Goal: Task Accomplishment & Management: Use online tool/utility

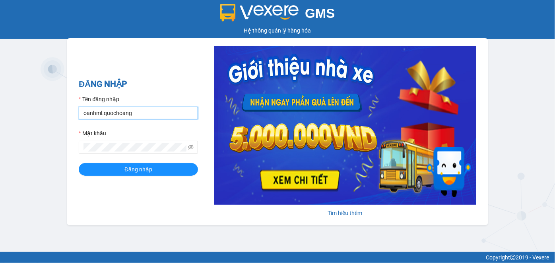
click at [94, 112] on input "oanhml.quochoang" at bounding box center [138, 113] width 119 height 13
type input "vanml.quochoang"
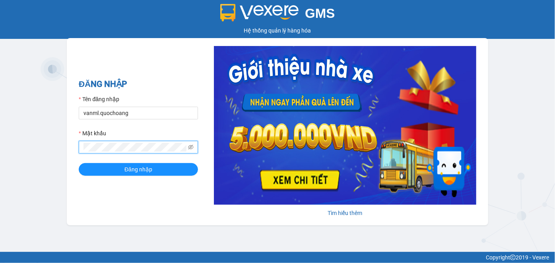
click at [78, 151] on div "ĐĂNG NHẬP Tên đăng nhập vanml.quochoang Mật khẩu Đăng nhập Tìm hiểu thêm" at bounding box center [277, 131] width 421 height 187
click at [79, 163] on button "Đăng nhập" at bounding box center [138, 169] width 119 height 13
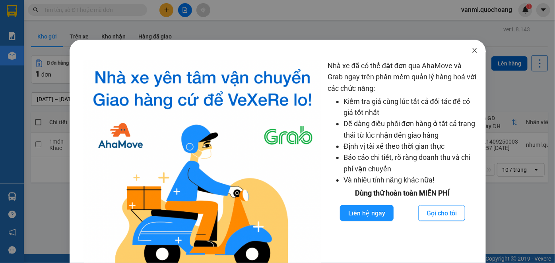
click at [472, 51] on icon "close" at bounding box center [474, 50] width 4 height 5
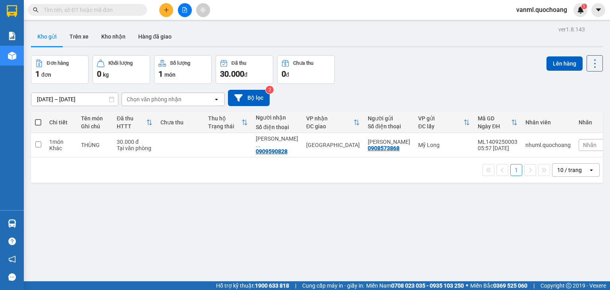
drag, startPoint x: 553, startPoint y: 0, endPoint x: 421, endPoint y: 100, distance: 165.6
click at [421, 100] on div "12/09/2025 – 14/09/2025 Press the down arrow key to interact with the calendar …" at bounding box center [317, 98] width 572 height 16
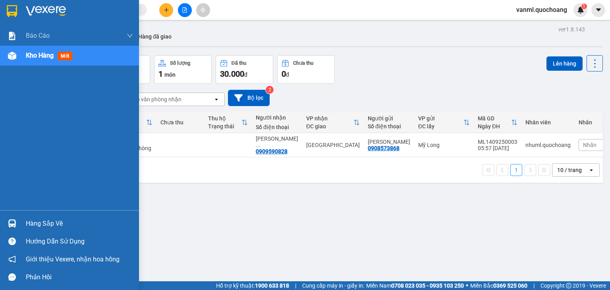
click at [29, 222] on div "Hàng sắp về" at bounding box center [79, 224] width 107 height 12
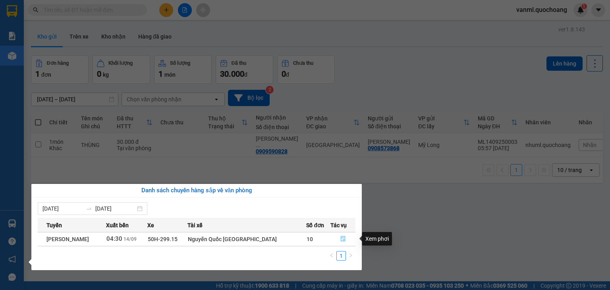
click at [341, 239] on icon "file-done" at bounding box center [343, 239] width 6 height 6
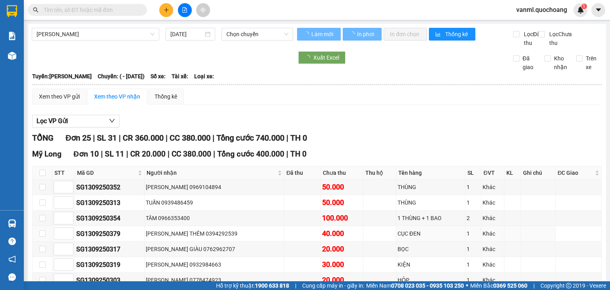
type input "14/09/2025"
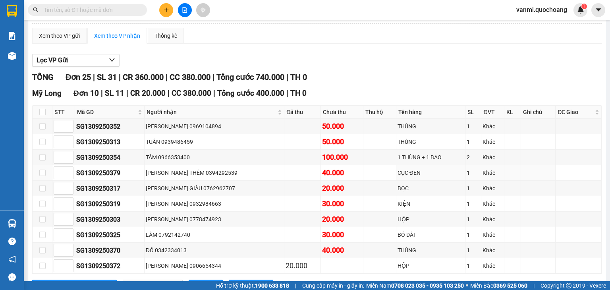
scroll to position [79, 0]
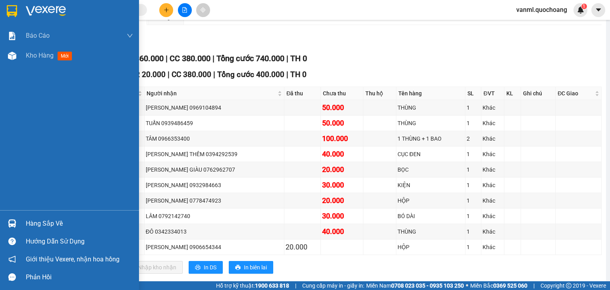
click at [32, 220] on div "Hàng sắp về" at bounding box center [79, 224] width 107 height 12
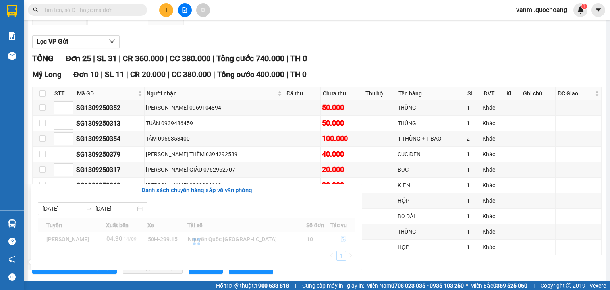
click at [429, 72] on section "Kết quả tìm kiếm ( 0 ) Bộ lọc No Data vanml.quochoang 1 Báo cáo Báo cáo dòng ti…" at bounding box center [305, 145] width 610 height 290
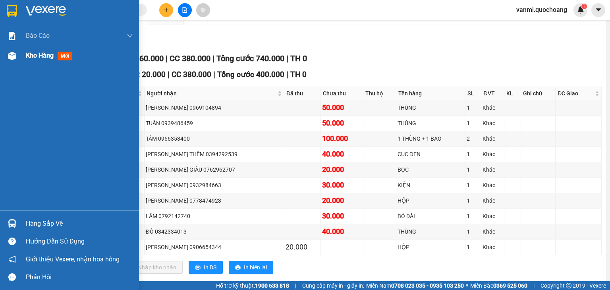
click at [34, 57] on span "Kho hàng" at bounding box center [40, 56] width 28 height 8
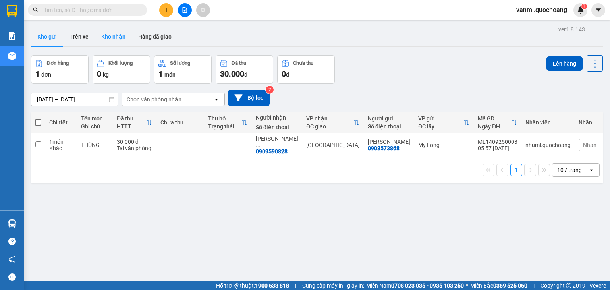
click at [111, 38] on button "Kho nhận" at bounding box center [113, 36] width 37 height 19
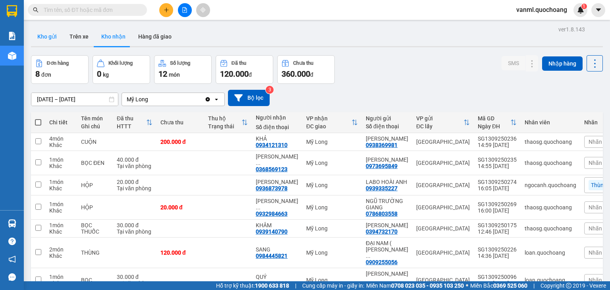
click at [47, 35] on button "Kho gửi" at bounding box center [47, 36] width 32 height 19
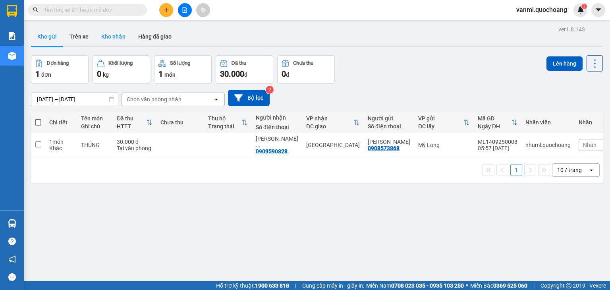
click at [116, 36] on button "Kho nhận" at bounding box center [113, 36] width 37 height 19
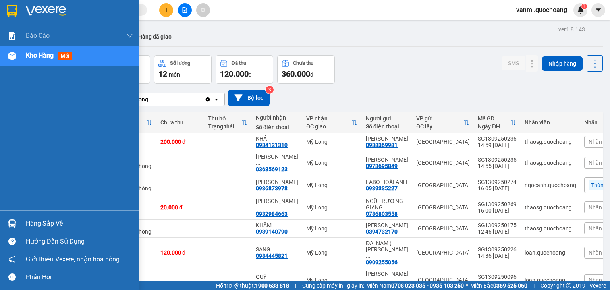
click at [35, 224] on div "Hàng sắp về" at bounding box center [79, 224] width 107 height 12
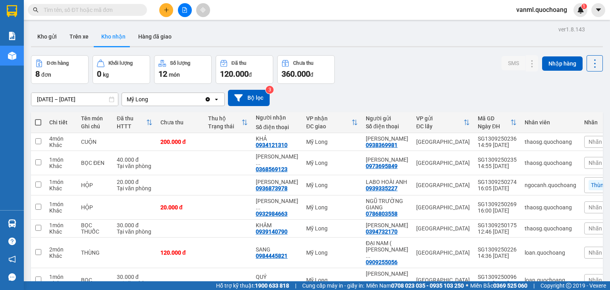
click at [368, 74] on section "Kết quả tìm kiếm ( 0 ) Bộ lọc No Data vanml.quochoang 1 Báo cáo Báo cáo dòng ti…" at bounding box center [305, 145] width 610 height 290
click at [53, 39] on button "Kho gửi" at bounding box center [47, 36] width 32 height 19
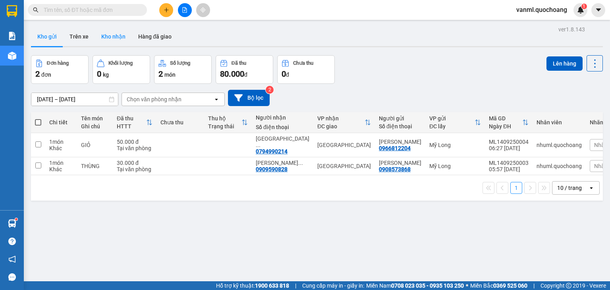
click at [111, 39] on button "Kho nhận" at bounding box center [113, 36] width 37 height 19
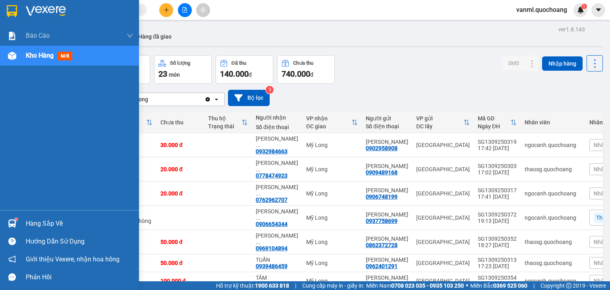
drag, startPoint x: 30, startPoint y: 224, endPoint x: 47, endPoint y: 214, distance: 20.2
click at [30, 224] on div "Hàng sắp về" at bounding box center [79, 224] width 107 height 12
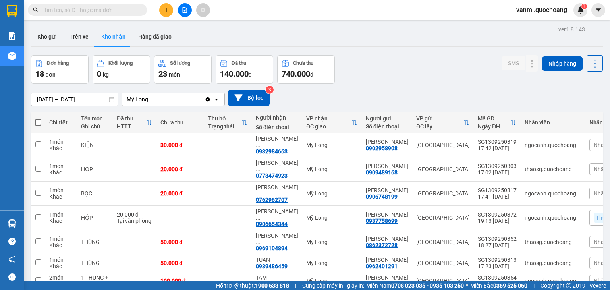
click at [416, 88] on section "Kết quả tìm kiếm ( 0 ) Bộ lọc No Data vanml.quochoang 1 Báo cáo Báo cáo dòng ti…" at bounding box center [305, 145] width 610 height 290
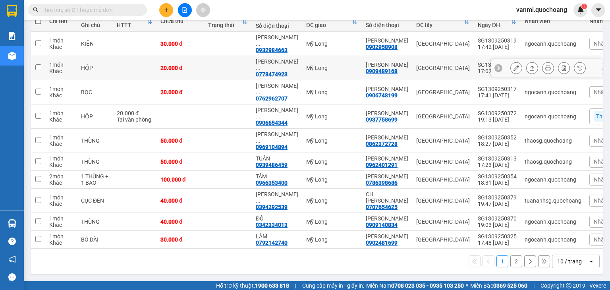
scroll to position [129, 0]
click at [553, 256] on div "10 / trang" at bounding box center [571, 261] width 36 height 13
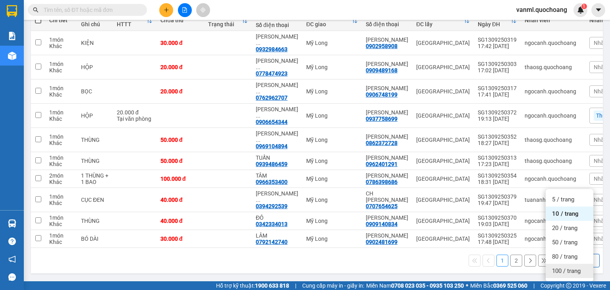
click at [554, 263] on span "100 / trang" at bounding box center [566, 271] width 29 height 8
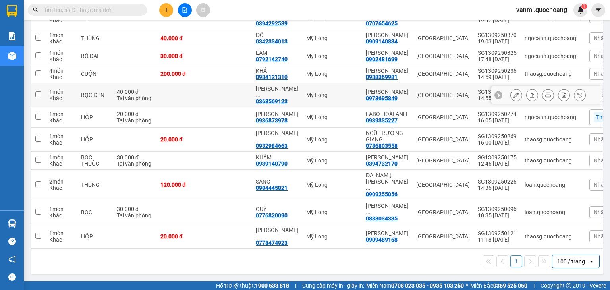
scroll to position [322, 0]
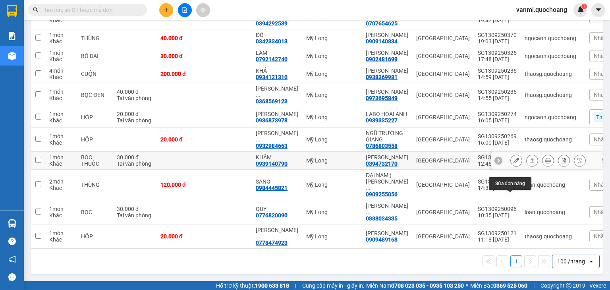
click at [514, 158] on icon at bounding box center [517, 161] width 6 height 6
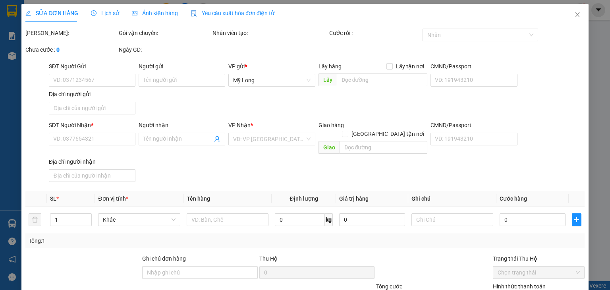
type input "0394732170"
type input "ĐINH VĂN VẸN"
type input "154 HOÀNG NGÂN P.16 QUẬN 8 HCM"
type input "0939140790"
type input "KHÂM"
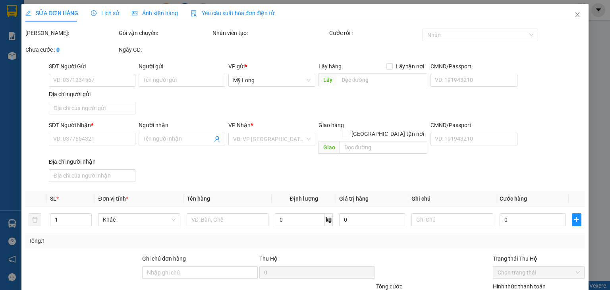
type input "30.000"
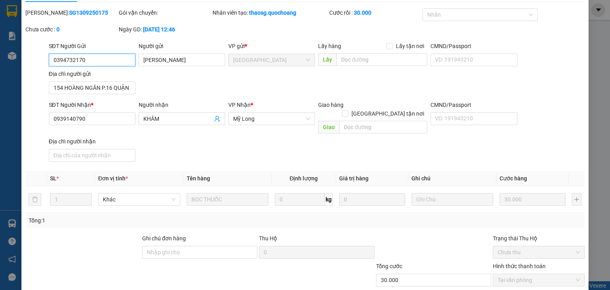
scroll to position [60, 0]
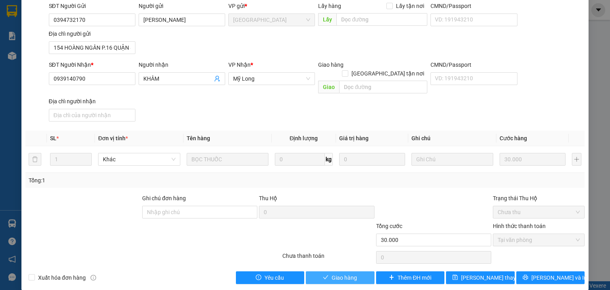
click at [344, 263] on span "Giao hàng" at bounding box center [344, 277] width 25 height 9
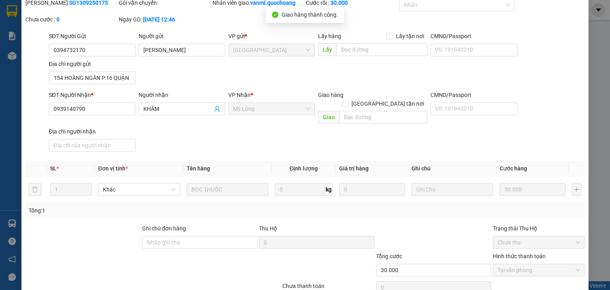
scroll to position [0, 0]
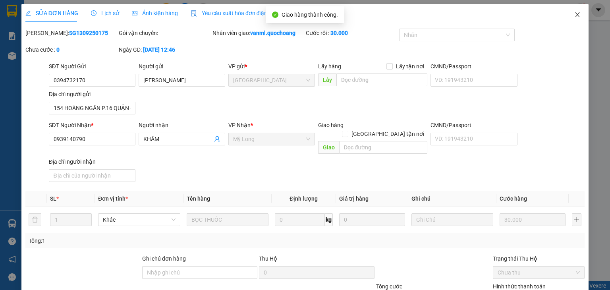
click at [554, 18] on icon "close" at bounding box center [577, 15] width 6 height 6
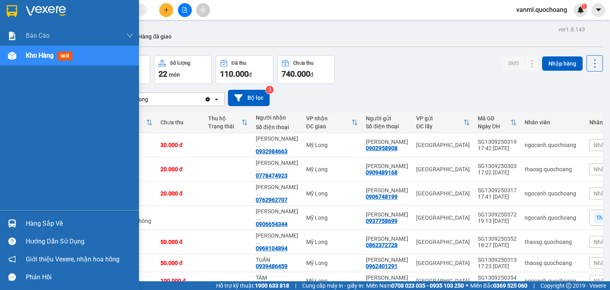
click at [33, 219] on div "Hàng sắp về" at bounding box center [79, 224] width 107 height 12
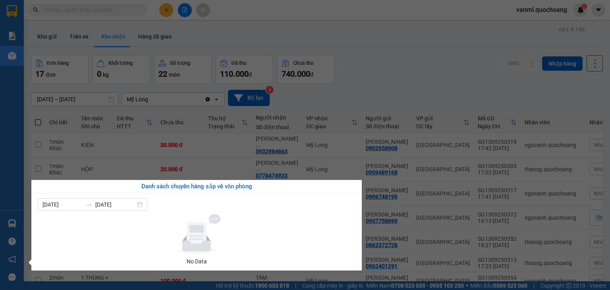
click at [443, 77] on section "Kết quả tìm kiếm ( 0 ) Bộ lọc No Data vanml.quochoang 1 Báo cáo Báo cáo dòng ti…" at bounding box center [305, 145] width 610 height 290
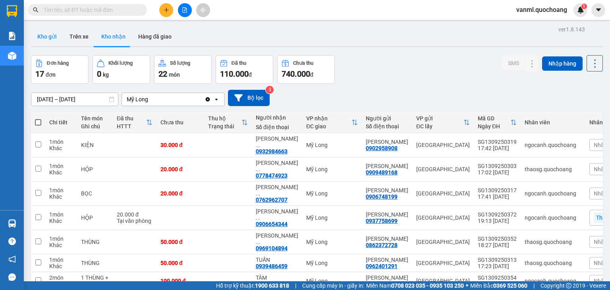
click at [56, 37] on button "Kho gửi" at bounding box center [47, 36] width 32 height 19
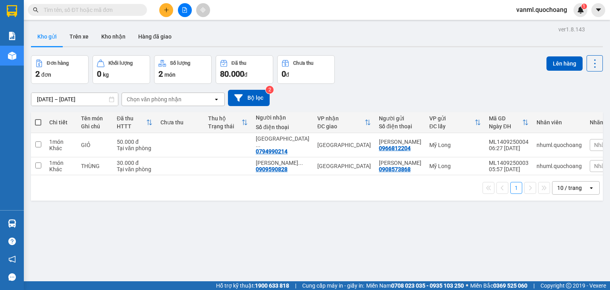
click at [38, 122] on span at bounding box center [38, 122] width 6 height 6
click at [38, 118] on input "checkbox" at bounding box center [38, 118] width 0 height 0
checkbox input "true"
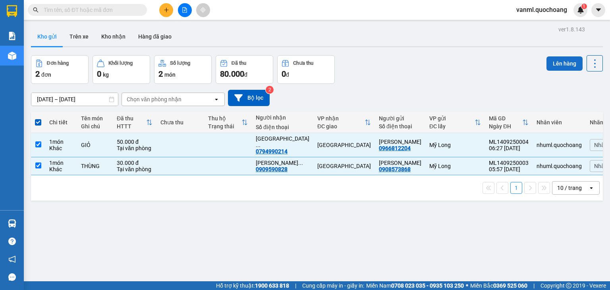
click at [554, 60] on button "Lên hàng" at bounding box center [565, 63] width 36 height 14
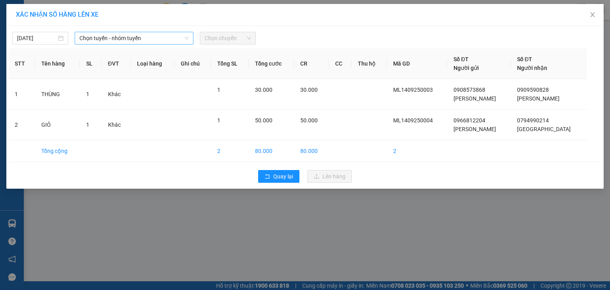
click at [112, 41] on span "Chọn tuyến - nhóm tuyến" at bounding box center [133, 38] width 109 height 12
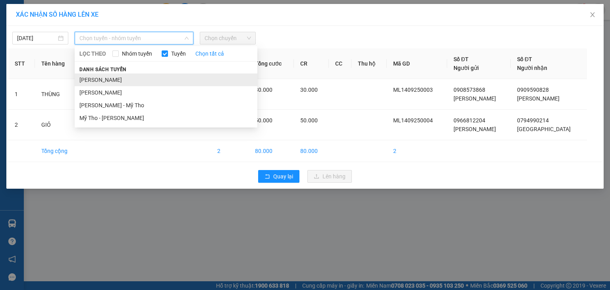
click at [114, 75] on li "[PERSON_NAME]" at bounding box center [166, 79] width 183 height 13
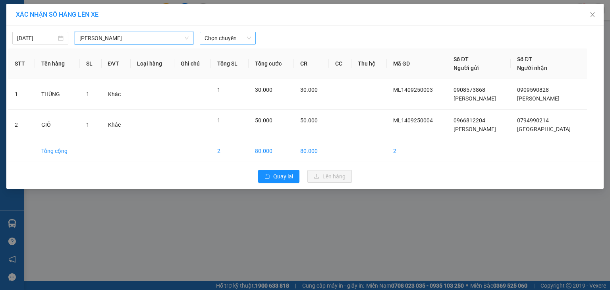
click at [219, 33] on span "Chọn chuyến" at bounding box center [228, 38] width 46 height 12
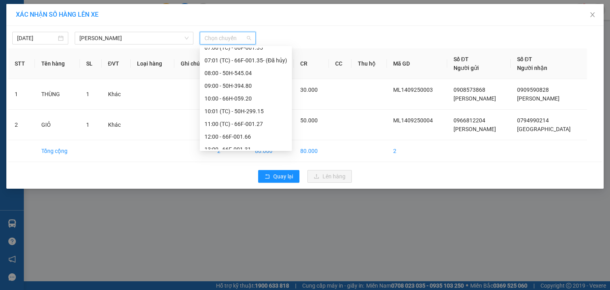
scroll to position [119, 0]
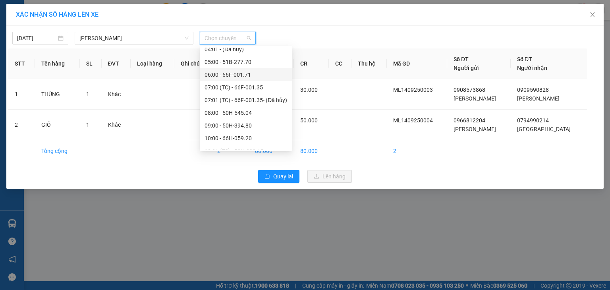
click at [243, 72] on div "06:00 - 66F-001.71" at bounding box center [246, 74] width 83 height 9
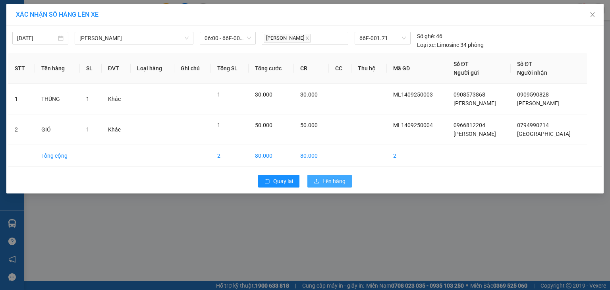
click at [332, 182] on span "Lên hàng" at bounding box center [334, 181] width 23 height 9
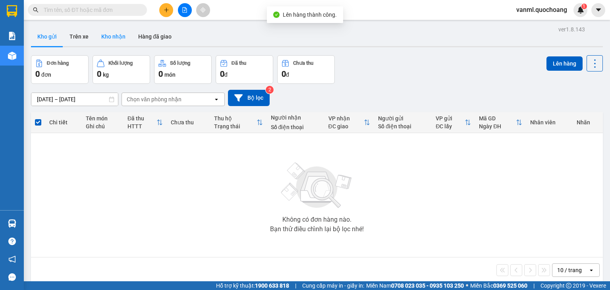
click at [118, 32] on button "Kho nhận" at bounding box center [113, 36] width 37 height 19
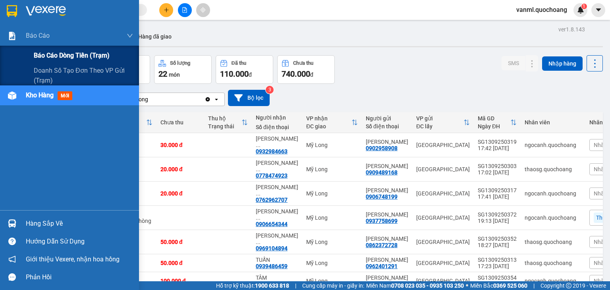
click at [88, 53] on span "Báo cáo dòng tiền (trạm)" at bounding box center [72, 55] width 76 height 10
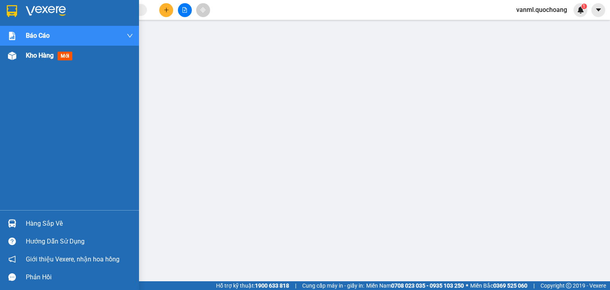
click at [38, 53] on span "Kho hàng" at bounding box center [40, 56] width 28 height 8
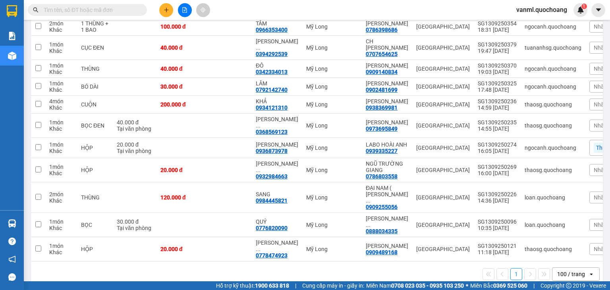
scroll to position [19, 0]
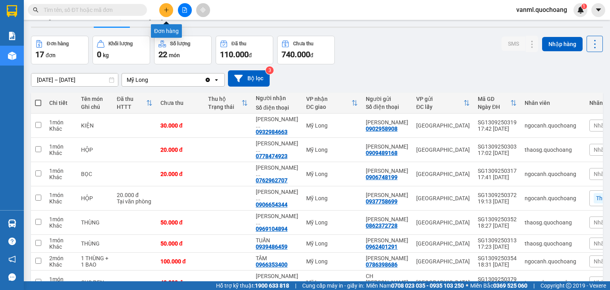
click at [166, 12] on icon "plus" at bounding box center [166, 10] width 0 height 4
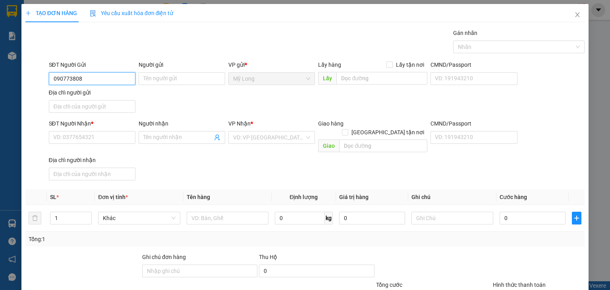
type input "0907738087"
click at [126, 94] on div "0907738087 - NGUYỄN THỊ NHÂN" at bounding box center [92, 94] width 78 height 9
type input "NGUYỄN THỊ NHÂN"
type input "0907738087"
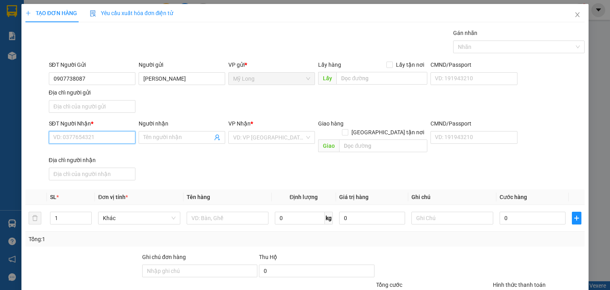
click at [127, 134] on input "SĐT Người Nhận *" at bounding box center [92, 137] width 87 height 13
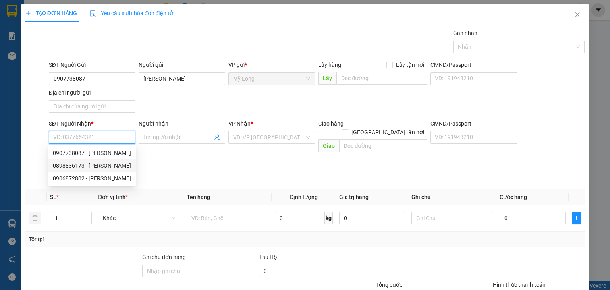
click at [131, 166] on div "0898836173 - NGUYỄN CHÍ PHONG" at bounding box center [92, 165] width 78 height 9
type input "0898836173"
type input "NGUYỄN CHÍ PHONG"
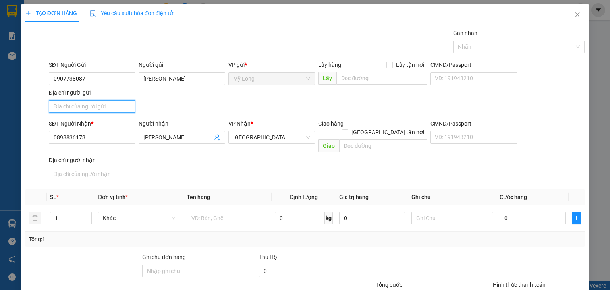
drag, startPoint x: 107, startPoint y: 107, endPoint x: 105, endPoint y: 102, distance: 5.4
click at [107, 106] on input "Địa chỉ người gửi" at bounding box center [92, 106] width 87 height 13
type input "A"
type input "Â"
type input "ẤP BÌNH MỸ B MỸ HIỆP ĐỒNG THÁP"
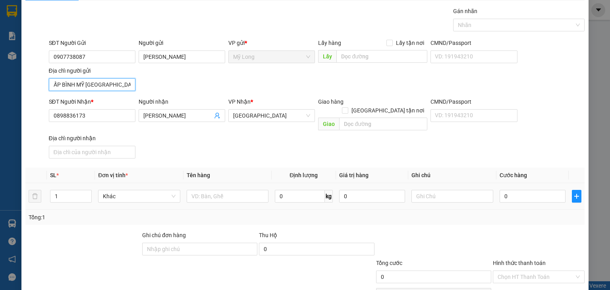
scroll to position [40, 0]
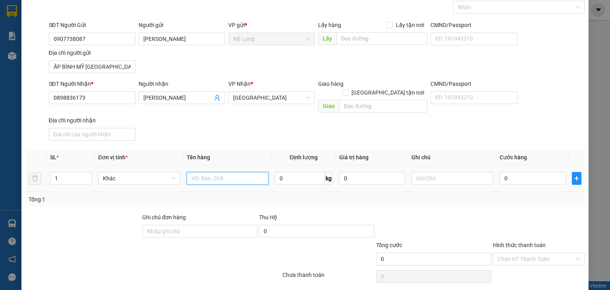
click at [233, 172] on input "text" at bounding box center [228, 178] width 82 height 13
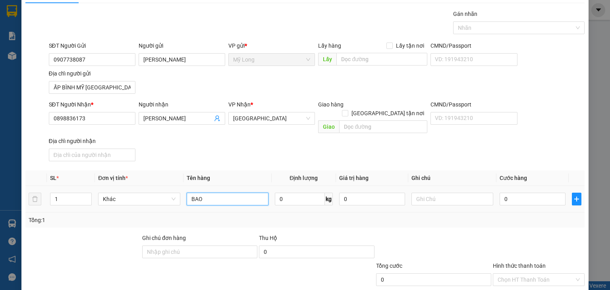
scroll to position [59, 0]
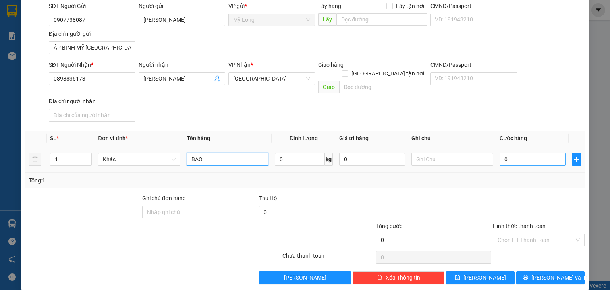
type input "BAO"
click at [517, 153] on input "0" at bounding box center [533, 159] width 66 height 13
type input "4"
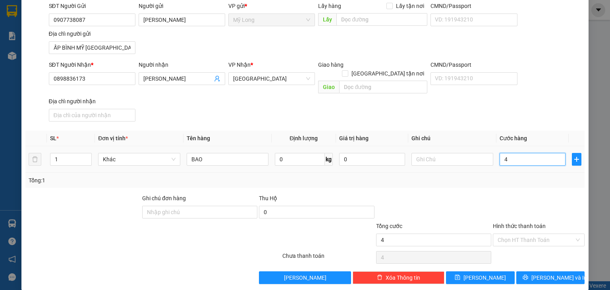
type input "40"
type input "40.000"
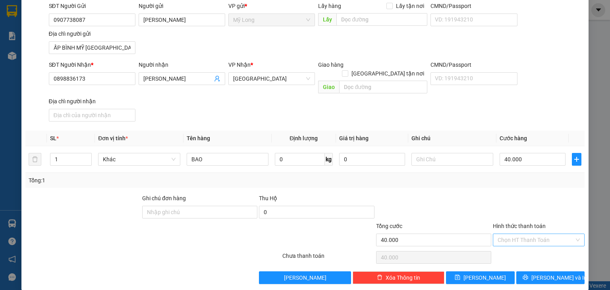
click at [527, 234] on input "Hình thức thanh toán" at bounding box center [536, 240] width 77 height 12
click at [524, 246] on div "Tại văn phòng" at bounding box center [533, 246] width 81 height 9
type input "0"
click at [538, 263] on span "[PERSON_NAME] và In" at bounding box center [559, 277] width 56 height 9
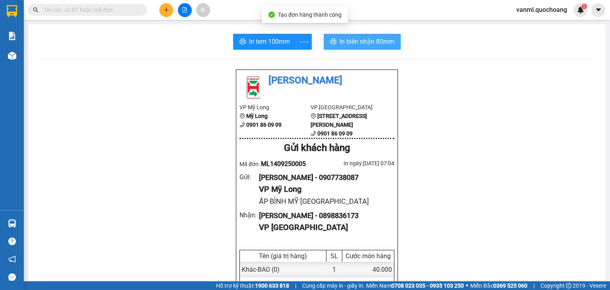
click at [367, 40] on span "In biên nhận 80mm" at bounding box center [367, 42] width 55 height 10
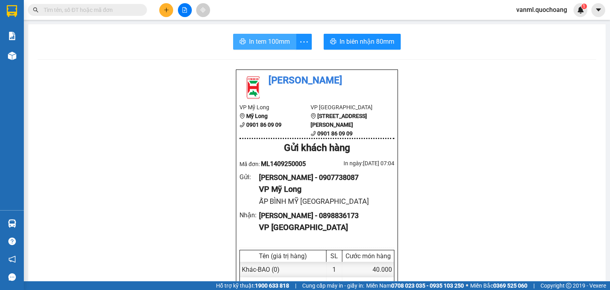
click at [280, 40] on span "In tem 100mm" at bounding box center [269, 42] width 41 height 10
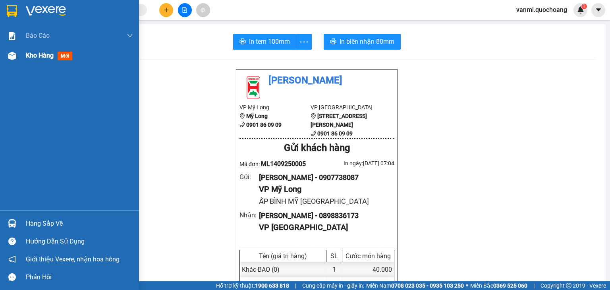
click at [35, 57] on span "Kho hàng" at bounding box center [40, 56] width 28 height 8
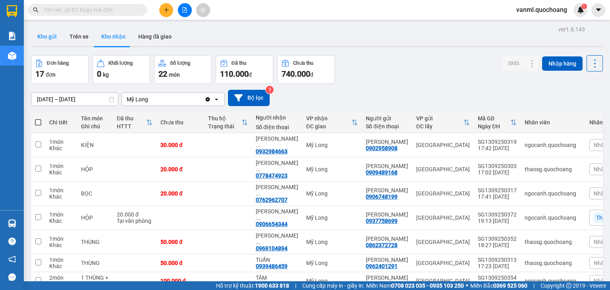
click at [51, 35] on button "Kho gửi" at bounding box center [47, 36] width 32 height 19
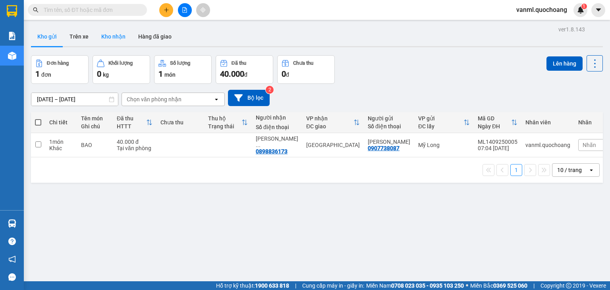
click at [121, 39] on button "Kho nhận" at bounding box center [113, 36] width 37 height 19
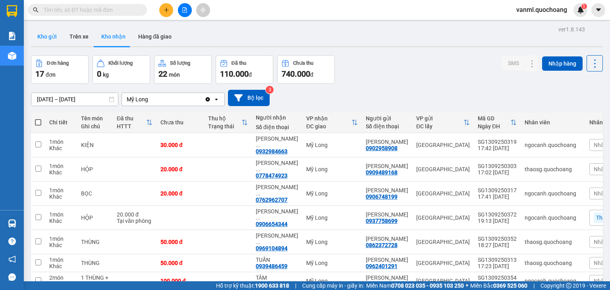
click at [49, 38] on button "Kho gửi" at bounding box center [47, 36] width 32 height 19
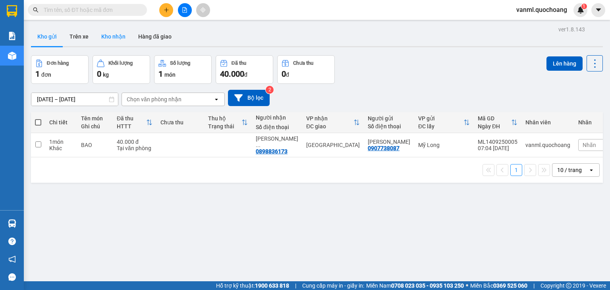
click at [111, 32] on button "Kho nhận" at bounding box center [113, 36] width 37 height 19
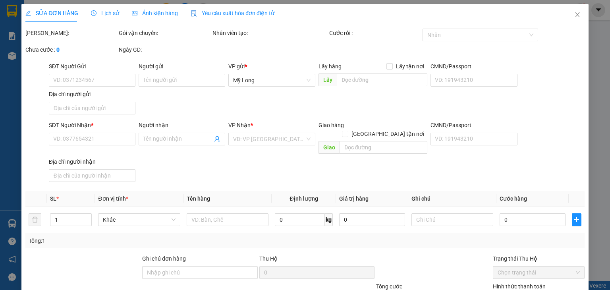
type input "0909255056"
type input "ĐẠI NAM ( PHAN HỒNG QUÝ )"
type input "678-680 TRẦN HƯNG ĐẠO P2 Q5"
type input "0984445821"
type input "SANG"
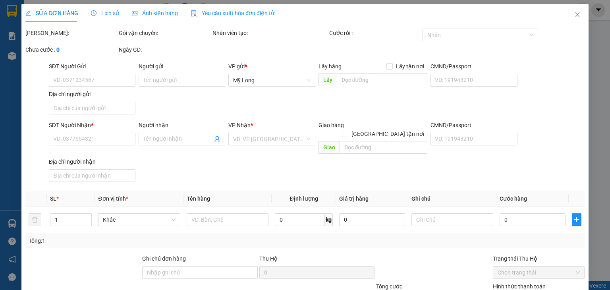
type input "120.000"
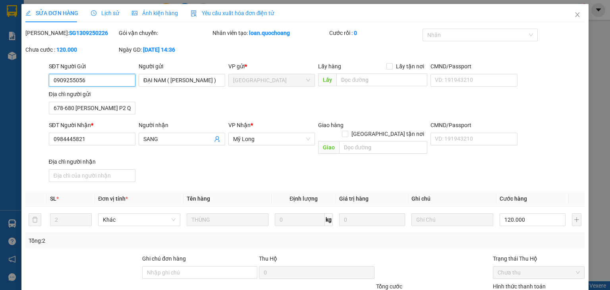
type input "0"
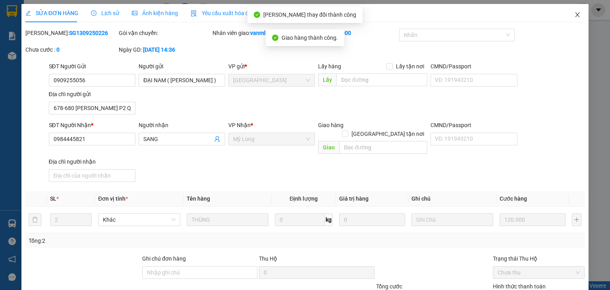
click at [554, 16] on icon "close" at bounding box center [577, 15] width 6 height 6
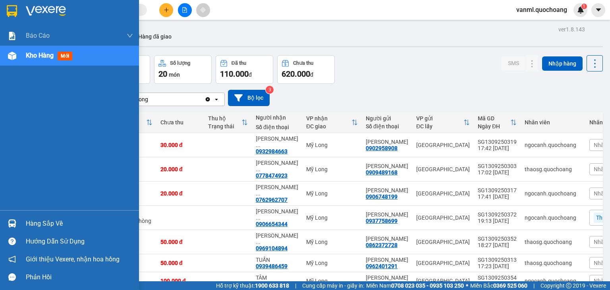
drag, startPoint x: 33, startPoint y: 229, endPoint x: 43, endPoint y: 225, distance: 10.7
click at [35, 228] on div "Hàng sắp về" at bounding box center [79, 224] width 107 height 12
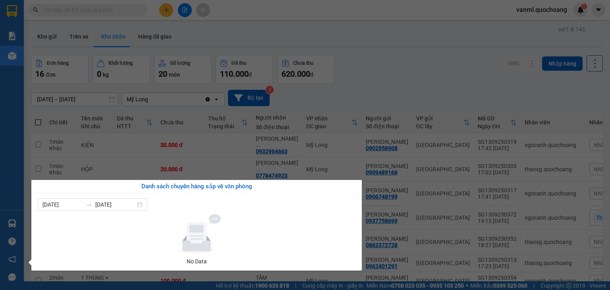
click at [404, 89] on section "Kết quả tìm kiếm ( 0 ) Bộ lọc No Data vanml.quochoang 1 Báo cáo Báo cáo dòng ti…" at bounding box center [305, 145] width 610 height 290
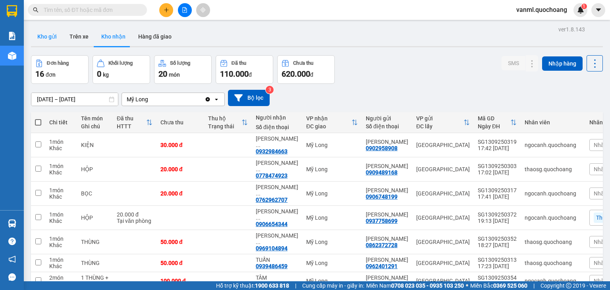
click at [44, 37] on button "Kho gửi" at bounding box center [47, 36] width 32 height 19
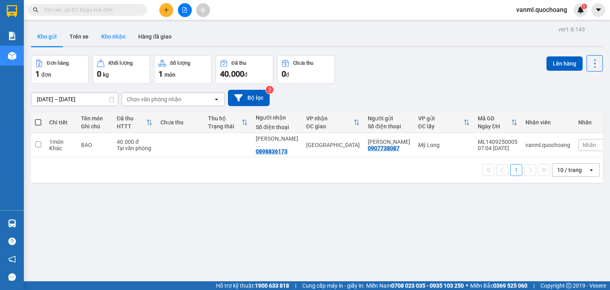
click at [121, 40] on button "Kho nhận" at bounding box center [113, 36] width 37 height 19
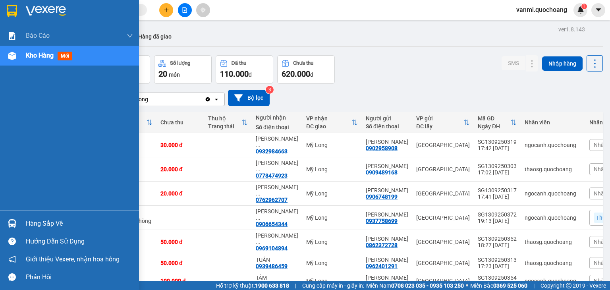
drag, startPoint x: 38, startPoint y: 222, endPoint x: 43, endPoint y: 213, distance: 10.5
click at [41, 215] on div "Hàng sắp về" at bounding box center [69, 223] width 139 height 18
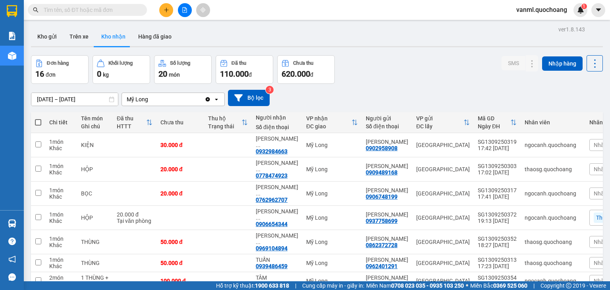
click at [432, 83] on section "Kết quả tìm kiếm ( 0 ) Bộ lọc No Data vanml.quochoang 1 Báo cáo Báo cáo dòng ti…" at bounding box center [305, 145] width 610 height 290
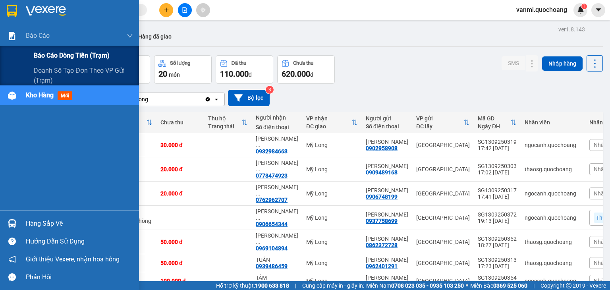
click at [56, 53] on span "Báo cáo dòng tiền (trạm)" at bounding box center [72, 55] width 76 height 10
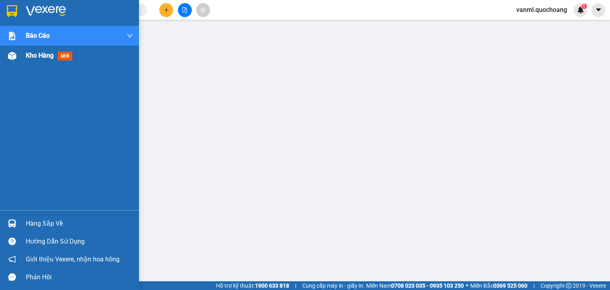
click at [44, 60] on div "Kho hàng mới" at bounding box center [51, 55] width 50 height 10
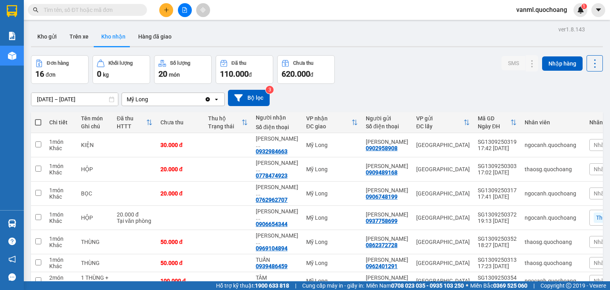
click at [81, 93] on input "[DATE] – [DATE]" at bounding box center [74, 99] width 87 height 13
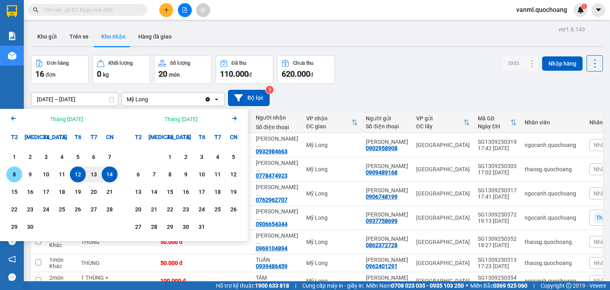
click at [16, 170] on div "8" at bounding box center [14, 175] width 11 height 10
click at [110, 170] on div "14" at bounding box center [109, 175] width 11 height 10
type input "08/09/2025 – 14/09/2025"
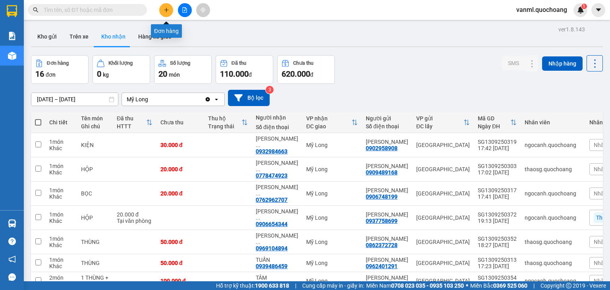
click at [162, 9] on button at bounding box center [166, 10] width 14 height 14
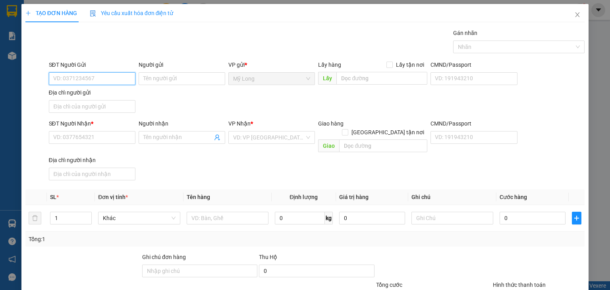
click at [118, 80] on input "SĐT Người Gửi" at bounding box center [92, 78] width 87 height 13
click at [101, 80] on input "SĐT Người Gửi" at bounding box center [92, 78] width 87 height 13
type input "0329508359"
click at [145, 78] on input "Người gửi" at bounding box center [182, 78] width 87 height 13
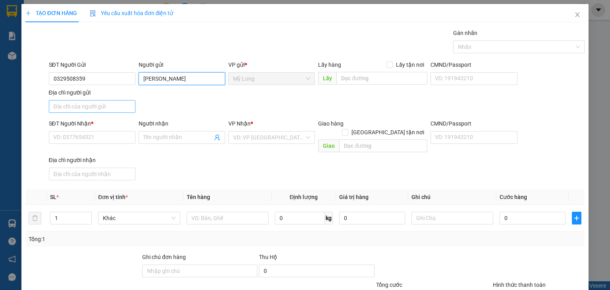
type input "NGUYỄN VĂN BÉ LỘC"
click at [122, 104] on input "Địa chỉ người gửi" at bounding box center [92, 106] width 87 height 13
click at [63, 105] on input "ẤP 2, MỸ HIỆP, ĐỒNG THÁP" at bounding box center [92, 106] width 87 height 13
type input "TỔ 5, ẤP 2B, BÌNH HÀNG TRUNG,ĐỒNG THÁP"
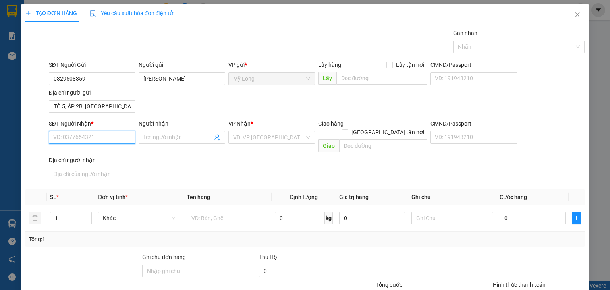
click at [111, 135] on input "SĐT Người Nhận *" at bounding box center [92, 137] width 87 height 13
type input "0966770833"
click at [108, 151] on div "0966770833 - THẮM" at bounding box center [91, 153] width 76 height 9
type input "THẮM"
type input "0966770833"
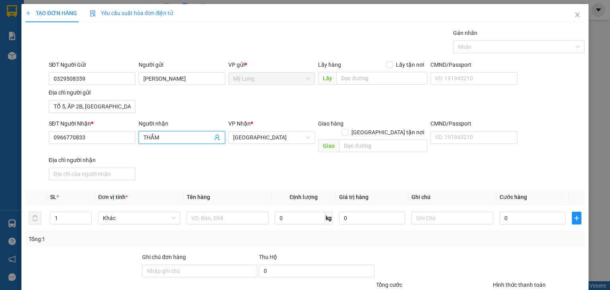
click at [162, 137] on input "THẮM" at bounding box center [177, 137] width 69 height 9
type input "T"
type input "TRẦN VĂN THẮM"
click at [208, 212] on input "text" at bounding box center [228, 218] width 82 height 13
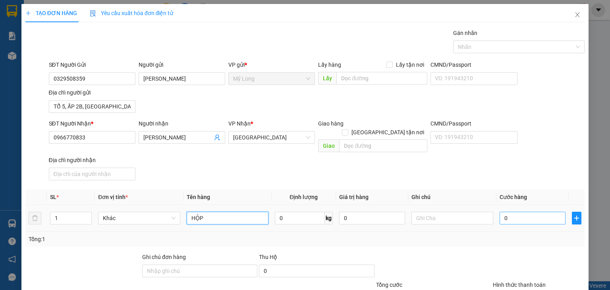
type input "HỘP"
click at [515, 212] on input "0" at bounding box center [533, 218] width 66 height 13
type input "4"
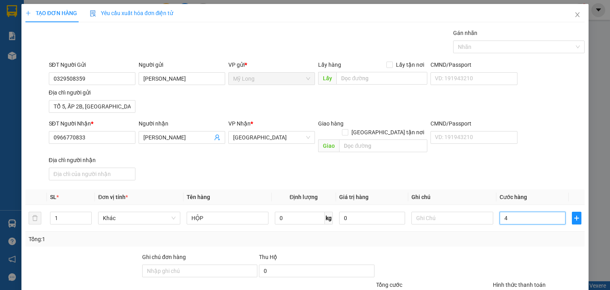
type input "40"
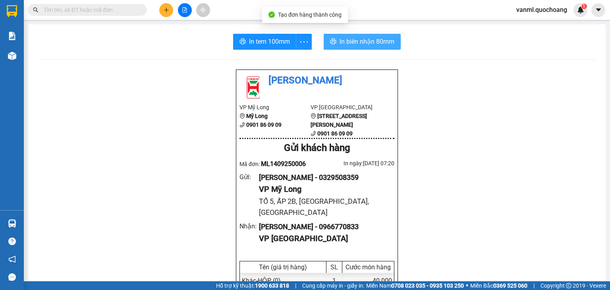
click at [347, 39] on span "In biên nhận 80mm" at bounding box center [367, 42] width 55 height 10
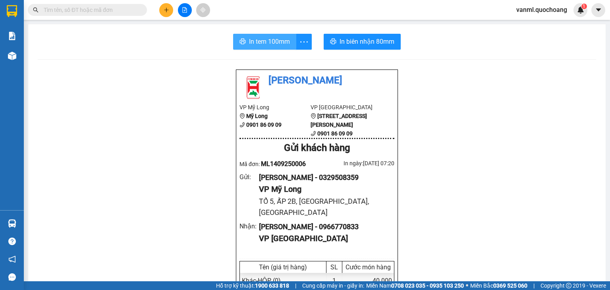
click at [282, 46] on button "In tem 100mm" at bounding box center [264, 42] width 63 height 16
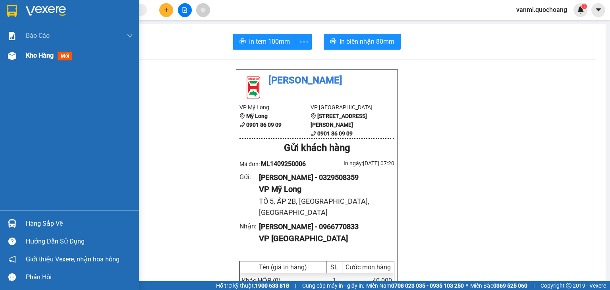
click at [32, 52] on span "Kho hàng" at bounding box center [40, 56] width 28 height 8
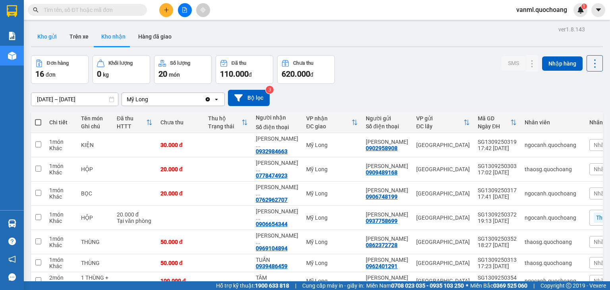
click at [43, 34] on button "Kho gửi" at bounding box center [47, 36] width 32 height 19
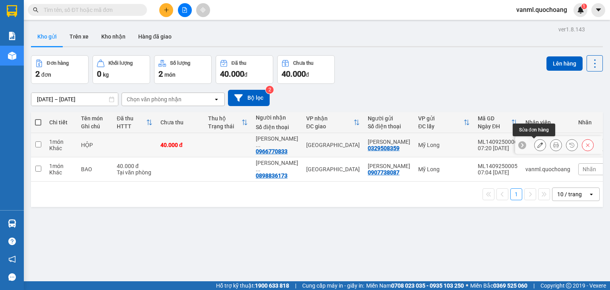
click at [535, 143] on button at bounding box center [540, 145] width 11 height 14
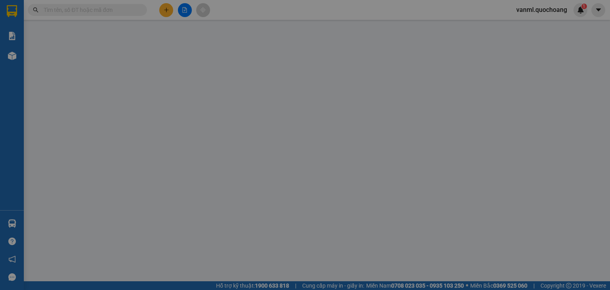
type input "0329508359"
type input "NGUYỄN VĂN BÉ LỘC"
type input "TỔ 5, ẤP 2B, BÌNH HÀNG TRUNG,ĐỒNG THÁP"
type input "0966770833"
type input "TRẦN VĂN THẮM"
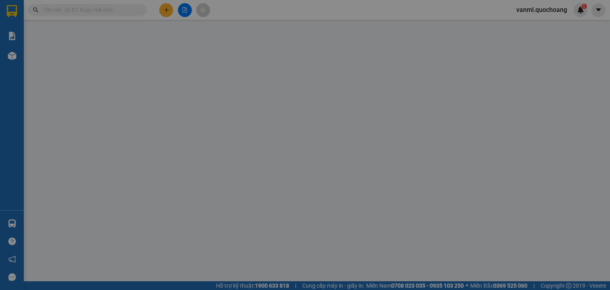
type input "40.000"
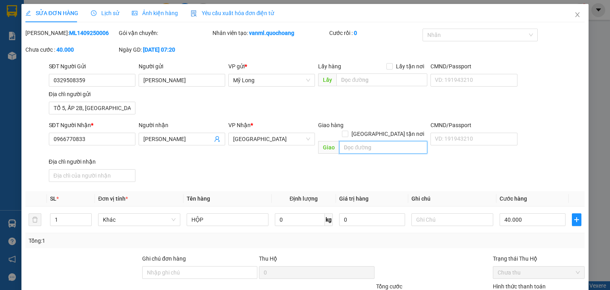
click at [365, 141] on input "text" at bounding box center [383, 147] width 88 height 13
type input "BX MIỀN TÂY"
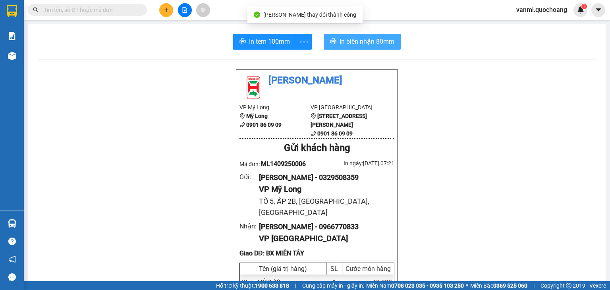
click at [372, 44] on span "In biên nhận 80mm" at bounding box center [367, 42] width 55 height 10
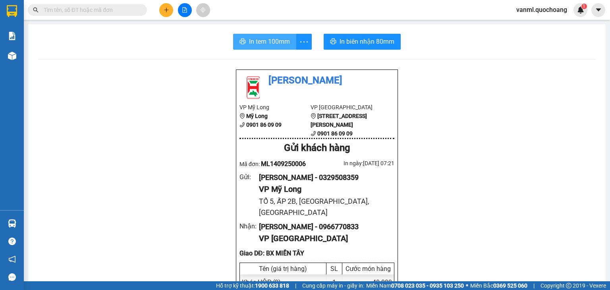
click at [280, 42] on span "In tem 100mm" at bounding box center [269, 42] width 41 height 10
click at [265, 44] on span "In tem 100mm" at bounding box center [269, 42] width 41 height 10
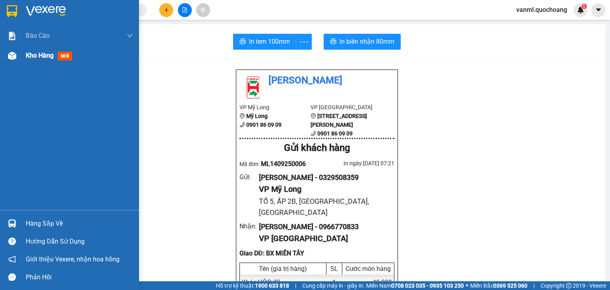
click at [35, 58] on span "Kho hàng" at bounding box center [40, 56] width 28 height 8
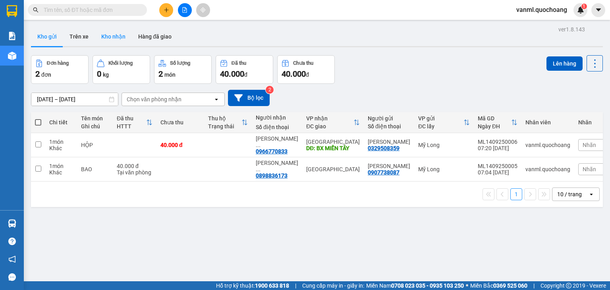
click at [124, 38] on button "Kho nhận" at bounding box center [113, 36] width 37 height 19
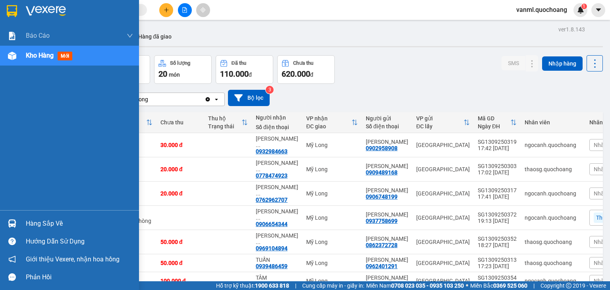
drag, startPoint x: 69, startPoint y: 224, endPoint x: 78, endPoint y: 178, distance: 47.8
click at [68, 221] on div "Hàng sắp về" at bounding box center [79, 224] width 107 height 12
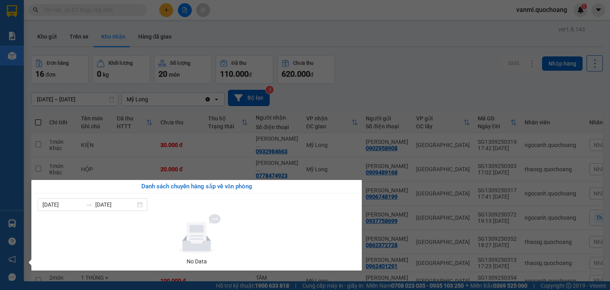
click at [373, 70] on section "Kết quả tìm kiếm ( 0 ) Bộ lọc No Data vanml.quochoang 1 Báo cáo Báo cáo dòng ti…" at bounding box center [305, 145] width 610 height 290
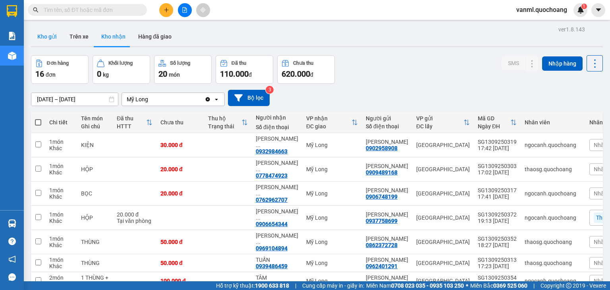
click at [51, 35] on button "Kho gửi" at bounding box center [47, 36] width 32 height 19
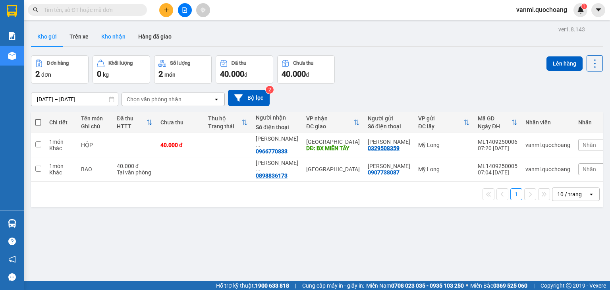
click at [121, 38] on button "Kho nhận" at bounding box center [113, 36] width 37 height 19
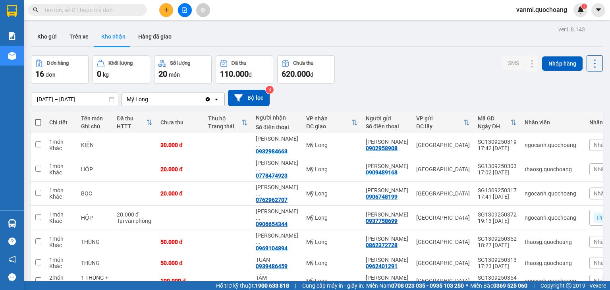
click at [145, 120] on div "ver 1.8.143 Kho gửi Trên xe Kho nhận Hàng đã giao Đơn hàng 16 đơn Khối lượng 0 …" at bounding box center [317, 269] width 578 height 490
click at [454, 91] on div "08/09/2025 – 14/09/2025 Press the down arrow key to interact with the calendar …" at bounding box center [317, 98] width 572 height 16
click at [55, 34] on button "Kho gửi" at bounding box center [47, 36] width 32 height 19
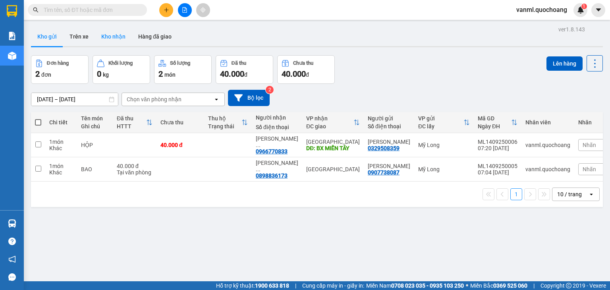
click at [115, 38] on button "Kho nhận" at bounding box center [113, 36] width 37 height 19
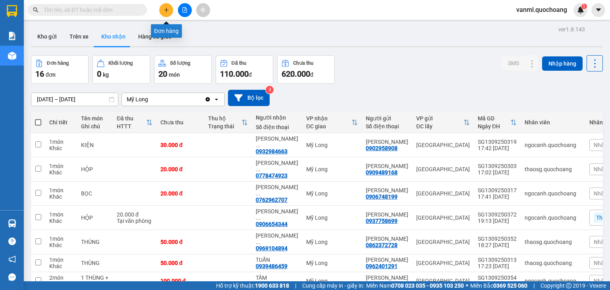
click at [167, 12] on icon "plus" at bounding box center [167, 10] width 6 height 6
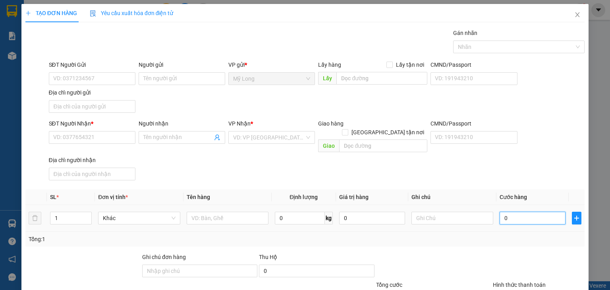
click at [513, 212] on input "0" at bounding box center [533, 218] width 66 height 13
type input "2"
type input "20"
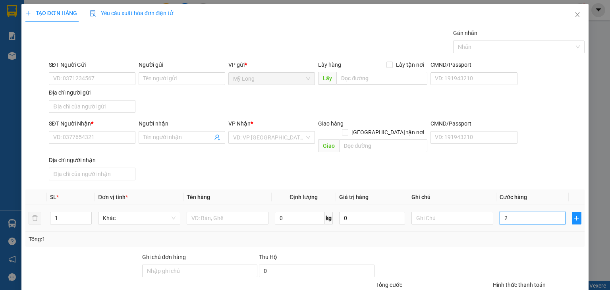
type input "20"
type input "200"
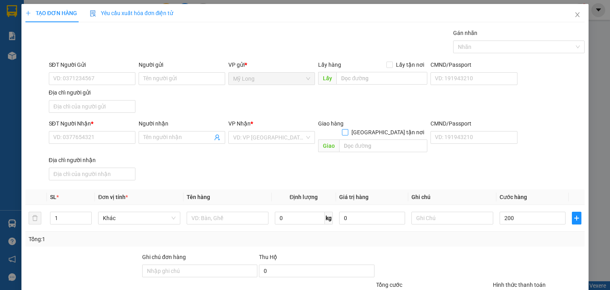
type input "200.000"
click at [348, 129] on span at bounding box center [345, 132] width 6 height 6
click at [348, 129] on input "[GEOGRAPHIC_DATA] tận nơi" at bounding box center [345, 132] width 6 height 6
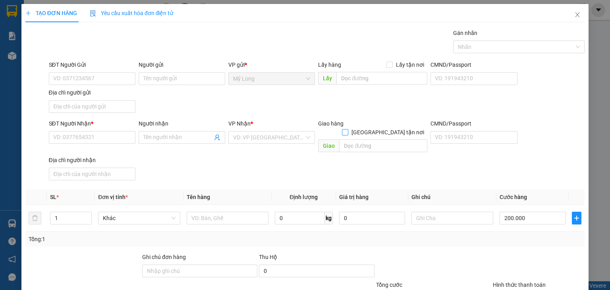
checkbox input "true"
click at [373, 140] on input "text" at bounding box center [383, 145] width 88 height 13
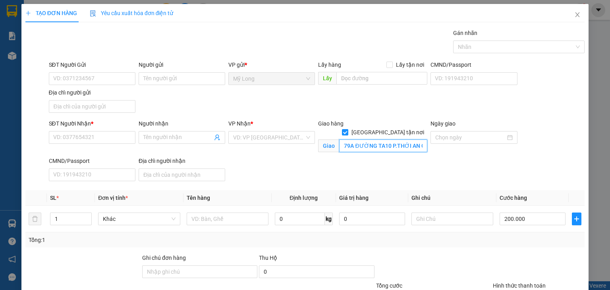
click at [370, 139] on input "79A ĐƯỜNG TA10 P.THỚI AN Q.12" at bounding box center [383, 145] width 88 height 13
type input "79A ĐƯỜNG TA10 P.THỚI AN Q.12"
click at [102, 81] on input "SĐT Người Gửi" at bounding box center [92, 78] width 87 height 13
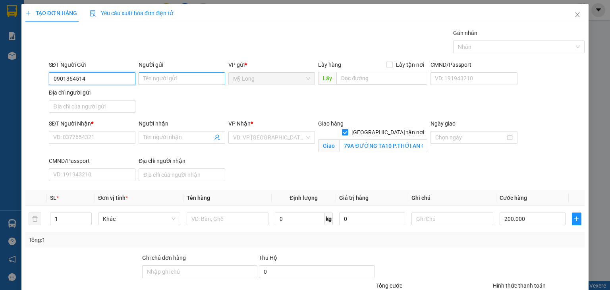
type input "0901364514"
click at [197, 77] on input "Người gửi" at bounding box center [182, 78] width 87 height 13
type input "D"
type input "ĐÀO TRÚC LAN"
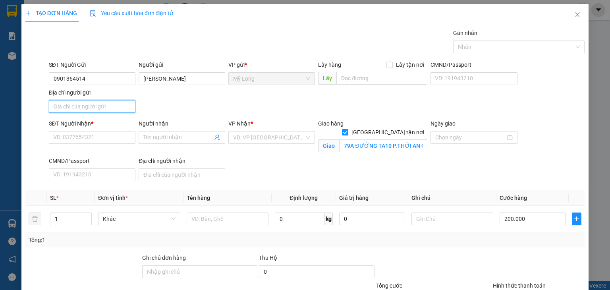
click at [123, 102] on input "Địa chỉ người gửi" at bounding box center [92, 106] width 87 height 13
type input "A"
type input "Â"
type input "ẤP BÌNH PHÚ LỢI, MỸ HIỆP, ĐỒNG THÁP"
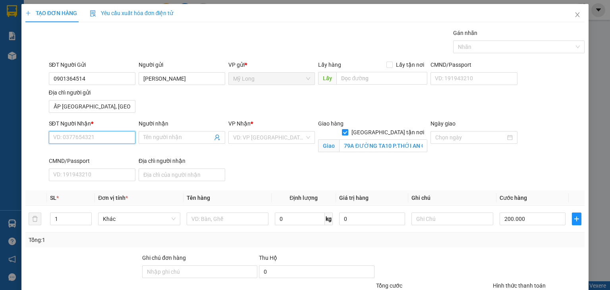
click at [97, 139] on input "SĐT Người Nhận *" at bounding box center [92, 137] width 87 height 13
type input "0986364405"
click at [157, 139] on input "Người nhận" at bounding box center [177, 137] width 69 height 9
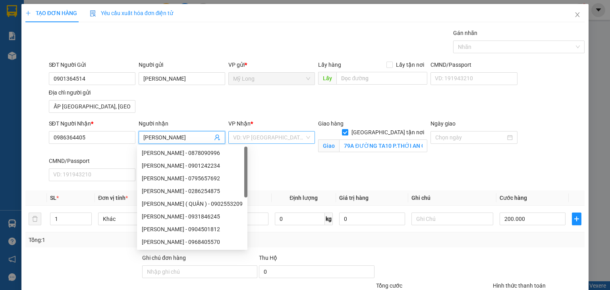
type input "MINH THIỆN"
click at [255, 135] on input "search" at bounding box center [268, 137] width 71 height 12
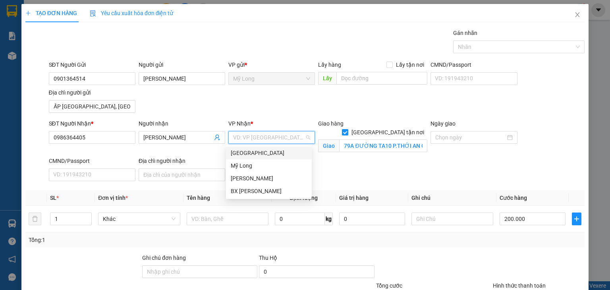
click at [251, 151] on div "[GEOGRAPHIC_DATA]" at bounding box center [269, 153] width 76 height 9
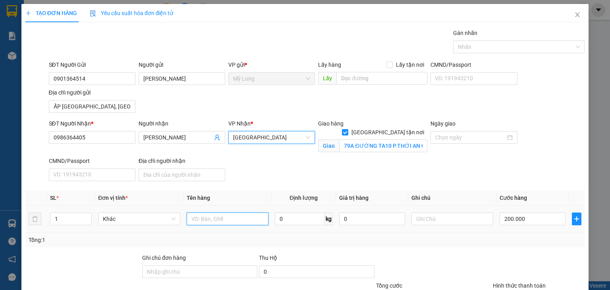
click at [202, 218] on input "text" at bounding box center [228, 219] width 82 height 13
type input "THÙNG"
drag, startPoint x: 520, startPoint y: 247, endPoint x: 518, endPoint y: 238, distance: 9.7
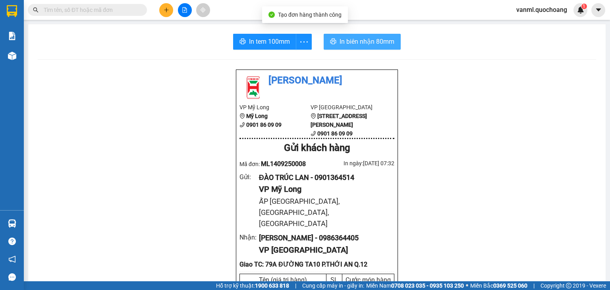
click at [350, 37] on span "In biên nhận 80mm" at bounding box center [367, 42] width 55 height 10
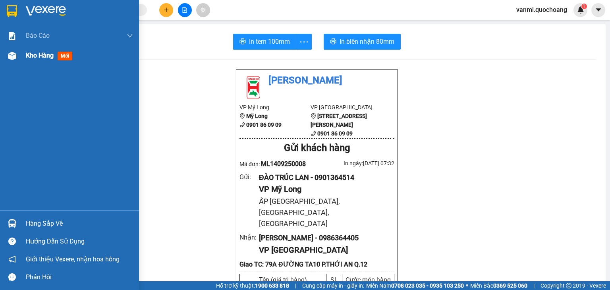
click at [29, 56] on span "Kho hàng" at bounding box center [40, 56] width 28 height 8
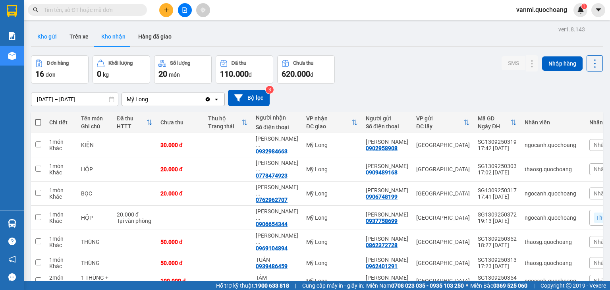
click at [52, 35] on button "Kho gửi" at bounding box center [47, 36] width 32 height 19
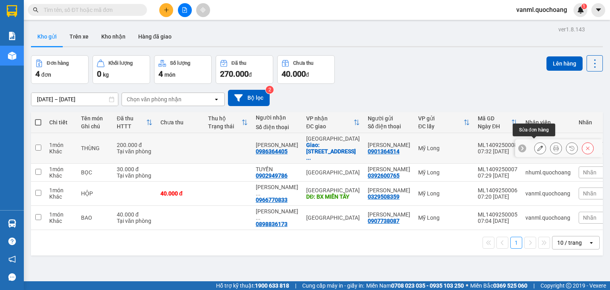
click at [537, 145] on icon at bounding box center [540, 148] width 6 height 6
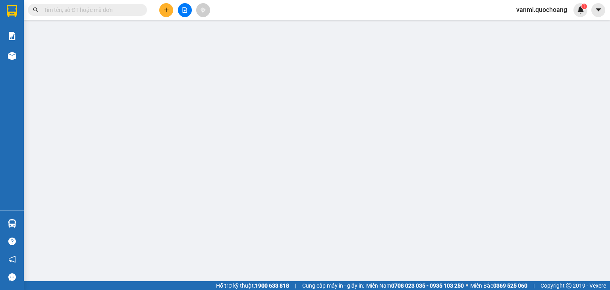
type input "0901364514"
type input "ĐÀO TRÚC LAN"
type input "ẤP BÌNH PHÚ LỢI, MỸ HIỆP, ĐỒNG THÁP"
type input "0986364405"
type input "MINH THIỆN"
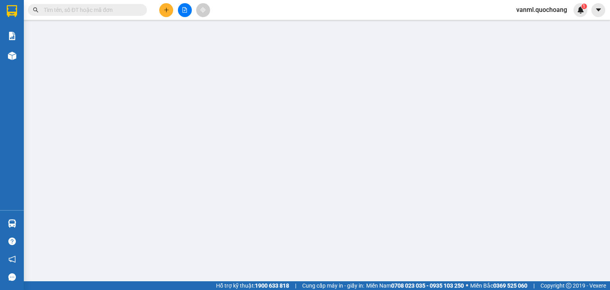
checkbox input "true"
type input "79A ĐƯỜNG TA10 P.THỚI AN Q.12"
type input "200.000"
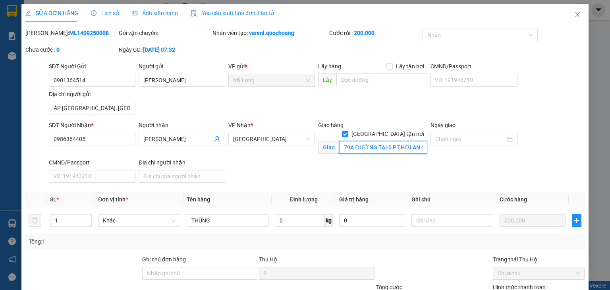
click at [376, 141] on input "79A ĐƯỜNG TA10 P.THỚI AN Q.12" at bounding box center [383, 147] width 88 height 13
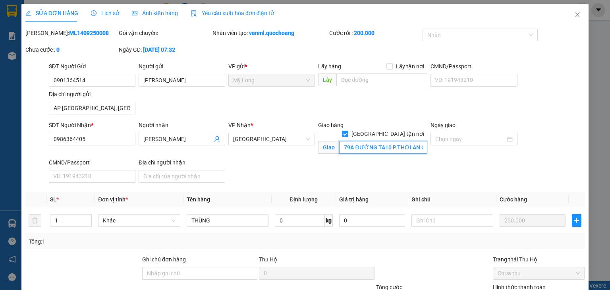
click at [376, 141] on input "79A ĐƯỜNG TA10 P.THỚI AN Q.12" at bounding box center [383, 147] width 88 height 13
click at [381, 141] on input "79A ĐƯỜNG T A10 P.THỚI AN Q.12" at bounding box center [383, 147] width 88 height 13
click at [396, 177] on div "SĐT Người Nhận * 0986364405 Người nhận MINH THIỆN VP Nhận * Sài Gòn Giao hàng G…" at bounding box center [316, 153] width 539 height 65
click at [381, 141] on input "79A ĐƯỜNG T A10 P.THỚI AN Q.12" at bounding box center [383, 147] width 88 height 13
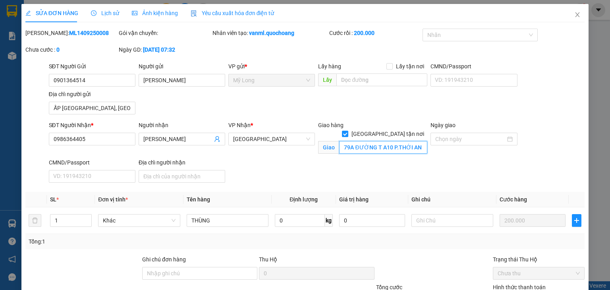
click at [381, 141] on input "79A ĐƯỜNG T A10 P.THỚI AN Q.12" at bounding box center [383, 147] width 88 height 13
type input "79A ĐƯỜNG TA 10 P.THỚI AN Q.12"
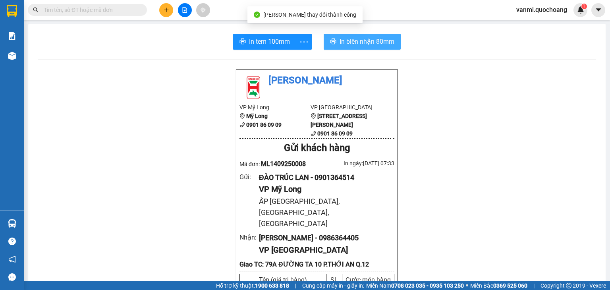
click at [359, 36] on button "In biên nhận 80mm" at bounding box center [362, 42] width 77 height 16
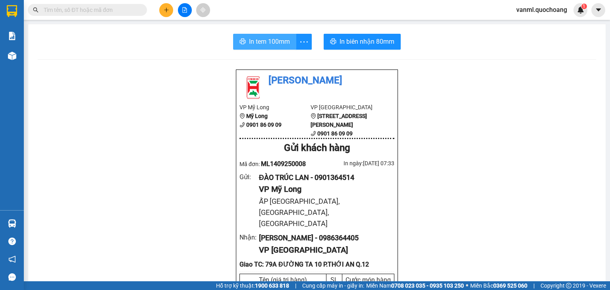
click at [270, 41] on span "In tem 100mm" at bounding box center [269, 42] width 41 height 10
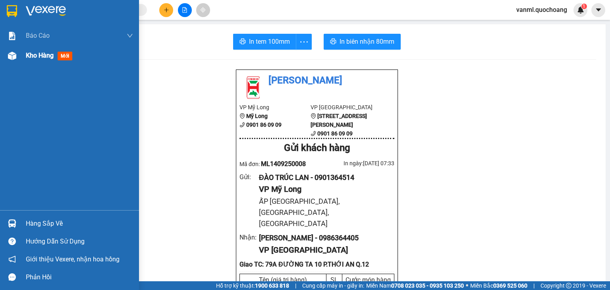
click at [37, 60] on div "Kho hàng mới" at bounding box center [51, 55] width 50 height 10
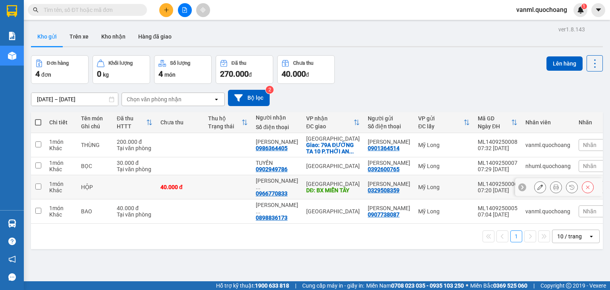
click at [244, 190] on td at bounding box center [228, 187] width 48 height 24
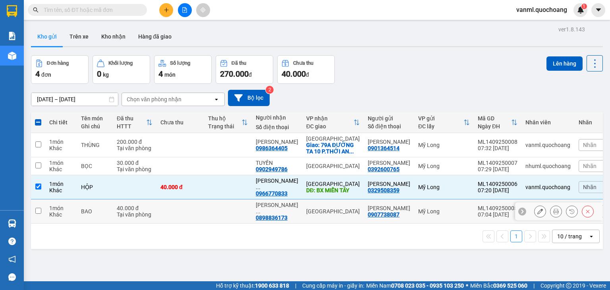
click at [236, 220] on td at bounding box center [228, 211] width 48 height 24
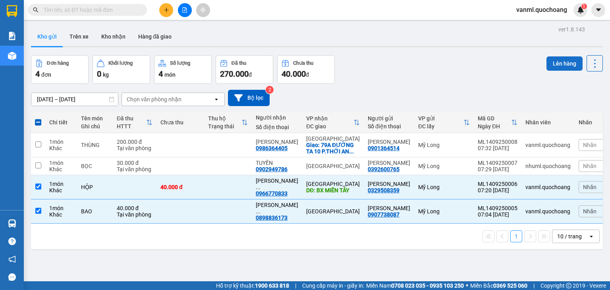
click at [554, 61] on button "Lên hàng" at bounding box center [565, 63] width 36 height 14
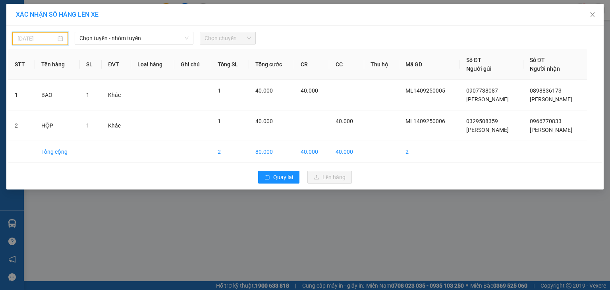
click at [47, 37] on input "13/09/2025" at bounding box center [36, 38] width 39 height 9
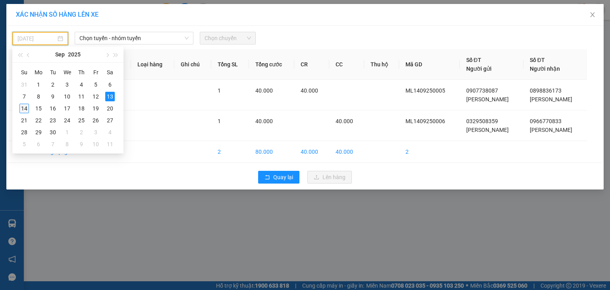
click at [23, 108] on div "14" at bounding box center [24, 109] width 10 height 10
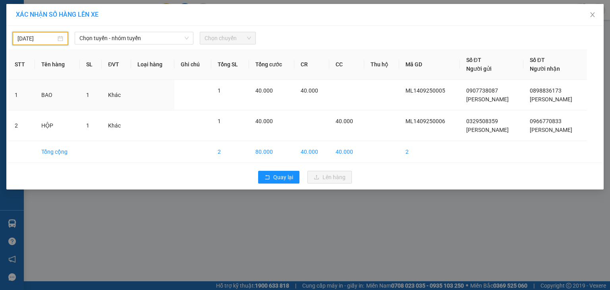
type input "[DATE]"
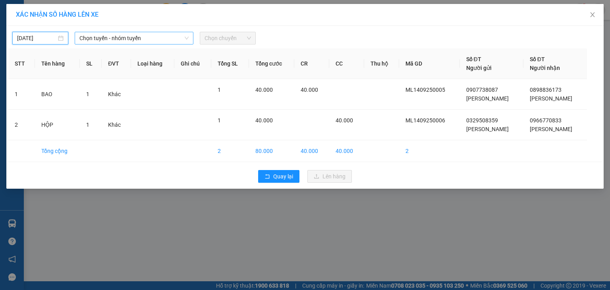
click at [114, 37] on span "Chọn tuyến - nhóm tuyến" at bounding box center [133, 38] width 109 height 12
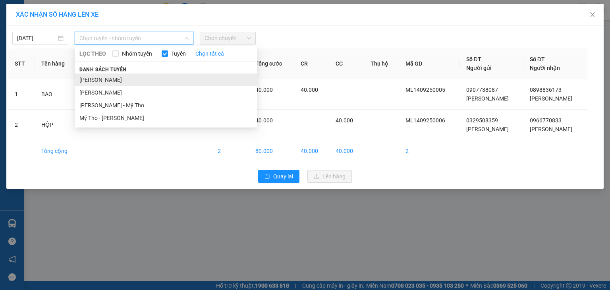
click at [130, 83] on li "[PERSON_NAME]" at bounding box center [166, 79] width 183 height 13
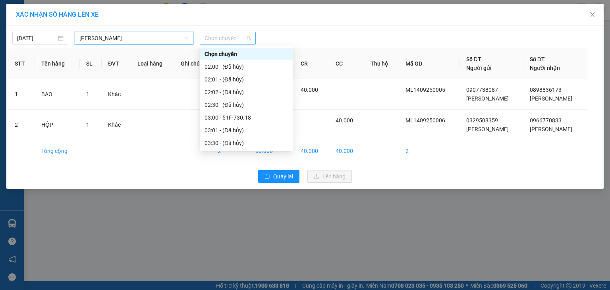
click at [213, 33] on span "Chọn chuyến" at bounding box center [228, 38] width 46 height 12
click at [242, 202] on div "07:00 (TC) - 66F-001.35" at bounding box center [246, 206] width 83 height 9
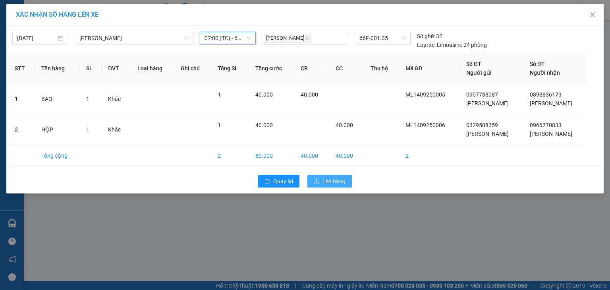
click at [333, 177] on span "Lên hàng" at bounding box center [334, 181] width 23 height 9
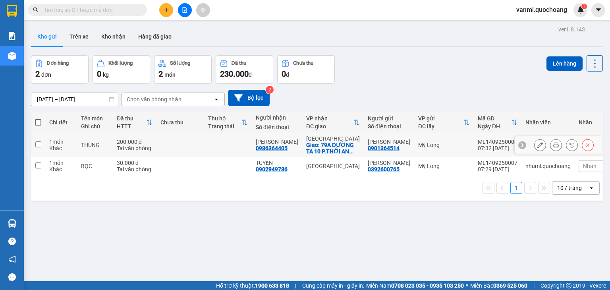
click at [537, 143] on icon at bounding box center [540, 145] width 6 height 6
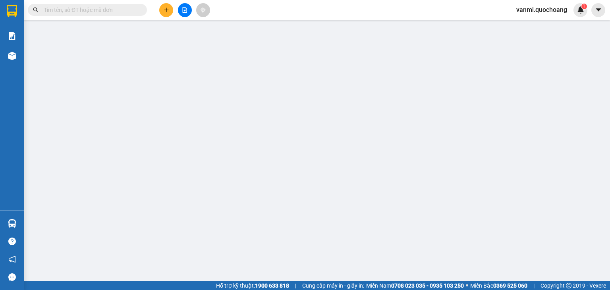
type input "0901364514"
type input "ĐÀO TRÚC LAN"
type input "ẤP BÌNH PHÚ LỢI, MỸ HIỆP, ĐỒNG THÁP"
type input "0986364405"
type input "MINH THIỆN"
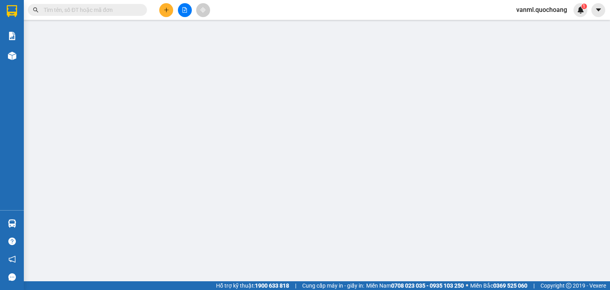
checkbox input "true"
type input "79A ĐƯỜNG TA 10 P.THỚI AN Q.12"
type input "200.000"
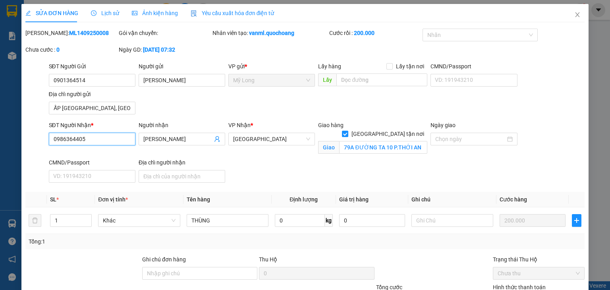
click at [90, 139] on input "0986364405" at bounding box center [92, 139] width 87 height 13
click at [83, 139] on input "0986364405" at bounding box center [92, 139] width 87 height 13
type input "0986364045"
drag, startPoint x: 558, startPoint y: 266, endPoint x: 534, endPoint y: 253, distance: 27.5
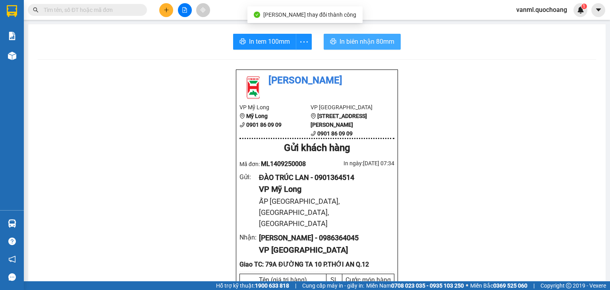
drag, startPoint x: 371, startPoint y: 40, endPoint x: 370, endPoint y: 54, distance: 14.3
click at [371, 40] on span "In biên nhận 80mm" at bounding box center [367, 42] width 55 height 10
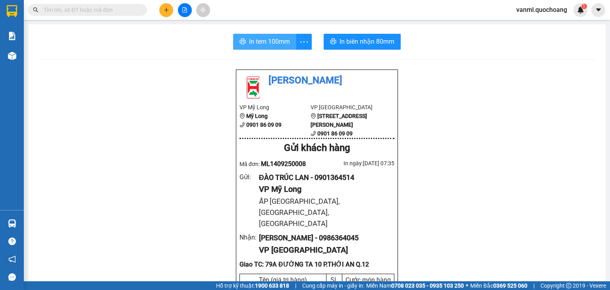
click at [264, 37] on span "In tem 100mm" at bounding box center [269, 42] width 41 height 10
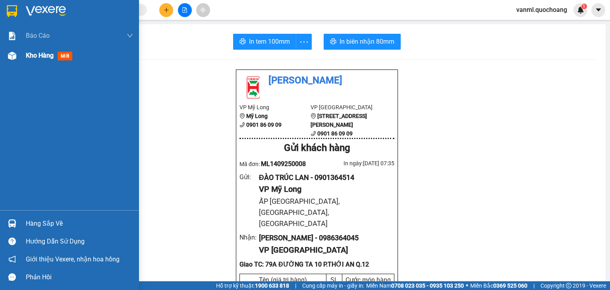
click at [36, 57] on span "Kho hàng" at bounding box center [40, 56] width 28 height 8
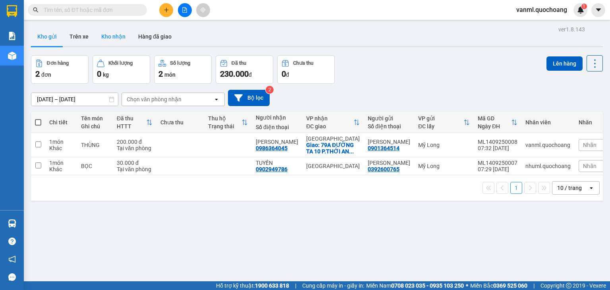
click at [116, 35] on button "Kho nhận" at bounding box center [113, 36] width 37 height 19
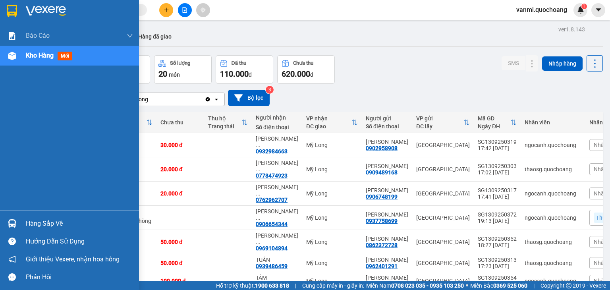
click at [47, 220] on div "Hàng sắp về" at bounding box center [79, 224] width 107 height 12
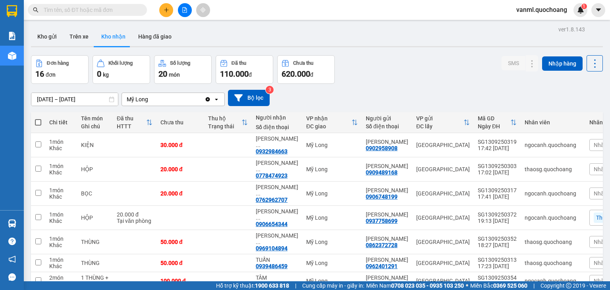
click at [460, 65] on section "Kết quả tìm kiếm ( 0 ) Bộ lọc No Data vanml.quochoang 1 Báo cáo Báo cáo dòng ti…" at bounding box center [305, 145] width 610 height 290
click at [43, 37] on button "Kho gửi" at bounding box center [47, 36] width 32 height 19
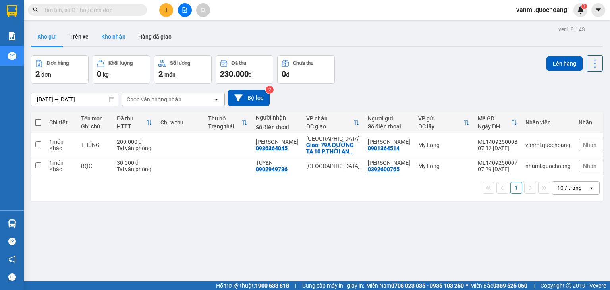
click at [106, 36] on button "Kho nhận" at bounding box center [113, 36] width 37 height 19
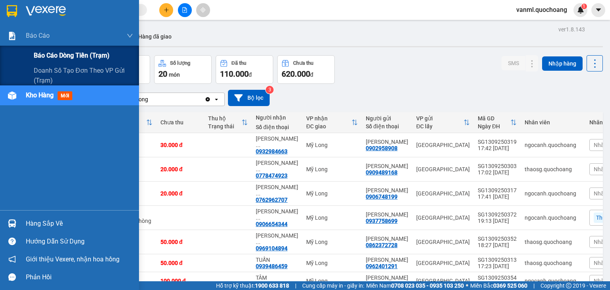
click at [42, 54] on span "Báo cáo dòng tiền (trạm)" at bounding box center [72, 55] width 76 height 10
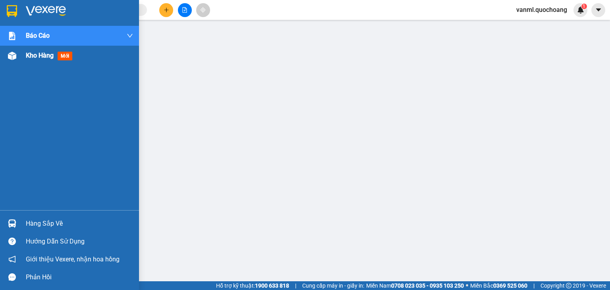
click at [35, 55] on span "Kho hàng" at bounding box center [40, 56] width 28 height 8
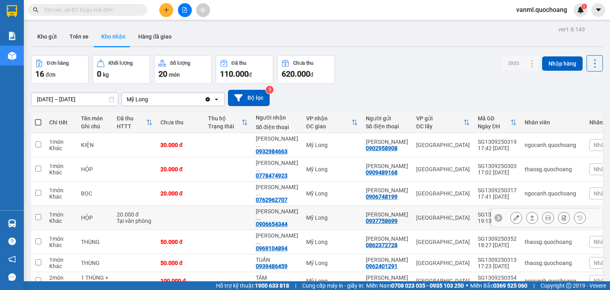
click at [39, 225] on td at bounding box center [38, 218] width 14 height 24
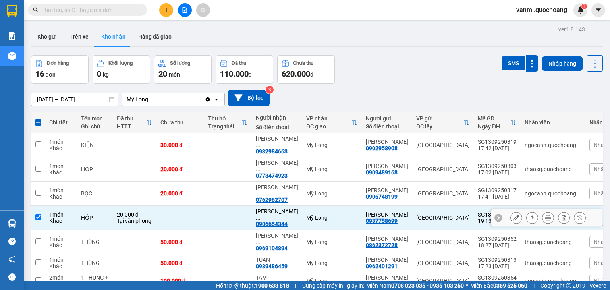
click at [86, 216] on div "HỘP" at bounding box center [95, 217] width 28 height 6
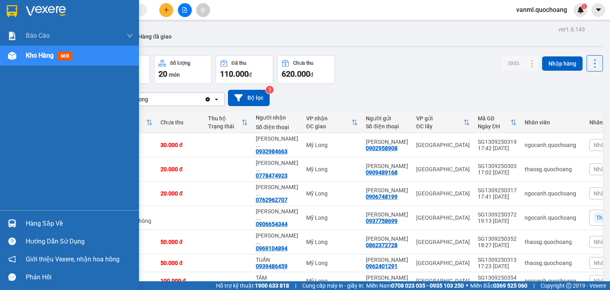
drag, startPoint x: 44, startPoint y: 228, endPoint x: 208, endPoint y: 220, distance: 163.8
click at [54, 224] on div "Hàng sắp về" at bounding box center [79, 224] width 107 height 12
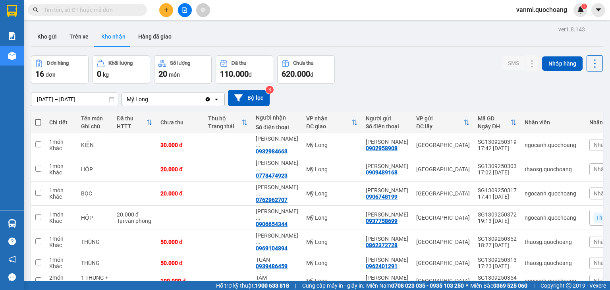
click at [436, 78] on section "Kết quả tìm kiếm ( 0 ) Bộ lọc No Data vanml.quochoang 1 Báo cáo Báo cáo dòng ti…" at bounding box center [305, 145] width 610 height 290
click at [51, 37] on button "Kho gửi" at bounding box center [47, 36] width 32 height 19
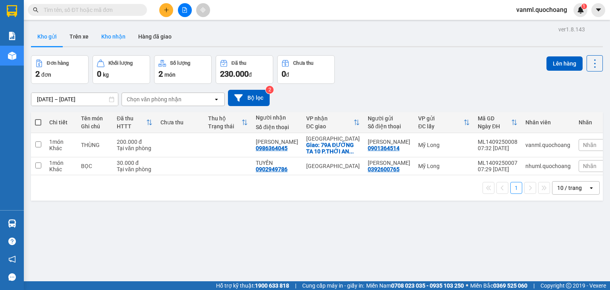
click at [113, 34] on button "Kho nhận" at bounding box center [113, 36] width 37 height 19
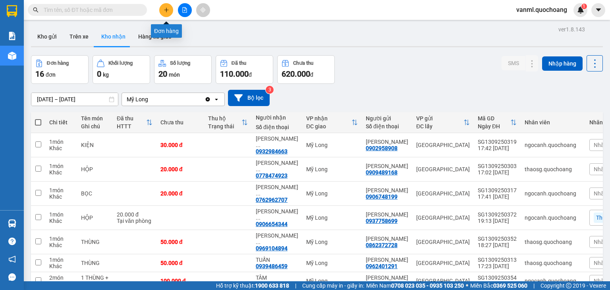
click at [166, 10] on icon "plus" at bounding box center [166, 10] width 0 height 4
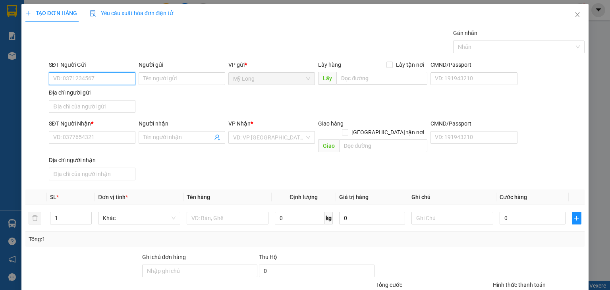
click at [115, 79] on input "SĐT Người Gửi" at bounding box center [92, 78] width 87 height 13
type input "0764050396"
click at [105, 93] on div "0764050396 - HẢI" at bounding box center [91, 94] width 76 height 9
type input "HẢI"
type input "0764050396"
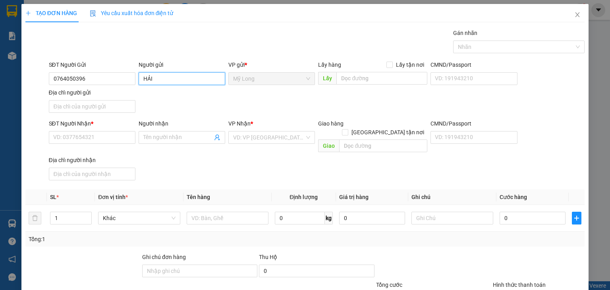
click at [141, 78] on input "HẢI" at bounding box center [182, 78] width 87 height 13
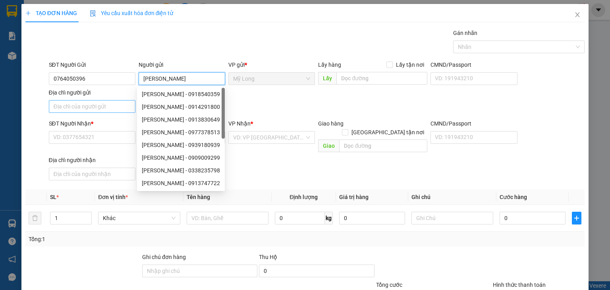
type input "NGUYỄN THANH HẢI"
click at [91, 106] on input "Địa chỉ người gửi" at bounding box center [92, 106] width 87 height 13
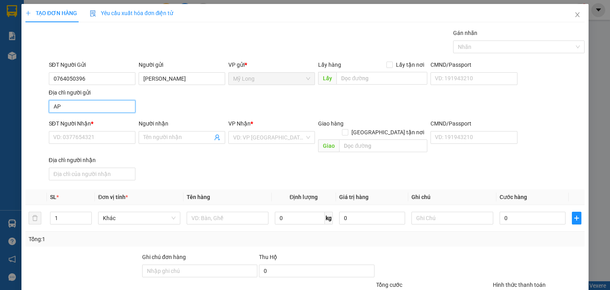
type input "A"
type input "Â"
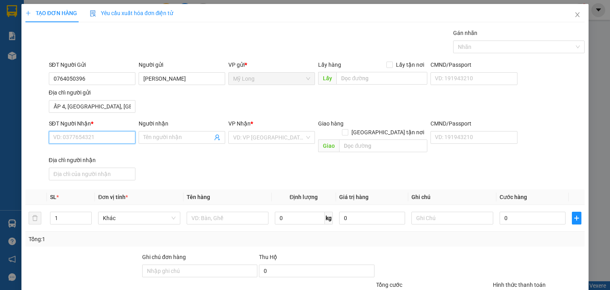
click at [121, 139] on input "SĐT Người Nhận *" at bounding box center [92, 137] width 87 height 13
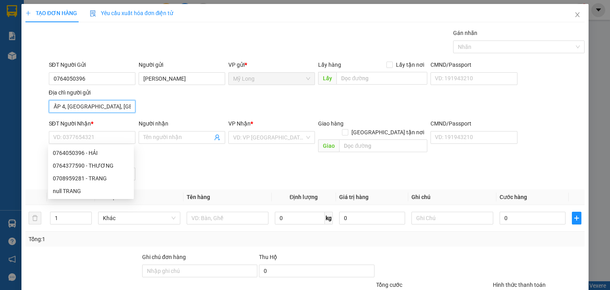
click at [60, 104] on input "ẤP 4, MỸ HIỆP, ĐỒNG THÁP" at bounding box center [92, 106] width 87 height 13
type input "ẤP MỸ LONG 4, MỸ HIỆP, ĐỒNG THÁP"
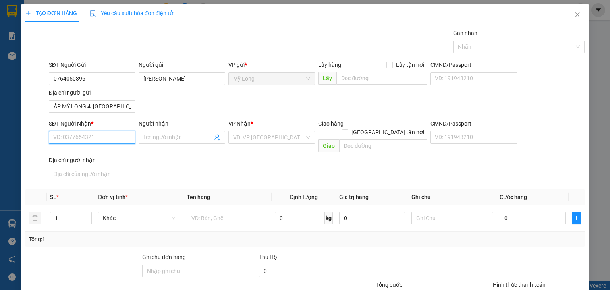
click at [66, 136] on input "SĐT Người Nhận *" at bounding box center [92, 137] width 87 height 13
type input "0764377590"
click at [88, 152] on div "0764377590 - THƯƠNG" at bounding box center [91, 153] width 76 height 9
type input "THƯƠNG"
type input "0764377590"
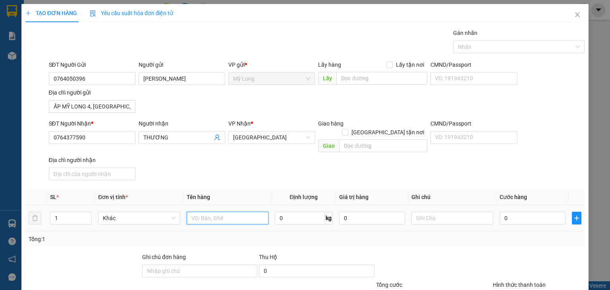
click at [211, 212] on input "text" at bounding box center [228, 218] width 82 height 13
type input "THÙNG NHỎ"
click at [526, 212] on input "0" at bounding box center [533, 218] width 66 height 13
type input "3"
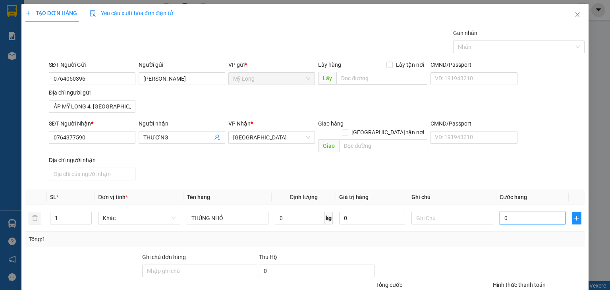
type input "3"
type input "30"
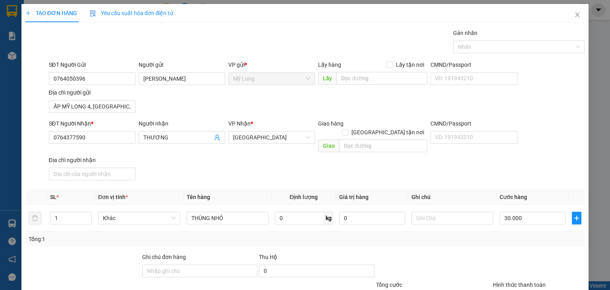
drag, startPoint x: 520, startPoint y: 250, endPoint x: 521, endPoint y: 239, distance: 11.2
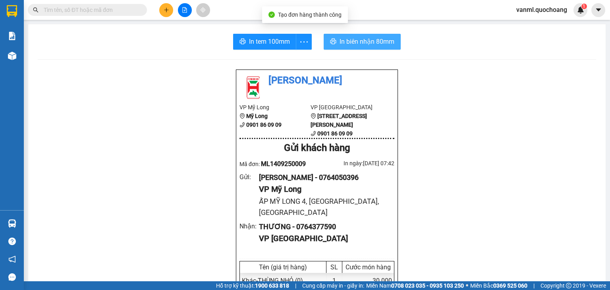
click at [372, 39] on span "In biên nhận 80mm" at bounding box center [367, 42] width 55 height 10
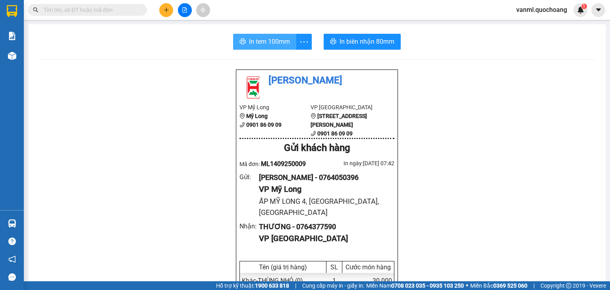
click at [276, 44] on span "In tem 100mm" at bounding box center [269, 42] width 41 height 10
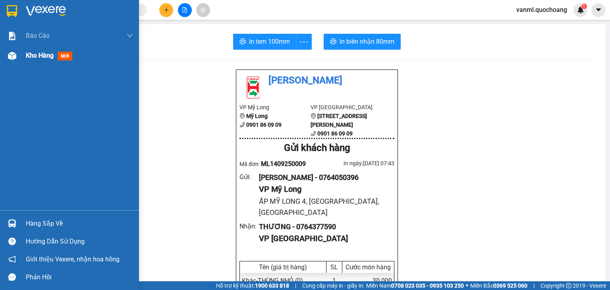
click at [41, 58] on span "Kho hàng" at bounding box center [40, 56] width 28 height 8
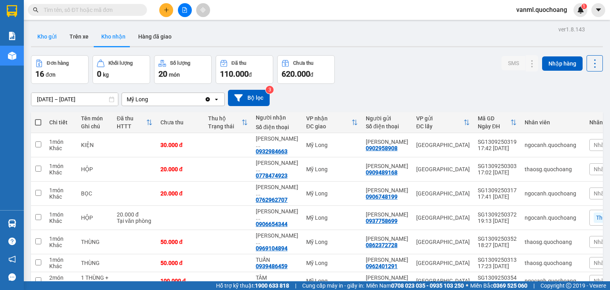
click at [52, 35] on button "Kho gửi" at bounding box center [47, 36] width 32 height 19
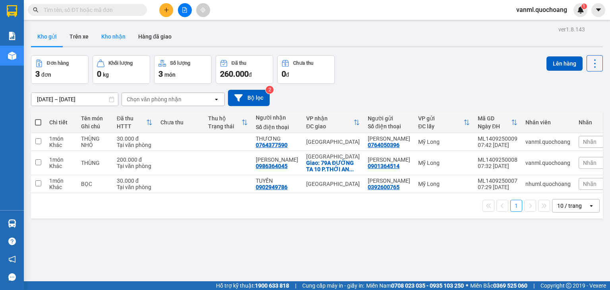
click at [120, 39] on button "Kho nhận" at bounding box center [113, 36] width 37 height 19
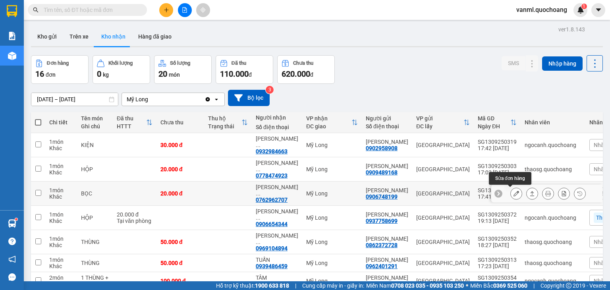
click at [514, 191] on icon at bounding box center [517, 194] width 6 height 6
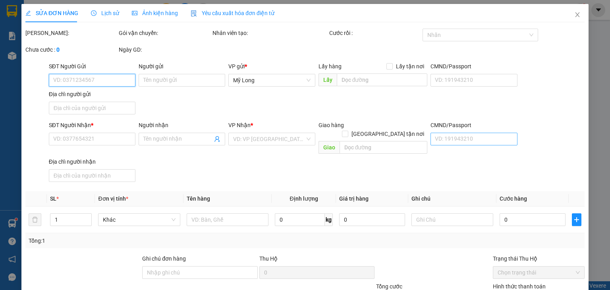
type input "0906748199"
type input "[PERSON_NAME]"
type input "66 ĐƯỜNG 25 P.11 QUẬN 6"
type input "0762962707"
type input "LÊ THỊ NGỌC GIÀU"
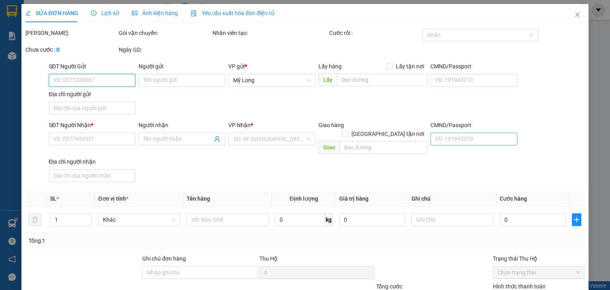
type input "20.000"
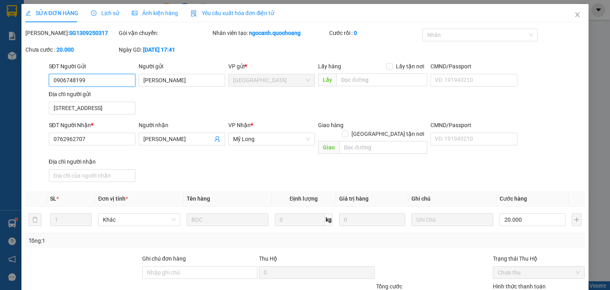
type input "0"
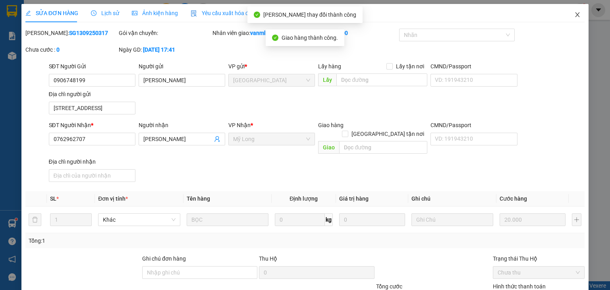
click at [554, 11] on span "Close" at bounding box center [577, 15] width 22 height 22
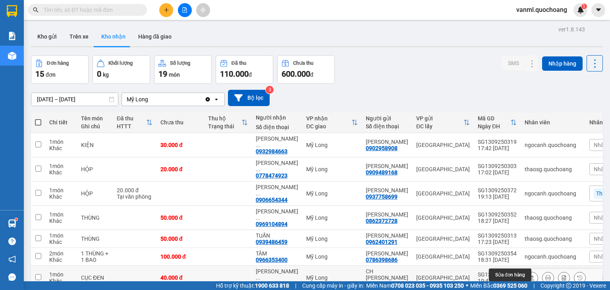
click at [514, 263] on icon at bounding box center [517, 278] width 6 height 6
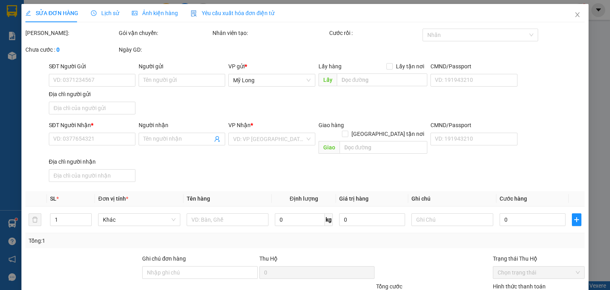
type input "0707654625"
type input "CH [PERSON_NAME]"
type input "207/19 ĐƯỜNG 3/2 P.10 QUẬN 10"
type input "0394292539"
type input "NGÔ HỮU THÊM"
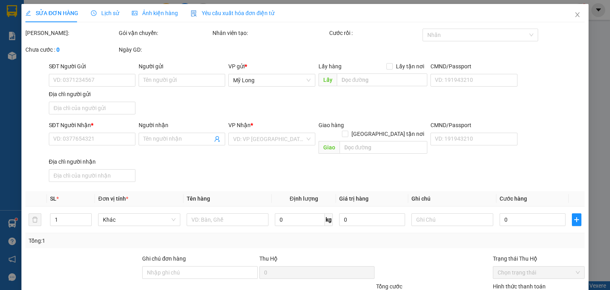
type input "40.000"
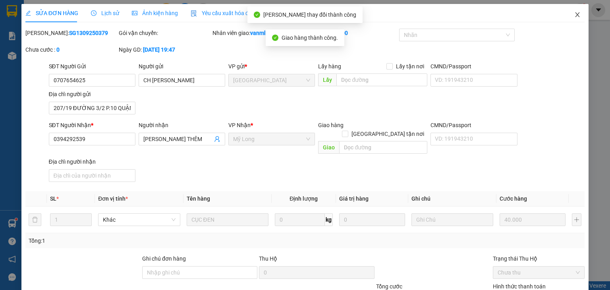
click at [554, 14] on icon "close" at bounding box center [577, 15] width 6 height 6
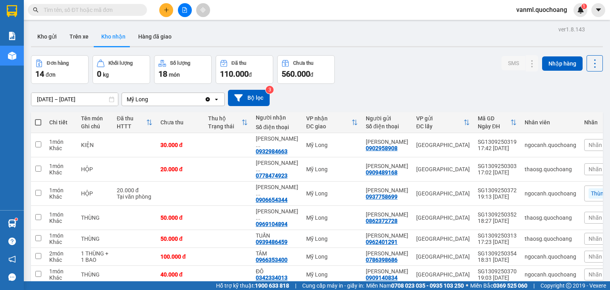
click at [380, 80] on div "Đơn hàng 14 đơn Khối lượng 0 kg Số lượng 18 món Đã thu 110.000 đ Chưa thu 560.0…" at bounding box center [317, 69] width 572 height 29
click at [168, 13] on button at bounding box center [166, 10] width 14 height 14
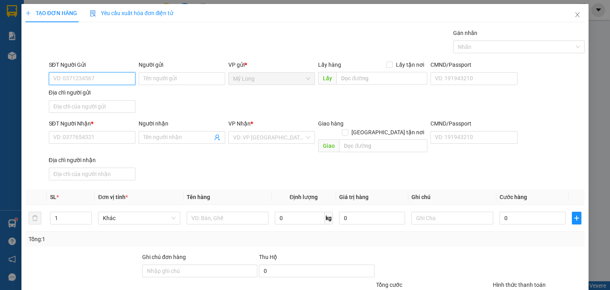
click at [107, 76] on input "SĐT Người Gửi" at bounding box center [92, 78] width 87 height 13
click at [121, 137] on input "SĐT Người Nhận *" at bounding box center [92, 137] width 87 height 13
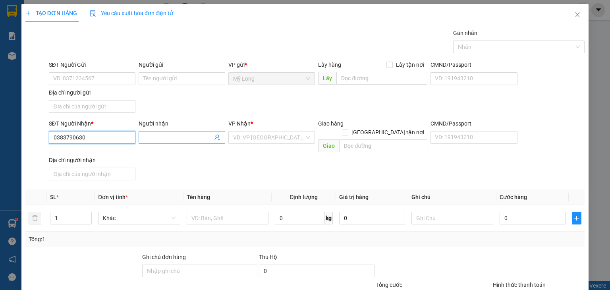
type input "0383790630"
click at [167, 137] on input "Người nhận" at bounding box center [177, 137] width 69 height 9
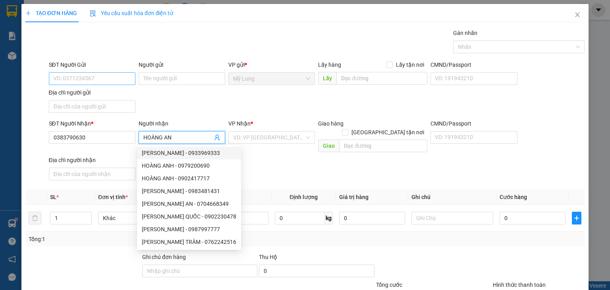
type input "HOÀNG AN"
click at [107, 74] on input "SĐT Người Gửi" at bounding box center [92, 78] width 87 height 13
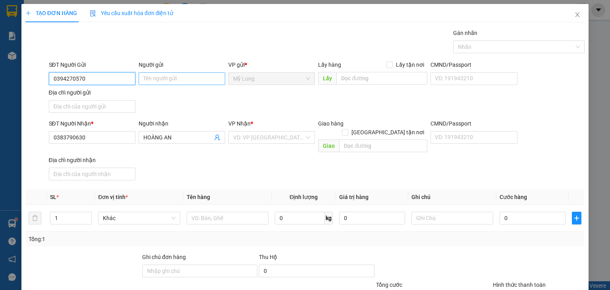
type input "0394270570"
click at [147, 80] on input "Người gửi" at bounding box center [182, 78] width 87 height 13
type input "TRẦN PHƯƠNG BÌNH"
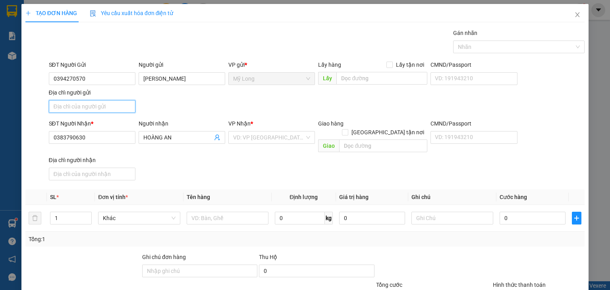
click at [116, 106] on input "Địa chỉ người gửi" at bounding box center [92, 106] width 87 height 13
type input "TỔ 13, ẤP 3, BÌNH HÀNG TRUNG, ĐỒNG THÁP"
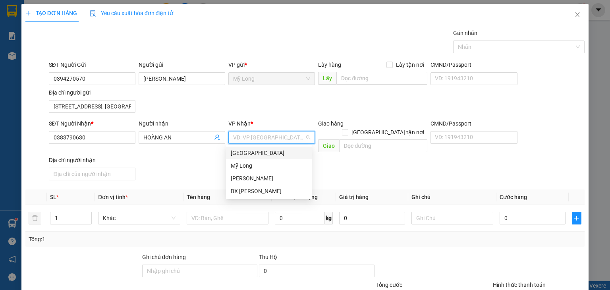
click at [256, 141] on input "search" at bounding box center [268, 137] width 71 height 12
click at [258, 151] on div "Sài Gòn" at bounding box center [269, 153] width 76 height 9
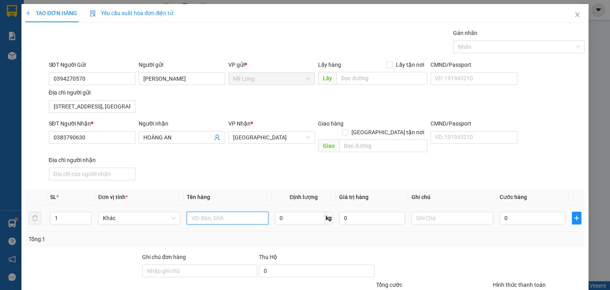
click at [220, 212] on input "text" at bounding box center [228, 218] width 82 height 13
type input "XE MÁY"
type input "2"
click at [87, 214] on span "up" at bounding box center [87, 216] width 5 height 5
click at [216, 212] on input "XE MÁY" at bounding box center [228, 218] width 82 height 13
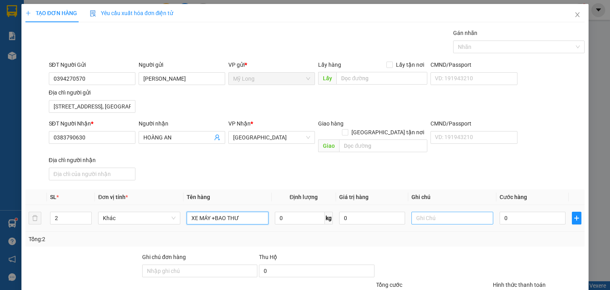
type input "XE MÁY +BAO THƯ"
click at [442, 212] on input "text" at bounding box center [453, 218] width 82 height 13
type input "66F1-63802"
click at [516, 205] on td "0" at bounding box center [533, 218] width 72 height 27
click at [529, 212] on input "0" at bounding box center [533, 218] width 66 height 13
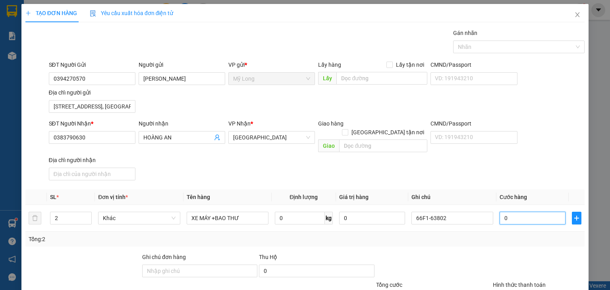
type input "3"
type input "30"
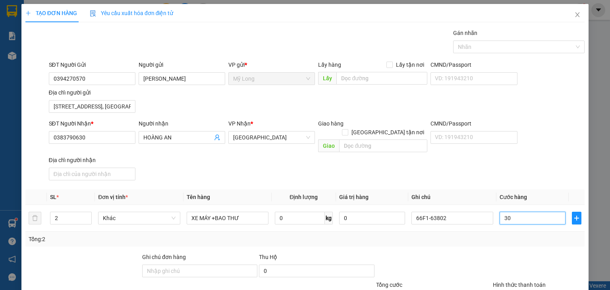
type input "30"
type input "300"
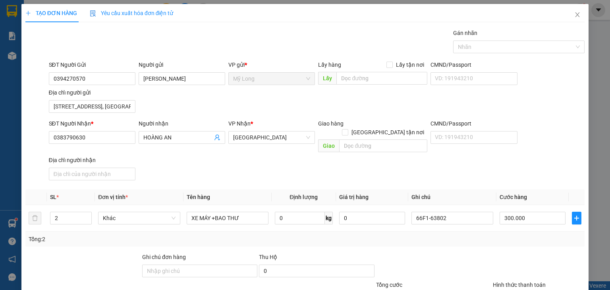
drag, startPoint x: 517, startPoint y: 263, endPoint x: 516, endPoint y: 255, distance: 8.0
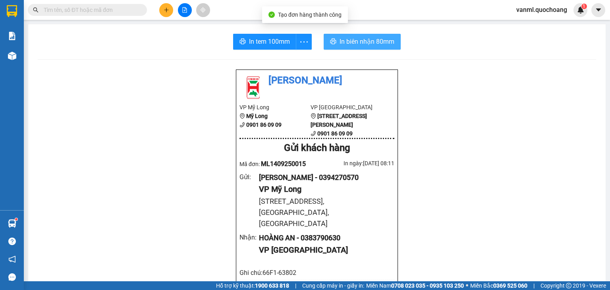
drag, startPoint x: 351, startPoint y: 37, endPoint x: 370, endPoint y: 81, distance: 48.4
click at [352, 37] on span "In biên nhận 80mm" at bounding box center [367, 42] width 55 height 10
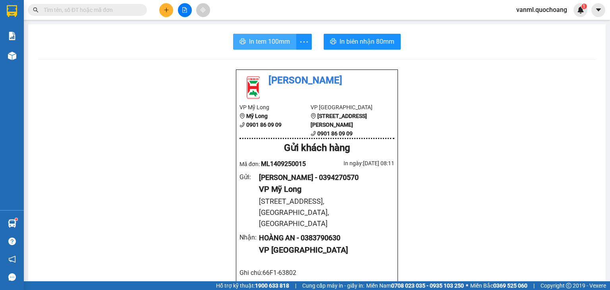
click at [278, 41] on span "In tem 100mm" at bounding box center [269, 42] width 41 height 10
click at [267, 42] on span "In tem 100mm" at bounding box center [269, 42] width 41 height 10
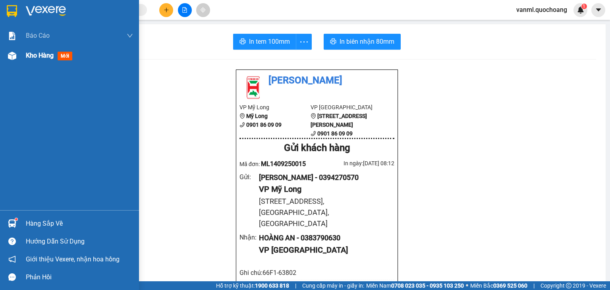
click at [37, 57] on span "Kho hàng" at bounding box center [40, 56] width 28 height 8
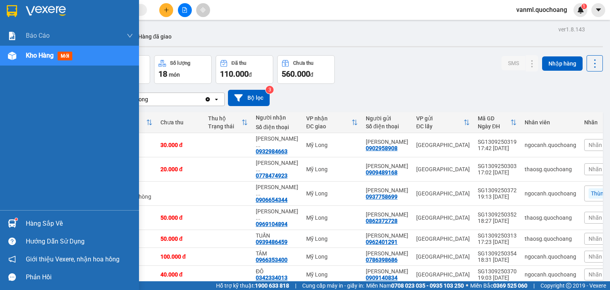
click at [57, 224] on div "Hàng sắp về" at bounding box center [79, 224] width 107 height 12
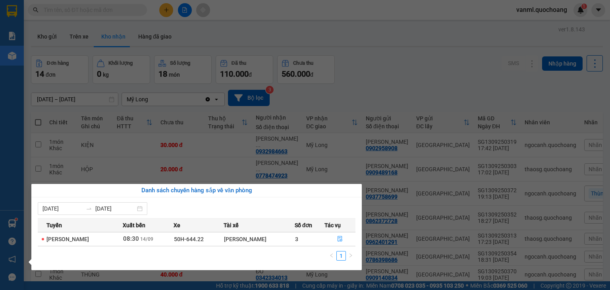
click at [238, 154] on section "Kết quả tìm kiếm ( 0 ) Bộ lọc No Data vanml.quochoang 1 Báo cáo Báo cáo dòng ti…" at bounding box center [305, 145] width 610 height 290
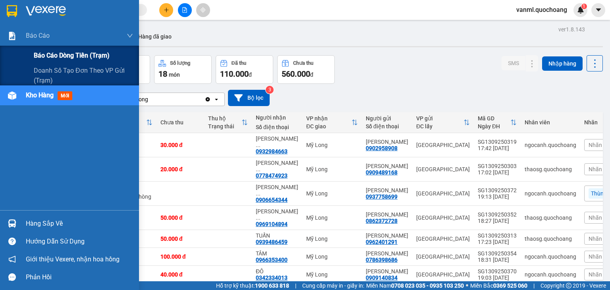
click at [63, 57] on span "Báo cáo dòng tiền (trạm)" at bounding box center [72, 55] width 76 height 10
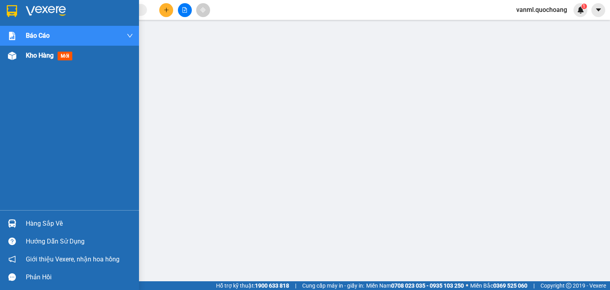
click at [48, 58] on span "Kho hàng" at bounding box center [40, 56] width 28 height 8
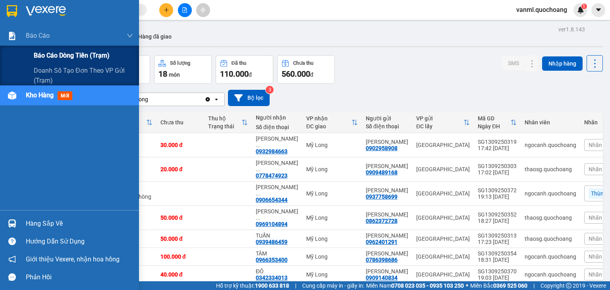
click at [73, 56] on span "Báo cáo dòng tiền (trạm)" at bounding box center [72, 55] width 76 height 10
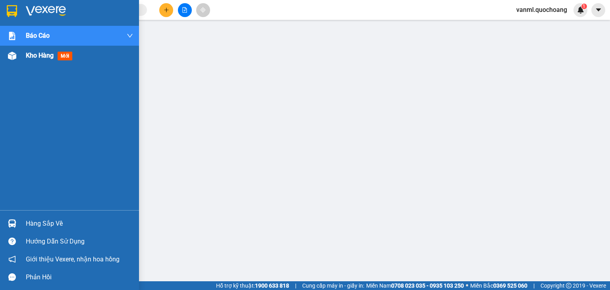
click at [35, 54] on span "Kho hàng" at bounding box center [40, 56] width 28 height 8
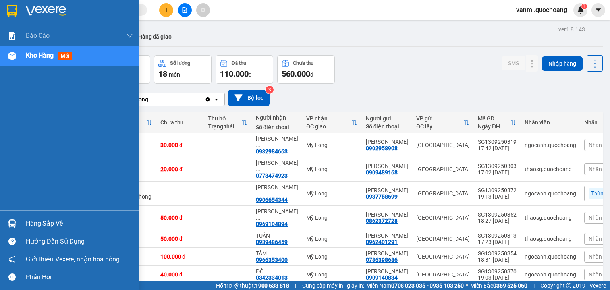
click at [39, 226] on div "Hàng sắp về" at bounding box center [79, 224] width 107 height 12
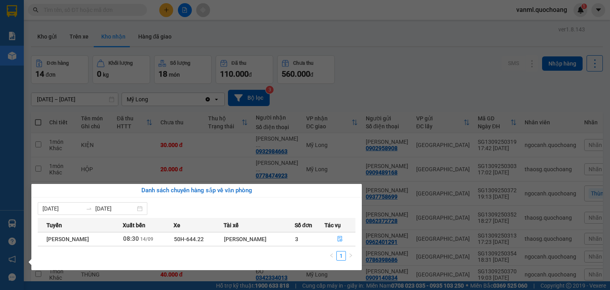
click at [439, 94] on section "Kết quả tìm kiếm ( 0 ) Bộ lọc No Data vanml.quochoang 1 Báo cáo Báo cáo dòng ti…" at bounding box center [305, 145] width 610 height 290
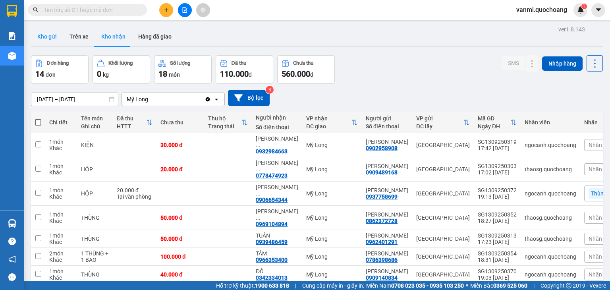
click at [41, 37] on button "Kho gửi" at bounding box center [47, 36] width 32 height 19
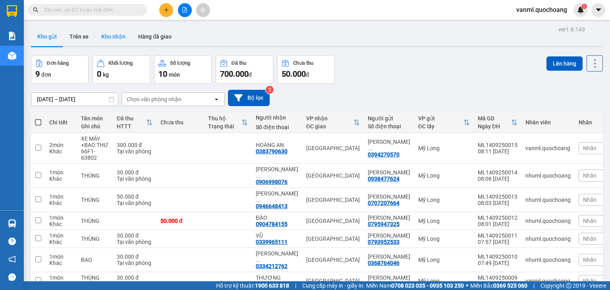
click at [117, 39] on button "Kho nhận" at bounding box center [113, 36] width 37 height 19
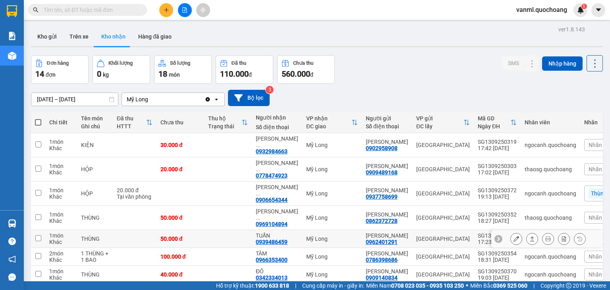
scroll to position [79, 0]
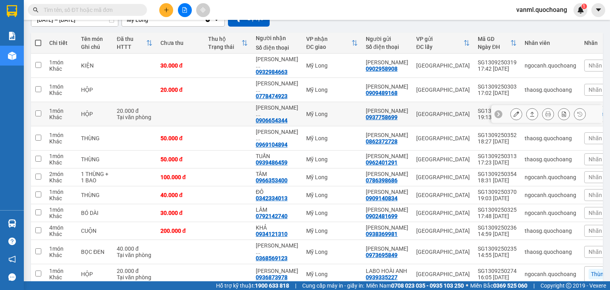
click at [514, 113] on icon at bounding box center [517, 114] width 6 height 6
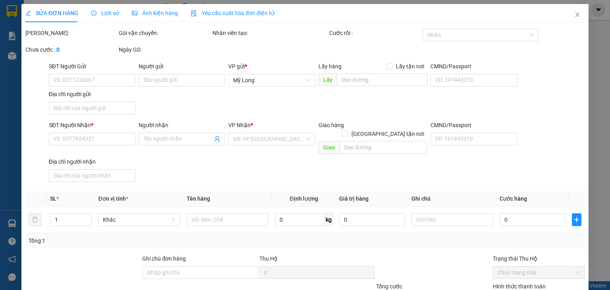
type input "0937758699"
type input "[PERSON_NAME]"
type input "163 BÙI ĐIỀN P CHÁNH HƯNG TPHCM"
type input "0906654344"
type input "NGUYỄN VĂN PHƯƠNG"
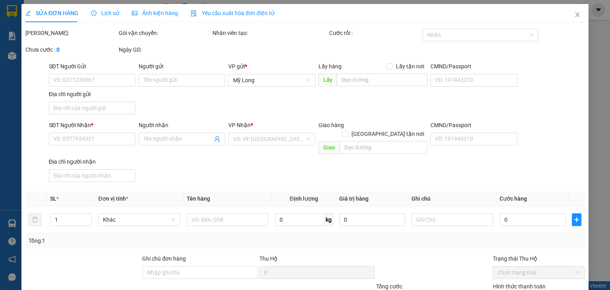
type input "20.000"
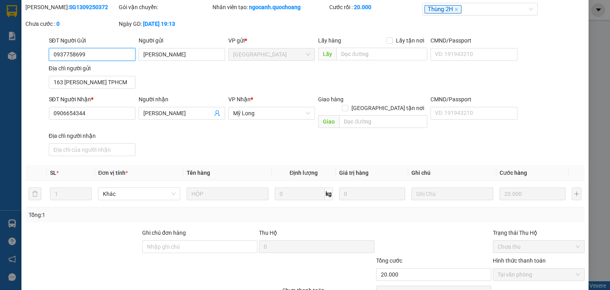
scroll to position [60, 0]
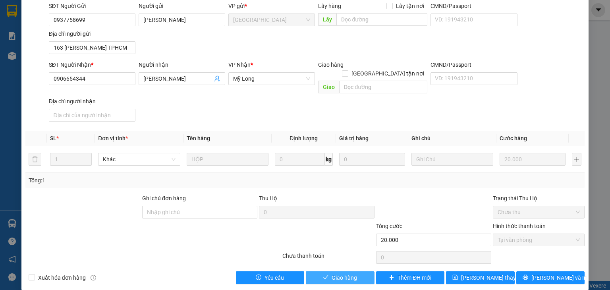
click at [354, 271] on button "Giao hàng" at bounding box center [340, 277] width 69 height 13
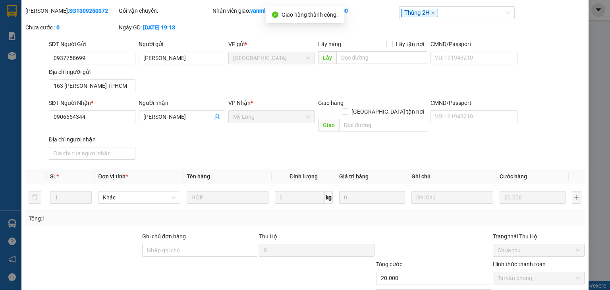
scroll to position [0, 0]
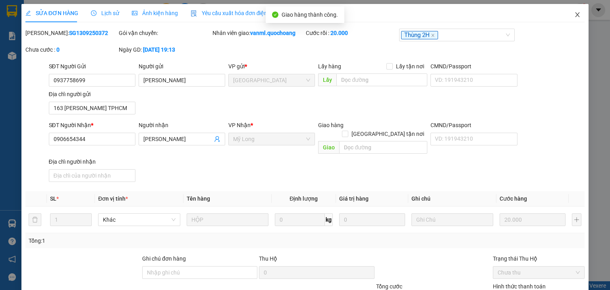
click at [574, 12] on icon "close" at bounding box center [577, 15] width 6 height 6
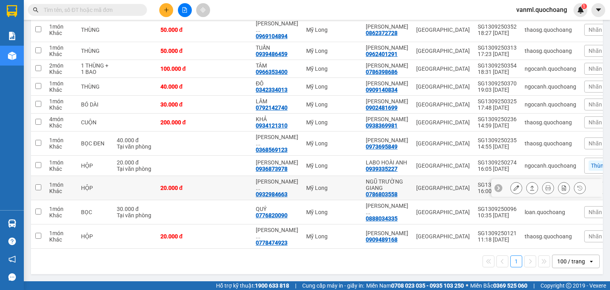
scroll to position [199, 0]
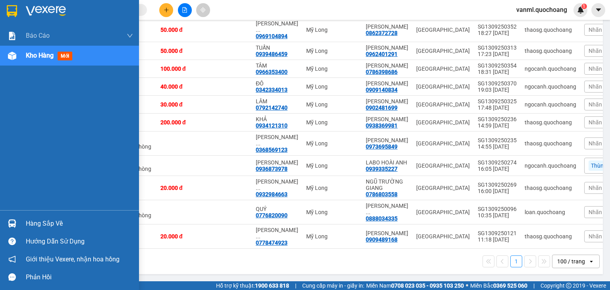
click at [56, 221] on div "Hàng sắp về" at bounding box center [79, 224] width 107 height 12
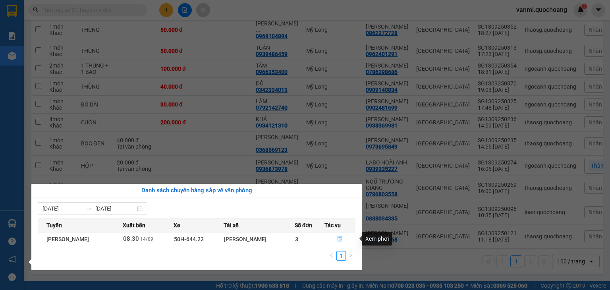
click at [348, 238] on button "button" at bounding box center [340, 239] width 31 height 13
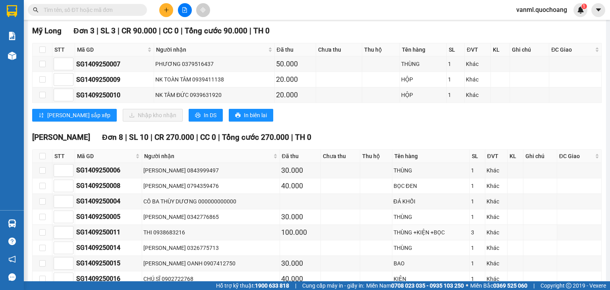
scroll to position [159, 0]
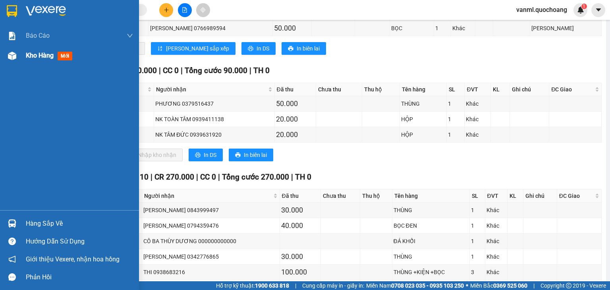
click at [38, 55] on span "Kho hàng" at bounding box center [40, 56] width 28 height 8
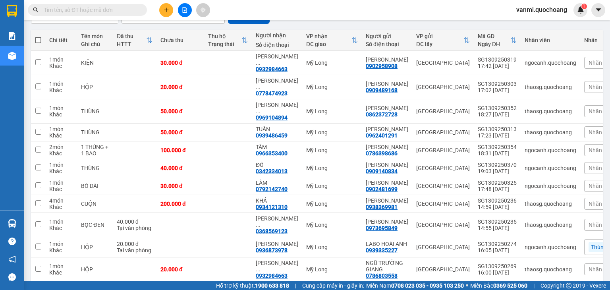
scroll to position [82, 0]
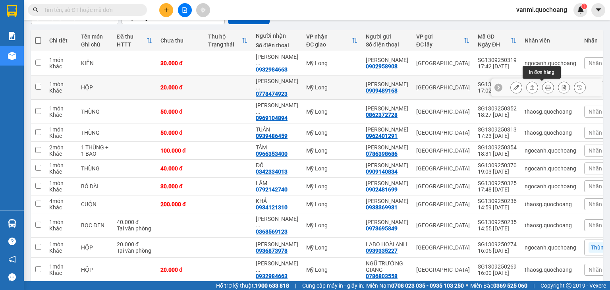
click at [545, 86] on icon at bounding box center [548, 88] width 6 height 6
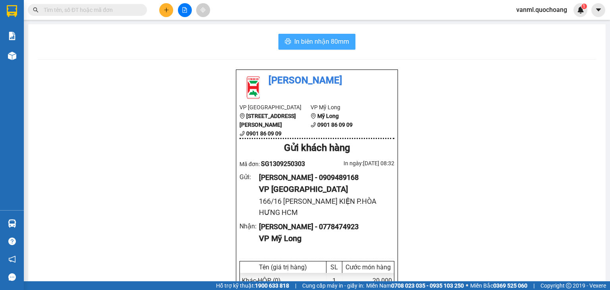
click at [321, 43] on span "In biên nhận 80mm" at bounding box center [321, 42] width 55 height 10
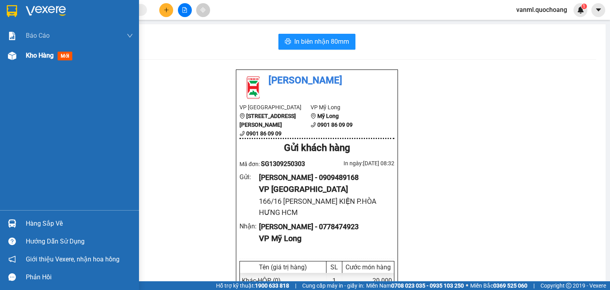
click at [40, 58] on span "Kho hàng" at bounding box center [40, 56] width 28 height 8
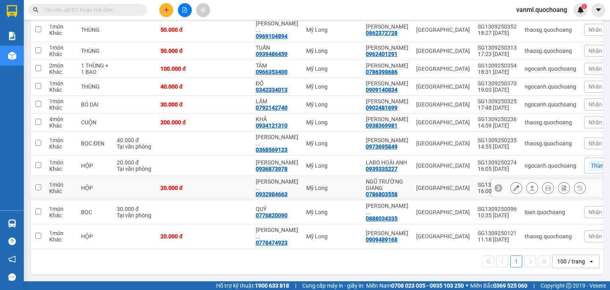
scroll to position [201, 0]
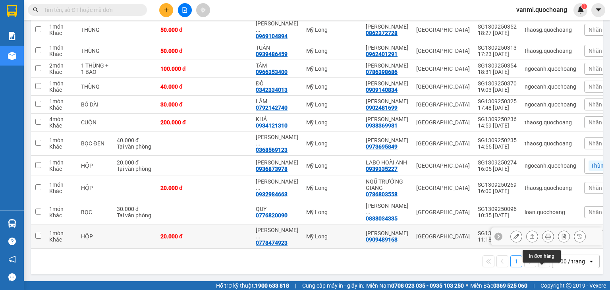
click at [545, 234] on icon at bounding box center [548, 237] width 6 height 6
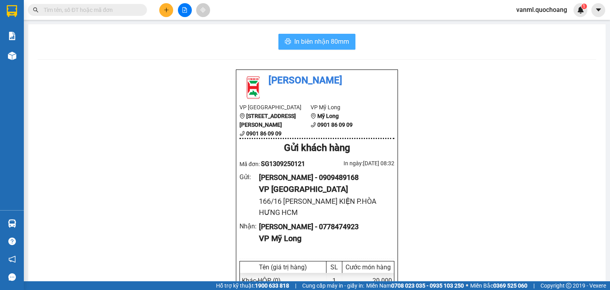
click at [323, 40] on span "In biên nhận 80mm" at bounding box center [321, 42] width 55 height 10
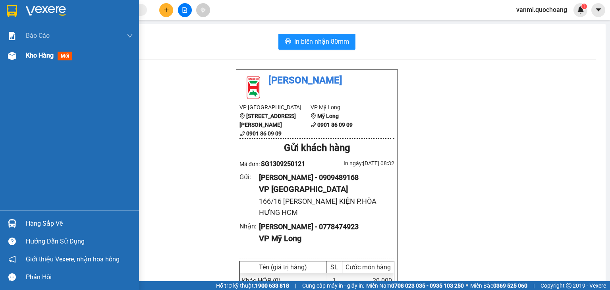
click at [31, 54] on span "Kho hàng" at bounding box center [40, 56] width 28 height 8
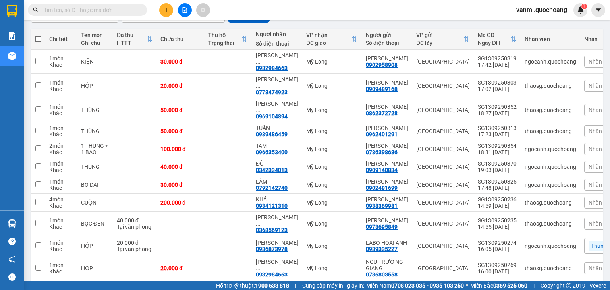
scroll to position [82, 0]
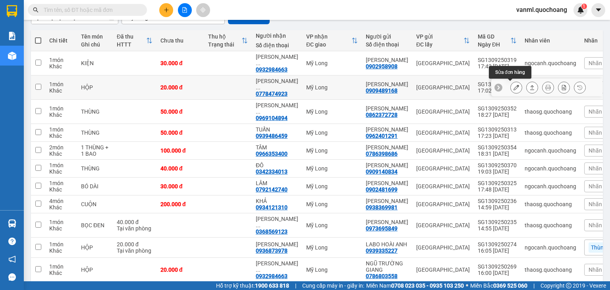
click at [514, 85] on icon at bounding box center [517, 88] width 6 height 6
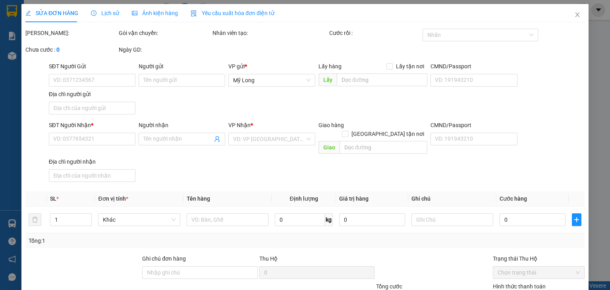
type input "0909489168"
type input "PHẠM NGỌC THẢO"
type input "166/16 HỒ BÁ KIỆN P.HÒA HƯNG HCM"
type input "0778474923"
type input "LÊ THANH NAM"
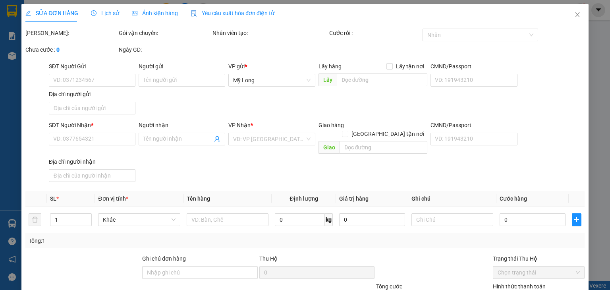
type input "20.000"
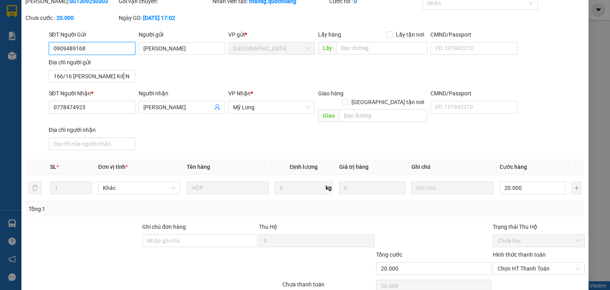
scroll to position [60, 0]
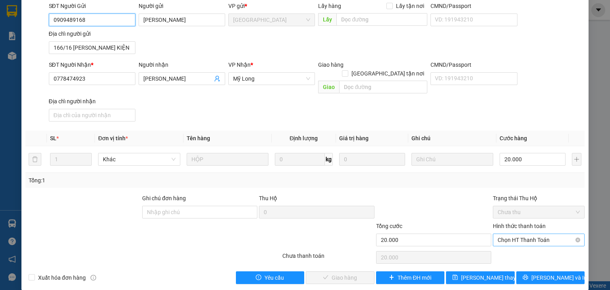
click at [518, 234] on span "Chọn HT Thanh Toán" at bounding box center [539, 240] width 82 height 12
drag, startPoint x: 521, startPoint y: 246, endPoint x: 512, endPoint y: 228, distance: 20.6
click at [519, 244] on div "Tại văn phòng" at bounding box center [533, 246] width 81 height 9
type input "0"
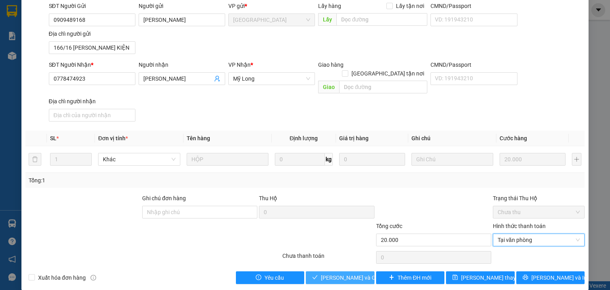
click at [338, 273] on span "[PERSON_NAME] và Giao hàng" at bounding box center [359, 277] width 76 height 9
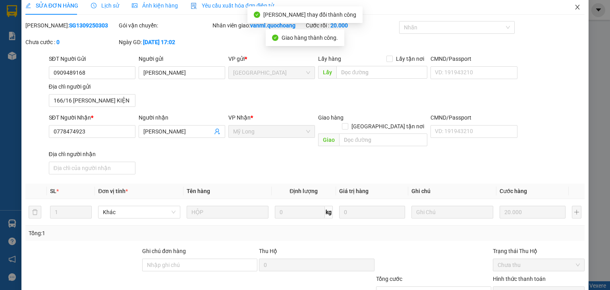
scroll to position [0, 0]
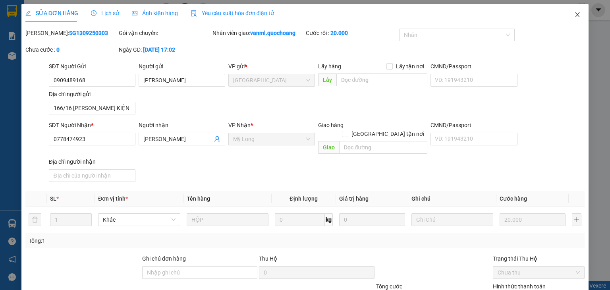
click at [574, 15] on icon "close" at bounding box center [577, 15] width 6 height 6
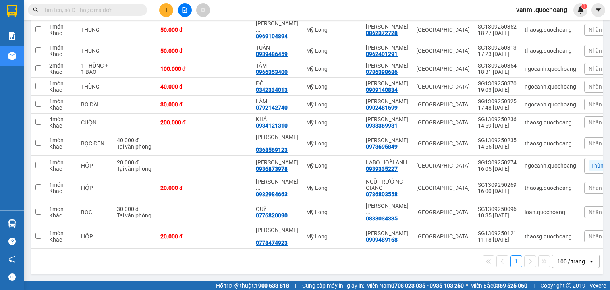
scroll to position [177, 0]
click at [514, 234] on icon at bounding box center [517, 237] width 6 height 6
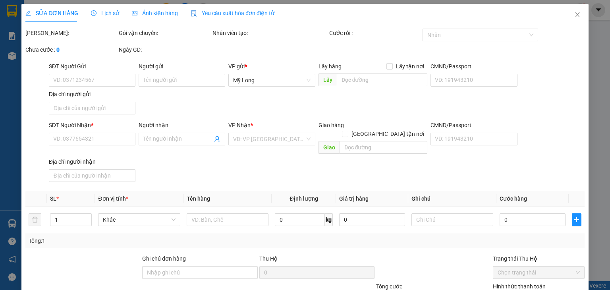
type input "0909489168"
type input "PHẠM NGỌC THẢO"
type input "166/16 HỒ BÁ KIỆN P.HÒA HƯNG HCM"
type input "0778474923"
type input "LÊ THANH NAM"
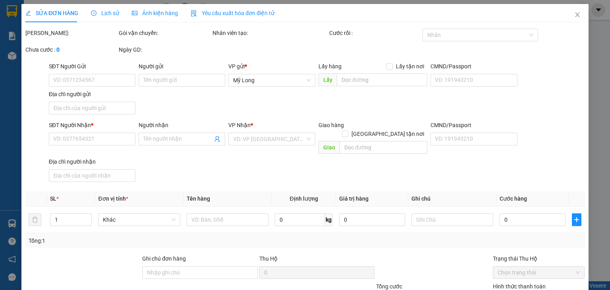
type input "20.000"
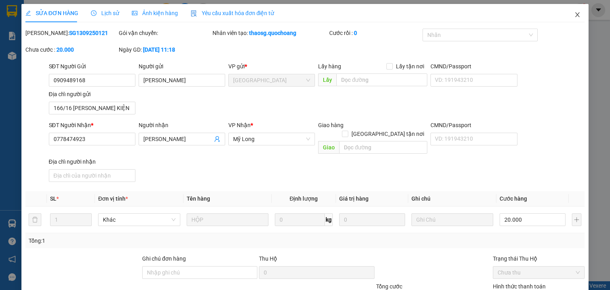
click at [574, 15] on icon "close" at bounding box center [577, 15] width 6 height 6
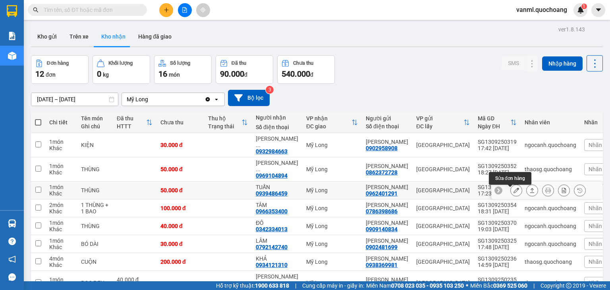
click at [514, 191] on icon at bounding box center [517, 190] width 6 height 6
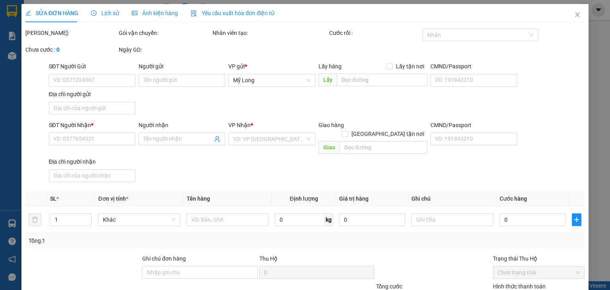
type input "0962401291"
type input "NGUYỄN MINH THY"
type input "63 HẢI THƯỢNG LÃNG ÔNG P.CHỢ LỚN HCM"
type input "0939486459"
type input "TUẤN"
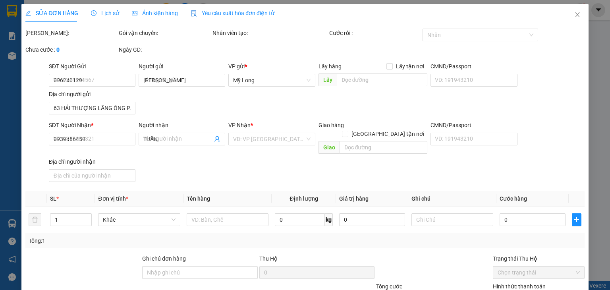
type input "50.000"
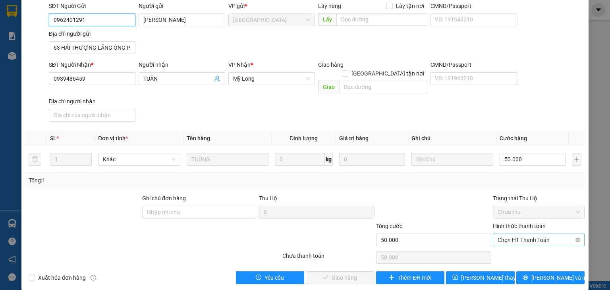
scroll to position [60, 0]
click at [509, 234] on span "Chọn HT Thanh Toán" at bounding box center [539, 240] width 82 height 12
click at [499, 244] on div "Tại văn phòng" at bounding box center [533, 246] width 81 height 9
type input "0"
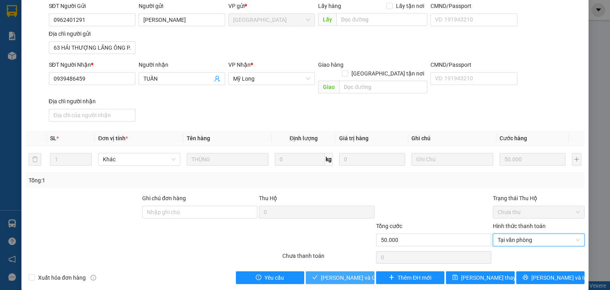
click at [353, 273] on span "[PERSON_NAME] và Giao hàng" at bounding box center [359, 277] width 76 height 9
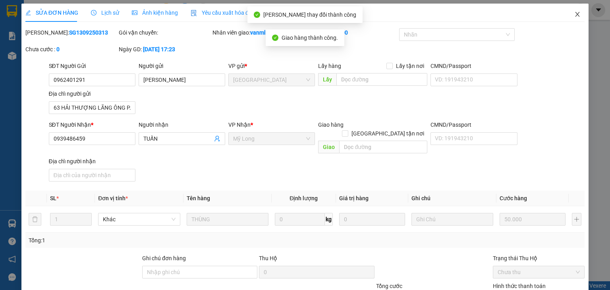
scroll to position [0, 0]
click at [574, 13] on icon "close" at bounding box center [577, 15] width 6 height 6
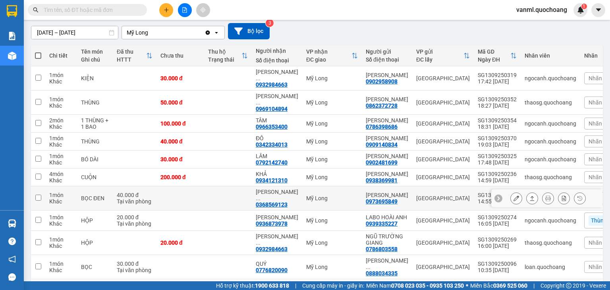
scroll to position [79, 0]
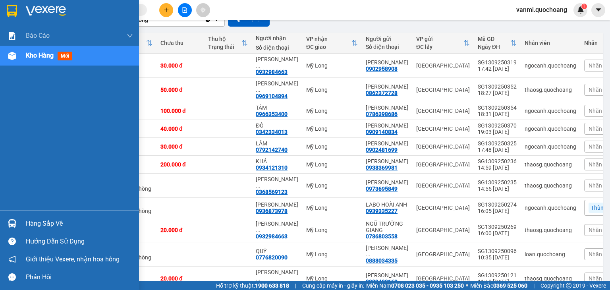
click at [42, 222] on div "Hàng sắp về" at bounding box center [79, 224] width 107 height 12
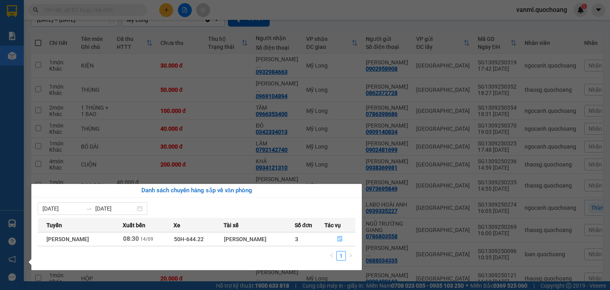
click at [204, 124] on section "Kết quả tìm kiếm ( 0 ) Bộ lọc No Data vanml.quochoang 1 Báo cáo Báo cáo dòng ti…" at bounding box center [305, 145] width 610 height 290
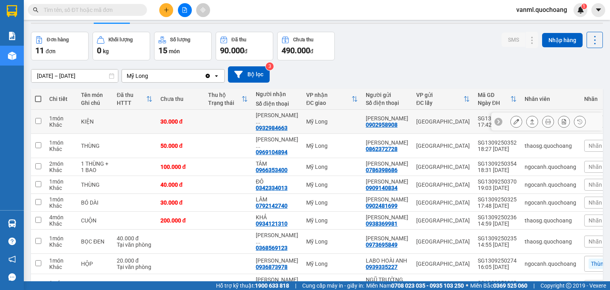
scroll to position [0, 0]
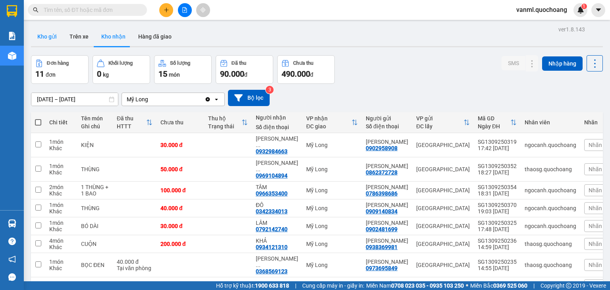
click at [35, 34] on button "Kho gửi" at bounding box center [47, 36] width 32 height 19
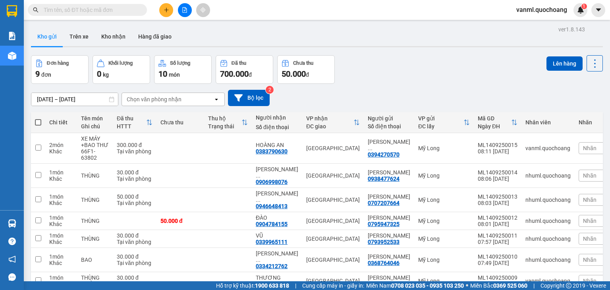
click at [40, 122] on span at bounding box center [38, 122] width 6 height 6
click at [38, 118] on input "checkbox" at bounding box center [38, 118] width 0 height 0
checkbox input "true"
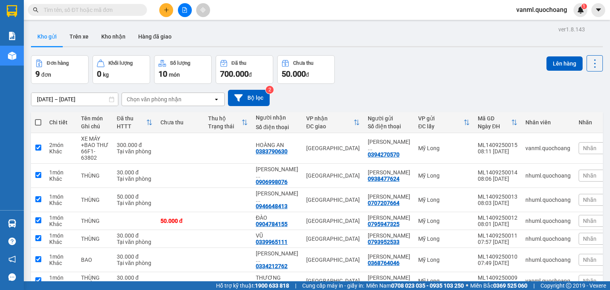
checkbox input "true"
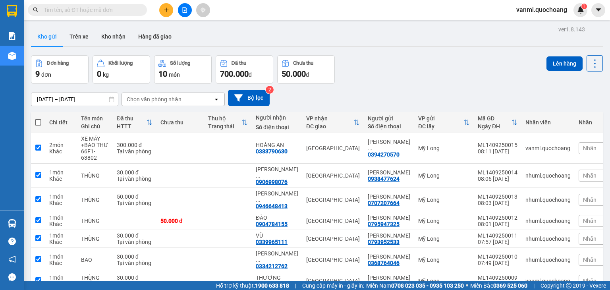
checkbox input "true"
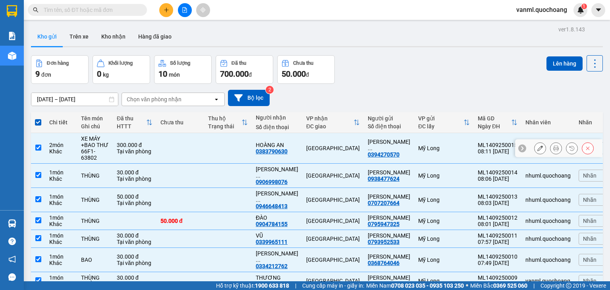
click at [254, 140] on td "HOÀNG AN 0383790630" at bounding box center [277, 148] width 50 height 31
checkbox input "false"
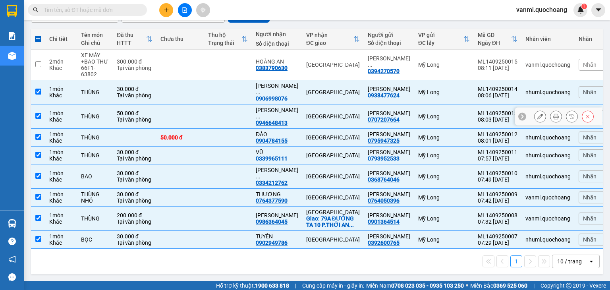
scroll to position [111, 0]
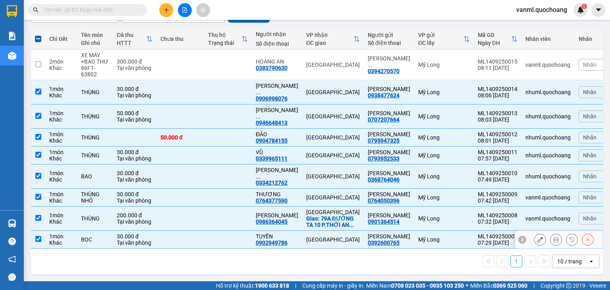
click at [240, 236] on td at bounding box center [228, 240] width 48 height 18
checkbox input "false"
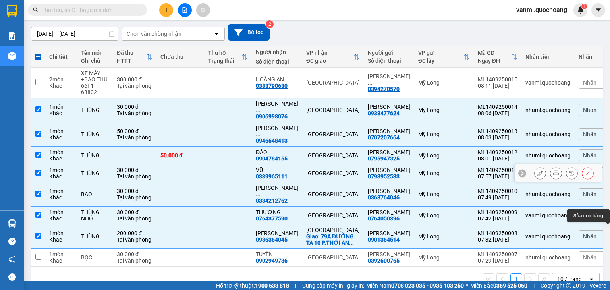
scroll to position [0, 0]
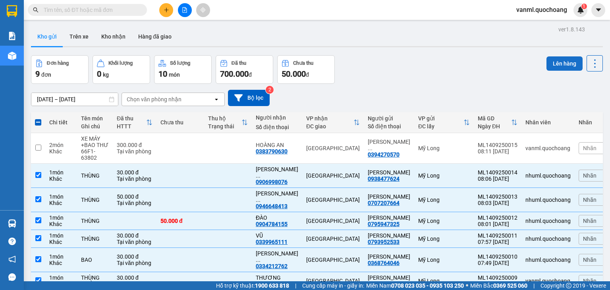
click at [555, 58] on button "Lên hàng" at bounding box center [565, 63] width 36 height 14
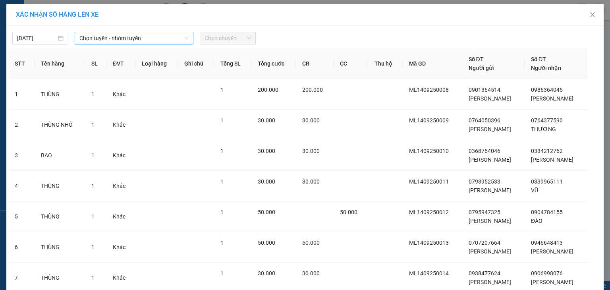
click at [103, 39] on span "Chọn tuyến - nhóm tuyến" at bounding box center [133, 38] width 109 height 12
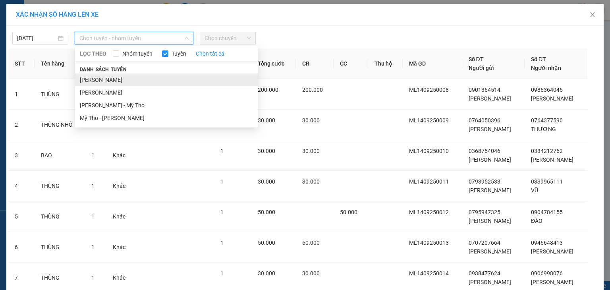
click at [112, 74] on li "[PERSON_NAME]" at bounding box center [166, 79] width 183 height 13
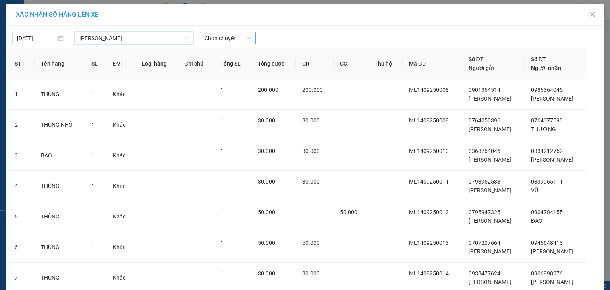
click at [226, 39] on span "Chọn chuyến" at bounding box center [228, 38] width 46 height 12
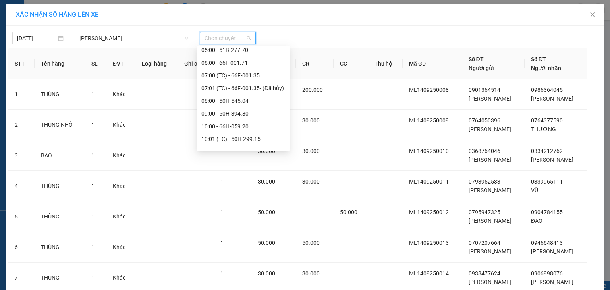
scroll to position [159, 0]
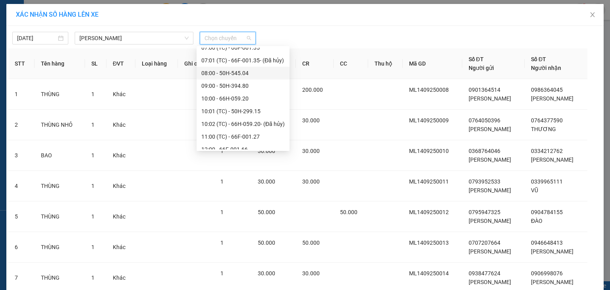
click at [236, 72] on div "08:00 - 50H-545.04" at bounding box center [242, 73] width 83 height 9
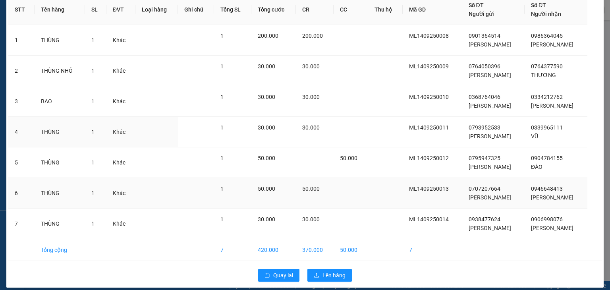
scroll to position [65, 0]
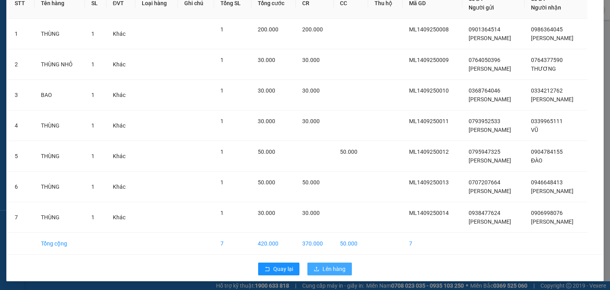
click at [317, 266] on button "Lên hàng" at bounding box center [329, 269] width 44 height 13
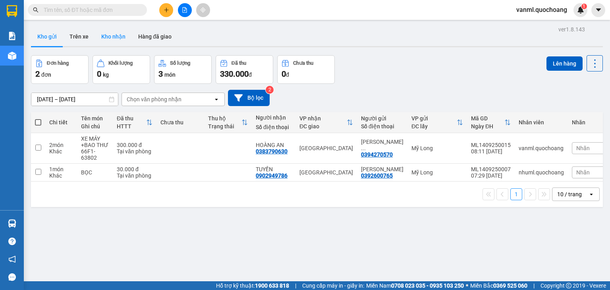
click at [113, 30] on button "Kho nhận" at bounding box center [113, 36] width 37 height 19
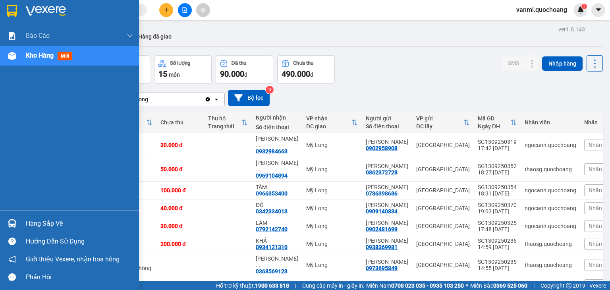
click at [40, 226] on div "Hàng sắp về" at bounding box center [79, 224] width 107 height 12
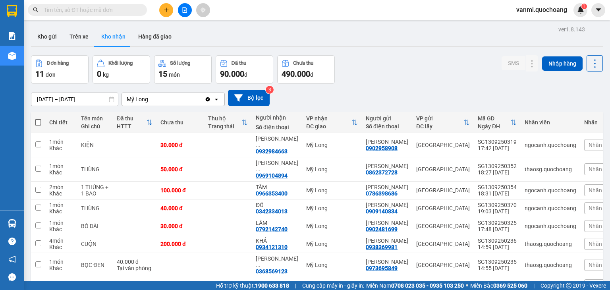
click at [379, 68] on section "Kết quả tìm kiếm ( 0 ) Bộ lọc No Data vanml.quochoang 1 Báo cáo Báo cáo dòng ti…" at bounding box center [305, 145] width 610 height 290
click at [44, 37] on button "Kho gửi" at bounding box center [47, 36] width 32 height 19
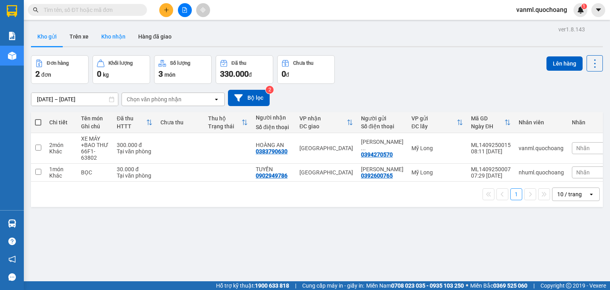
click at [123, 36] on button "Kho nhận" at bounding box center [113, 36] width 37 height 19
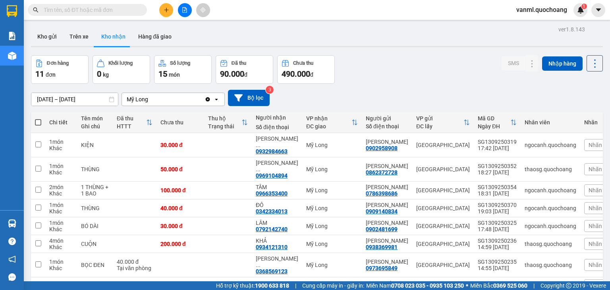
click at [129, 6] on input "text" at bounding box center [91, 10] width 94 height 9
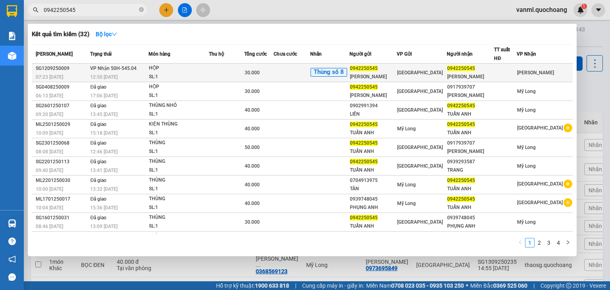
type input "0942250545"
click at [310, 67] on td at bounding box center [292, 73] width 37 height 19
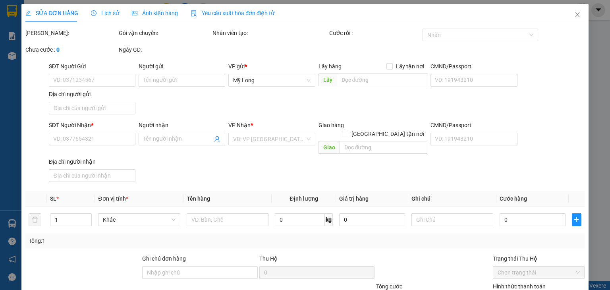
type input "0942250545"
type input "[PERSON_NAME]"
type input "17 [PERSON_NAME] P2Q5"
type input "0942250545"
type input "[PERSON_NAME]"
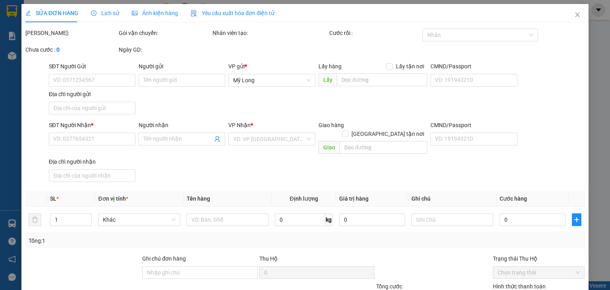
type input "30.000"
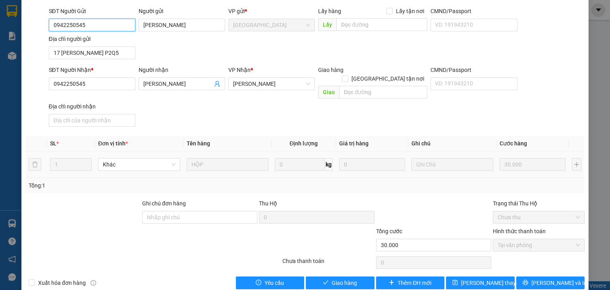
scroll to position [60, 0]
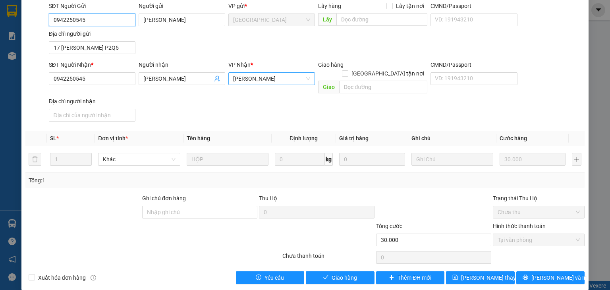
drag, startPoint x: 256, startPoint y: 77, endPoint x: 261, endPoint y: 77, distance: 4.4
click at [257, 77] on span "[PERSON_NAME]" at bounding box center [271, 79] width 77 height 12
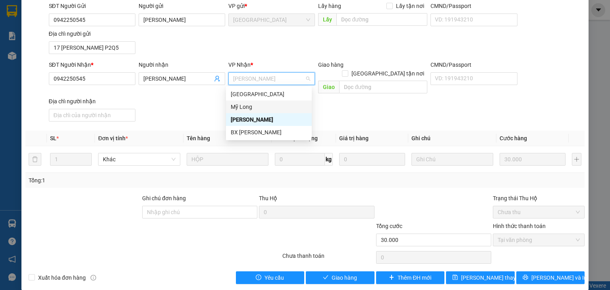
drag, startPoint x: 263, startPoint y: 110, endPoint x: 270, endPoint y: 91, distance: 20.1
click at [263, 106] on div "Mỹ Long" at bounding box center [269, 106] width 76 height 9
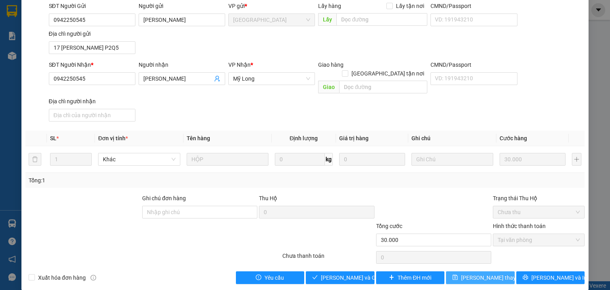
click at [487, 271] on button "[PERSON_NAME] thay đổi" at bounding box center [480, 277] width 69 height 13
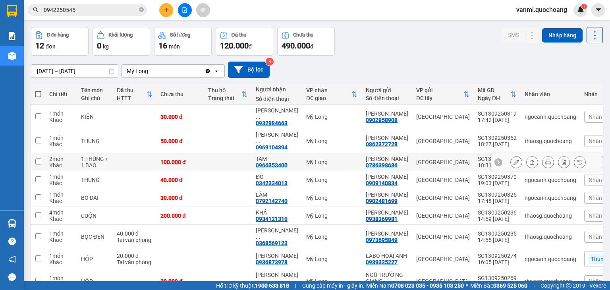
scroll to position [58, 0]
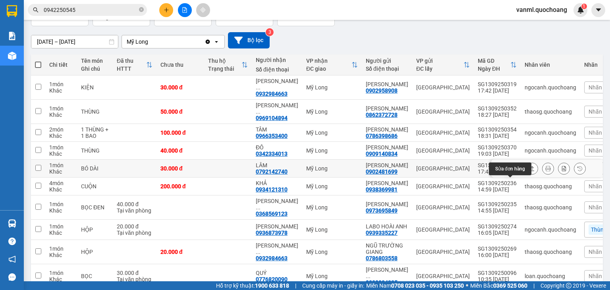
click at [514, 171] on icon at bounding box center [517, 169] width 6 height 6
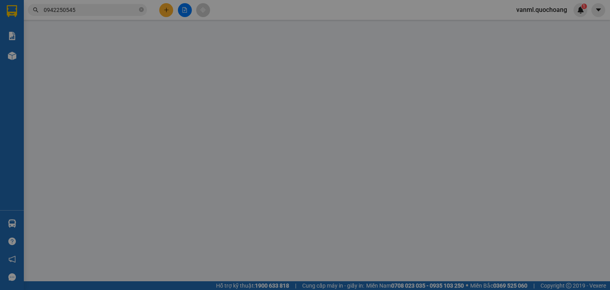
type input "0902481699"
type input "NGUYỄN THỊ MÂY"
type input "374 NGUYỄN CHÍ THANH P5 Q10"
type input "0792142740"
type input "LÂM"
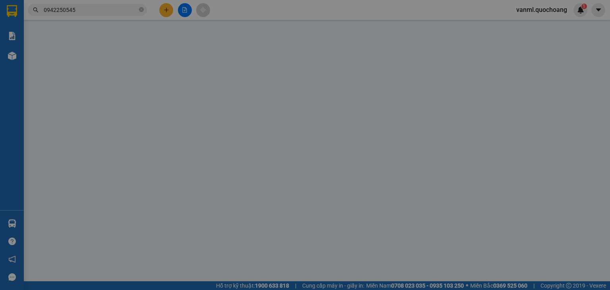
type input "30.000"
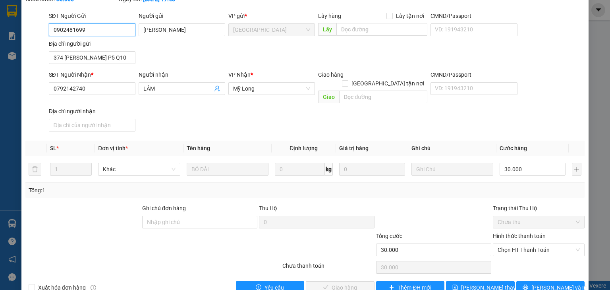
scroll to position [60, 0]
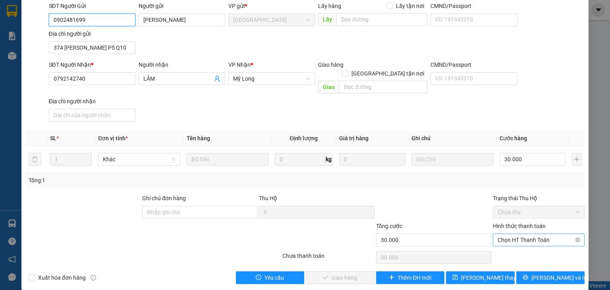
click at [516, 234] on span "Chọn HT Thanh Toán" at bounding box center [539, 240] width 82 height 12
click at [527, 249] on div "Tại văn phòng" at bounding box center [533, 246] width 81 height 9
type input "0"
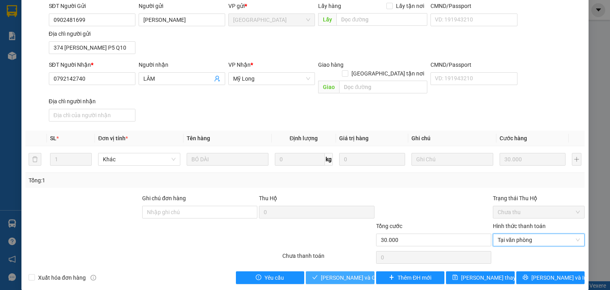
click at [345, 273] on span "[PERSON_NAME] và Giao hàng" at bounding box center [359, 277] width 76 height 9
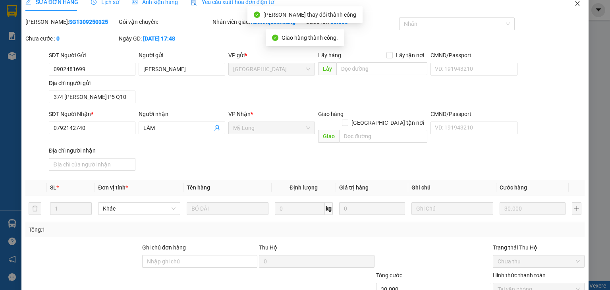
scroll to position [0, 0]
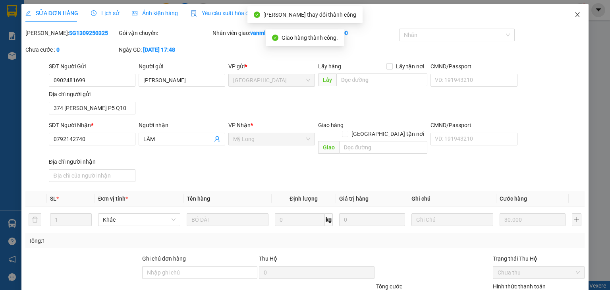
click at [575, 18] on span "Close" at bounding box center [577, 15] width 22 height 22
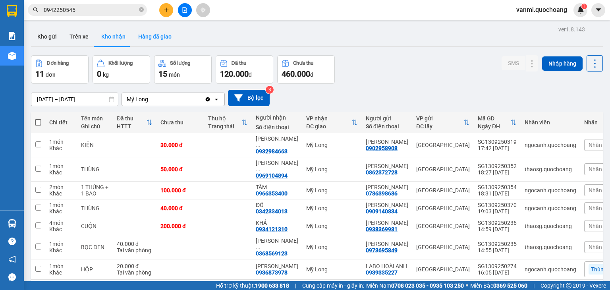
click at [158, 32] on button "Hàng đã giao" at bounding box center [155, 36] width 46 height 19
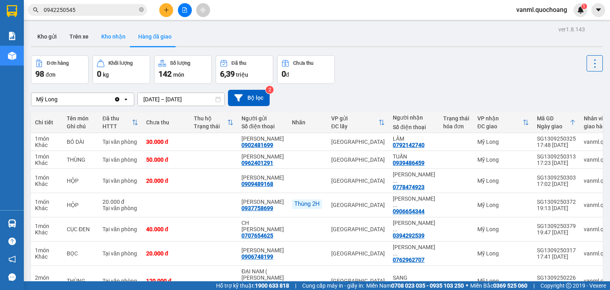
click at [102, 37] on button "Kho nhận" at bounding box center [113, 36] width 37 height 19
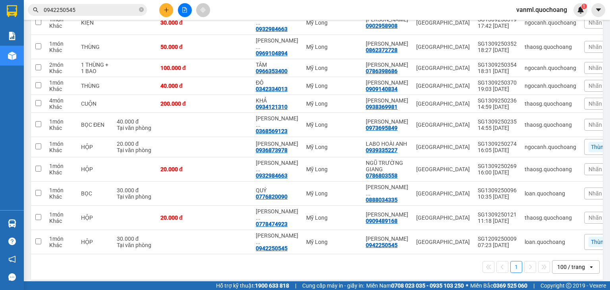
scroll to position [153, 0]
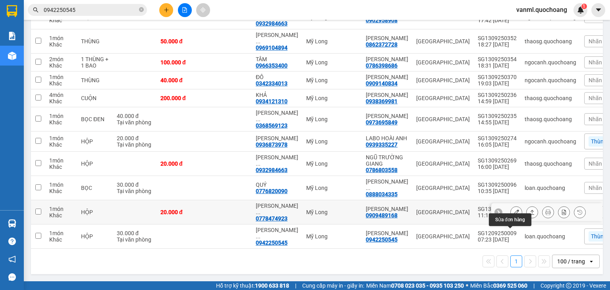
click at [514, 209] on icon at bounding box center [517, 212] width 6 height 6
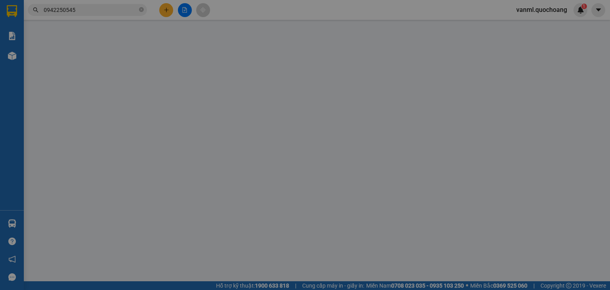
type input "0909489168"
type input "PHẠM NGỌC THẢO"
type input "166/16 HỒ BÁ KIỆN P.HÒA HƯNG HCM"
type input "0778474923"
type input "LÊ THANH NAM"
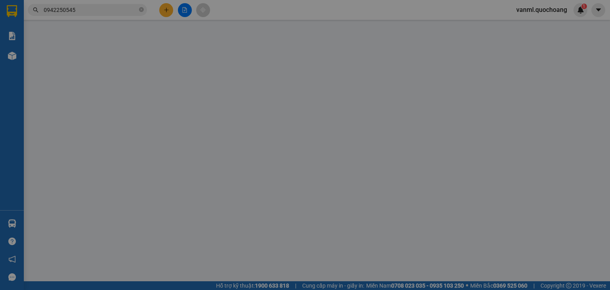
type input "20.000"
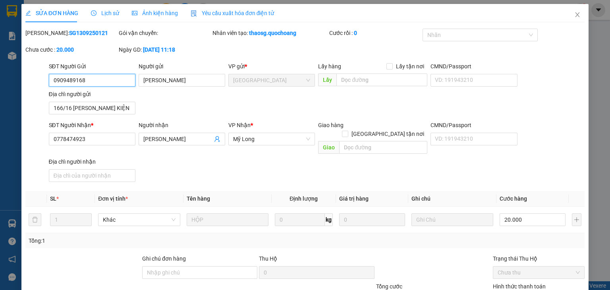
scroll to position [60, 0]
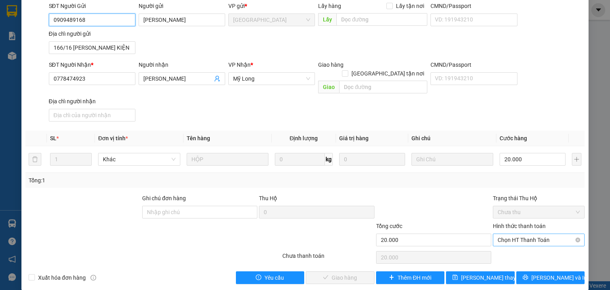
click at [517, 234] on span "Chọn HT Thanh Toán" at bounding box center [539, 240] width 82 height 12
click at [512, 249] on div "Tại văn phòng" at bounding box center [533, 246] width 81 height 9
type input "0"
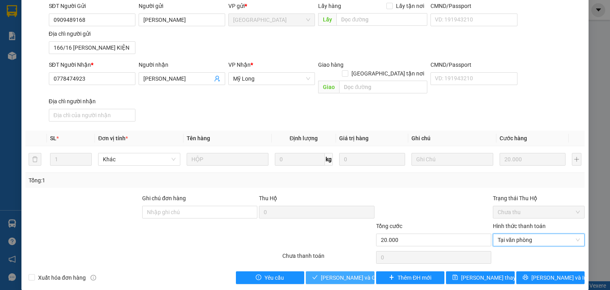
drag, startPoint x: 344, startPoint y: 270, endPoint x: 434, endPoint y: 215, distance: 104.8
click at [344, 273] on span "[PERSON_NAME] và Giao hàng" at bounding box center [359, 277] width 76 height 9
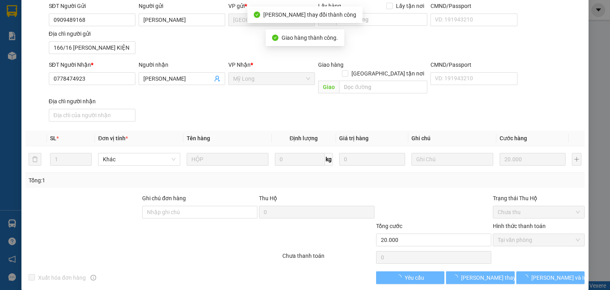
scroll to position [0, 0]
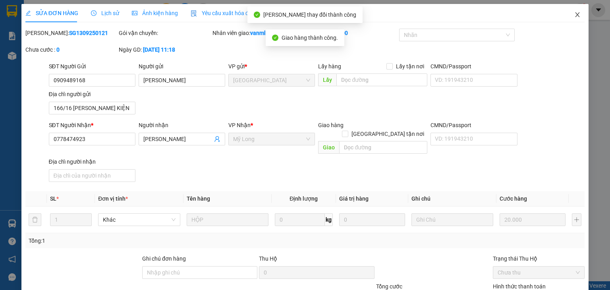
click at [574, 12] on icon "close" at bounding box center [577, 15] width 6 height 6
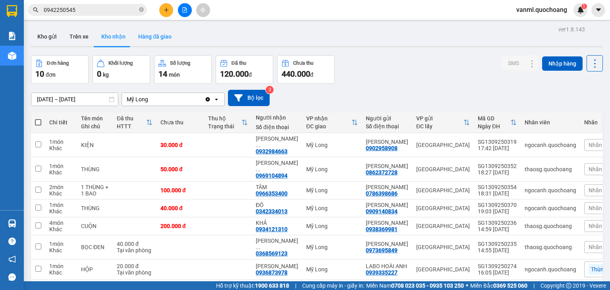
click at [164, 38] on button "Hàng đã giao" at bounding box center [155, 36] width 46 height 19
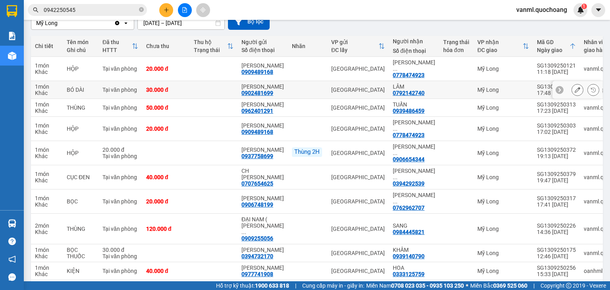
scroll to position [129, 0]
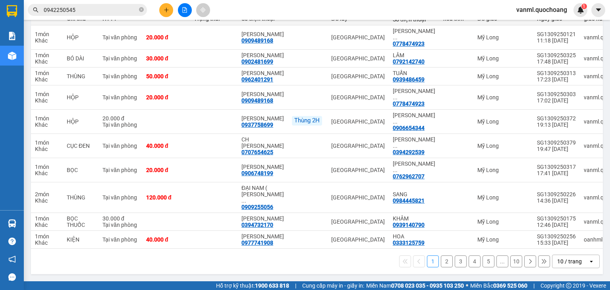
click at [444, 261] on button "2" at bounding box center [447, 261] width 12 height 12
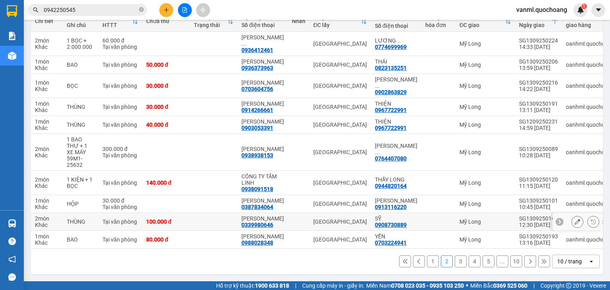
scroll to position [135, 0]
click at [427, 263] on button "1" at bounding box center [433, 261] width 12 height 12
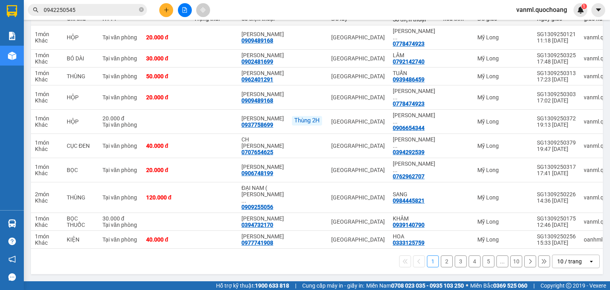
scroll to position [129, 0]
click at [442, 261] on button "2" at bounding box center [447, 261] width 12 height 12
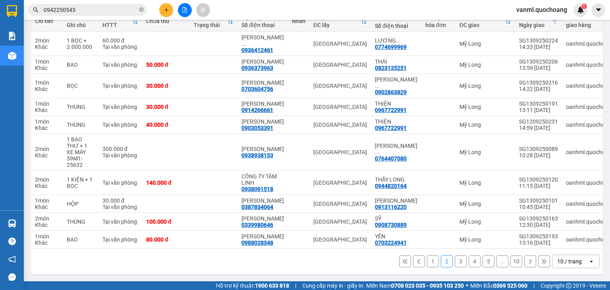
scroll to position [135, 0]
click at [427, 260] on button "1" at bounding box center [433, 261] width 12 height 12
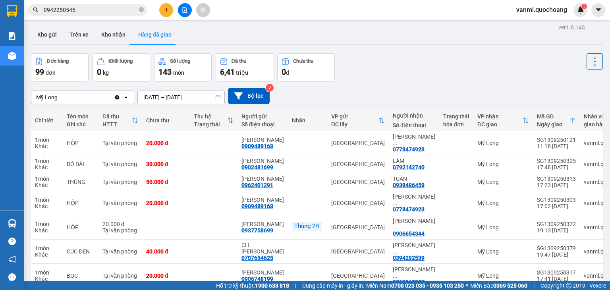
scroll to position [0, 0]
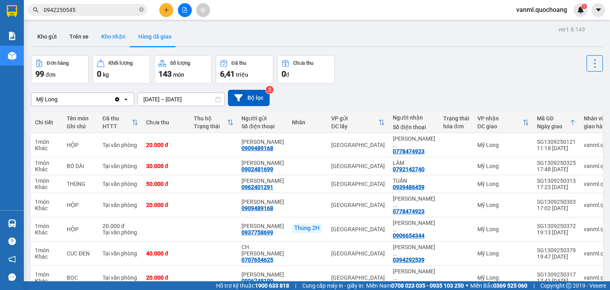
click at [111, 32] on button "Kho nhận" at bounding box center [113, 36] width 37 height 19
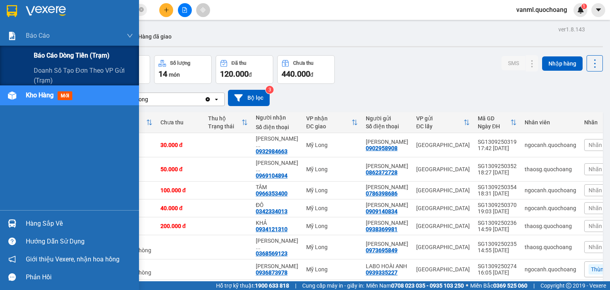
click at [56, 56] on span "Báo cáo dòng tiền (trạm)" at bounding box center [72, 55] width 76 height 10
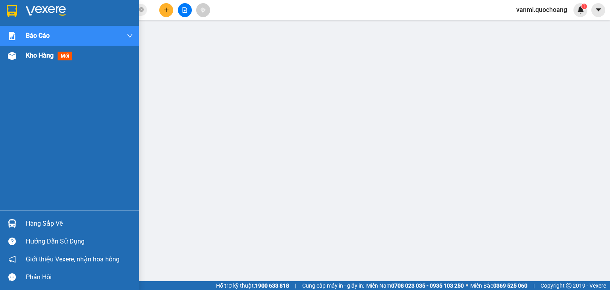
click at [44, 53] on span "Kho hàng" at bounding box center [40, 56] width 28 height 8
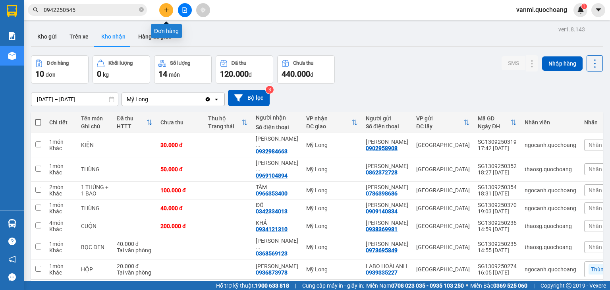
click at [170, 10] on button at bounding box center [166, 10] width 14 height 14
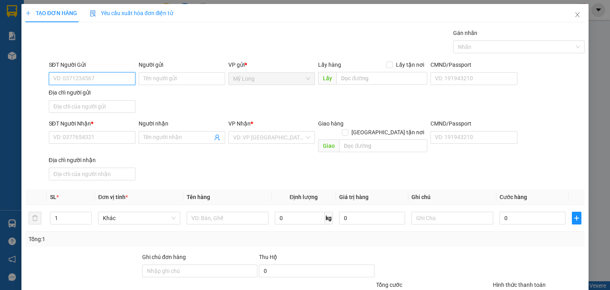
click at [110, 79] on input "SĐT Người Gửi" at bounding box center [92, 78] width 87 height 13
type input "0345308328"
click at [130, 91] on div "0345308328 - NGUYỄN KIM PHƯƠNG" at bounding box center [92, 94] width 78 height 9
type input "NGUYỄN KIM PHƯƠNG"
type input "0345308328"
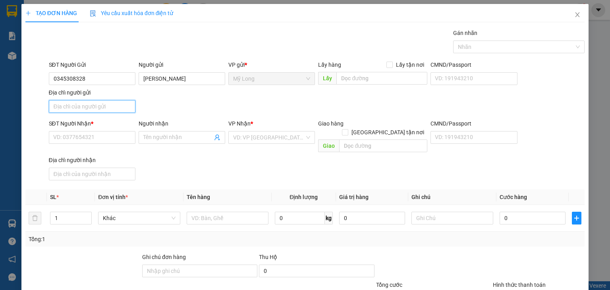
click at [122, 105] on input "Địa chỉ người gửi" at bounding box center [92, 106] width 87 height 13
type input "TỔ 13, ẤP 1, MỸ HIỆP, ĐỒNG THÁP"
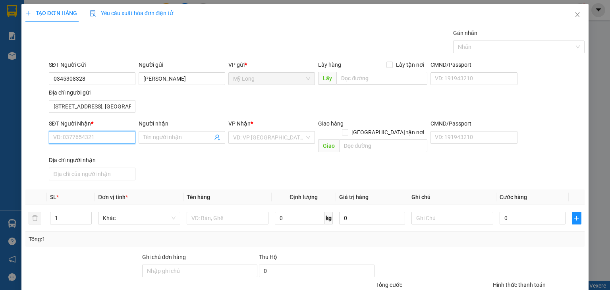
click at [122, 139] on input "SĐT Người Nhận *" at bounding box center [92, 137] width 87 height 13
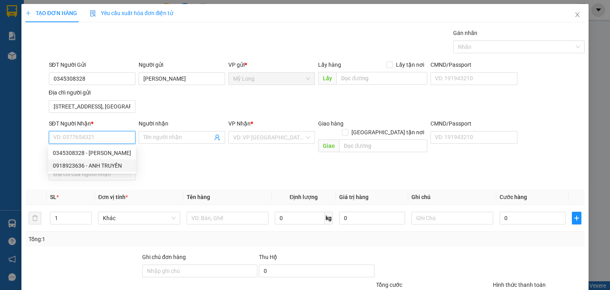
click at [117, 167] on div "0918923636 - ANH TRUYỀN" at bounding box center [92, 165] width 78 height 9
type input "0918923636"
type input "ANH TRUYỀN"
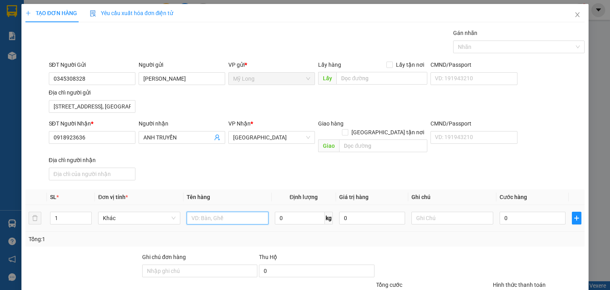
click at [202, 213] on input "text" at bounding box center [228, 218] width 82 height 13
type input "THÙNG"
click at [512, 212] on input "0" at bounding box center [533, 218] width 66 height 13
type input "3"
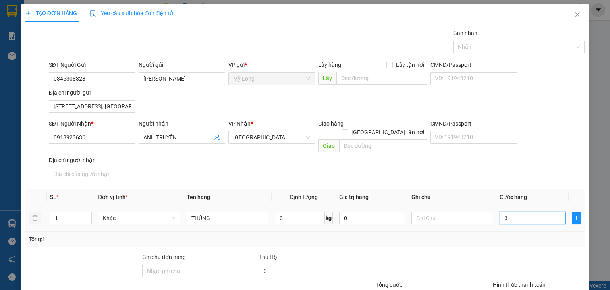
type input "3"
type input "30"
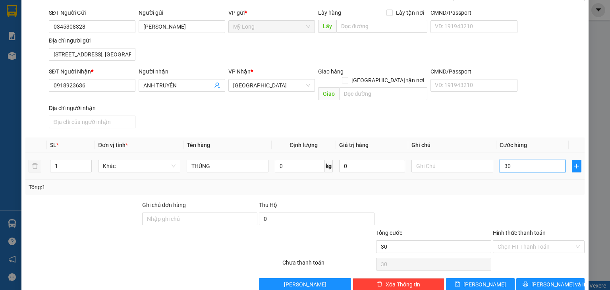
scroll to position [59, 0]
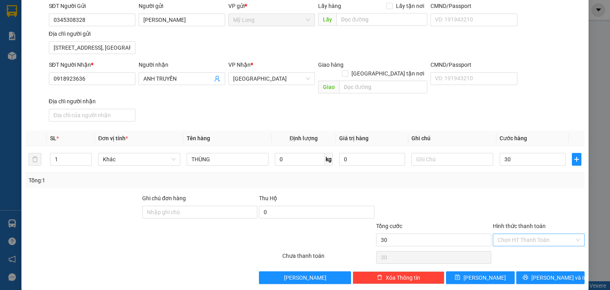
type input "30.000"
click at [532, 234] on input "Hình thức thanh toán" at bounding box center [536, 240] width 77 height 12
click at [529, 244] on div "Tại văn phòng" at bounding box center [533, 246] width 81 height 9
type input "0"
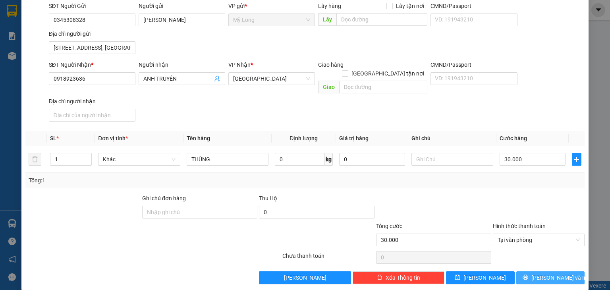
click at [546, 273] on span "[PERSON_NAME] và In" at bounding box center [559, 277] width 56 height 9
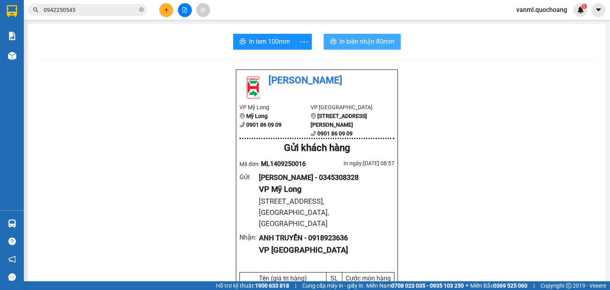
click at [353, 43] on span "In biên nhận 80mm" at bounding box center [367, 42] width 55 height 10
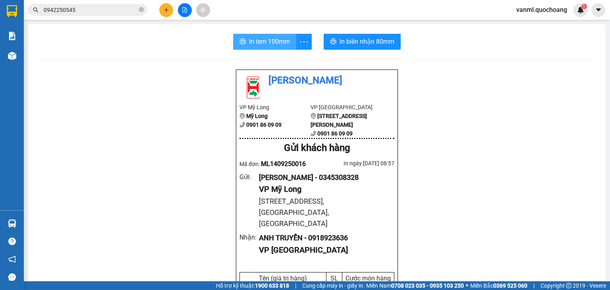
click at [270, 42] on span "In tem 100mm" at bounding box center [269, 42] width 41 height 10
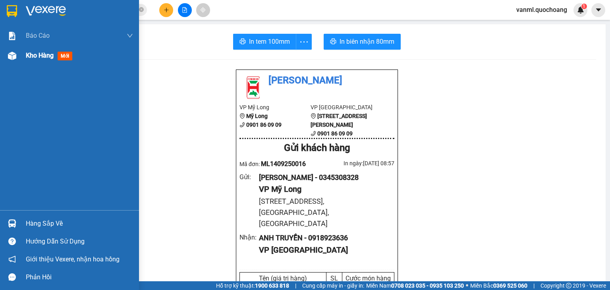
click at [39, 54] on span "Kho hàng" at bounding box center [40, 56] width 28 height 8
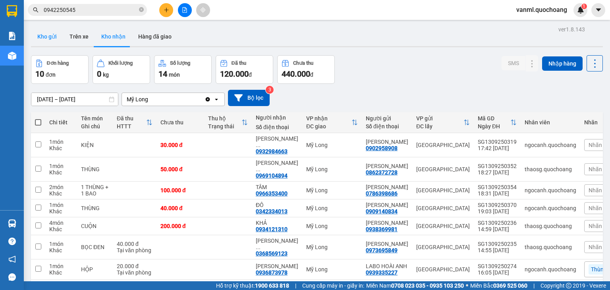
click at [54, 38] on button "Kho gửi" at bounding box center [47, 36] width 32 height 19
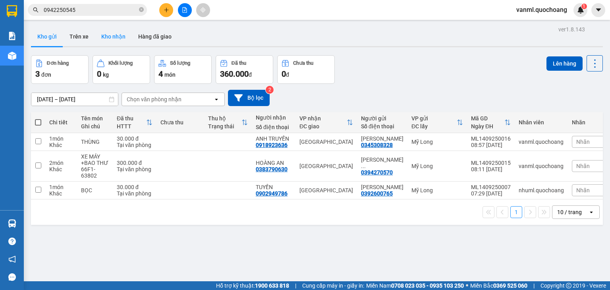
click at [108, 34] on button "Kho nhận" at bounding box center [113, 36] width 37 height 19
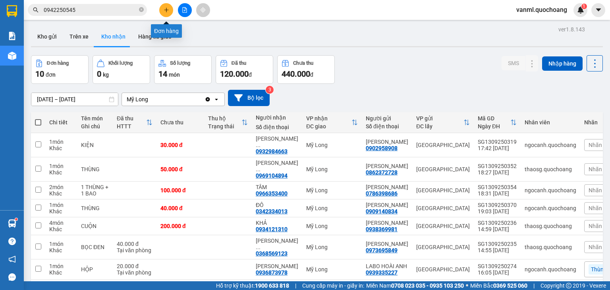
click at [168, 10] on icon "plus" at bounding box center [167, 10] width 6 height 6
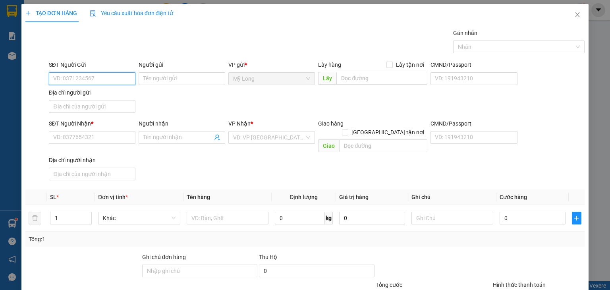
click at [124, 77] on input "SĐT Người Gửi" at bounding box center [92, 78] width 87 height 13
type input "0913194252"
click at [119, 93] on div "0913194252 - NGUYỄN VĂN MỸ" at bounding box center [92, 94] width 78 height 9
type input "NGUYỄN VĂN MỸ"
type input "0913194252"
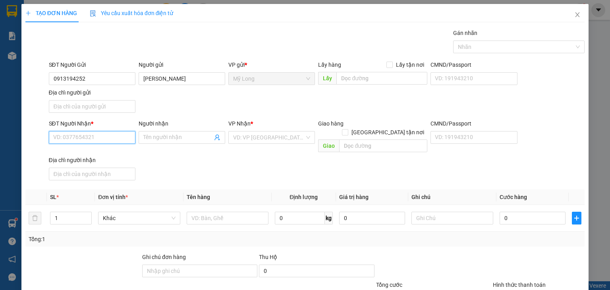
click at [111, 138] on input "SĐT Người Nhận *" at bounding box center [92, 137] width 87 height 13
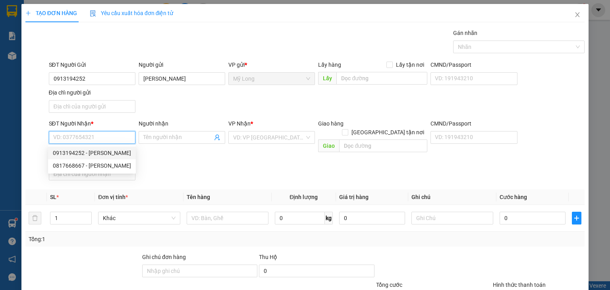
click at [124, 137] on input "SĐT Người Nhận *" at bounding box center [92, 137] width 87 height 13
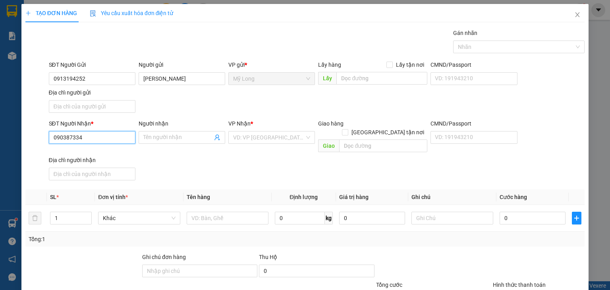
type input "0903873342"
click at [118, 153] on div "0903873342 - NGÔ THỊ PHƯỢNG" at bounding box center [92, 153] width 78 height 9
type input "NGÔ THỊ PHƯỢNG"
type input "0903873342"
click at [166, 136] on input "NGÔ THỊ PHƯỢNG" at bounding box center [177, 137] width 69 height 9
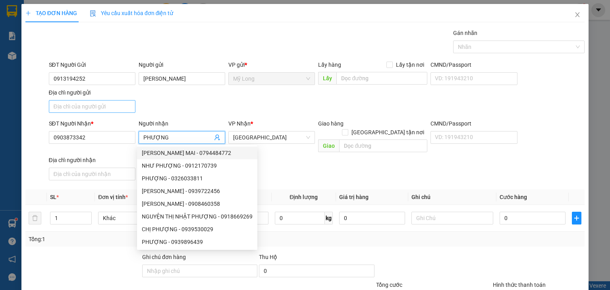
type input "PHƯỢNG"
click at [115, 109] on input "Địa chỉ người gửi" at bounding box center [92, 106] width 87 height 13
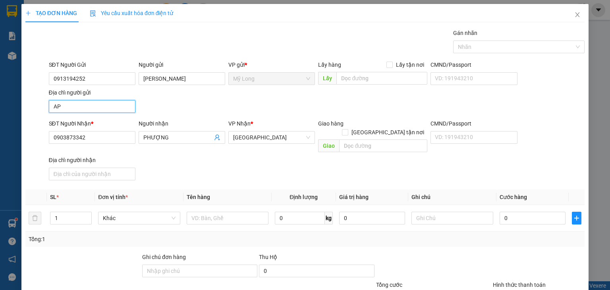
type input "A"
type input "Â"
type input "ẤP BÌNH TÂN MỸ HIỆP ĐỒNG THÁP"
type input "2"
click at [89, 214] on span "up" at bounding box center [87, 216] width 5 height 5
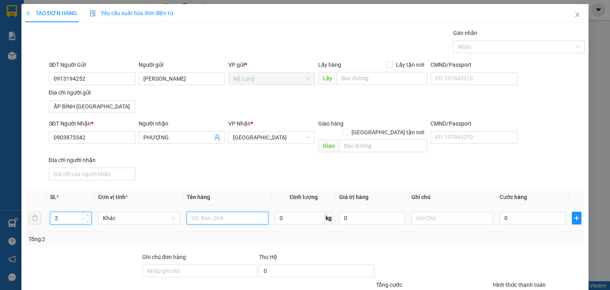
click at [226, 212] on input "text" at bounding box center [228, 218] width 82 height 13
type input "THÙNG"
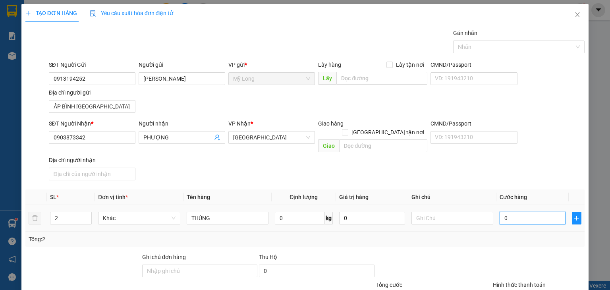
click at [526, 214] on input "0" at bounding box center [533, 218] width 66 height 13
type input "8"
type input "80"
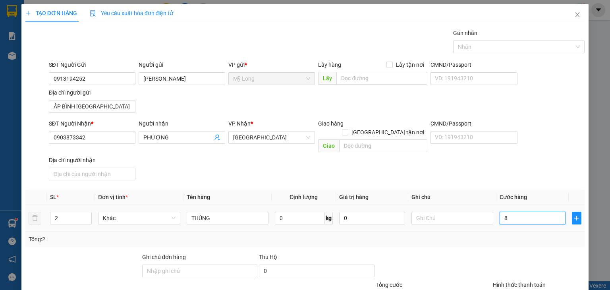
type input "80"
type input "80.000"
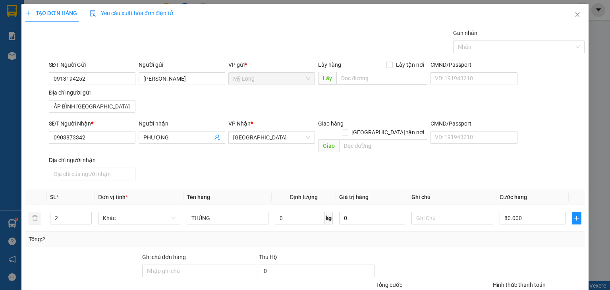
drag, startPoint x: 524, startPoint y: 269, endPoint x: 516, endPoint y: 279, distance: 12.2
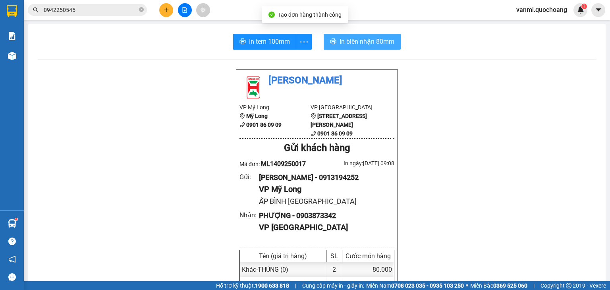
click at [367, 43] on span "In biên nhận 80mm" at bounding box center [367, 42] width 55 height 10
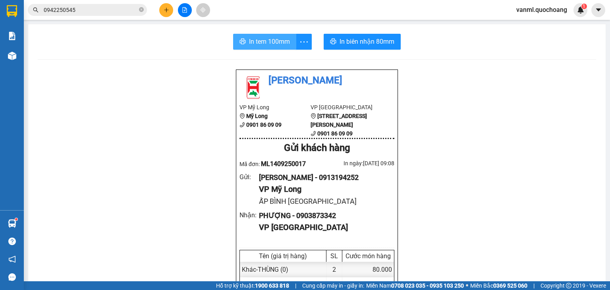
click at [280, 43] on span "In tem 100mm" at bounding box center [269, 42] width 41 height 10
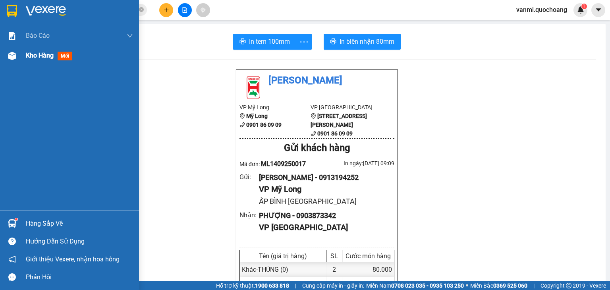
click at [50, 53] on span "Kho hàng" at bounding box center [40, 56] width 28 height 8
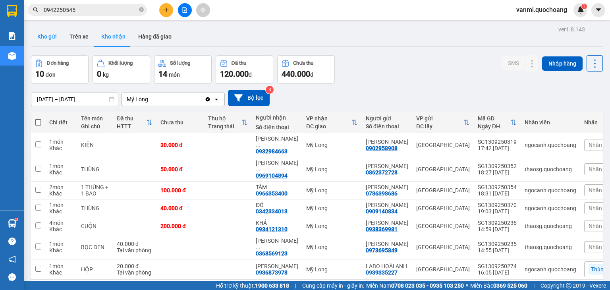
click at [47, 37] on button "Kho gửi" at bounding box center [47, 36] width 32 height 19
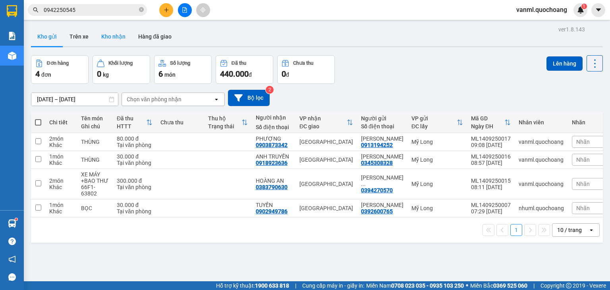
click at [102, 37] on button "Kho nhận" at bounding box center [113, 36] width 37 height 19
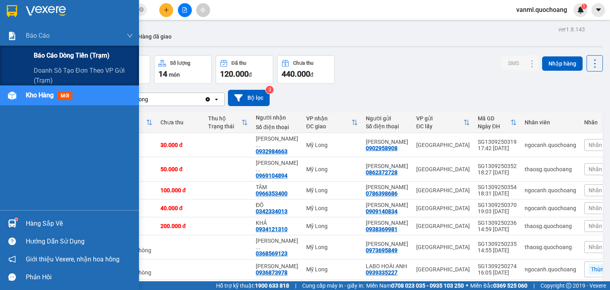
click at [44, 54] on span "Báo cáo dòng tiền (trạm)" at bounding box center [72, 55] width 76 height 10
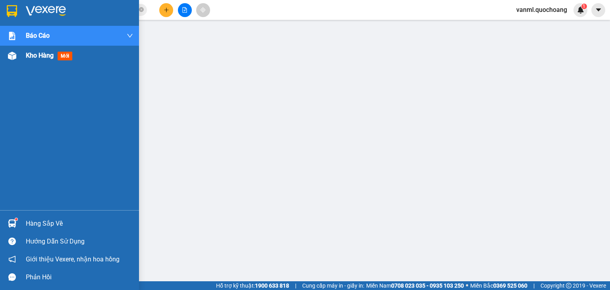
click at [43, 56] on span "Kho hàng" at bounding box center [40, 56] width 28 height 8
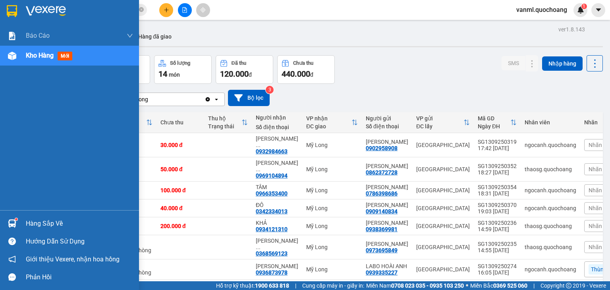
click at [40, 222] on div "Hàng sắp về" at bounding box center [79, 224] width 107 height 12
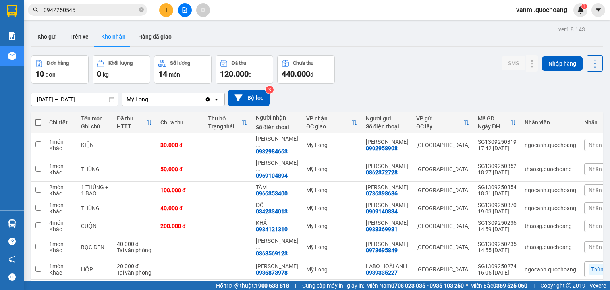
click at [458, 100] on section "Kết quả tìm kiếm ( 32 ) Bộ lọc Mã ĐH Trạng thái Món hàng Thu hộ Tổng cước Chưa …" at bounding box center [305, 145] width 610 height 290
click at [45, 36] on button "Kho gửi" at bounding box center [47, 36] width 32 height 19
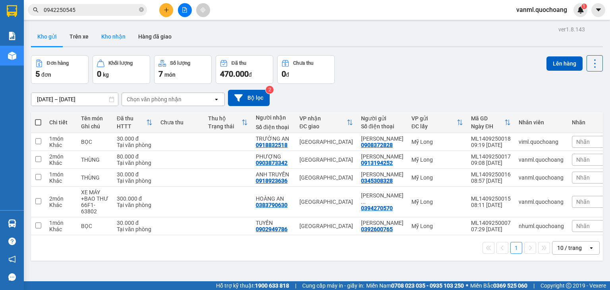
click at [116, 33] on button "Kho nhận" at bounding box center [113, 36] width 37 height 19
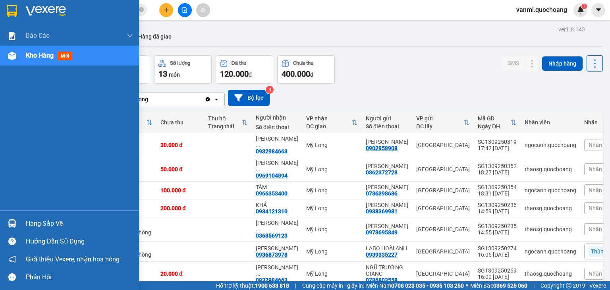
click at [43, 223] on div "Hàng sắp về" at bounding box center [79, 224] width 107 height 12
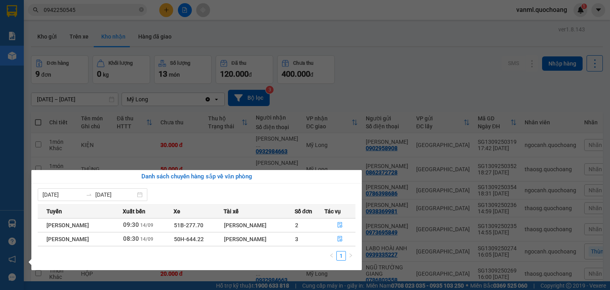
click at [423, 99] on section "Kết quả tìm kiếm ( 32 ) Bộ lọc Mã ĐH Trạng thái Món hàng Thu hộ Tổng cước Chưa …" at bounding box center [305, 145] width 610 height 290
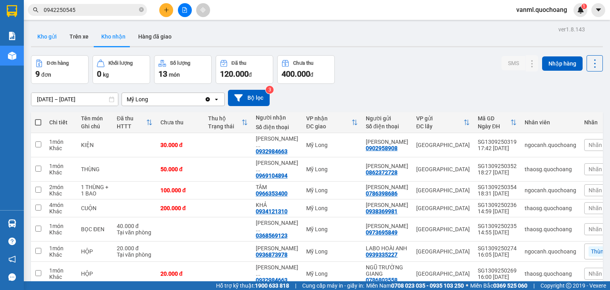
click at [53, 34] on button "Kho gửi" at bounding box center [47, 36] width 32 height 19
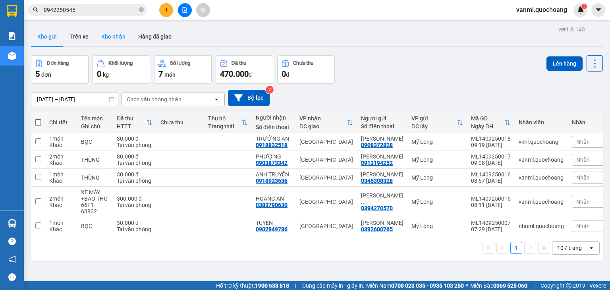
click at [115, 31] on button "Kho nhận" at bounding box center [113, 36] width 37 height 19
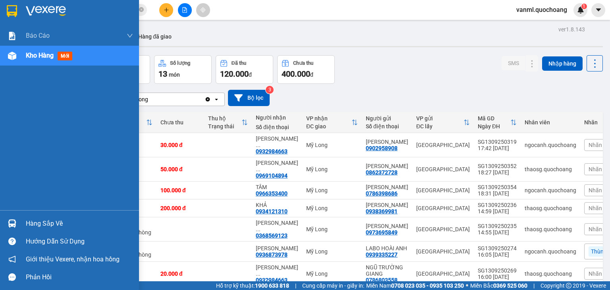
click at [37, 220] on div "Hàng sắp về" at bounding box center [79, 224] width 107 height 12
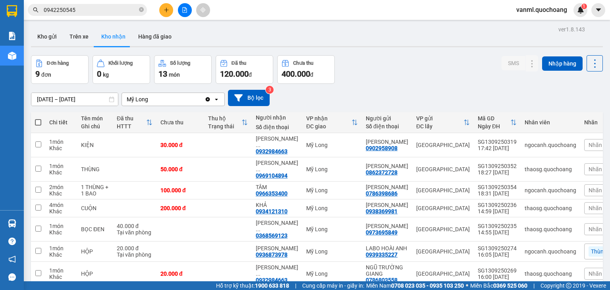
click at [405, 62] on section "Kết quả tìm kiếm ( 32 ) Bộ lọc Mã ĐH Trạng thái Món hàng Thu hộ Tổng cước Chưa …" at bounding box center [305, 145] width 610 height 290
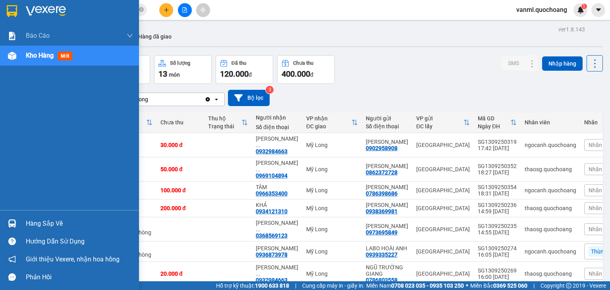
click at [31, 216] on div "Hàng sắp về" at bounding box center [69, 223] width 139 height 18
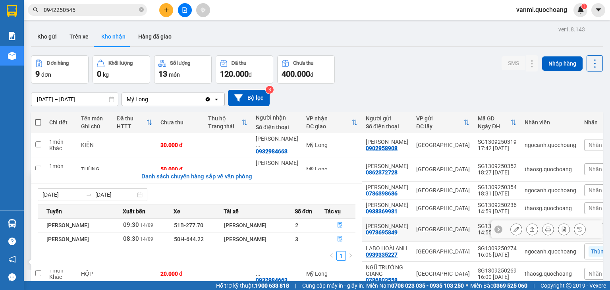
click at [338, 145] on section "Kết quả tìm kiếm ( 32 ) Bộ lọc Mã ĐH Trạng thái Món hàng Thu hộ Tổng cước Chưa …" at bounding box center [305, 145] width 610 height 290
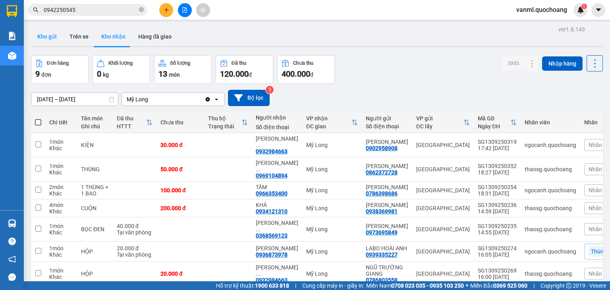
click at [54, 41] on button "Kho gửi" at bounding box center [47, 36] width 32 height 19
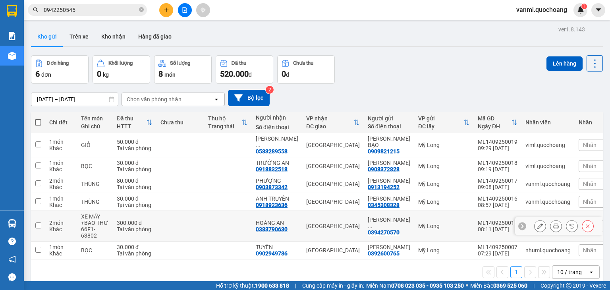
click at [96, 226] on div "66F1-63802" at bounding box center [95, 232] width 28 height 13
checkbox input "true"
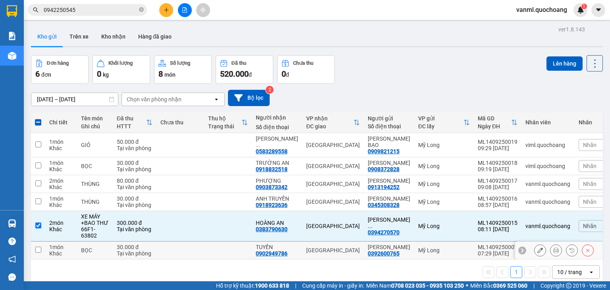
click at [142, 244] on div "30.000 đ" at bounding box center [135, 247] width 36 height 6
checkbox input "true"
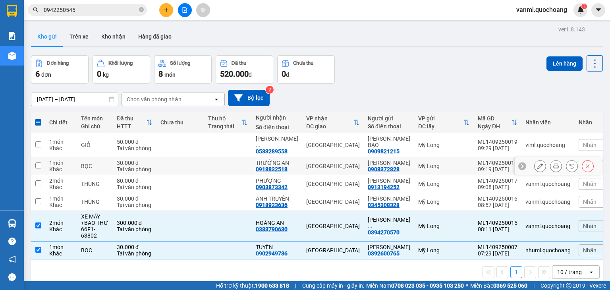
click at [180, 157] on td at bounding box center [181, 166] width 48 height 18
checkbox input "true"
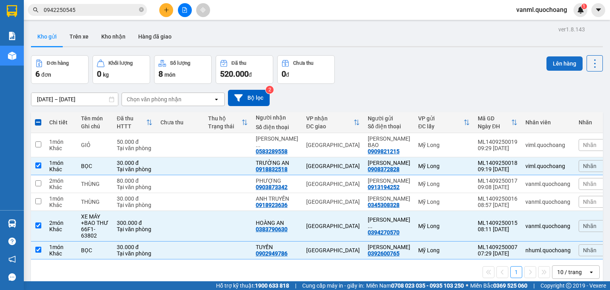
click at [560, 61] on button "Lên hàng" at bounding box center [565, 63] width 36 height 14
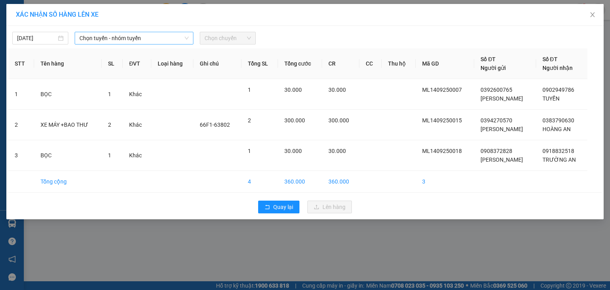
click at [168, 37] on span "Chọn tuyến - nhóm tuyến" at bounding box center [133, 38] width 109 height 12
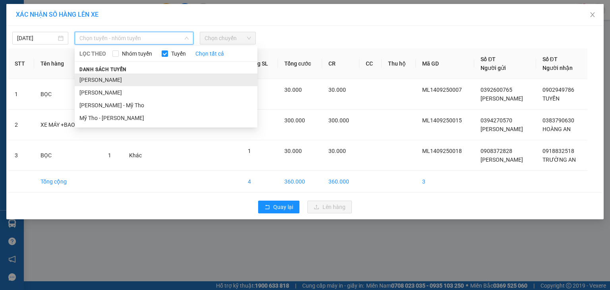
click at [141, 75] on li "[PERSON_NAME]" at bounding box center [166, 79] width 183 height 13
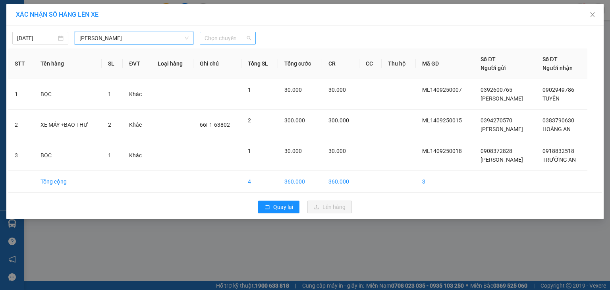
drag, startPoint x: 217, startPoint y: 36, endPoint x: 216, endPoint y: 41, distance: 4.8
click at [217, 36] on span "Chọn chuyến" at bounding box center [228, 38] width 46 height 12
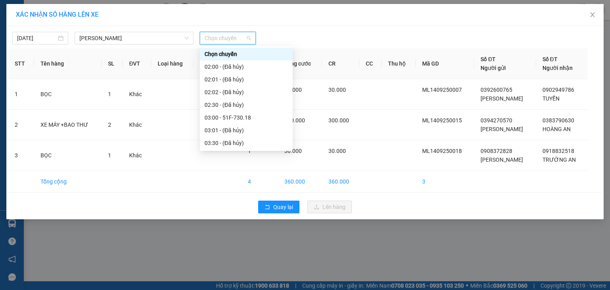
click at [244, 240] on div "09:00 - 50H-394.80" at bounding box center [246, 244] width 83 height 9
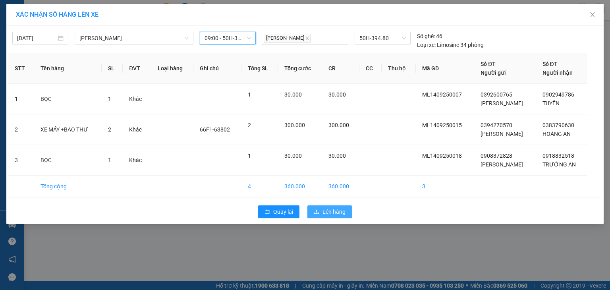
click at [331, 213] on span "Lên hàng" at bounding box center [334, 211] width 23 height 9
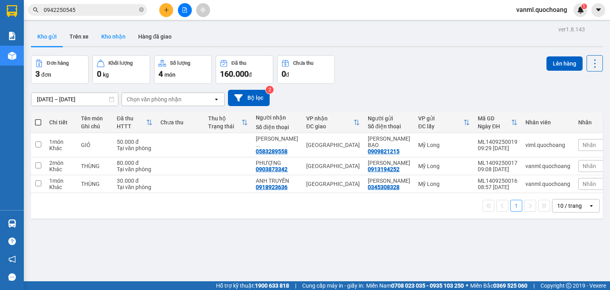
click at [123, 37] on button "Kho nhận" at bounding box center [113, 36] width 37 height 19
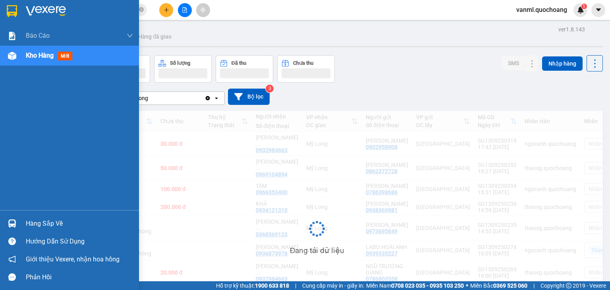
drag, startPoint x: 43, startPoint y: 220, endPoint x: 177, endPoint y: 193, distance: 136.8
click at [44, 218] on div "Hàng sắp về" at bounding box center [79, 224] width 107 height 12
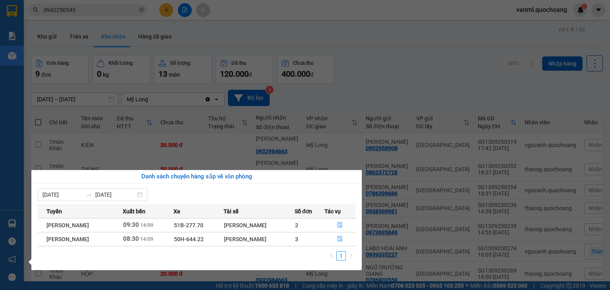
click at [341, 231] on td at bounding box center [340, 225] width 31 height 14
click at [343, 219] on button "button" at bounding box center [340, 225] width 31 height 13
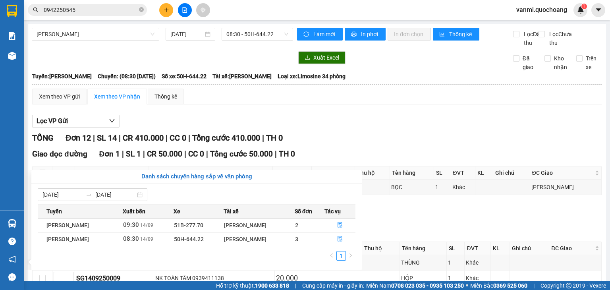
click at [344, 220] on div "Giao dọc đường Đơn 1 | SL 1 | CR 50.000 | CC 0 | Tổng cước 50.000 | TH 0 STT Mã…" at bounding box center [317, 183] width 570 height 71
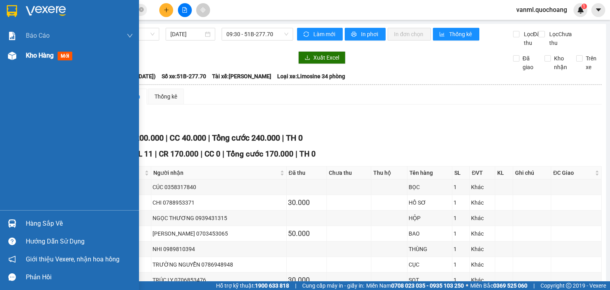
click at [40, 53] on span "Kho hàng" at bounding box center [40, 56] width 28 height 8
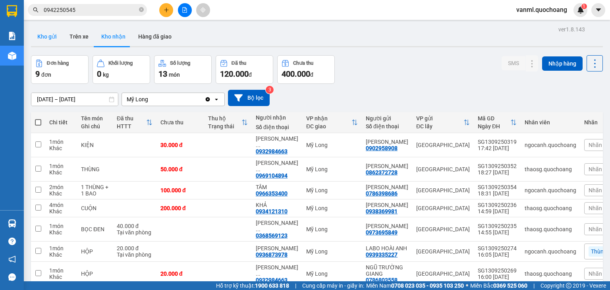
click at [44, 34] on button "Kho gửi" at bounding box center [47, 36] width 32 height 19
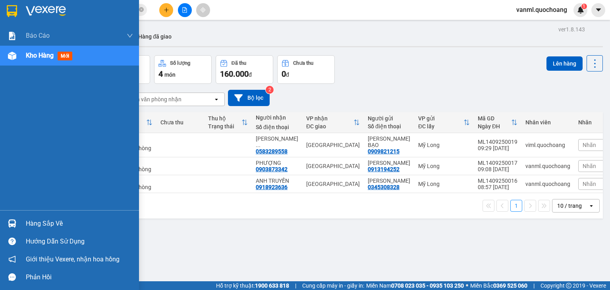
click at [57, 227] on div "Hàng sắp về" at bounding box center [79, 224] width 107 height 12
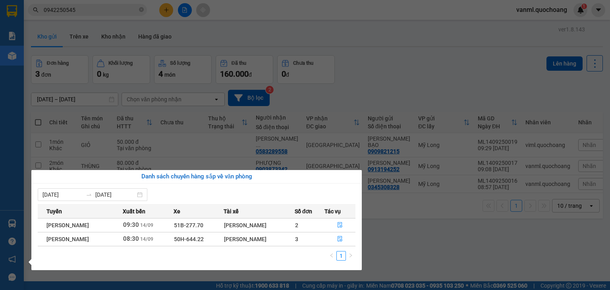
click at [459, 66] on section "Kết quả tìm kiếm ( 32 ) Bộ lọc Mã ĐH Trạng thái Món hàng Thu hộ Tổng cước Chưa …" at bounding box center [305, 145] width 610 height 290
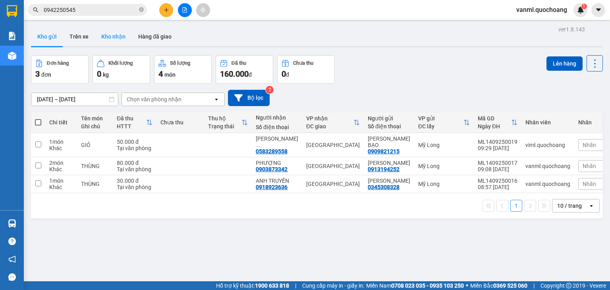
click at [112, 34] on button "Kho nhận" at bounding box center [113, 36] width 37 height 19
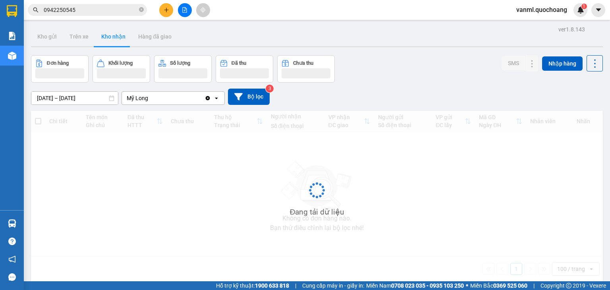
click at [167, 10] on icon "plus" at bounding box center [167, 10] width 6 height 6
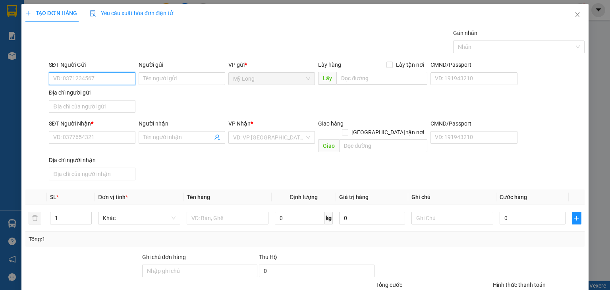
click at [118, 75] on input "SĐT Người Gửi" at bounding box center [92, 78] width 87 height 13
type input "0902804126"
click at [119, 94] on div "0902804126 - ĐẶNG NGỌC THANH TÂM" at bounding box center [92, 94] width 78 height 9
type input "ĐẶNG NGỌC THANH TÂM"
type input "0902804126"
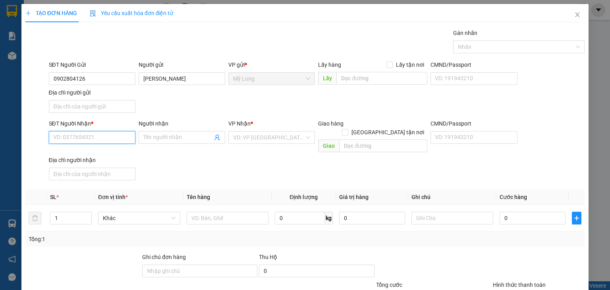
click at [103, 142] on input "SĐT Người Nhận *" at bounding box center [92, 137] width 87 height 13
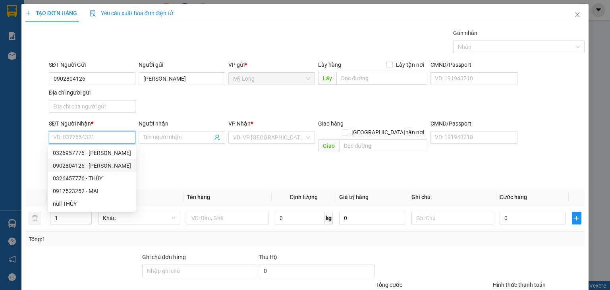
click at [103, 163] on div "0902804126 - ĐẶNG NGỌC THANH TÂM" at bounding box center [92, 165] width 78 height 9
type input "0902804126"
type input "ĐẶNG NGỌC THANH TÂM"
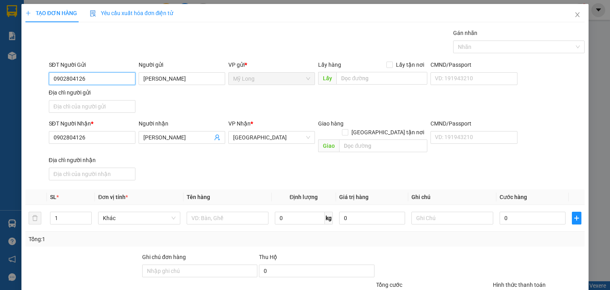
click at [98, 79] on input "0902804126" at bounding box center [92, 78] width 87 height 13
type input "0"
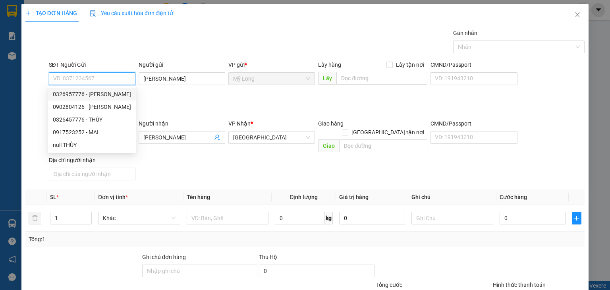
click at [78, 97] on div "0326957776 - ĐẶNG NGỌC THỦY" at bounding box center [92, 94] width 78 height 9
type input "0326957776"
type input "ĐẶNG NGỌC THỦY"
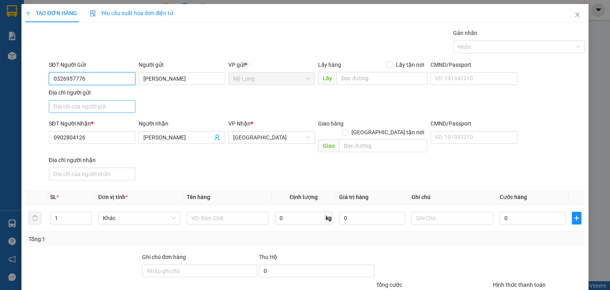
type input "0326957776"
click at [110, 105] on input "Địa chỉ người gửi" at bounding box center [92, 106] width 87 height 13
click at [88, 106] on input "ẤP 2, MỸ HIỆP, ĐỒNG THÁP" at bounding box center [92, 106] width 87 height 13
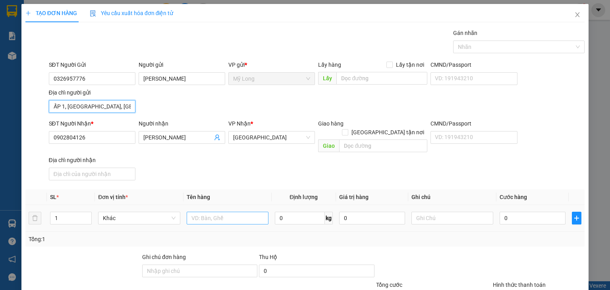
type input "ẤP 1, BÌNH HÀNG TRUNG, ĐỒNG THÁP"
click at [216, 212] on input "text" at bounding box center [228, 218] width 82 height 13
type input "BỌC XANH"
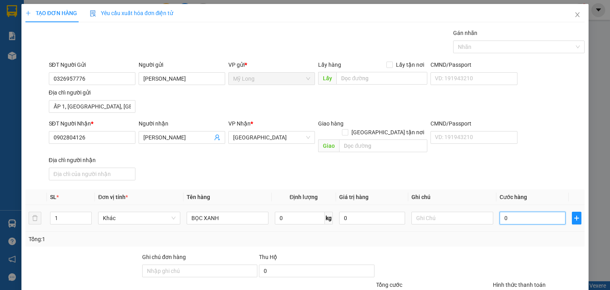
click at [532, 212] on input "0" at bounding box center [533, 218] width 66 height 13
type input "3"
type input "30"
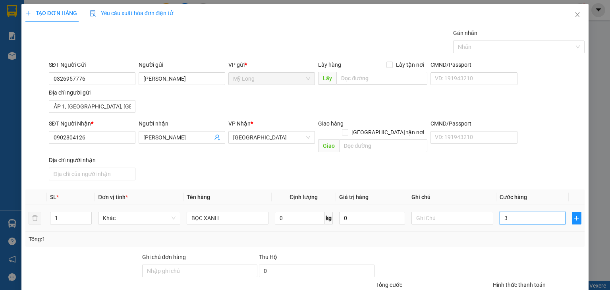
type input "30"
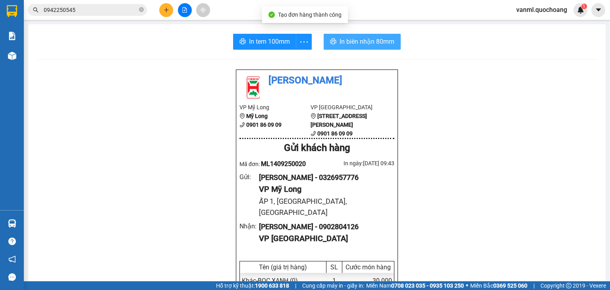
click at [380, 43] on span "In biên nhận 80mm" at bounding box center [367, 42] width 55 height 10
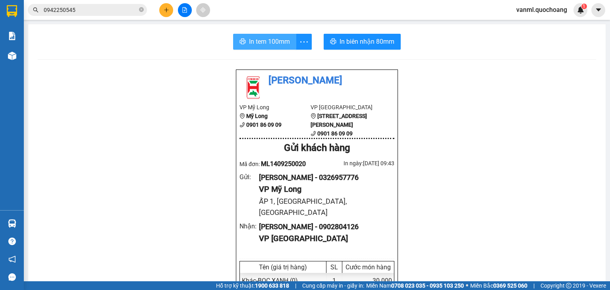
click at [278, 45] on span "In tem 100mm" at bounding box center [269, 42] width 41 height 10
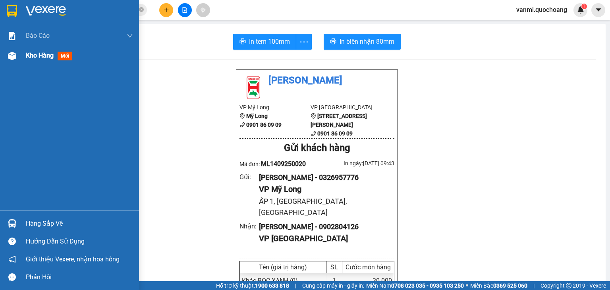
click at [26, 56] on span "Kho hàng" at bounding box center [40, 56] width 28 height 8
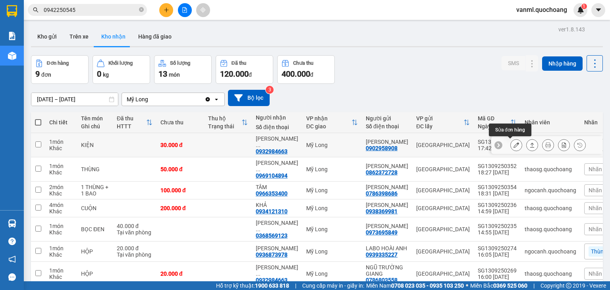
click at [511, 143] on button at bounding box center [516, 145] width 11 height 14
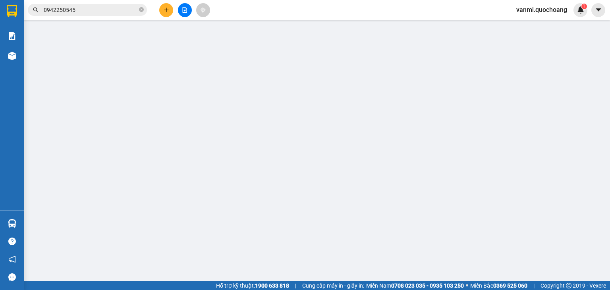
type input "0902958908"
type input "[PERSON_NAME]"
type input "107 ĐỖ NGỌC THẠCH P CHỢ LỚN"
type input "0932984663"
type input "NGUYỄN QUỐC VIỆT"
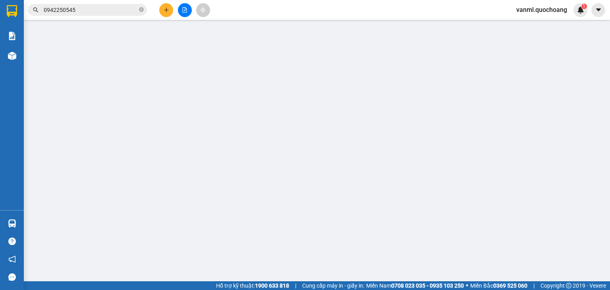
type input "30.000"
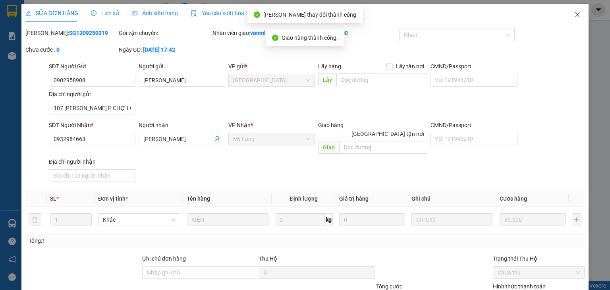
click at [576, 17] on icon "close" at bounding box center [578, 14] width 4 height 5
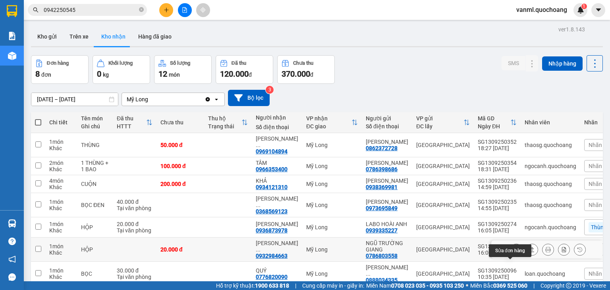
click at [514, 247] on icon at bounding box center [517, 250] width 6 height 6
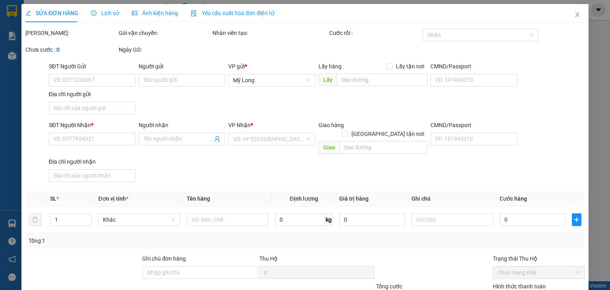
type input "0786803558"
type input "NGŨ TRƯỜNG GIANG"
type input "216 ĐỖ NGỌC THẠNH P.14 QUẬN 5 HCM"
type input "0932984663"
type input "NGUYỄN QUỐC VIỆT"
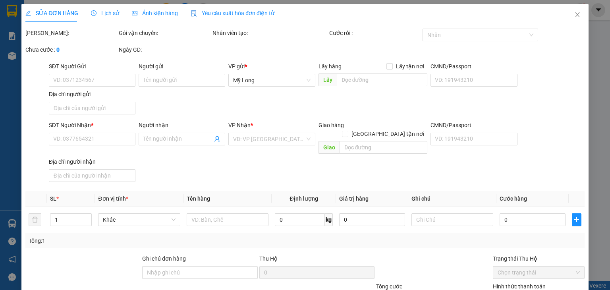
type input "20.000"
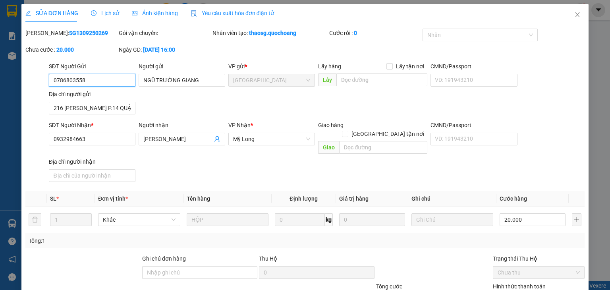
type input "0"
click at [336, 259] on div "Total Paid Fee 0 Total UnPaid Fee 20.000 Cash Collection Total Fee Mã ĐH: SG130…" at bounding box center [304, 187] width 559 height 316
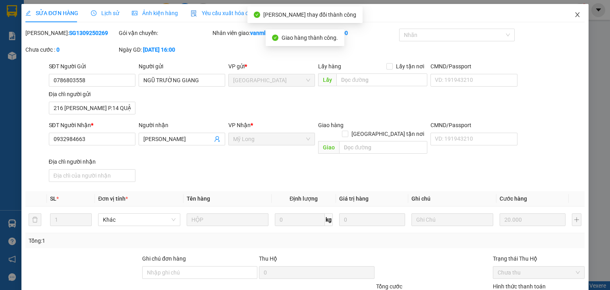
click at [576, 16] on span "Close" at bounding box center [577, 15] width 22 height 22
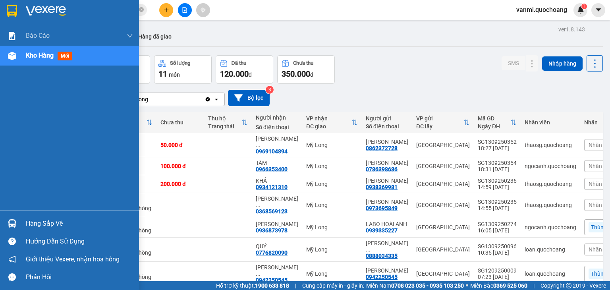
click at [22, 223] on div "Hàng sắp về" at bounding box center [69, 223] width 139 height 18
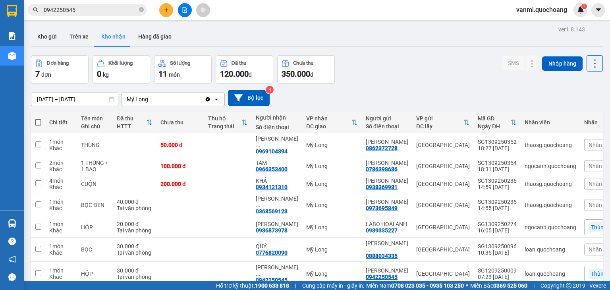
click at [367, 255] on section "Kết quả tìm kiếm ( 32 ) Bộ lọc Mã ĐH Trạng thái Món hàng Thu hộ Tổng cước Chưa …" at bounding box center [305, 145] width 610 height 290
click at [33, 35] on button "Kho gửi" at bounding box center [47, 36] width 32 height 19
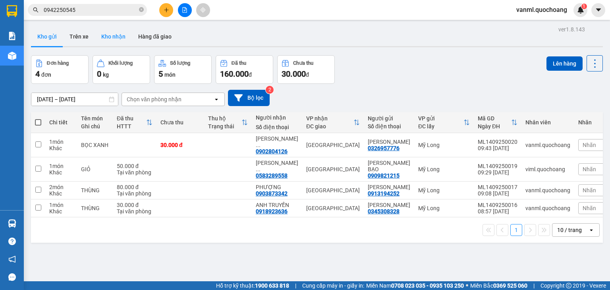
click at [105, 35] on button "Kho nhận" at bounding box center [113, 36] width 37 height 19
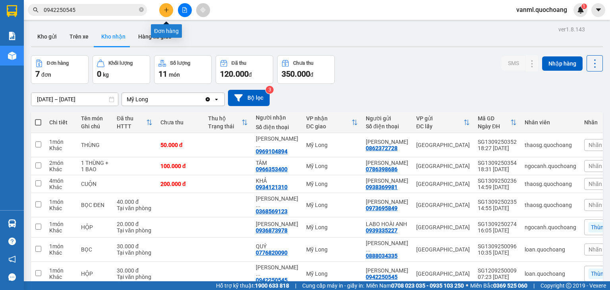
click at [168, 11] on icon "plus" at bounding box center [167, 10] width 6 height 6
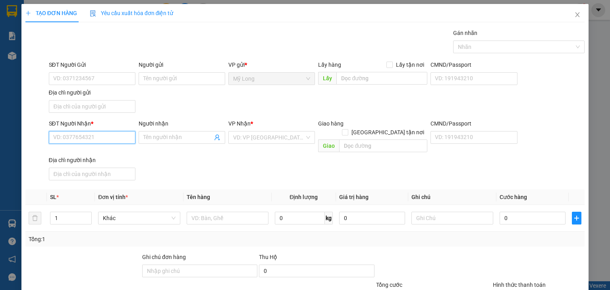
click at [129, 141] on input "SĐT Người Nhận *" at bounding box center [92, 137] width 87 height 13
click at [113, 155] on div "0977673328 - PHẠM THỊ TUYẾT" at bounding box center [92, 153] width 78 height 9
type input "0977673328"
type input "PHẠM THỊ TUYẾT"
type input "0977673328"
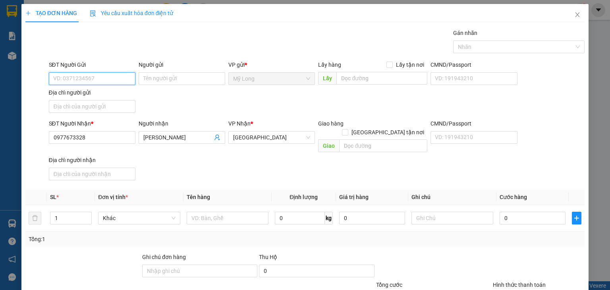
click at [111, 78] on input "SĐT Người Gửi" at bounding box center [92, 78] width 87 height 13
click at [115, 96] on div "0782502698 - LÊ QUỐC CƯỜNG" at bounding box center [92, 94] width 78 height 9
type input "0782502698"
type input "LÊ QUỐC CƯỜNG"
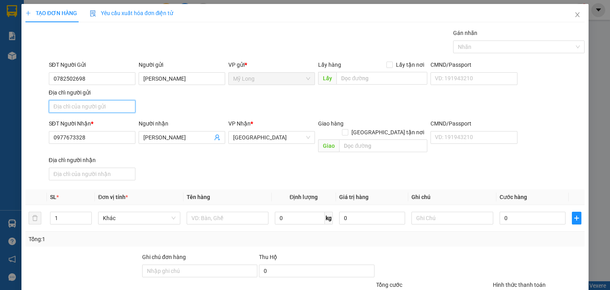
click at [126, 106] on input "Địa chỉ người gửi" at bounding box center [92, 106] width 87 height 13
type input "298 TỔ 11, ẤP 2, MỸ HIỆP, ĐỒNG THÁP"
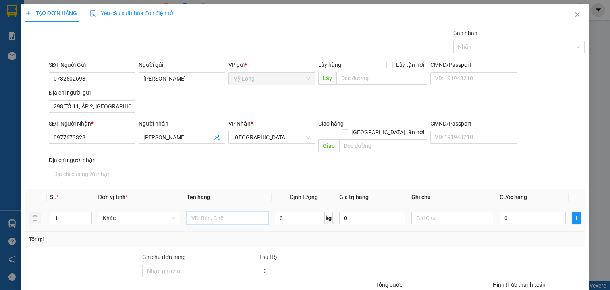
click at [215, 212] on input "text" at bounding box center [228, 218] width 82 height 13
type input "THÙNG"
click at [504, 212] on input "0" at bounding box center [533, 218] width 66 height 13
type input "5"
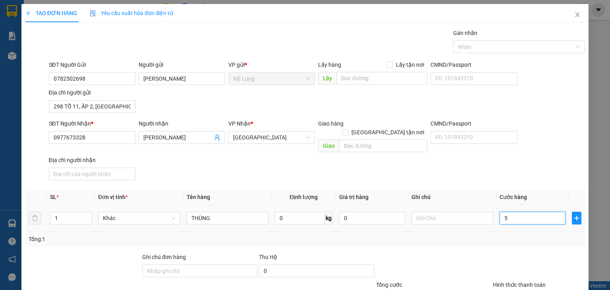
type input "5"
type input "50"
type input "50.000"
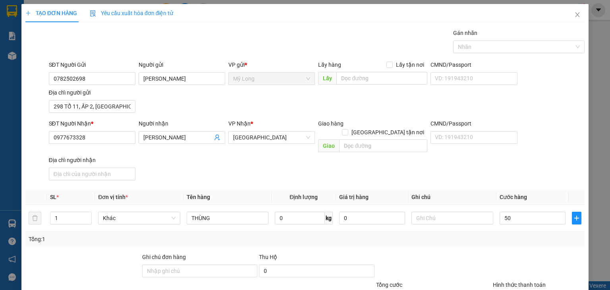
type input "50.000"
drag, startPoint x: 545, startPoint y: 275, endPoint x: 552, endPoint y: 265, distance: 12.0
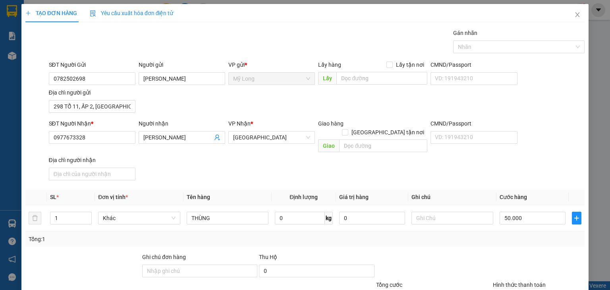
click at [545, 274] on div "TẠO ĐƠN HÀNG Yêu cầu xuất hóa đơn điện tử Transit Pickup Surcharge Ids Transit …" at bounding box center [304, 176] width 567 height 345
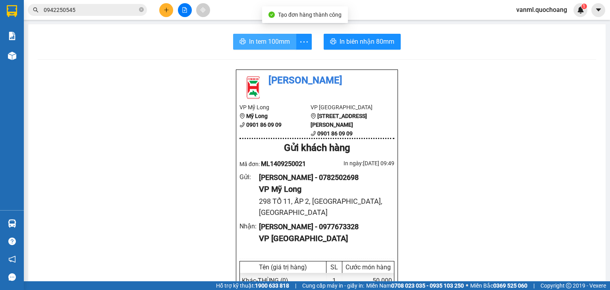
click at [274, 43] on span "In tem 100mm" at bounding box center [269, 42] width 41 height 10
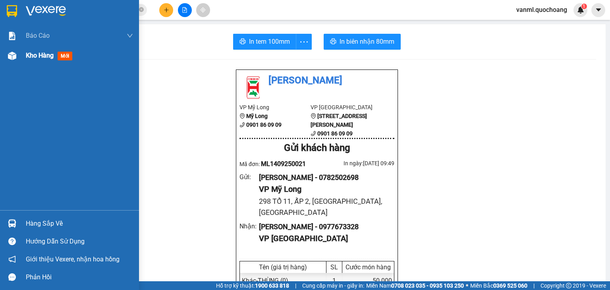
click at [28, 53] on span "Kho hàng" at bounding box center [40, 56] width 28 height 8
click at [37, 56] on span "Kho hàng" at bounding box center [40, 56] width 28 height 8
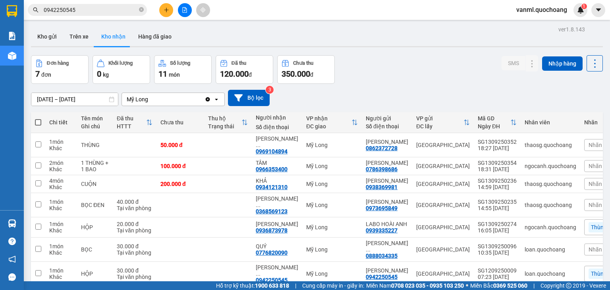
drag, startPoint x: 42, startPoint y: 32, endPoint x: 371, endPoint y: 83, distance: 333.6
click at [44, 33] on button "Kho gửi" at bounding box center [47, 36] width 32 height 19
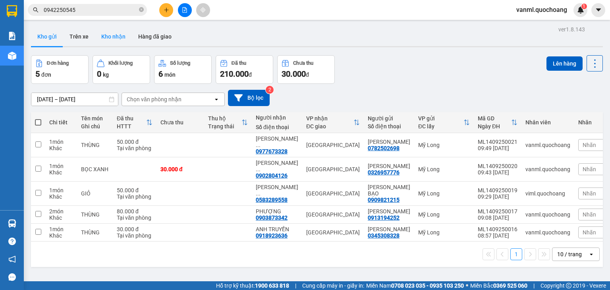
click at [115, 38] on button "Kho nhận" at bounding box center [113, 36] width 37 height 19
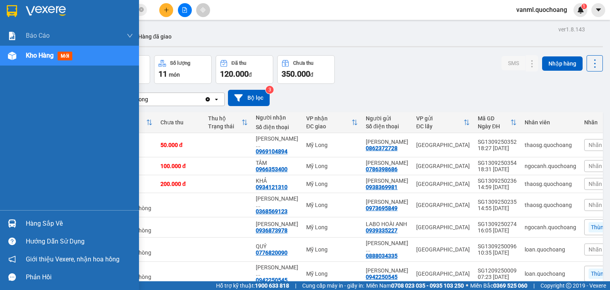
click at [52, 222] on div "Hàng sắp về" at bounding box center [79, 224] width 107 height 12
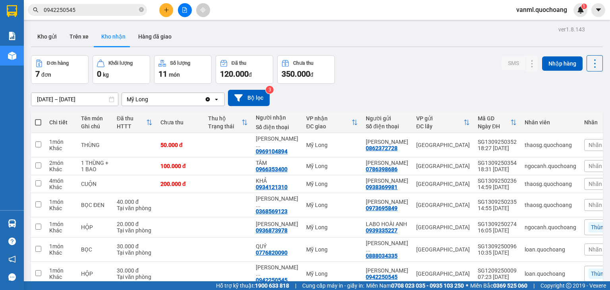
click at [399, 110] on section "Kết quả tìm kiếm ( 32 ) Bộ lọc Mã ĐH Trạng thái Món hàng Thu hộ Tổng cước Chưa …" at bounding box center [305, 145] width 610 height 290
click at [406, 52] on div "ver 1.8.143 Kho gửi Trên xe Kho nhận Hàng đã giao Đơn hàng 7 đơn Khối lượng 0 k…" at bounding box center [317, 169] width 578 height 291
click at [514, 142] on icon at bounding box center [517, 145] width 6 height 6
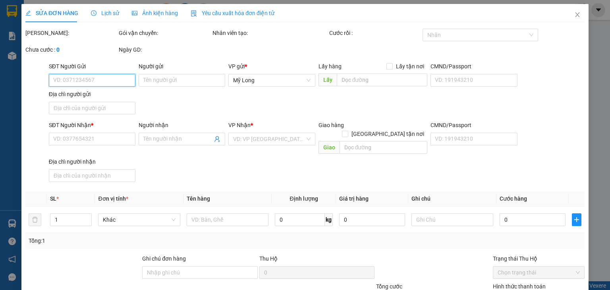
type input "0862372728"
type input "[PERSON_NAME]"
type input "VÕ CHÍ CÔNG P.PHÚ HỮU TP THỦ ĐỨC HCM"
type input "0969104894"
type input "HỒ ĐÌNH ĐỨC"
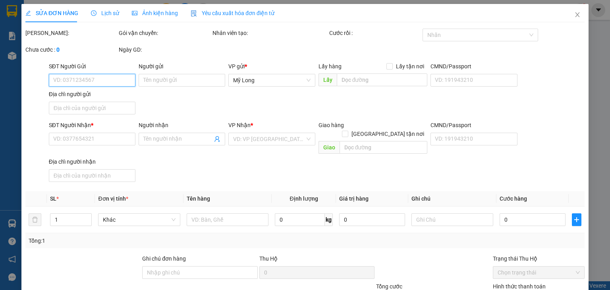
type input "50.000"
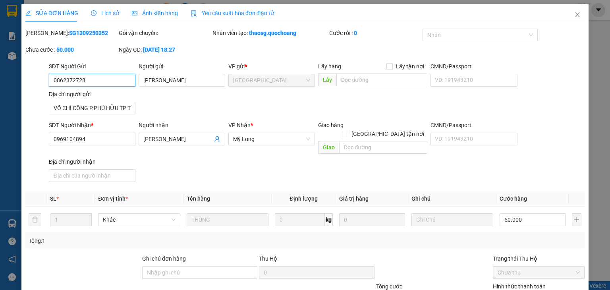
type input "0"
drag, startPoint x: 328, startPoint y: 269, endPoint x: 333, endPoint y: 261, distance: 8.9
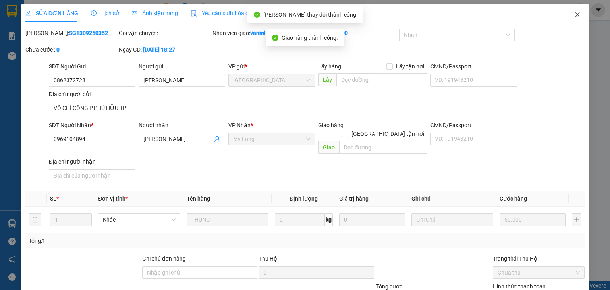
click at [574, 12] on icon "close" at bounding box center [577, 15] width 6 height 6
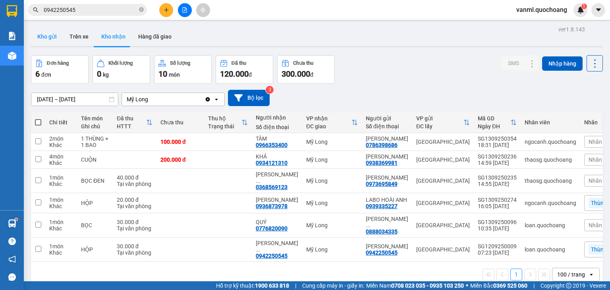
click at [47, 38] on button "Kho gửi" at bounding box center [47, 36] width 32 height 19
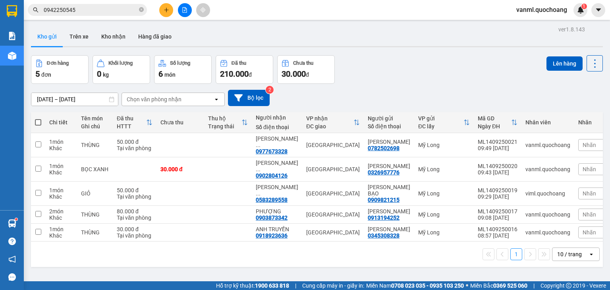
click at [38, 123] on span at bounding box center [38, 122] width 6 height 6
click at [38, 118] on input "checkbox" at bounding box center [38, 118] width 0 height 0
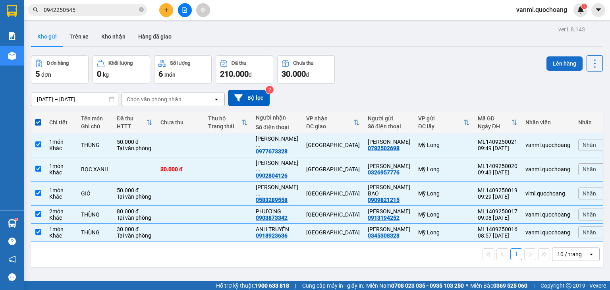
click at [558, 63] on button "Lên hàng" at bounding box center [565, 63] width 36 height 14
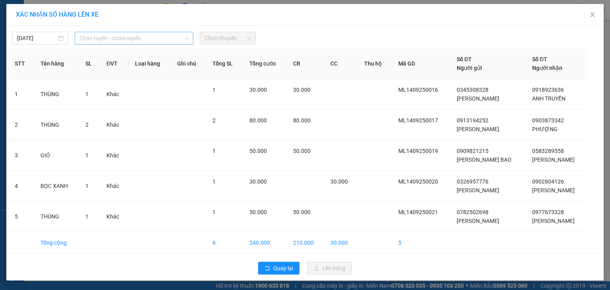
click at [151, 41] on span "Chọn tuyến - nhóm tuyến" at bounding box center [133, 38] width 109 height 12
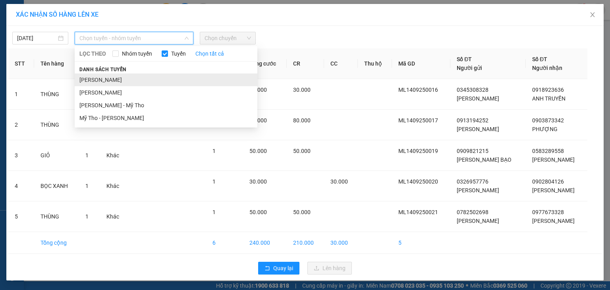
click at [145, 81] on li "[PERSON_NAME]" at bounding box center [166, 79] width 183 height 13
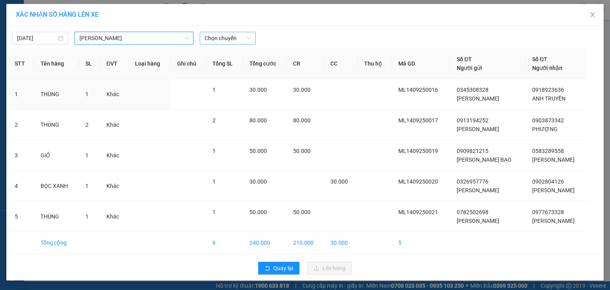
click at [218, 37] on span "Chọn chuyến" at bounding box center [228, 38] width 46 height 12
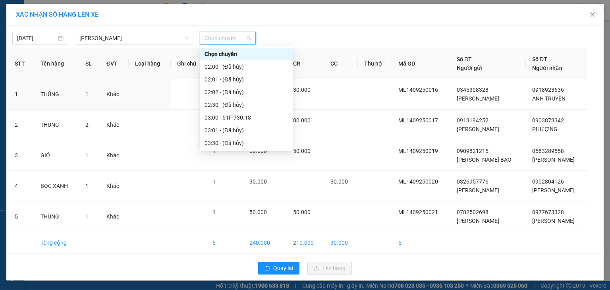
click at [247, 253] on div "10:00 - 66H-059.20" at bounding box center [246, 257] width 83 height 9
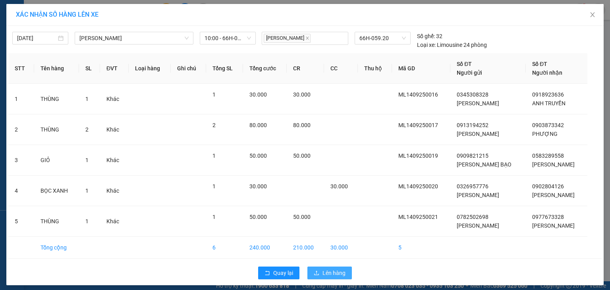
click at [323, 270] on span "Lên hàng" at bounding box center [334, 273] width 23 height 9
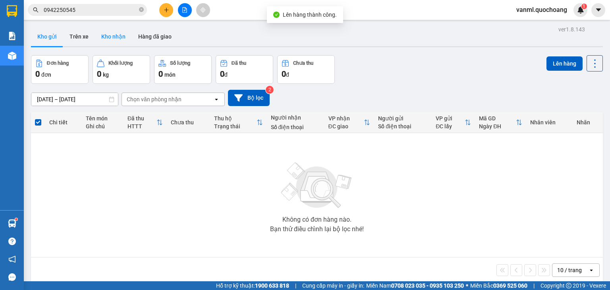
click at [114, 32] on button "Kho nhận" at bounding box center [113, 36] width 37 height 19
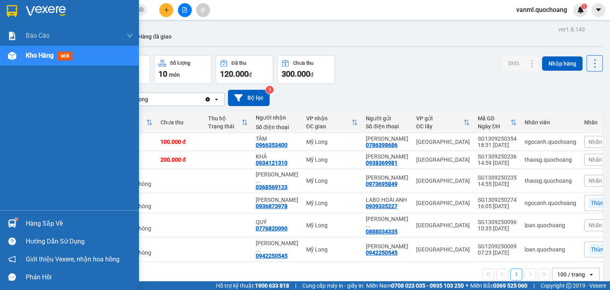
click at [43, 224] on div "Hàng sắp về" at bounding box center [79, 224] width 107 height 12
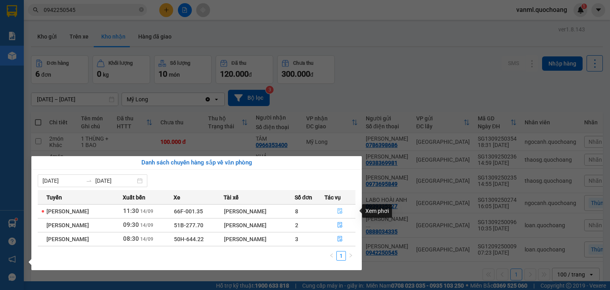
click at [341, 209] on icon "file-done" at bounding box center [340, 211] width 6 height 6
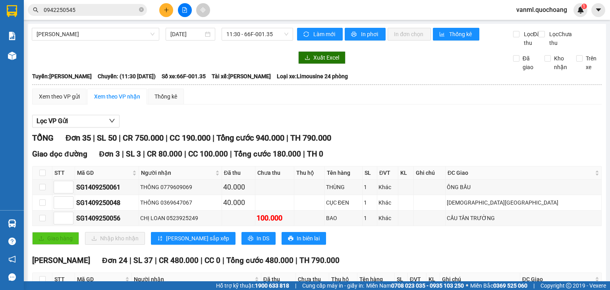
scroll to position [119, 0]
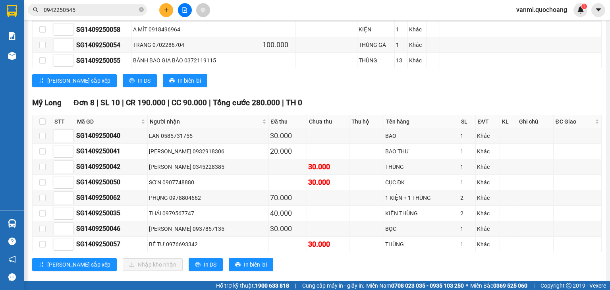
scroll to position [596, 0]
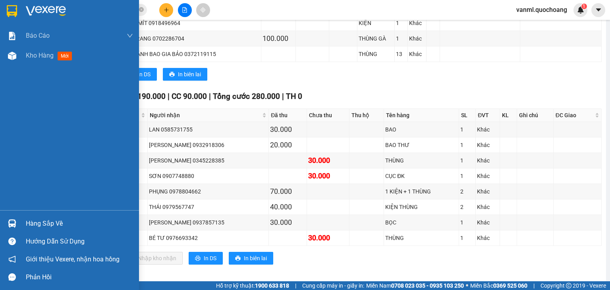
drag, startPoint x: 37, startPoint y: 223, endPoint x: 38, endPoint y: 219, distance: 4.3
click at [37, 223] on div "Hàng sắp về" at bounding box center [79, 224] width 107 height 12
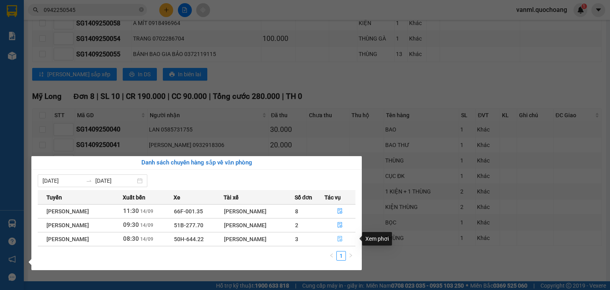
click at [343, 238] on icon "file-done" at bounding box center [340, 239] width 6 height 6
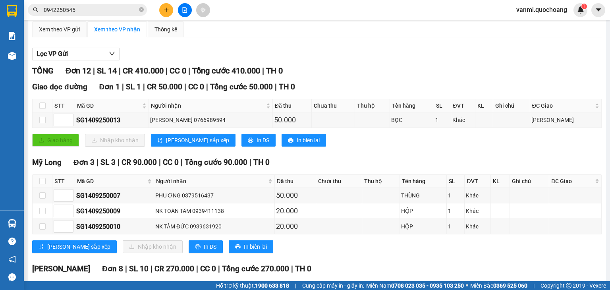
scroll to position [51, 0]
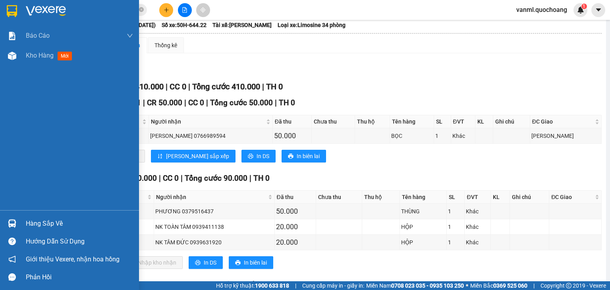
click at [42, 223] on div "Hàng sắp về" at bounding box center [79, 224] width 107 height 12
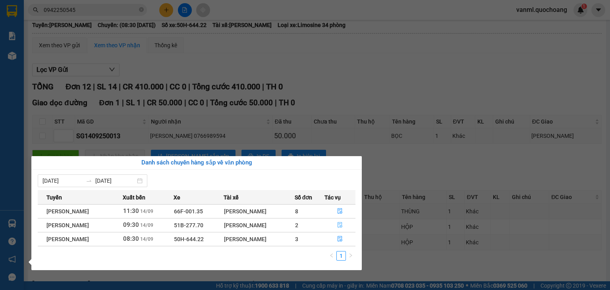
drag, startPoint x: 342, startPoint y: 224, endPoint x: 321, endPoint y: 248, distance: 31.5
click at [342, 224] on icon "file-done" at bounding box center [340, 225] width 6 height 6
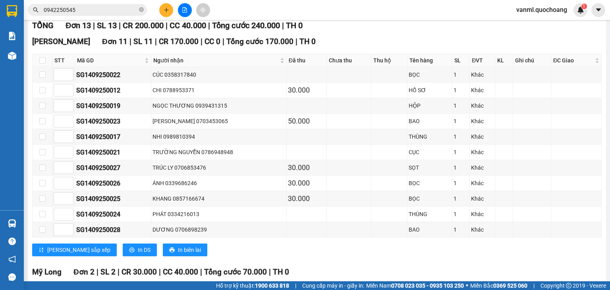
scroll to position [205, 0]
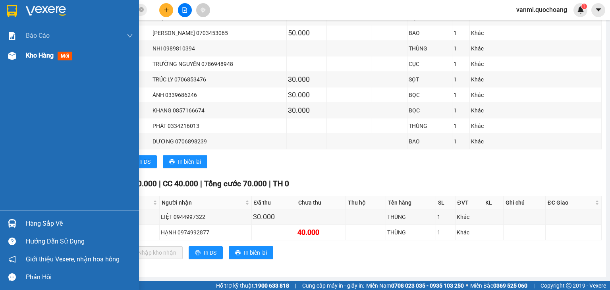
click at [41, 60] on div "Kho hàng mới" at bounding box center [51, 55] width 50 height 10
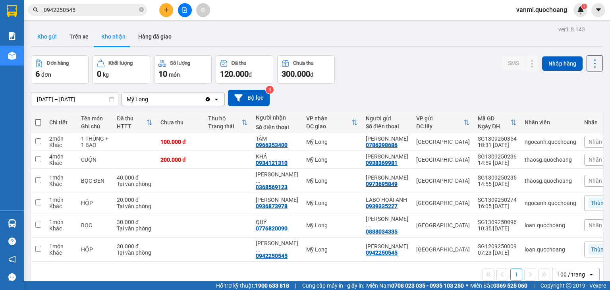
click at [50, 37] on button "Kho gửi" at bounding box center [47, 36] width 32 height 19
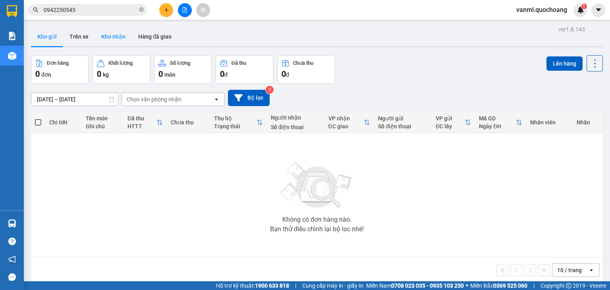
click at [114, 34] on button "Kho nhận" at bounding box center [113, 36] width 37 height 19
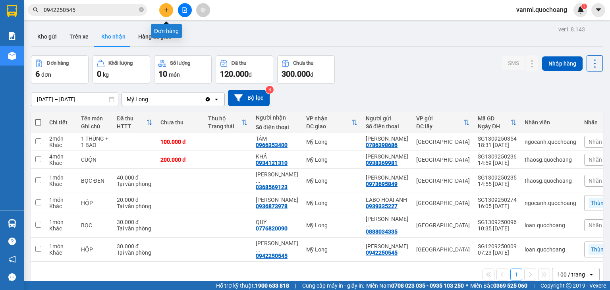
click at [167, 12] on icon "plus" at bounding box center [167, 10] width 6 height 6
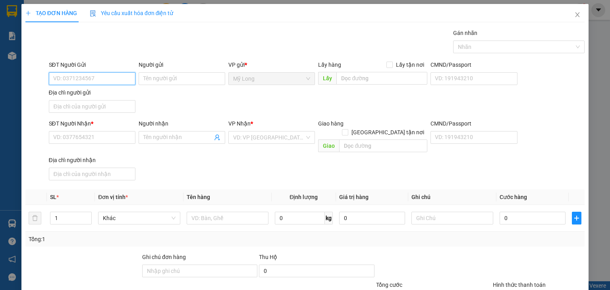
click at [103, 80] on input "SĐT Người Gửi" at bounding box center [92, 78] width 87 height 13
type input "0943693314"
click at [104, 93] on div "0943693314 - HẰNG" at bounding box center [91, 94] width 76 height 9
type input "HẰNG"
type input "0943693314"
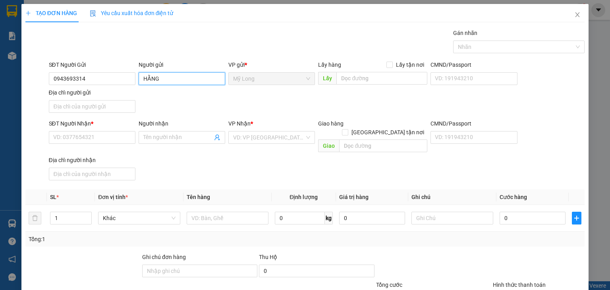
click at [141, 78] on input "HẰNG" at bounding box center [182, 78] width 87 height 13
type input "QUÁCH THỊ MỘNG HẰNG"
click at [93, 105] on input "Địa chỉ người gửi" at bounding box center [92, 106] width 87 height 13
type input "ẤP 2, MỸ HIỆP, ĐỒNG THÁP"
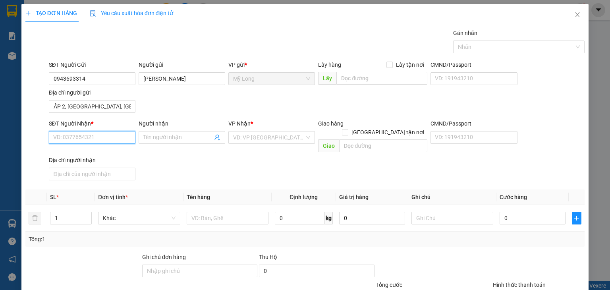
click at [111, 138] on input "SĐT Người Nhận *" at bounding box center [92, 137] width 87 height 13
type input "0909232903"
click at [163, 137] on input "Người nhận" at bounding box center [177, 137] width 69 height 9
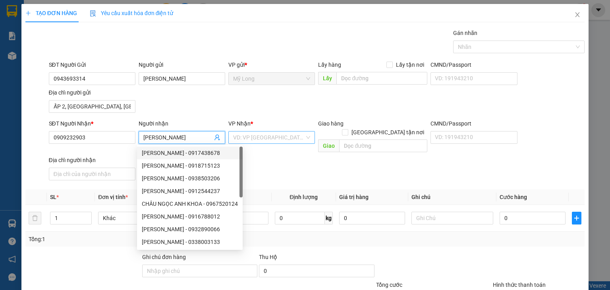
type input "NGỌC ANH"
click at [240, 132] on input "search" at bounding box center [268, 137] width 71 height 12
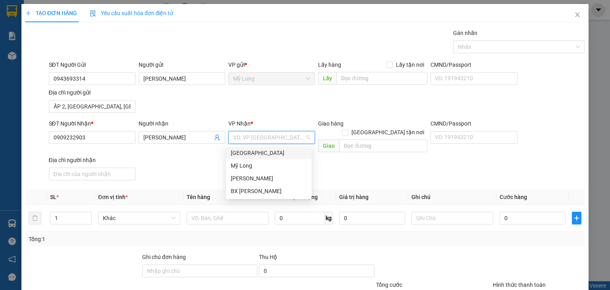
click at [239, 153] on div "[GEOGRAPHIC_DATA]" at bounding box center [269, 153] width 76 height 9
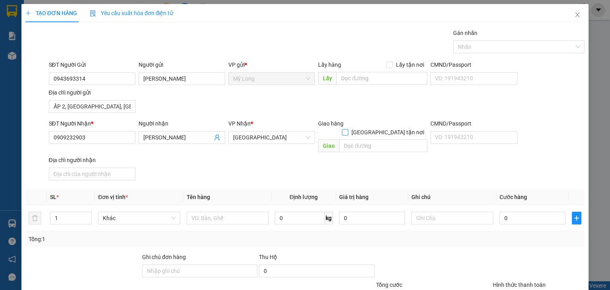
click at [348, 129] on input "[GEOGRAPHIC_DATA] tận nơi" at bounding box center [345, 132] width 6 height 6
checkbox input "true"
click at [382, 139] on input "text" at bounding box center [383, 145] width 88 height 13
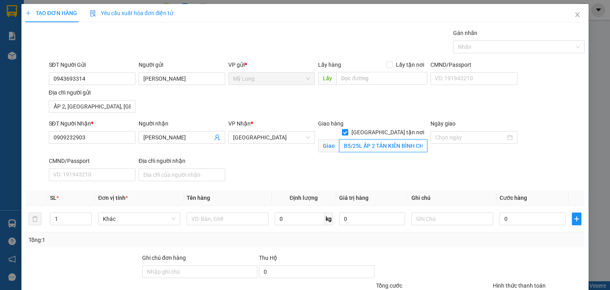
click at [373, 139] on input "B5/25L ẤP 2 TÂN KIÊN BÌNH CHÁNH" at bounding box center [383, 145] width 88 height 13
click at [408, 139] on input "B5/25L ẤP 2 XÃ TÂN KIÊN BÌNH CHÁNH" at bounding box center [383, 145] width 88 height 13
type input "B5/25L ẤP 2 XÃ TÂN KIÊN H.BÌNH CHÁNH"
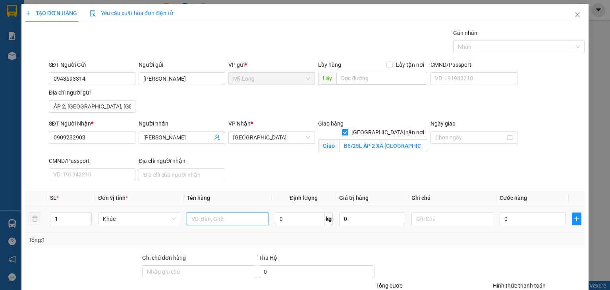
click at [256, 219] on input "text" at bounding box center [228, 219] width 82 height 13
type input "HỘP"
click at [518, 218] on input "0" at bounding box center [533, 219] width 66 height 13
type input "1"
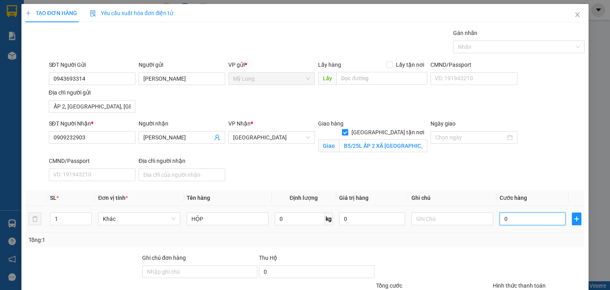
type input "1"
type input "15"
type input "150"
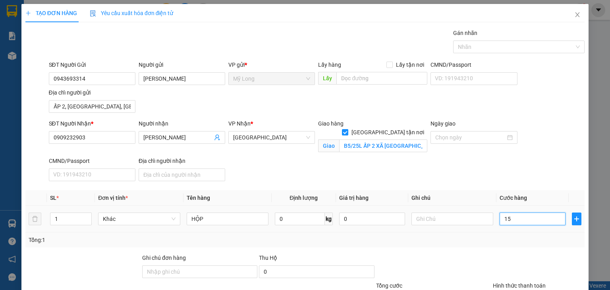
type input "150"
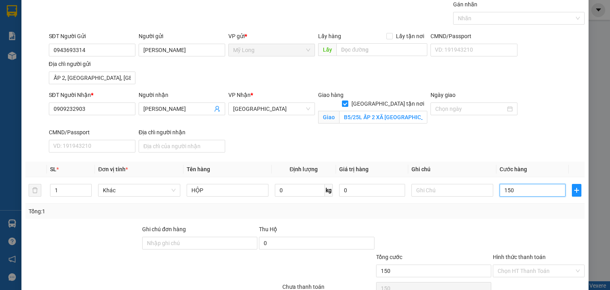
scroll to position [68, 0]
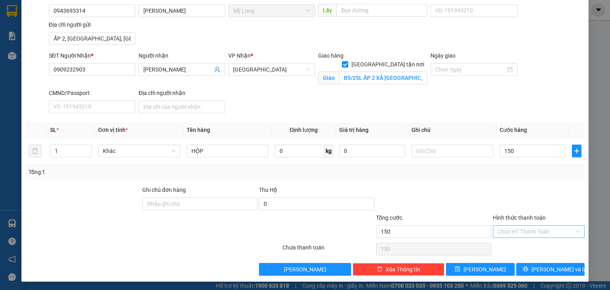
type input "150.000"
click at [522, 231] on input "Hình thức thanh toán" at bounding box center [536, 232] width 77 height 12
click at [517, 248] on div "Tại văn phòng" at bounding box center [533, 246] width 81 height 9
type input "0"
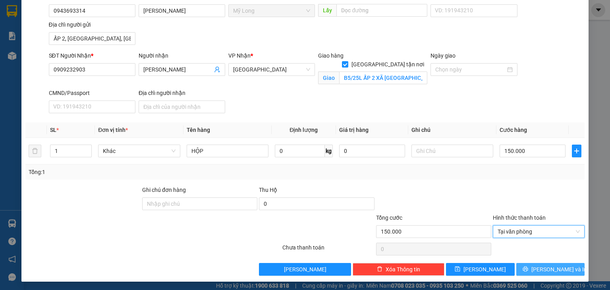
click at [545, 267] on span "[PERSON_NAME] và In" at bounding box center [559, 269] width 56 height 9
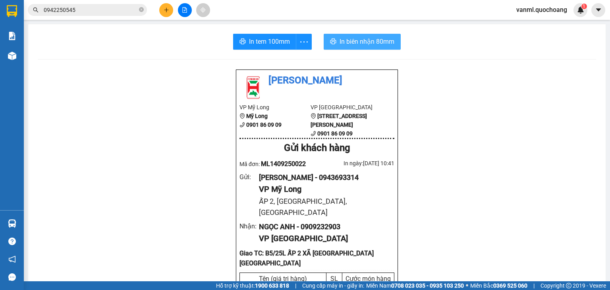
click at [361, 37] on span "In biên nhận 80mm" at bounding box center [367, 42] width 55 height 10
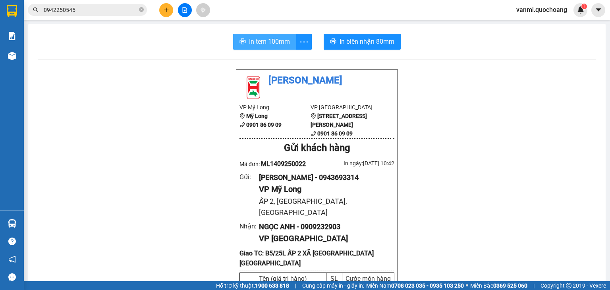
click at [274, 41] on span "In tem 100mm" at bounding box center [269, 42] width 41 height 10
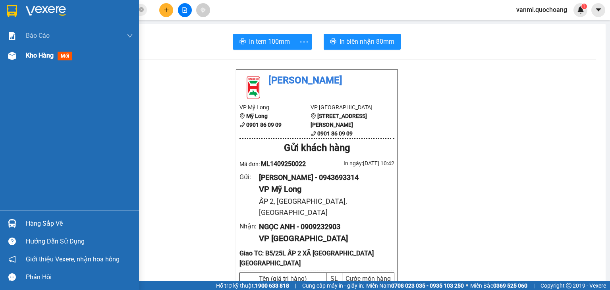
click at [35, 58] on span "Kho hàng" at bounding box center [40, 56] width 28 height 8
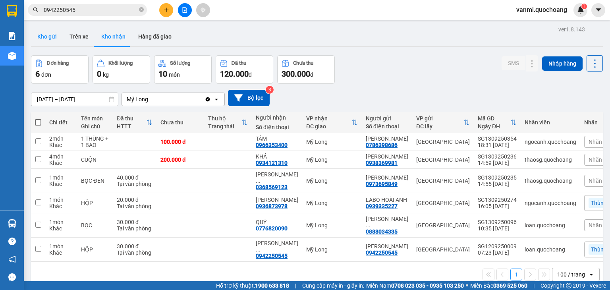
click at [37, 40] on button "Kho gửi" at bounding box center [47, 36] width 32 height 19
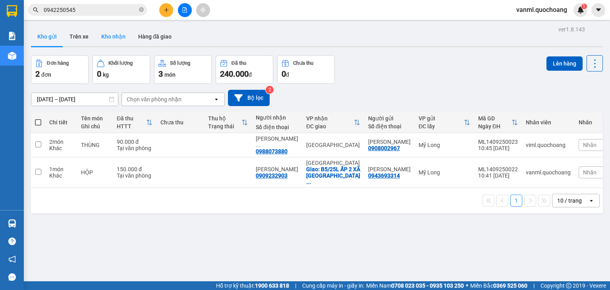
click at [115, 32] on button "Kho nhận" at bounding box center [113, 36] width 37 height 19
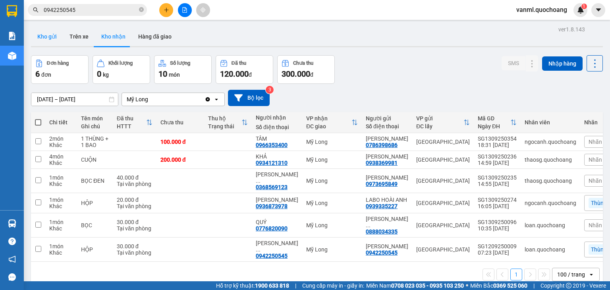
drag, startPoint x: 57, startPoint y: 43, endPoint x: 55, endPoint y: 35, distance: 8.6
click at [57, 42] on button "Kho gửi" at bounding box center [47, 36] width 32 height 19
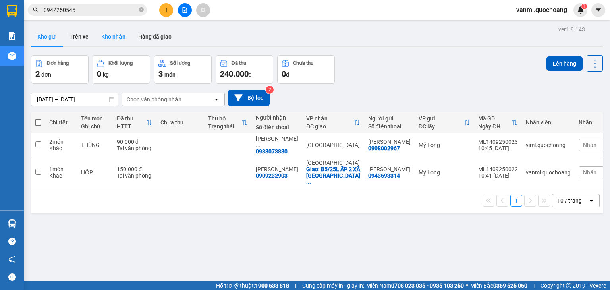
click at [112, 29] on button "Kho nhận" at bounding box center [113, 36] width 37 height 19
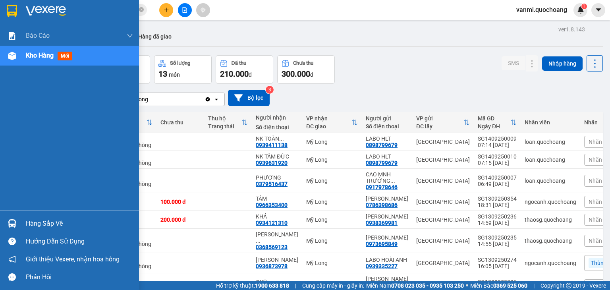
drag, startPoint x: 42, startPoint y: 226, endPoint x: 71, endPoint y: 214, distance: 31.1
click at [46, 222] on div "Hàng sắp về" at bounding box center [79, 224] width 107 height 12
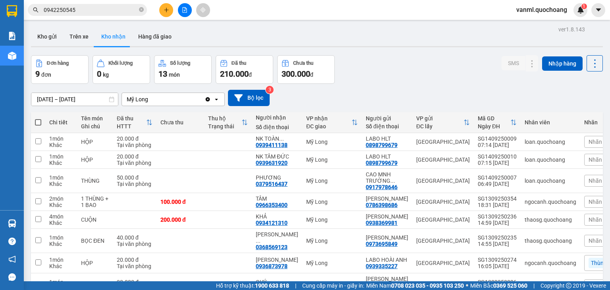
click at [422, 87] on section "Kết quả tìm kiếm ( 32 ) Bộ lọc Mã ĐH Trạng thái Món hàng Thu hộ Tổng cước Chưa …" at bounding box center [305, 145] width 610 height 290
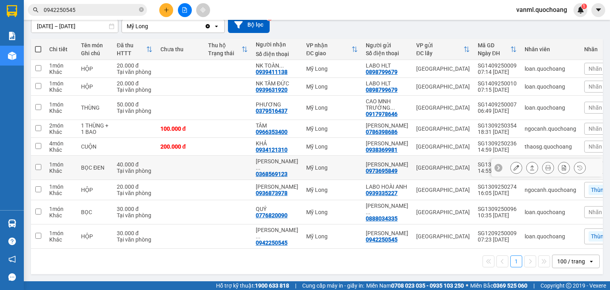
scroll to position [92, 0]
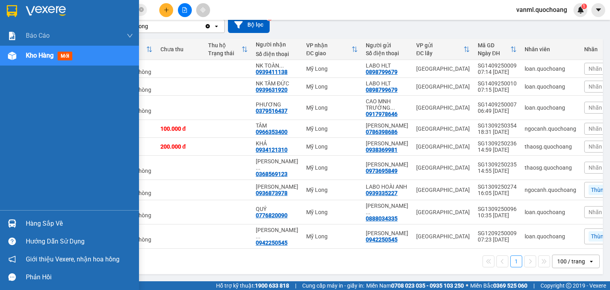
click at [42, 221] on div "Hàng sắp về" at bounding box center [79, 224] width 107 height 12
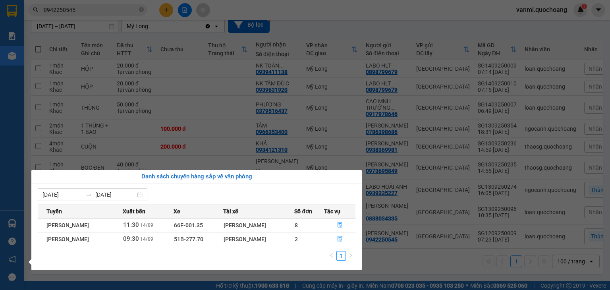
click at [203, 102] on section "Kết quả tìm kiếm ( 32 ) Bộ lọc Mã ĐH Trạng thái Món hàng Thu hộ Tổng cước Chưa …" at bounding box center [305, 145] width 610 height 290
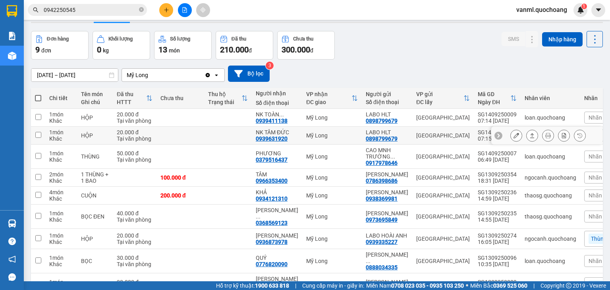
scroll to position [0, 0]
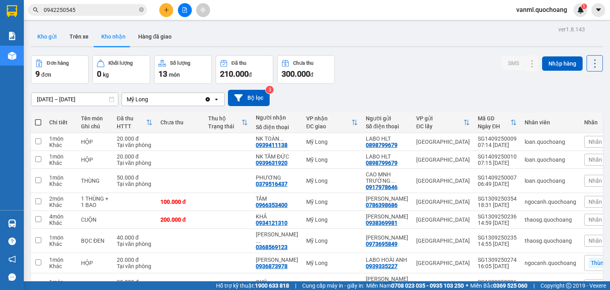
click at [48, 34] on button "Kho gửi" at bounding box center [47, 36] width 32 height 19
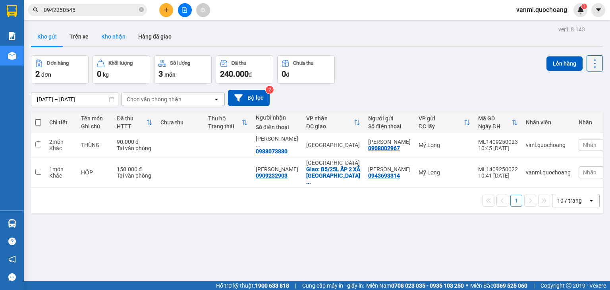
click at [112, 40] on button "Kho nhận" at bounding box center [113, 36] width 37 height 19
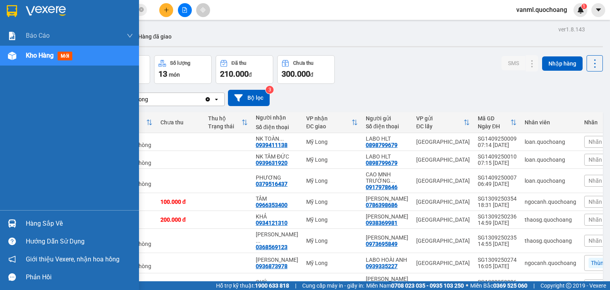
drag, startPoint x: 22, startPoint y: 227, endPoint x: 78, endPoint y: 210, distance: 58.9
click at [47, 218] on div "Hàng sắp về" at bounding box center [69, 223] width 139 height 18
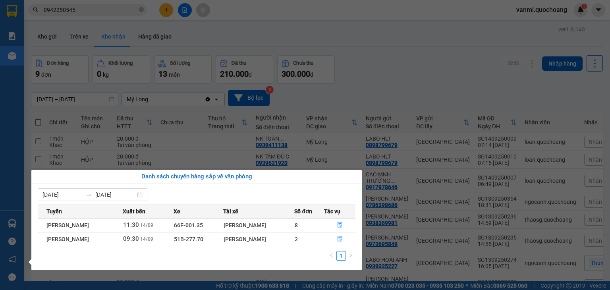
click at [413, 96] on section "Kết quả tìm kiếm ( 32 ) Bộ lọc Mã ĐH Trạng thái Món hàng Thu hộ Tổng cước Chưa …" at bounding box center [305, 145] width 610 height 290
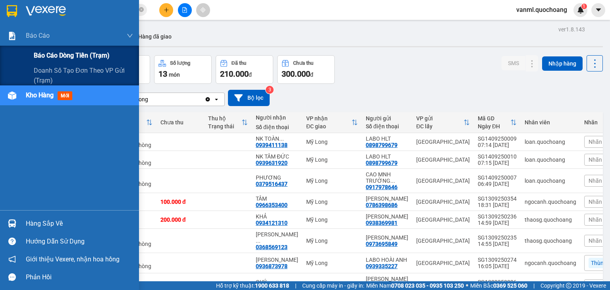
click at [56, 54] on span "Báo cáo dòng tiền (trạm)" at bounding box center [72, 55] width 76 height 10
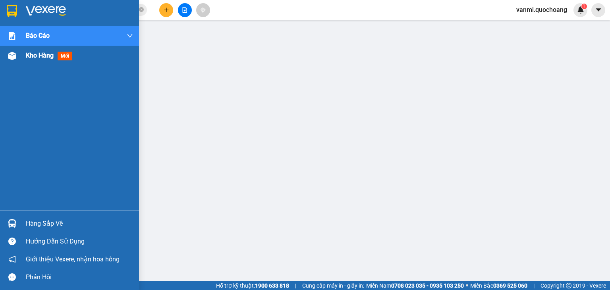
click at [47, 55] on span "Kho hàng" at bounding box center [40, 56] width 28 height 8
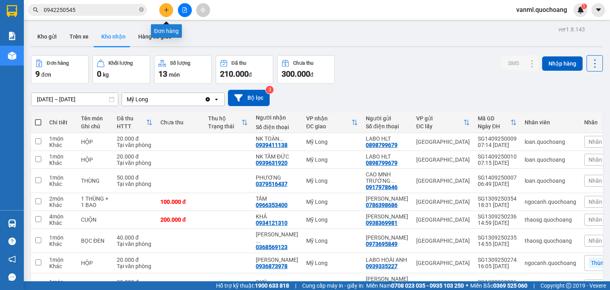
click at [165, 13] on button at bounding box center [166, 10] width 14 height 14
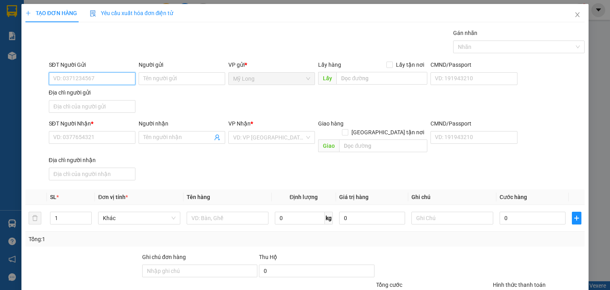
click at [113, 77] on input "SĐT Người Gửi" at bounding box center [92, 78] width 87 height 13
type input "0933770134"
click at [105, 94] on div "0933770134 - NGUYỄN MINH HƯNG" at bounding box center [97, 94] width 89 height 9
type input "NGUYỄN MINH HƯNG"
type input "0933770134"
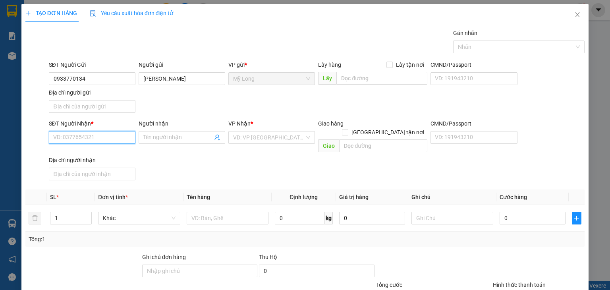
click at [116, 136] on input "SĐT Người Nhận *" at bounding box center [92, 137] width 87 height 13
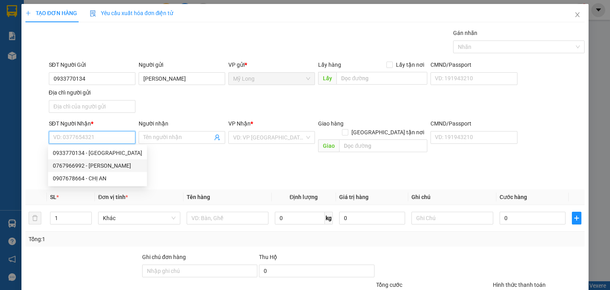
click at [119, 165] on div "0767966992 - NGUYỄN NGỌC HẢO" at bounding box center [97, 165] width 89 height 9
type input "0767966992"
type input "NGUYỄN NGỌC HẢO"
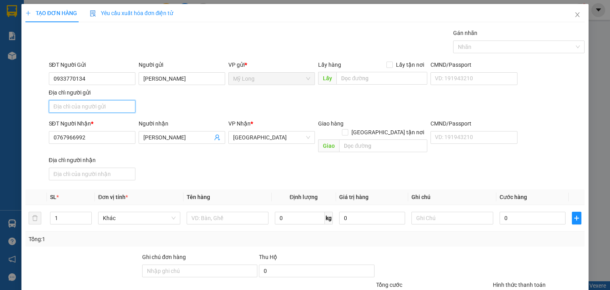
click at [112, 105] on input "Địa chỉ người gửi" at bounding box center [92, 106] width 87 height 13
type input "A"
type input "Â"
type input "ẤP BÌNH PHÚ LONG, BÌNH HÀNG TRUNG, ĐỒNG THÁP"
click at [122, 105] on input "ẤP BÌNH PHÚ LONG, BÌNH HÀNG TRUNG, ĐỒNG THÁP" at bounding box center [92, 106] width 87 height 13
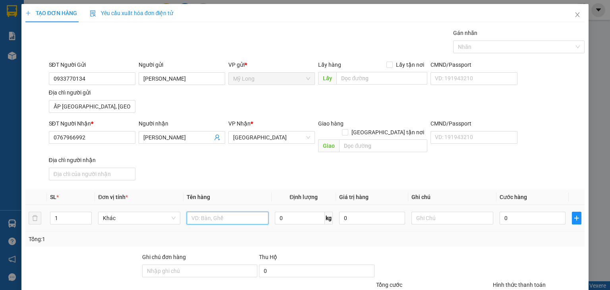
click at [233, 212] on input "text" at bounding box center [228, 218] width 82 height 13
type input "THÙNG"
click at [536, 212] on input "0" at bounding box center [533, 218] width 66 height 13
type input "3"
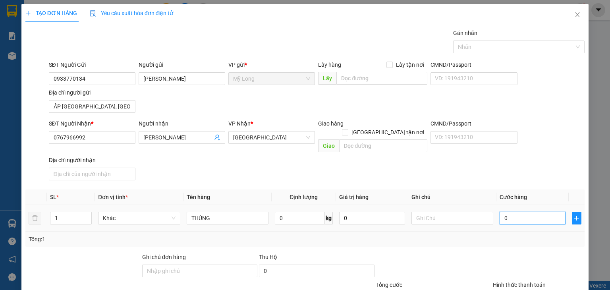
type input "3"
type input "0"
type input "04"
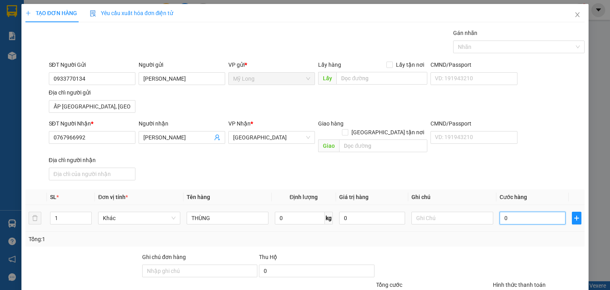
type input "4"
type input "0"
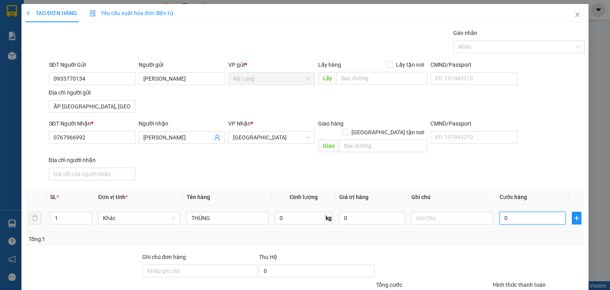
click at [500, 212] on input "0" at bounding box center [533, 218] width 66 height 13
type input "40"
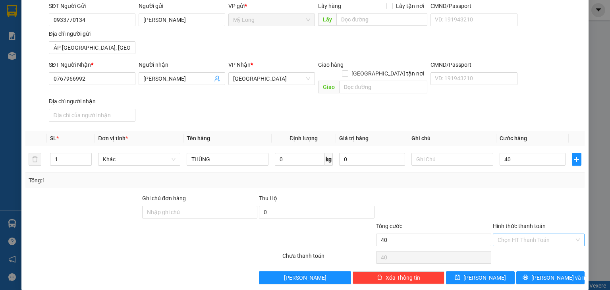
type input "40.000"
drag, startPoint x: 511, startPoint y: 228, endPoint x: 527, endPoint y: 263, distance: 38.6
click at [512, 234] on input "Hình thức thanh toán" at bounding box center [536, 240] width 77 height 12
click at [531, 249] on div "Tại văn phòng" at bounding box center [533, 246] width 81 height 9
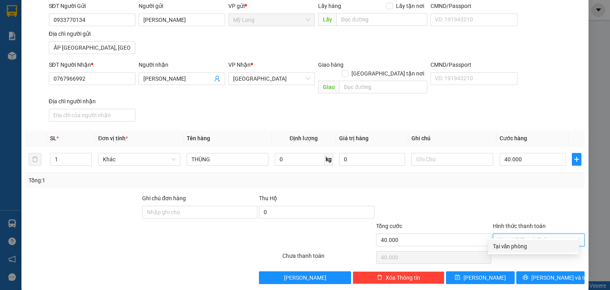
type input "0"
click at [550, 273] on span "[PERSON_NAME] và In" at bounding box center [559, 277] width 56 height 9
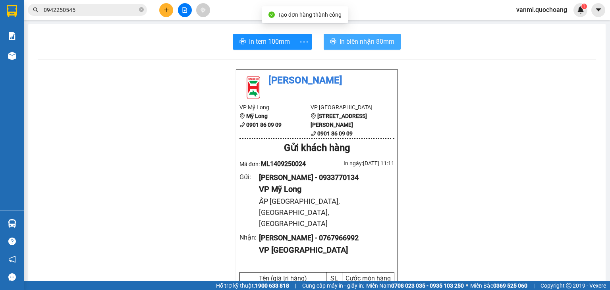
click at [375, 42] on span "In biên nhận 80mm" at bounding box center [367, 42] width 55 height 10
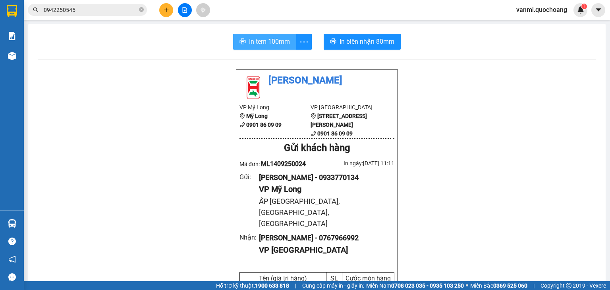
click at [282, 45] on span "In tem 100mm" at bounding box center [269, 42] width 41 height 10
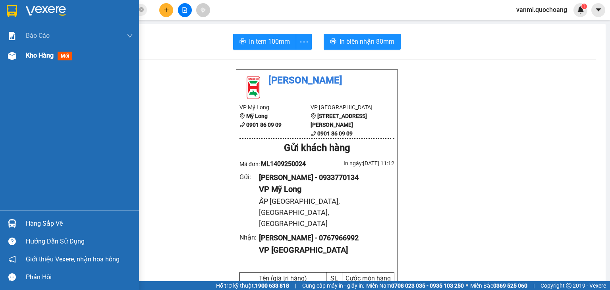
click at [37, 59] on span "Kho hàng" at bounding box center [40, 56] width 28 height 8
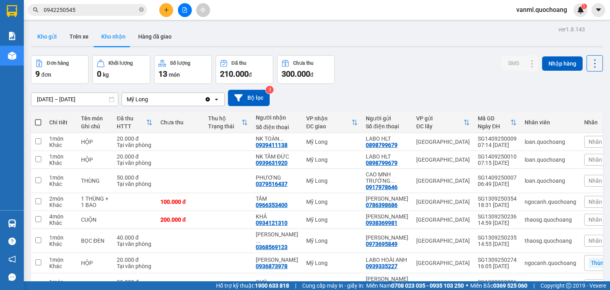
click at [54, 34] on button "Kho gửi" at bounding box center [47, 36] width 32 height 19
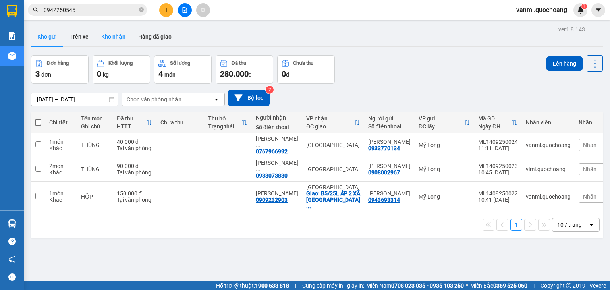
click at [100, 35] on button "Kho nhận" at bounding box center [113, 36] width 37 height 19
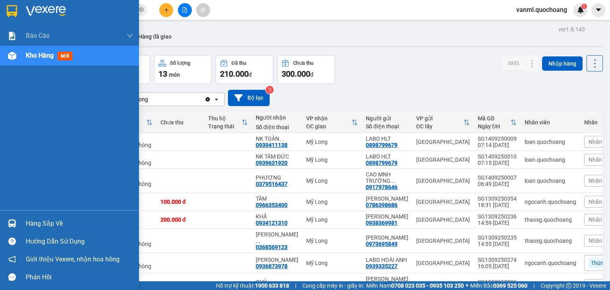
drag, startPoint x: 29, startPoint y: 222, endPoint x: 99, endPoint y: 188, distance: 77.1
click at [37, 218] on div "Hàng sắp về" at bounding box center [79, 224] width 107 height 12
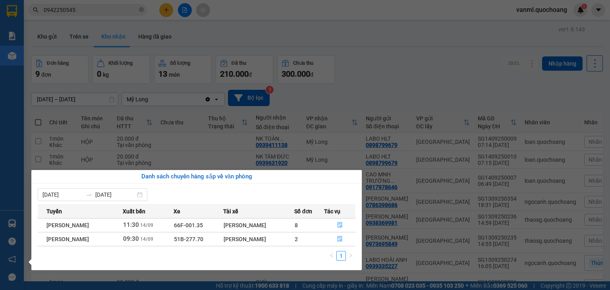
click at [441, 83] on section "Kết quả tìm kiếm ( 32 ) Bộ lọc Mã ĐH Trạng thái Món hàng Thu hộ Tổng cước Chưa …" at bounding box center [305, 145] width 610 height 290
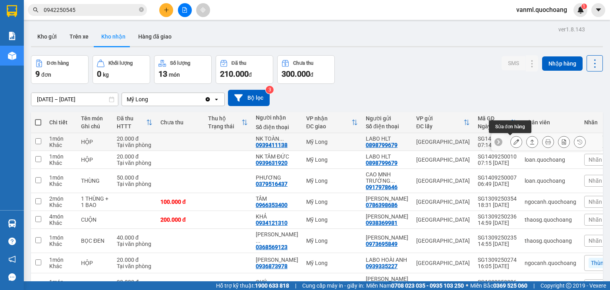
click at [514, 140] on icon at bounding box center [517, 142] width 6 height 6
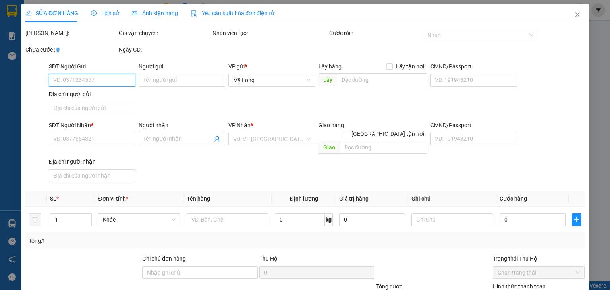
type input "0898799679"
type input "LABO HLT"
type input "181 ĐƯỜNG SỐ 23 P11 Q6"
type input "0939411138"
type input "NK TOÀN TÂM"
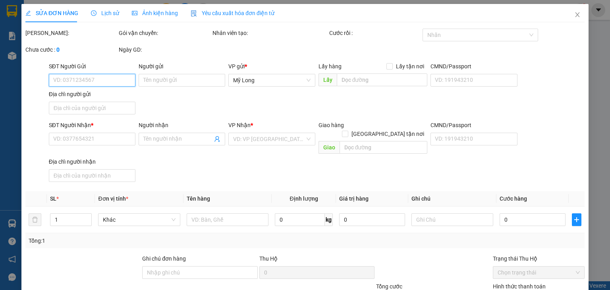
type input "20.000"
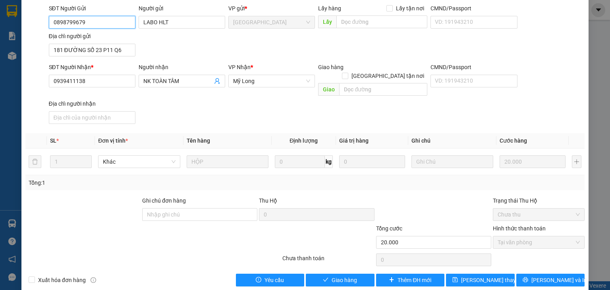
scroll to position [60, 0]
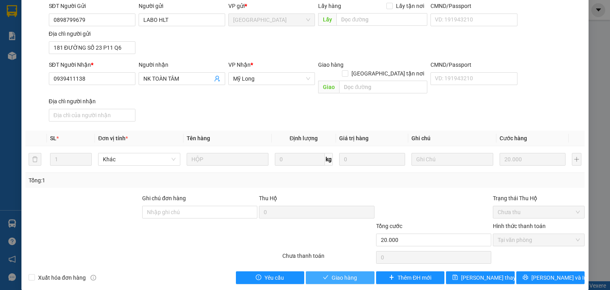
drag, startPoint x: 348, startPoint y: 266, endPoint x: 392, endPoint y: 187, distance: 90.2
click at [350, 271] on button "Giao hàng" at bounding box center [340, 277] width 69 height 13
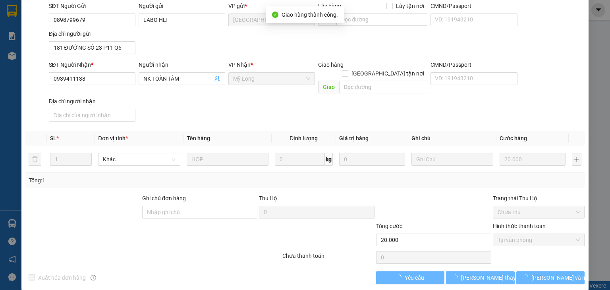
scroll to position [0, 0]
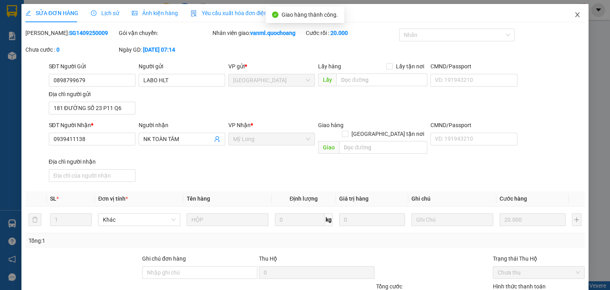
click at [571, 11] on span "Close" at bounding box center [577, 15] width 22 height 22
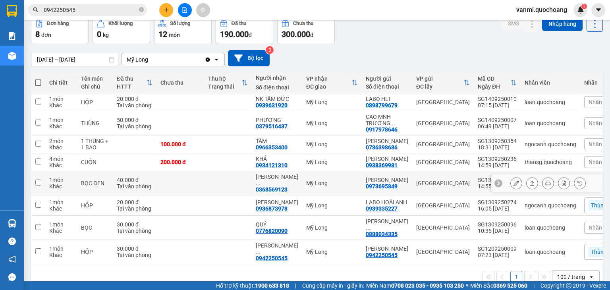
scroll to position [74, 0]
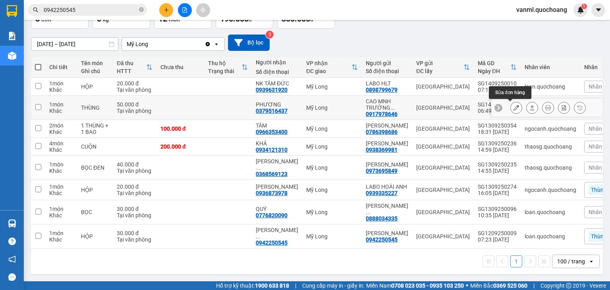
click at [514, 105] on icon at bounding box center [517, 108] width 6 height 6
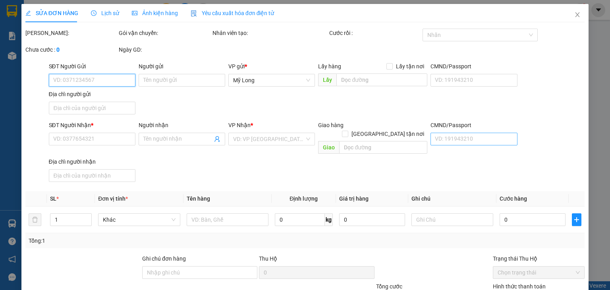
type input "0917978646"
type input "CAO MNH TRƯỜNG GIANG"
type input "66/6A KHÁNH HỘI P VĨNH HỘI"
type input "0379516437"
type input "PHƯƠNG"
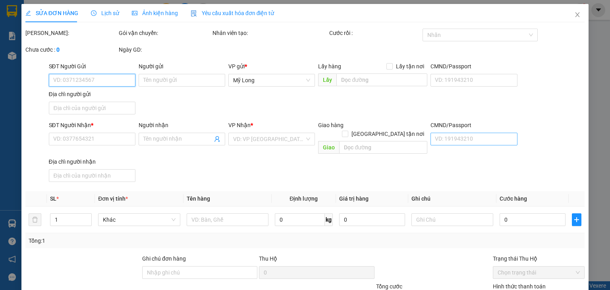
type input "50.000"
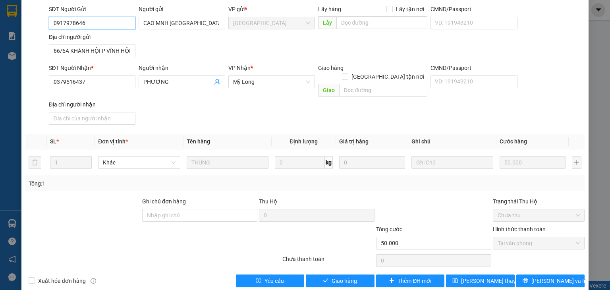
scroll to position [60, 0]
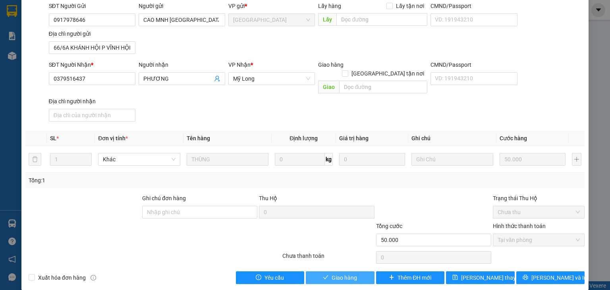
click at [355, 271] on button "Giao hàng" at bounding box center [340, 277] width 69 height 13
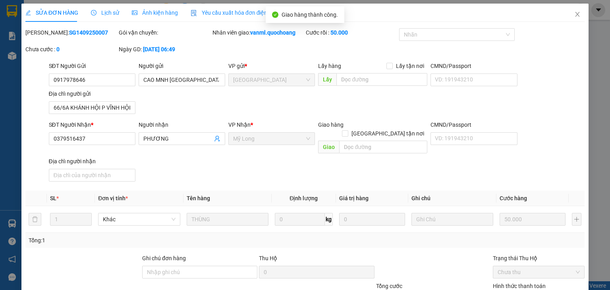
scroll to position [0, 0]
click at [574, 15] on icon "close" at bounding box center [577, 15] width 6 height 6
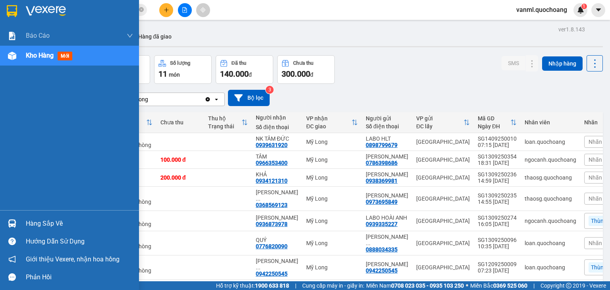
click at [31, 221] on div "Hàng sắp về" at bounding box center [79, 224] width 107 height 12
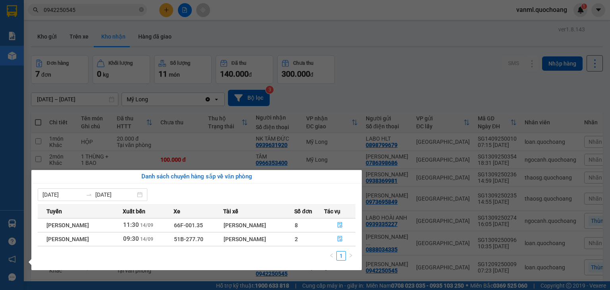
click at [435, 93] on section "Kết quả tìm kiếm ( 32 ) Bộ lọc Mã ĐH Trạng thái Món hàng Thu hộ Tổng cước Chưa …" at bounding box center [305, 145] width 610 height 290
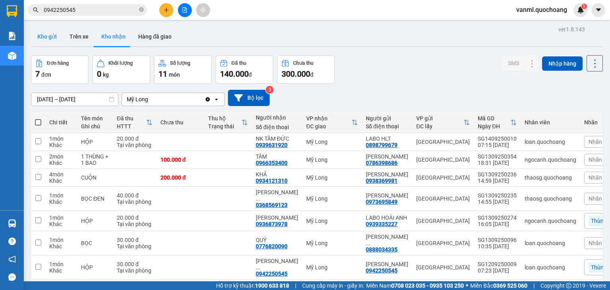
click at [59, 36] on button "Kho gửi" at bounding box center [47, 36] width 32 height 19
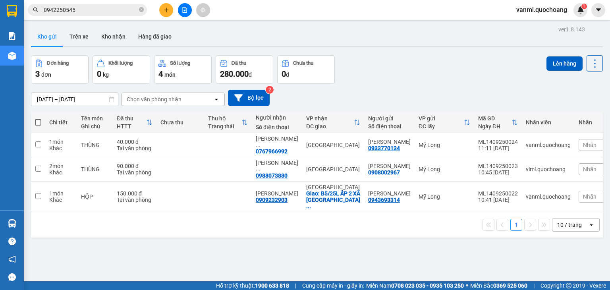
click at [39, 123] on span at bounding box center [38, 122] width 6 height 6
click at [38, 118] on input "checkbox" at bounding box center [38, 118] width 0 height 0
checkbox input "true"
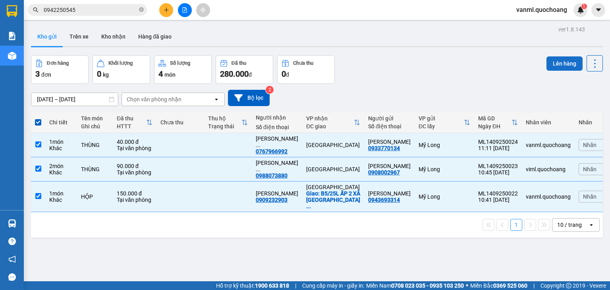
click at [556, 61] on button "Lên hàng" at bounding box center [565, 63] width 36 height 14
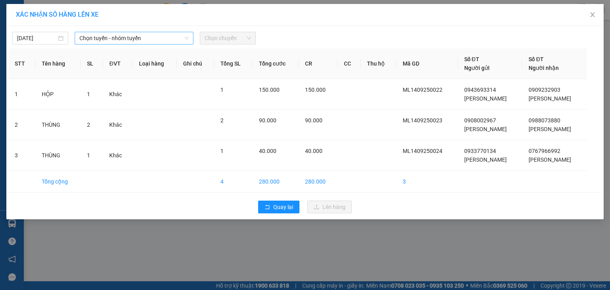
click at [164, 41] on span "Chọn tuyến - nhóm tuyến" at bounding box center [133, 38] width 109 height 12
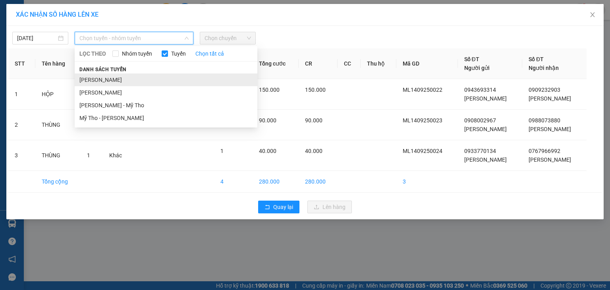
click at [161, 83] on li "[PERSON_NAME]" at bounding box center [166, 79] width 183 height 13
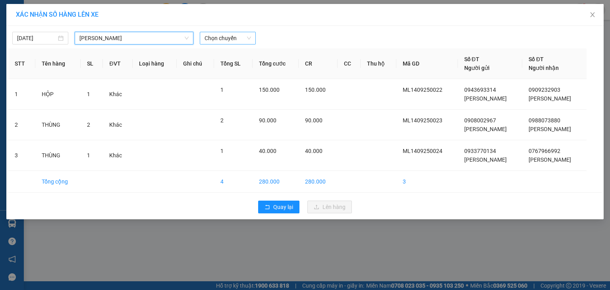
click at [234, 41] on span "Chọn chuyến" at bounding box center [228, 38] width 46 height 12
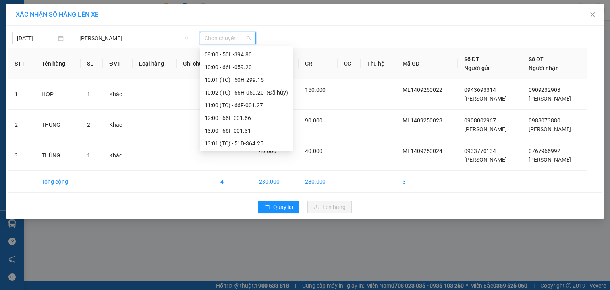
scroll to position [199, 0]
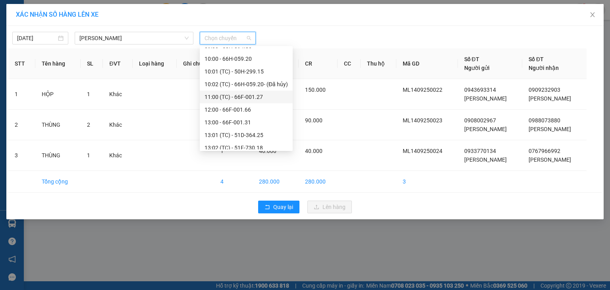
click at [244, 99] on div "11:00 (TC) - 66F-001.27" at bounding box center [246, 97] width 83 height 9
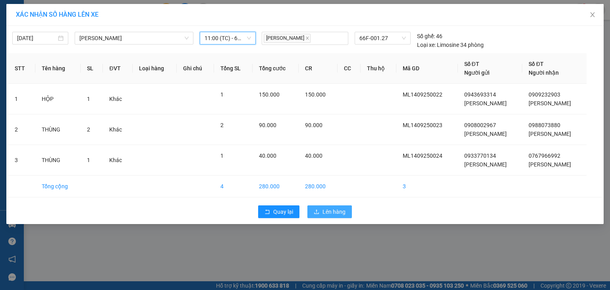
drag, startPoint x: 337, startPoint y: 209, endPoint x: 338, endPoint y: 205, distance: 4.5
click at [337, 209] on span "Lên hàng" at bounding box center [334, 211] width 23 height 9
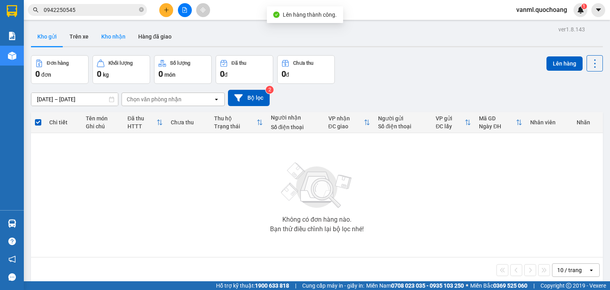
click at [108, 40] on button "Kho nhận" at bounding box center [113, 36] width 37 height 19
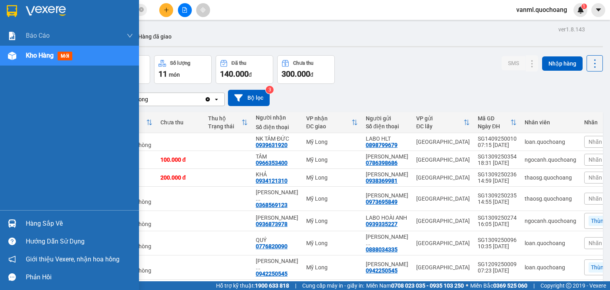
click at [70, 224] on div "Hàng sắp về" at bounding box center [79, 224] width 107 height 12
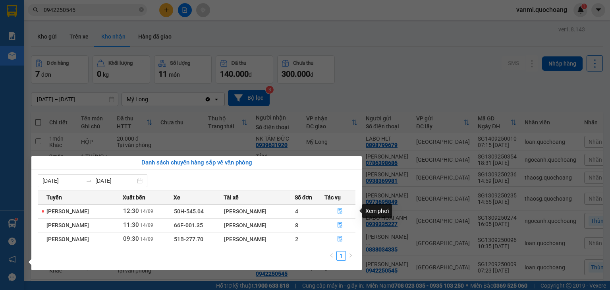
click at [340, 212] on icon "file-done" at bounding box center [340, 211] width 6 height 6
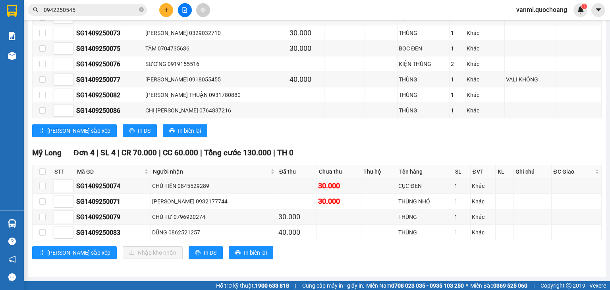
scroll to position [358, 0]
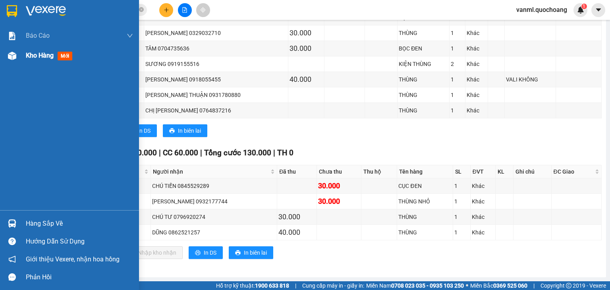
click at [38, 54] on span "Kho hàng" at bounding box center [40, 56] width 28 height 8
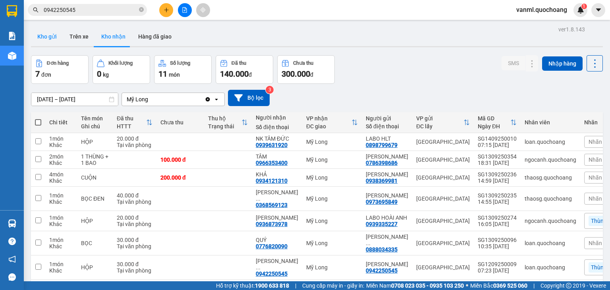
click at [57, 35] on button "Kho gửi" at bounding box center [47, 36] width 32 height 19
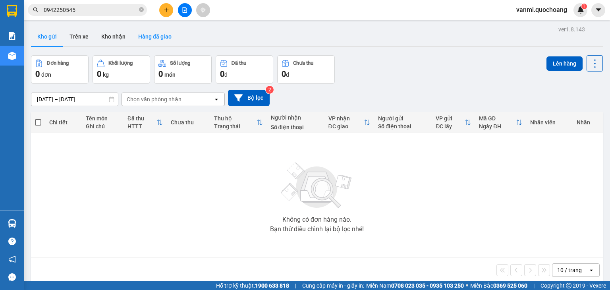
click at [148, 37] on button "Hàng đã giao" at bounding box center [155, 36] width 46 height 19
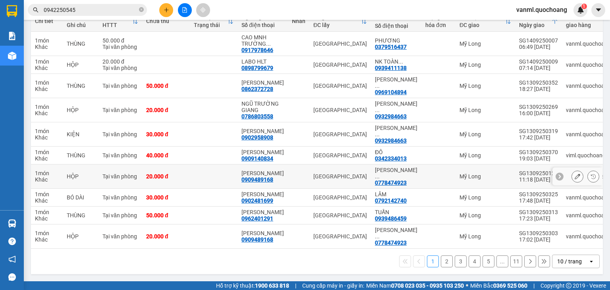
scroll to position [122, 0]
click at [441, 260] on button "2" at bounding box center [447, 261] width 12 height 12
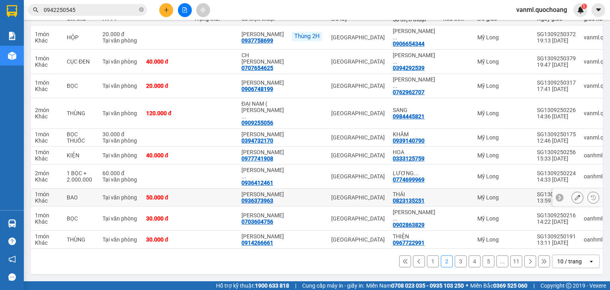
scroll to position [119, 0]
click at [429, 265] on button "1" at bounding box center [433, 261] width 12 height 12
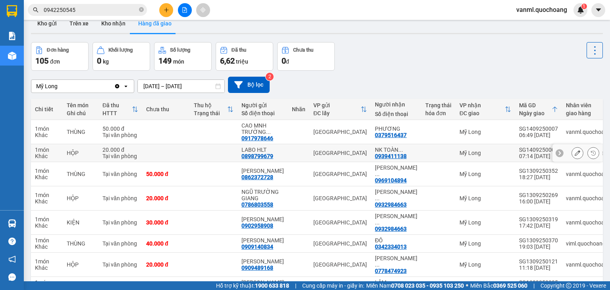
scroll to position [0, 0]
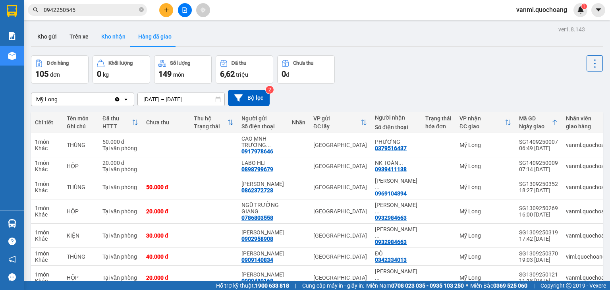
click at [104, 37] on button "Kho nhận" at bounding box center [113, 36] width 37 height 19
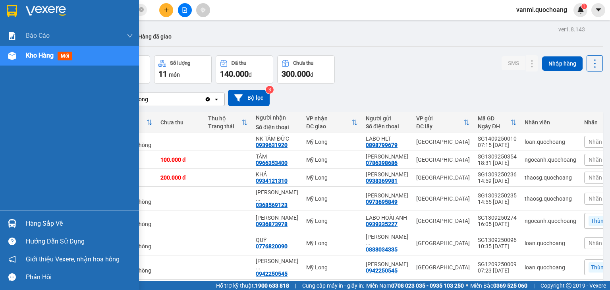
click at [63, 224] on div "Hàng sắp về" at bounding box center [79, 224] width 107 height 12
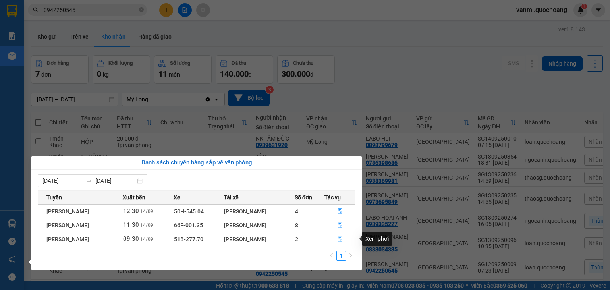
click at [337, 237] on button "button" at bounding box center [340, 239] width 31 height 13
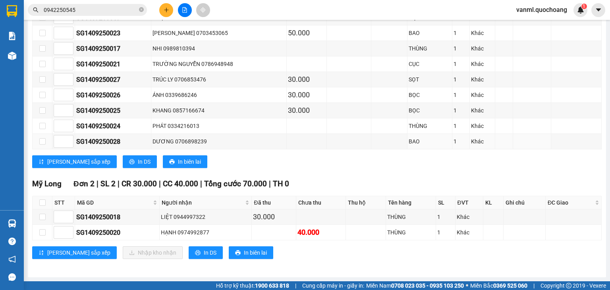
scroll to position [205, 0]
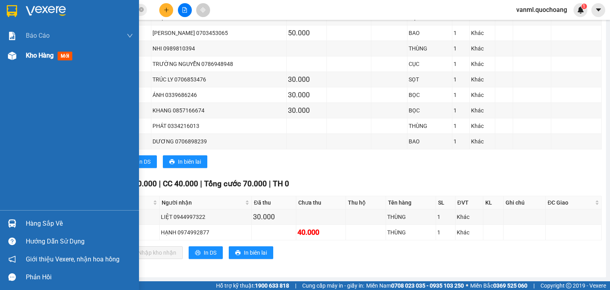
click at [35, 56] on span "Kho hàng" at bounding box center [40, 56] width 28 height 8
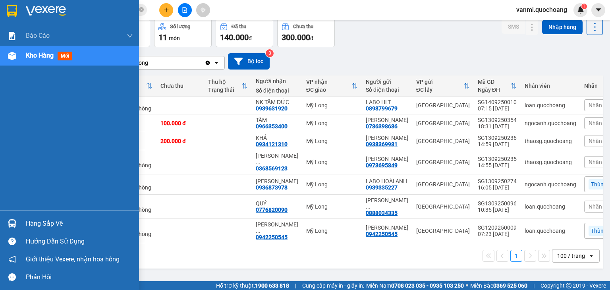
scroll to position [50, 0]
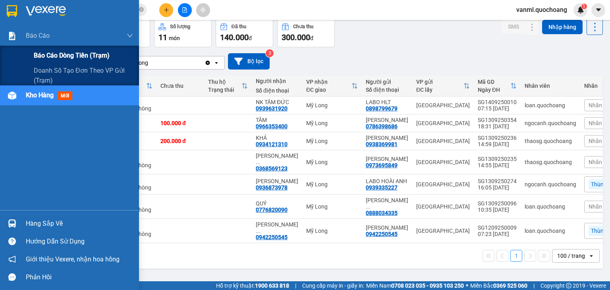
click at [79, 58] on span "Báo cáo dòng tiền (trạm)" at bounding box center [72, 55] width 76 height 10
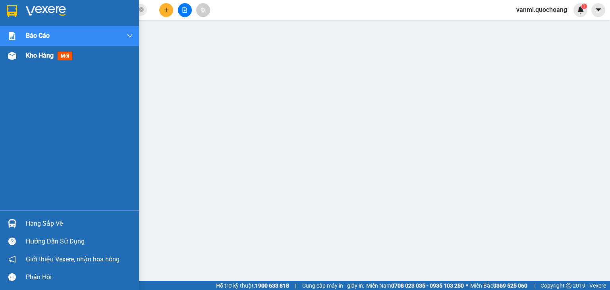
click at [29, 53] on span "Kho hàng" at bounding box center [40, 56] width 28 height 8
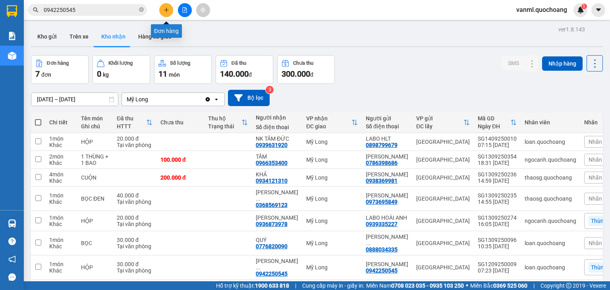
click at [169, 6] on button at bounding box center [166, 10] width 14 height 14
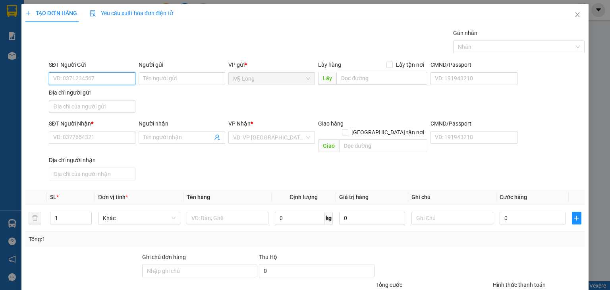
click at [129, 80] on input "SĐT Người Gửi" at bounding box center [92, 78] width 87 height 13
click at [103, 97] on div "0962267527 - TRẦN VĂN LIỆP" at bounding box center [92, 94] width 78 height 9
type input "0962267527"
type input "TRẦN VĂN LIỆP"
type input "0962267527"
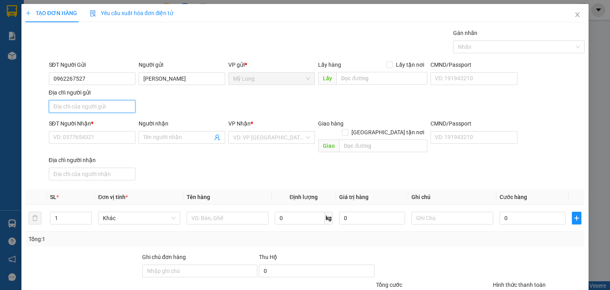
click at [87, 108] on input "Địa chỉ người gửi" at bounding box center [92, 106] width 87 height 13
type input "A"
type input "Â"
type input "ẤP BÌNH LINH, MỸ HIỆP, ĐỒNG THÁP"
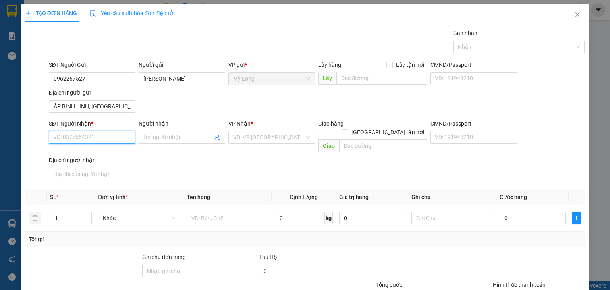
click at [129, 138] on input "SĐT Người Nhận *" at bounding box center [92, 137] width 87 height 13
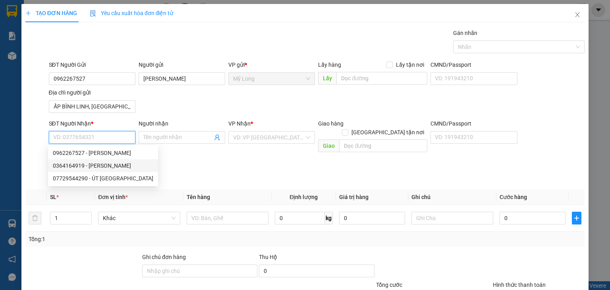
click at [128, 167] on div "0364164919 - TRẦN THANH PHONG" at bounding box center [103, 165] width 100 height 9
type input "0364164919"
type input "TRẦN THANH PHONG"
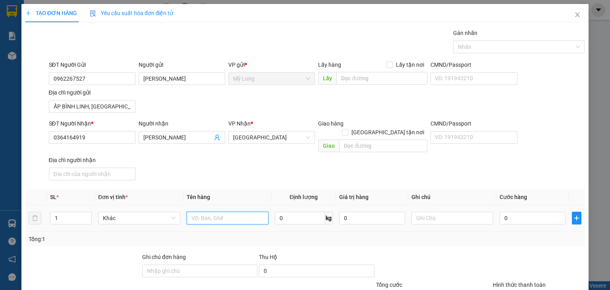
click at [235, 212] on input "text" at bounding box center [228, 218] width 82 height 13
type input "THÙNG"
click at [513, 213] on input "0" at bounding box center [533, 218] width 66 height 13
type input "5"
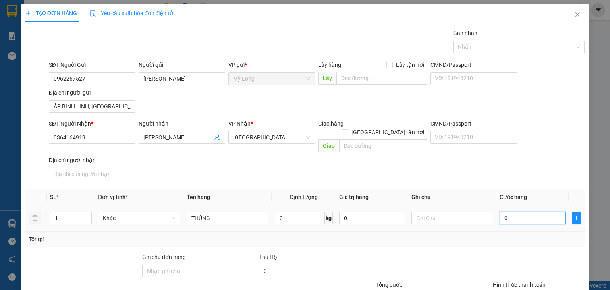
type input "5"
type input "50"
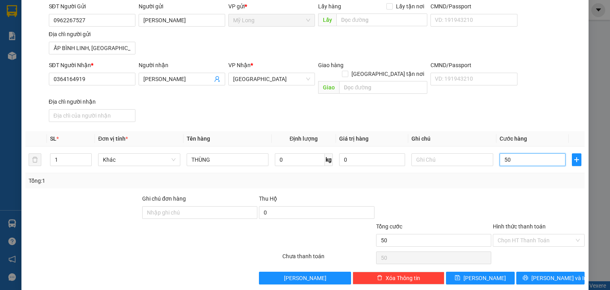
scroll to position [59, 0]
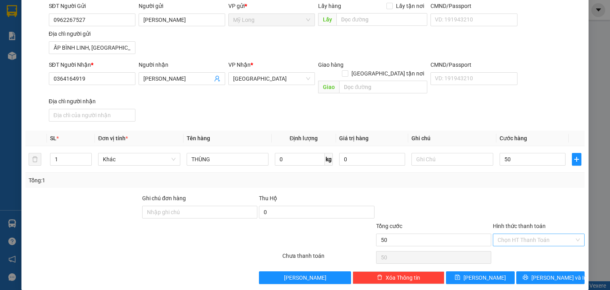
type input "50.000"
drag, startPoint x: 527, startPoint y: 229, endPoint x: 528, endPoint y: 240, distance: 11.5
click at [527, 234] on input "Hình thức thanh toán" at bounding box center [536, 240] width 77 height 12
drag, startPoint x: 527, startPoint y: 245, endPoint x: 528, endPoint y: 239, distance: 5.6
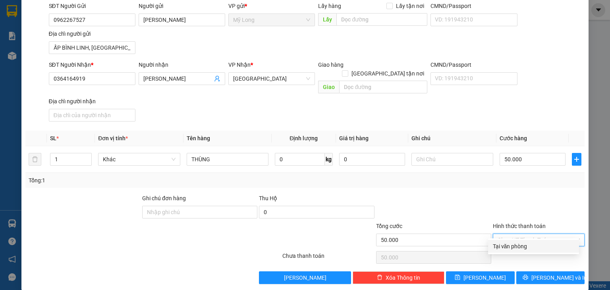
click at [527, 245] on div "Tại văn phòng" at bounding box center [533, 246] width 81 height 9
type input "0"
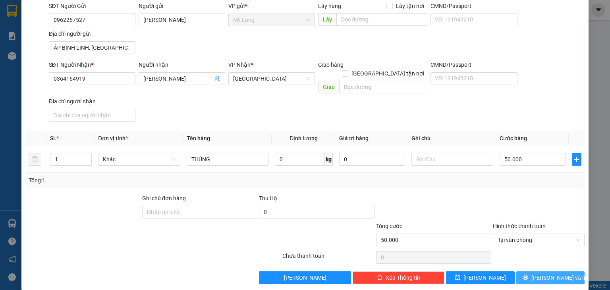
click at [537, 271] on button "[PERSON_NAME] và In" at bounding box center [550, 277] width 69 height 13
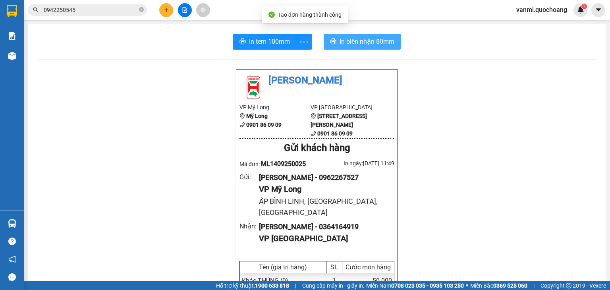
click at [357, 41] on span "In biên nhận 80mm" at bounding box center [367, 42] width 55 height 10
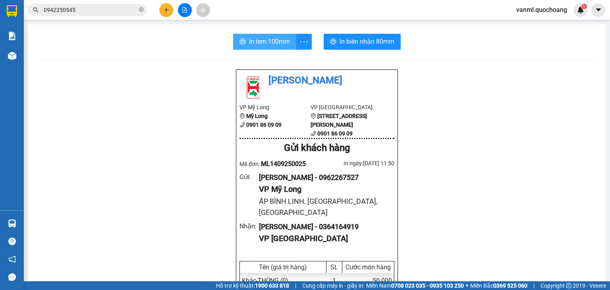
click at [273, 42] on span "In tem 100mm" at bounding box center [269, 42] width 41 height 10
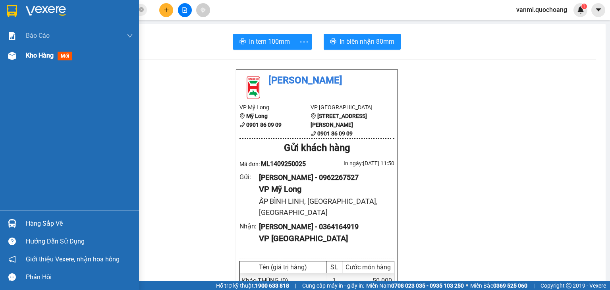
click at [34, 56] on span "Kho hàng" at bounding box center [40, 56] width 28 height 8
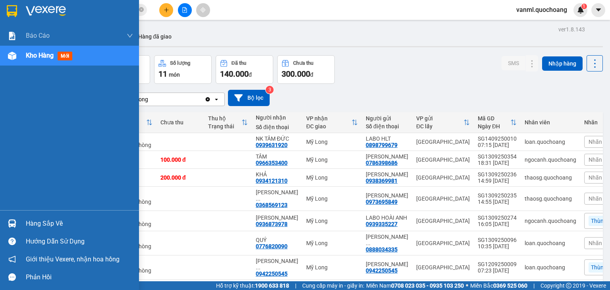
drag, startPoint x: 67, startPoint y: 226, endPoint x: 129, endPoint y: 195, distance: 69.6
click at [67, 225] on div "Hàng sắp về" at bounding box center [79, 224] width 107 height 12
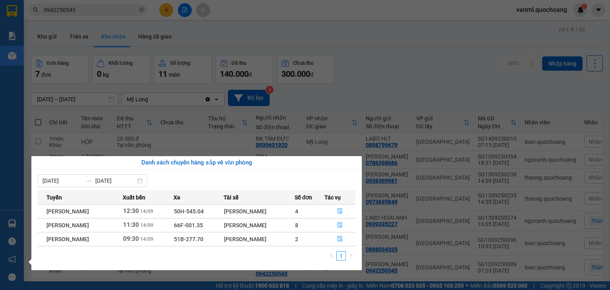
click at [390, 87] on section "Kết quả tìm kiếm ( 32 ) Bộ lọc Mã ĐH Trạng thái Món hàng Thu hộ Tổng cước Chưa …" at bounding box center [305, 145] width 610 height 290
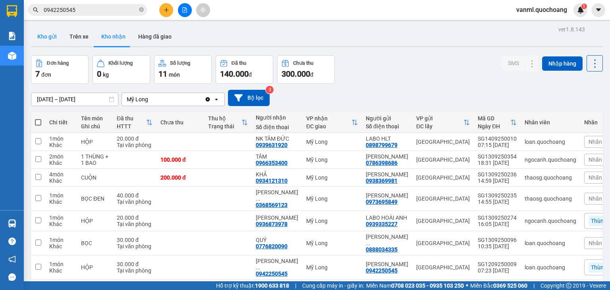
click at [50, 36] on button "Kho gửi" at bounding box center [47, 36] width 32 height 19
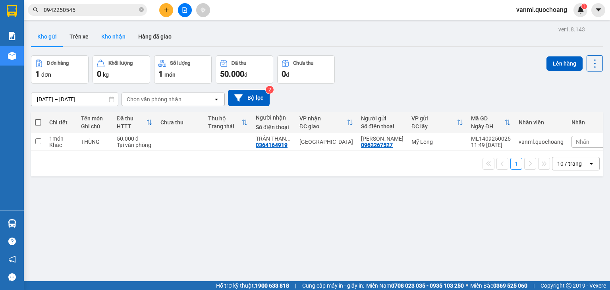
click at [107, 37] on button "Kho nhận" at bounding box center [113, 36] width 37 height 19
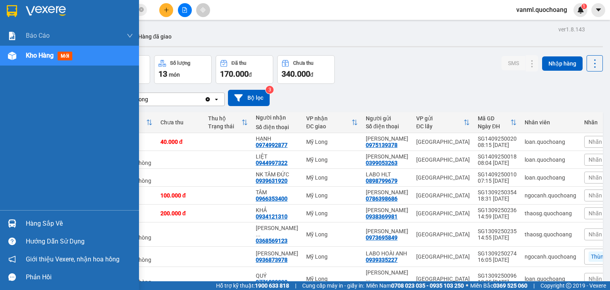
drag, startPoint x: 48, startPoint y: 224, endPoint x: 169, endPoint y: 215, distance: 121.9
click at [49, 223] on div "Hàng sắp về" at bounding box center [79, 224] width 107 height 12
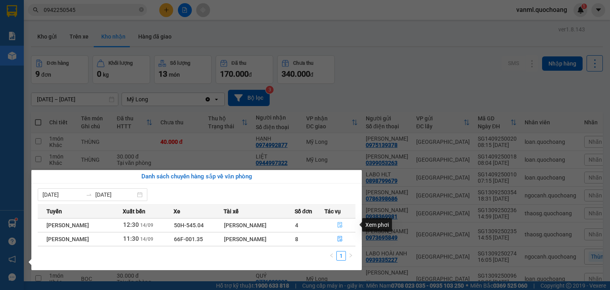
click at [343, 222] on icon "file-done" at bounding box center [340, 225] width 6 height 6
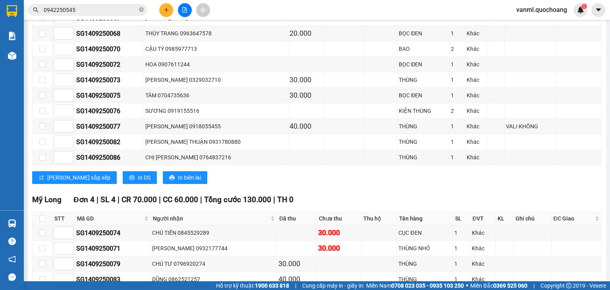
scroll to position [358, 0]
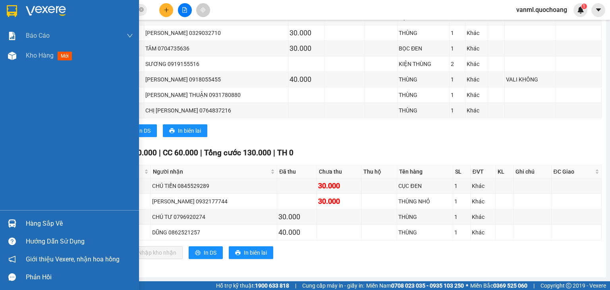
drag, startPoint x: 28, startPoint y: 225, endPoint x: 198, endPoint y: 214, distance: 170.4
click at [79, 220] on div "Hàng sắp về" at bounding box center [79, 224] width 107 height 12
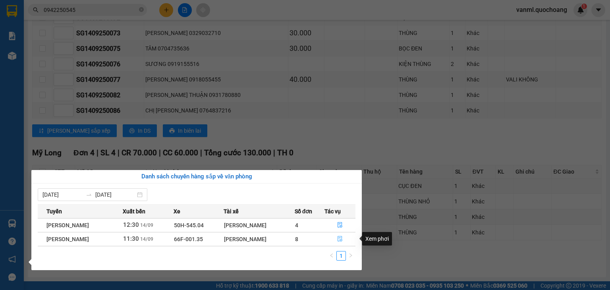
click at [345, 235] on button "button" at bounding box center [340, 239] width 31 height 13
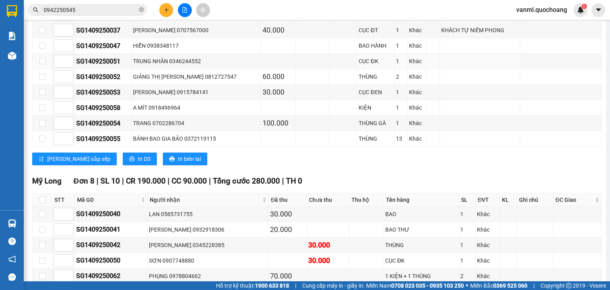
scroll to position [362, 0]
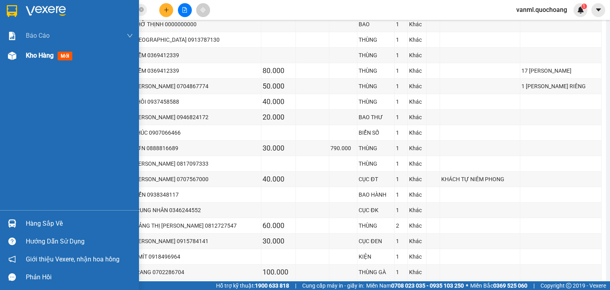
click at [37, 54] on span "Kho hàng" at bounding box center [40, 56] width 28 height 8
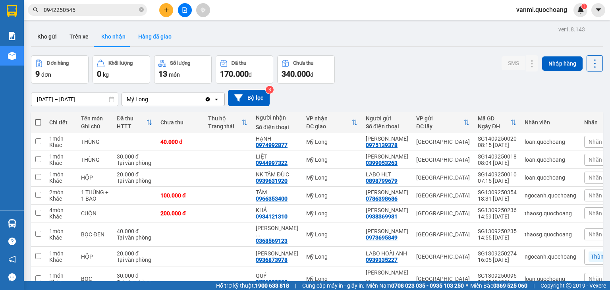
click at [154, 36] on button "Hàng đã giao" at bounding box center [155, 36] width 46 height 19
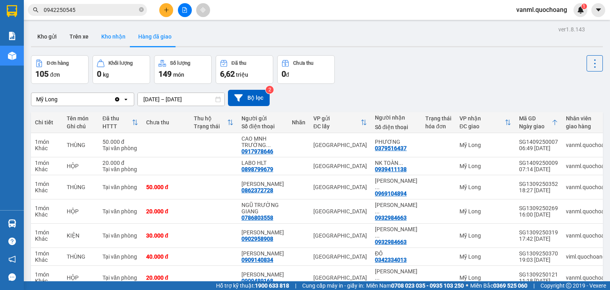
click at [120, 35] on button "Kho nhận" at bounding box center [113, 36] width 37 height 19
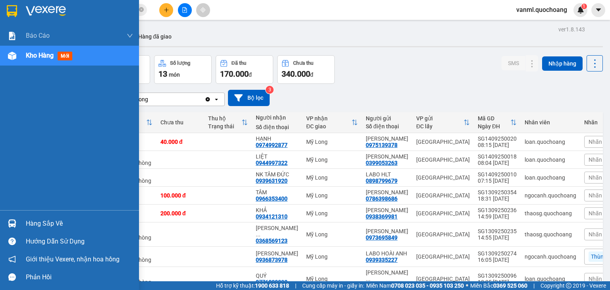
click at [27, 228] on div "Hàng sắp về" at bounding box center [79, 224] width 107 height 12
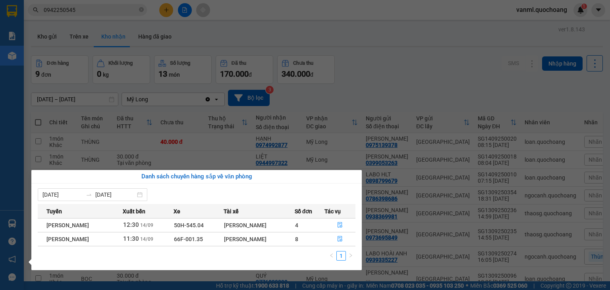
click at [405, 92] on section "Kết quả tìm kiếm ( 32 ) Bộ lọc Mã ĐH Trạng thái Món hàng Thu hộ Tổng cước Chưa …" at bounding box center [305, 145] width 610 height 290
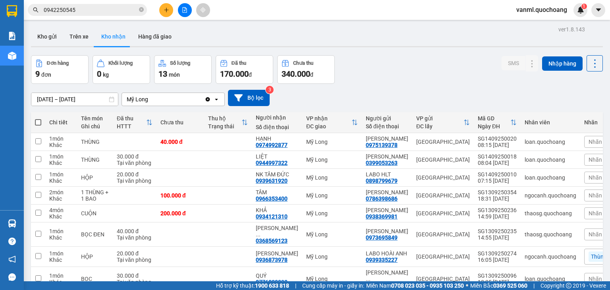
drag, startPoint x: 456, startPoint y: 145, endPoint x: 379, endPoint y: 77, distance: 102.4
click at [379, 77] on div "Đơn hàng 9 đơn Khối lượng 0 kg Số lượng 13 món Đã thu 170.000 đ Chưa thu 340.00…" at bounding box center [317, 69] width 572 height 29
click at [38, 34] on button "Kho gửi" at bounding box center [47, 36] width 32 height 19
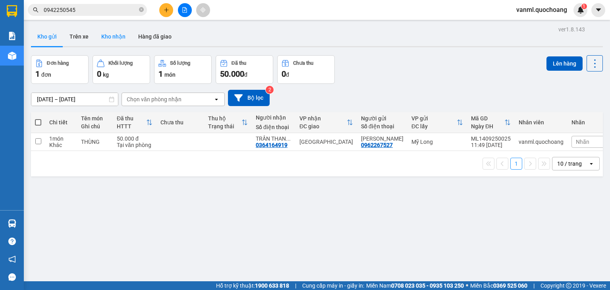
click at [114, 38] on button "Kho nhận" at bounding box center [113, 36] width 37 height 19
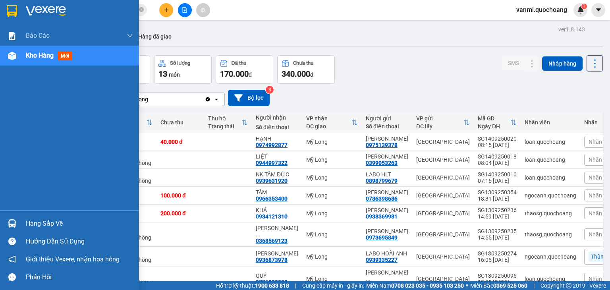
click at [37, 224] on div "Hàng sắp về" at bounding box center [79, 224] width 107 height 12
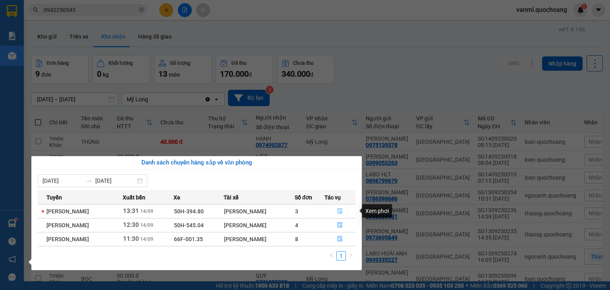
click at [340, 207] on button "button" at bounding box center [340, 211] width 31 height 13
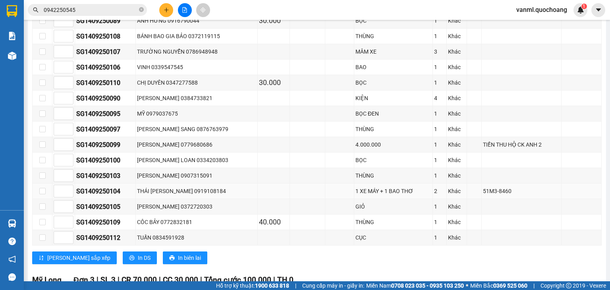
scroll to position [402, 0]
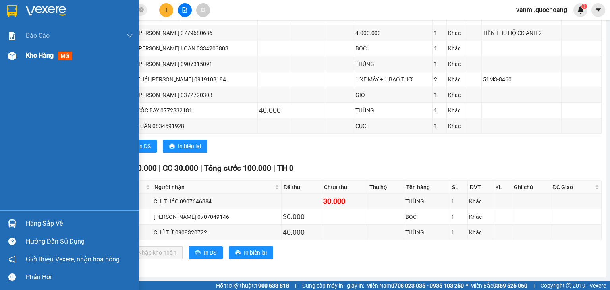
click at [31, 56] on span "Kho hàng" at bounding box center [40, 56] width 28 height 8
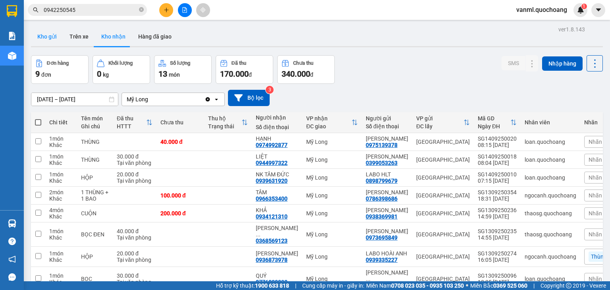
click at [51, 37] on button "Kho gửi" at bounding box center [47, 36] width 32 height 19
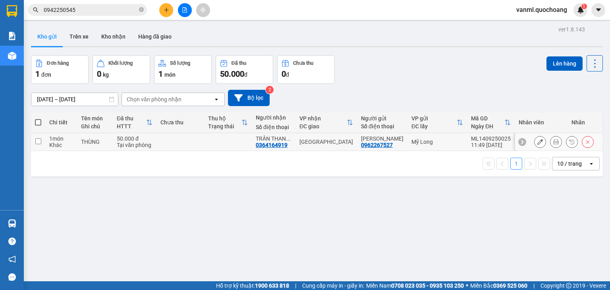
click at [245, 143] on td at bounding box center [228, 142] width 48 height 18
checkbox input "true"
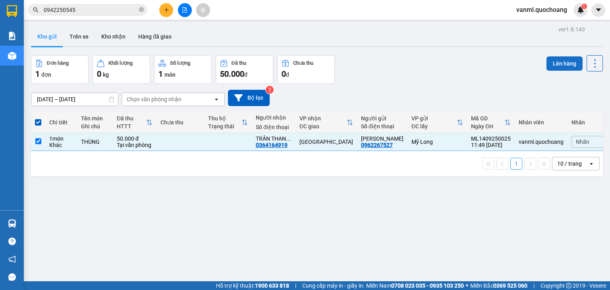
click at [558, 63] on button "Lên hàng" at bounding box center [565, 63] width 36 height 14
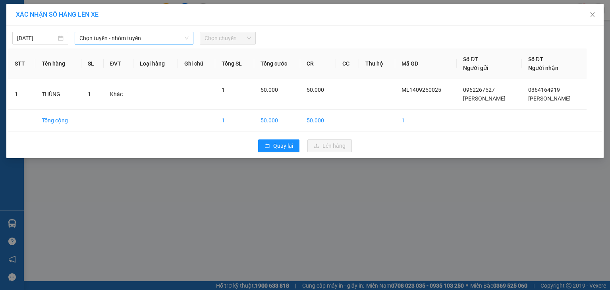
click at [143, 38] on span "Chọn tuyến - nhóm tuyến" at bounding box center [133, 38] width 109 height 12
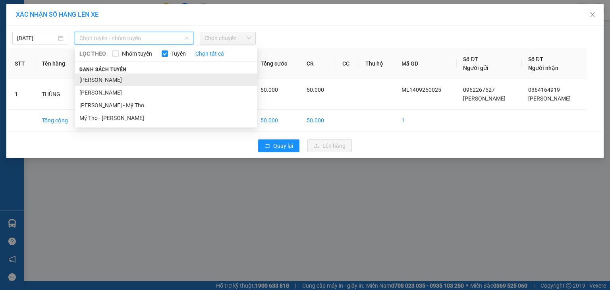
click at [158, 84] on li "[PERSON_NAME]" at bounding box center [166, 79] width 183 height 13
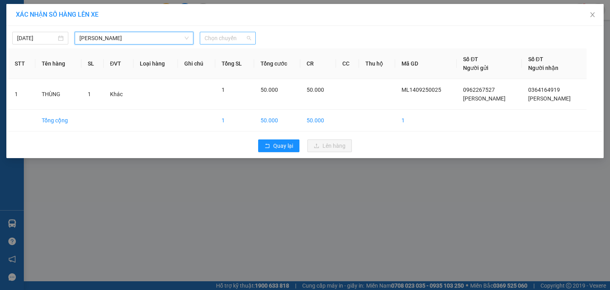
click at [238, 38] on span "Chọn chuyến" at bounding box center [228, 38] width 46 height 12
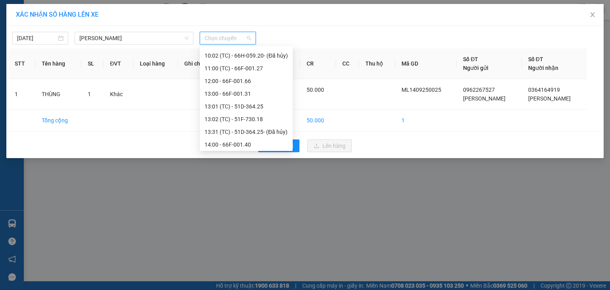
scroll to position [238, 0]
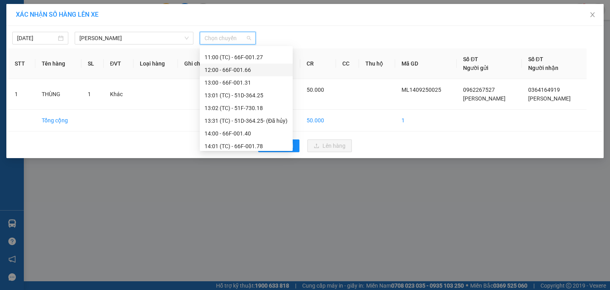
click at [239, 70] on div "12:00 - 66F-001.66" at bounding box center [246, 70] width 83 height 9
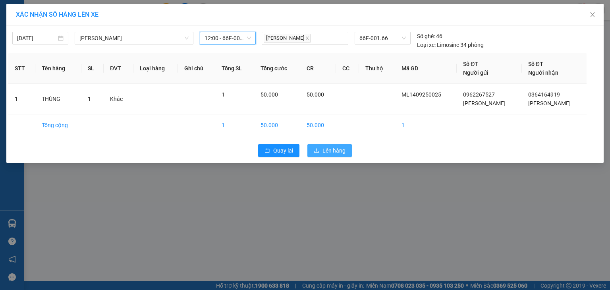
click at [337, 147] on span "Lên hàng" at bounding box center [334, 150] width 23 height 9
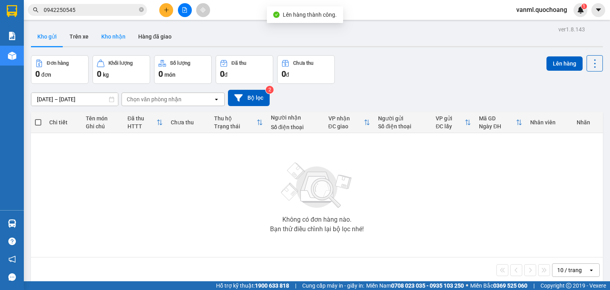
click at [116, 34] on button "Kho nhận" at bounding box center [113, 36] width 37 height 19
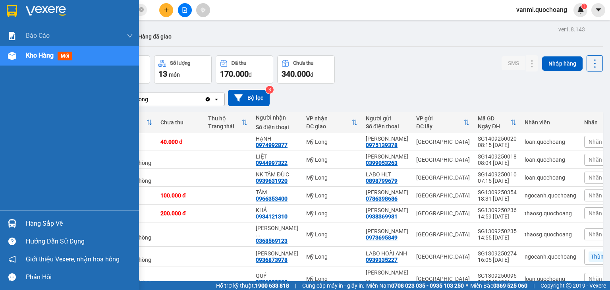
click at [33, 221] on div "Hàng sắp về" at bounding box center [79, 224] width 107 height 12
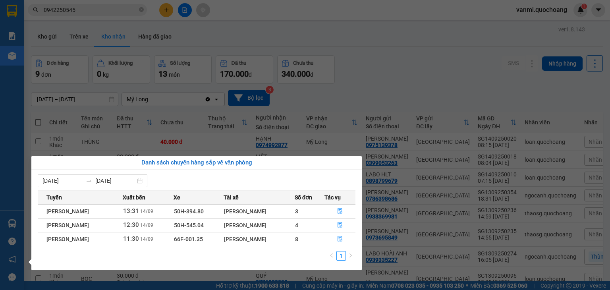
click at [412, 83] on section "Kết quả tìm kiếm ( 32 ) Bộ lọc Mã ĐH Trạng thái Món hàng Thu hộ Tổng cước Chưa …" at bounding box center [305, 145] width 610 height 290
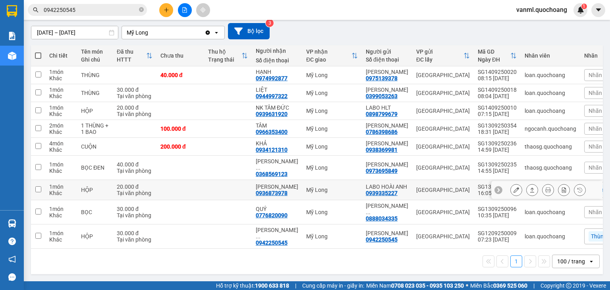
scroll to position [98, 0]
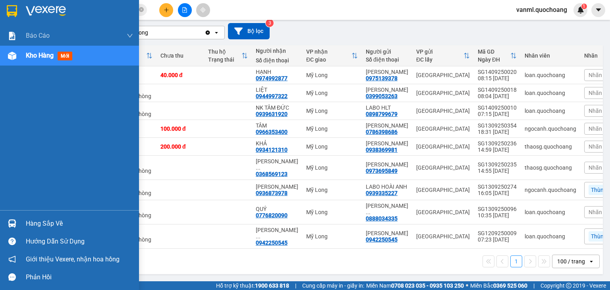
click at [39, 224] on div "Hàng sắp về" at bounding box center [79, 224] width 107 height 12
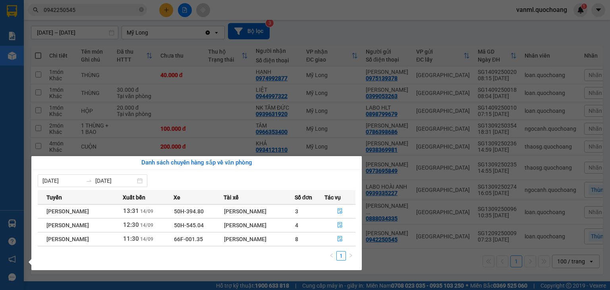
click at [388, 263] on section "Kết quả tìm kiếm ( 32 ) Bộ lọc Mã ĐH Trạng thái Món hàng Thu hộ Tổng cước Chưa …" at bounding box center [305, 145] width 610 height 290
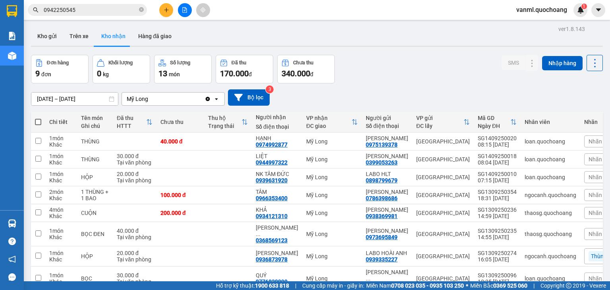
scroll to position [0, 0]
click at [158, 36] on button "Hàng đã giao" at bounding box center [155, 36] width 46 height 19
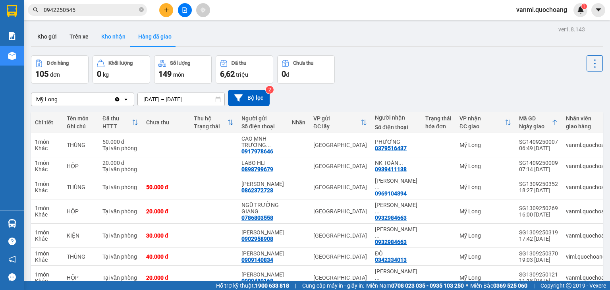
click at [112, 37] on button "Kho nhận" at bounding box center [113, 36] width 37 height 19
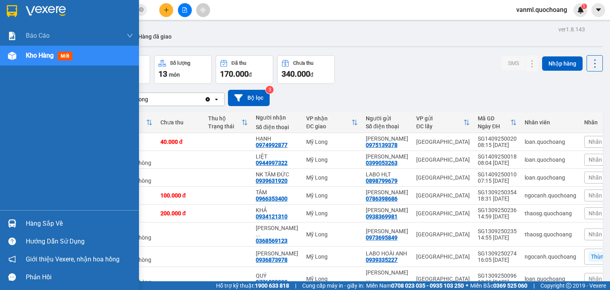
drag, startPoint x: 43, startPoint y: 223, endPoint x: 336, endPoint y: 224, distance: 293.1
click at [45, 222] on div "Hàng sắp về" at bounding box center [79, 224] width 107 height 12
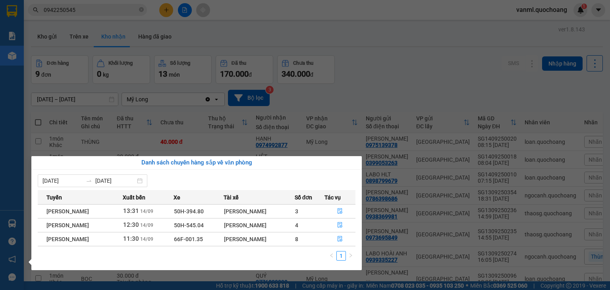
click at [402, 79] on section "Kết quả tìm kiếm ( 32 ) Bộ lọc Mã ĐH Trạng thái Món hàng Thu hộ Tổng cước Chưa …" at bounding box center [305, 145] width 610 height 290
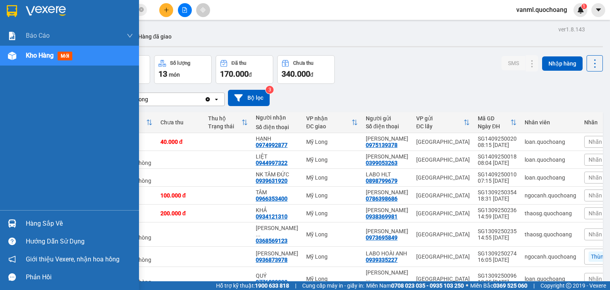
click at [33, 225] on div "Hàng sắp về" at bounding box center [79, 224] width 107 height 12
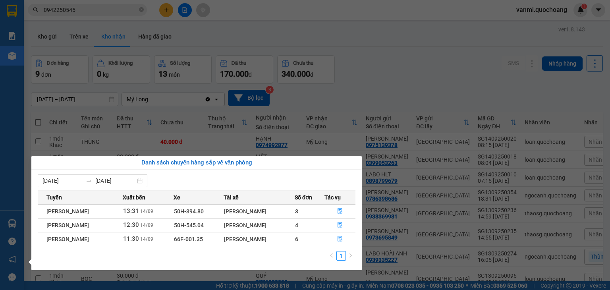
click at [488, 70] on section "Kết quả tìm kiếm ( 32 ) Bộ lọc Mã ĐH Trạng thái Món hàng Thu hộ Tổng cước Chưa …" at bounding box center [305, 145] width 610 height 290
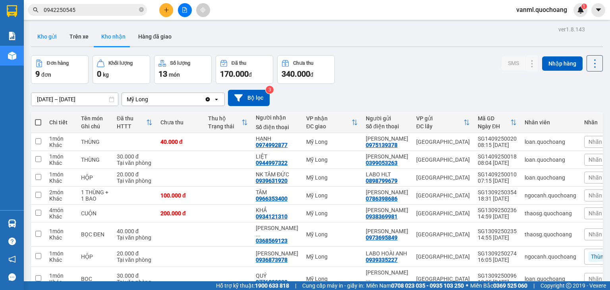
click at [54, 37] on button "Kho gửi" at bounding box center [47, 36] width 32 height 19
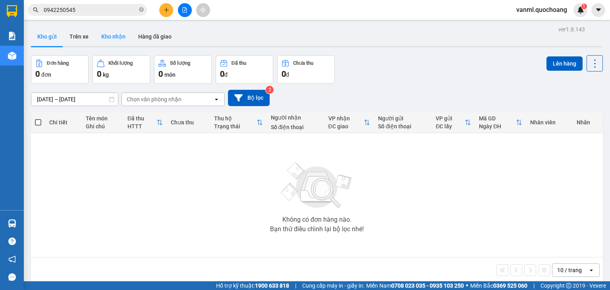
click at [102, 32] on button "Kho nhận" at bounding box center [113, 36] width 37 height 19
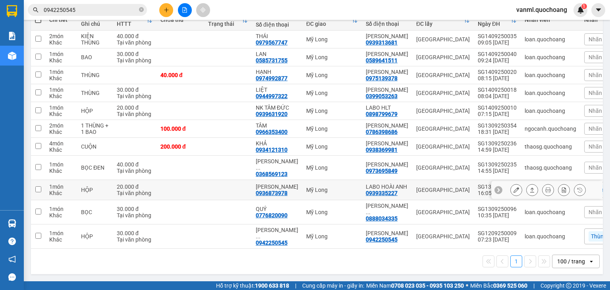
scroll to position [106, 0]
click at [514, 96] on icon at bounding box center [517, 93] width 6 height 6
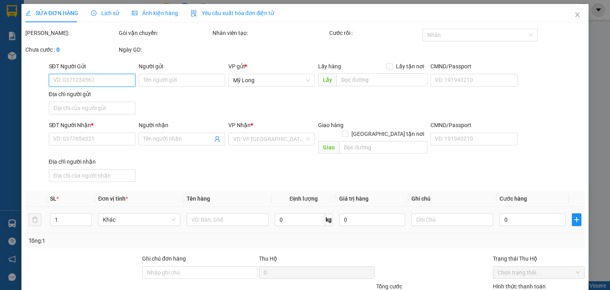
type input "0399053263"
type input "[PERSON_NAME]"
type input "192 ẤP 4 XÃ PHƯỚC LỘC , NHÀ BÈ"
type input "0944997322"
type input "LIỆT"
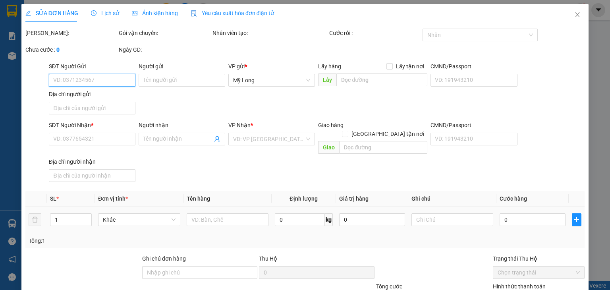
type input "30.000"
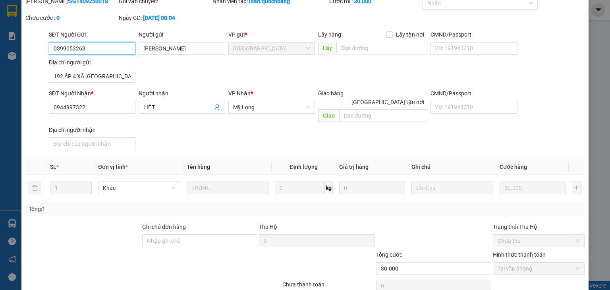
scroll to position [60, 0]
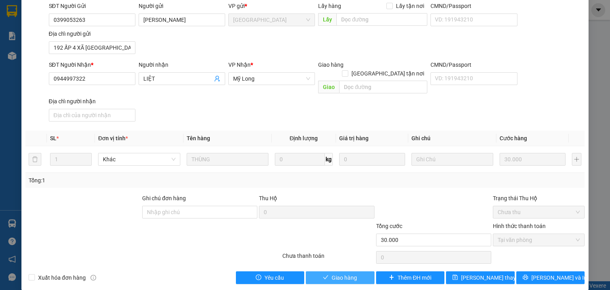
click at [351, 273] on span "Giao hàng" at bounding box center [344, 277] width 25 height 9
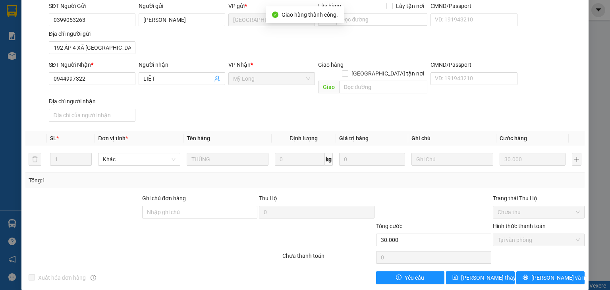
scroll to position [0, 0]
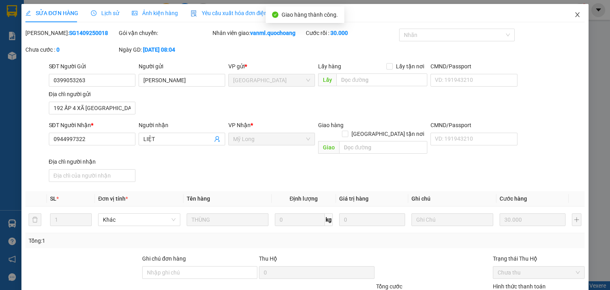
click at [570, 18] on span "Close" at bounding box center [577, 15] width 22 height 22
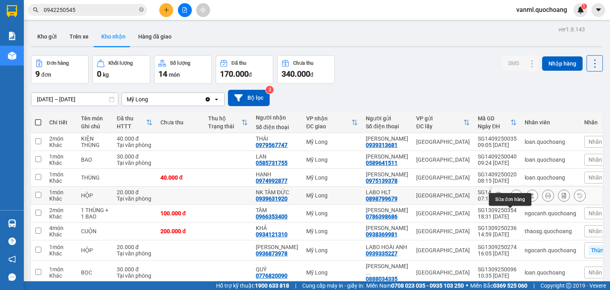
click at [514, 198] on icon at bounding box center [517, 196] width 6 height 6
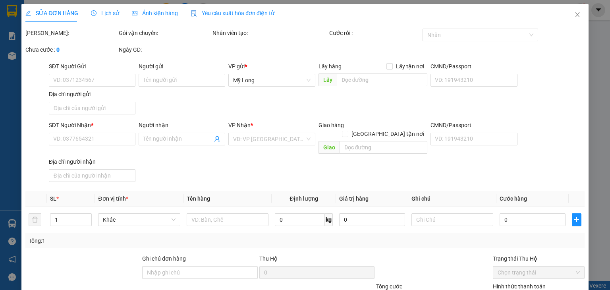
type input "0898799679"
type input "LABO HLT"
type input "36D ĐƯỜNG SỐ 36 P10 Q6"
type input "0939631920"
type input "NK TÂM ĐỨC"
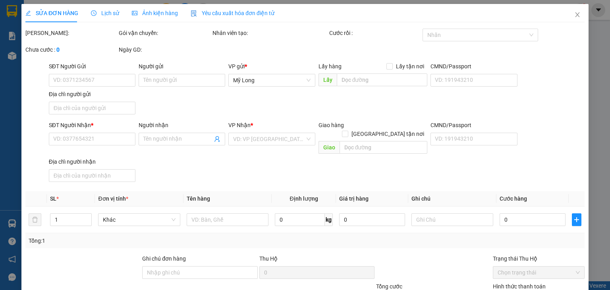
type input "20.000"
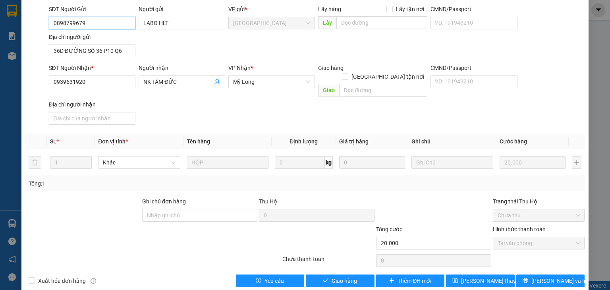
scroll to position [60, 0]
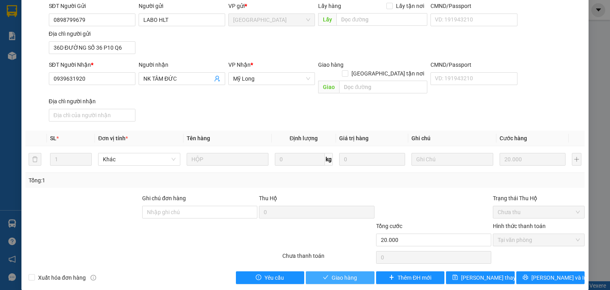
click at [341, 271] on button "Giao hàng" at bounding box center [340, 277] width 69 height 13
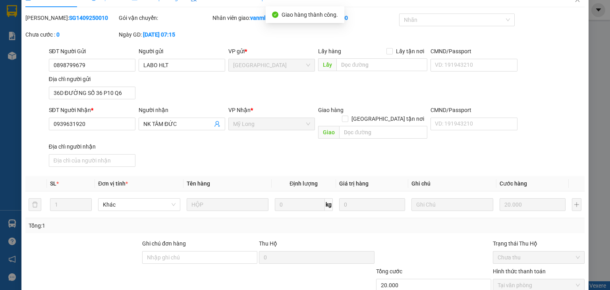
scroll to position [0, 0]
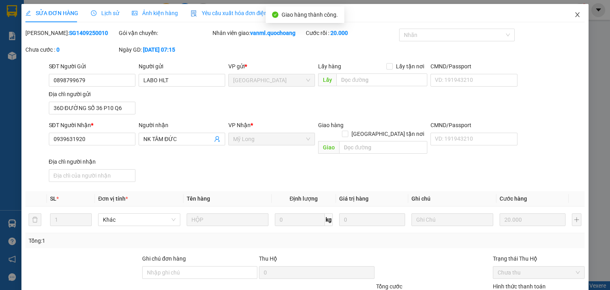
click at [576, 17] on icon "close" at bounding box center [578, 14] width 4 height 5
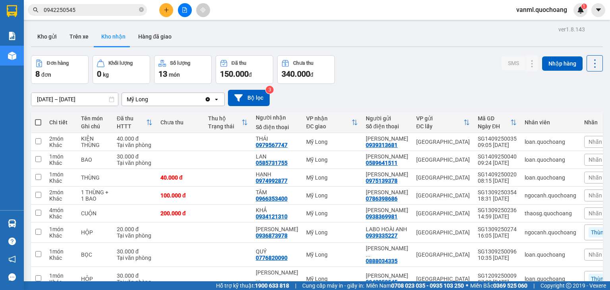
click at [559, 10] on span "vanml.quochoang" at bounding box center [542, 10] width 64 height 10
click at [550, 25] on span "Đăng xuất" at bounding box center [545, 24] width 47 height 9
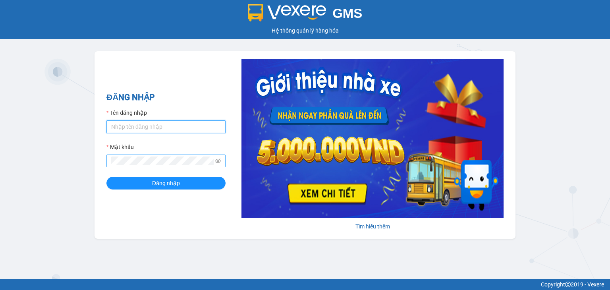
type input "oanhml.quochoang"
click at [157, 166] on span at bounding box center [165, 161] width 119 height 13
click at [106, 177] on button "Đăng nhập" at bounding box center [165, 183] width 119 height 13
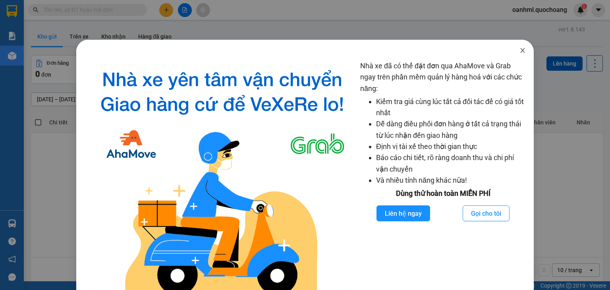
click at [520, 49] on icon "close" at bounding box center [523, 50] width 6 height 6
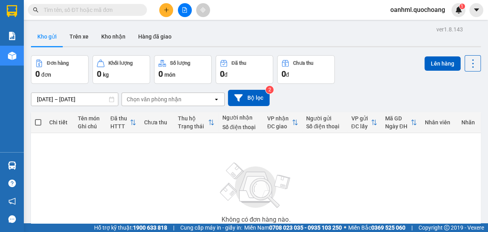
drag, startPoint x: 607, startPoint y: 0, endPoint x: 308, endPoint y: 165, distance: 341.5
click at [308, 165] on div "Không có đơn hàng nào. Bạn thử điều chỉnh lại bộ lọc nhé!" at bounding box center [256, 194] width 442 height 119
click at [115, 40] on button "Kho nhận" at bounding box center [113, 36] width 37 height 19
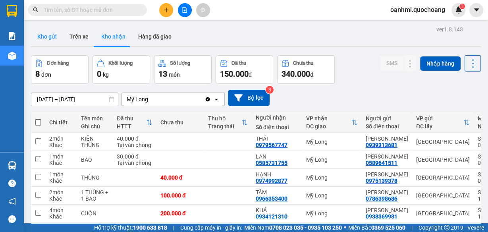
click at [48, 39] on button "Kho gửi" at bounding box center [47, 36] width 32 height 19
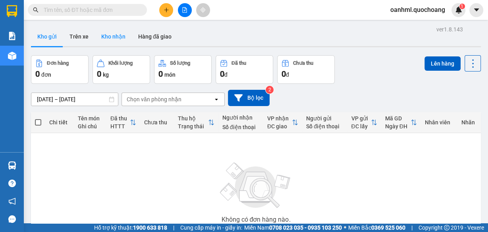
click at [112, 35] on button "Kho nhận" at bounding box center [113, 36] width 37 height 19
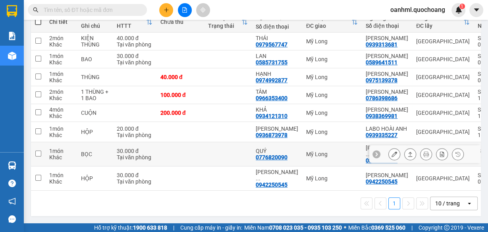
scroll to position [140, 0]
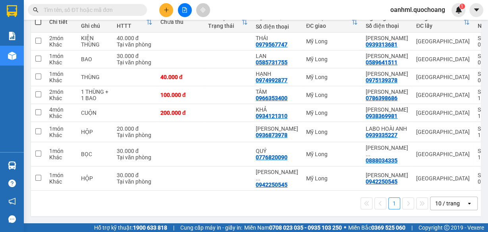
click at [442, 203] on div "10 / trang" at bounding box center [447, 203] width 25 height 8
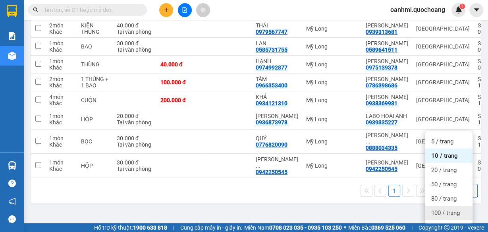
click at [446, 209] on span "100 / trang" at bounding box center [445, 213] width 29 height 8
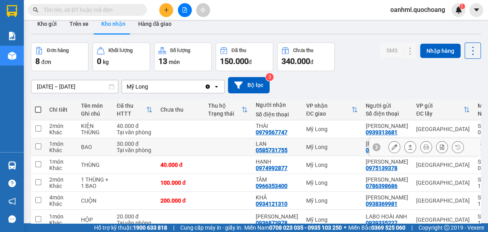
scroll to position [0, 0]
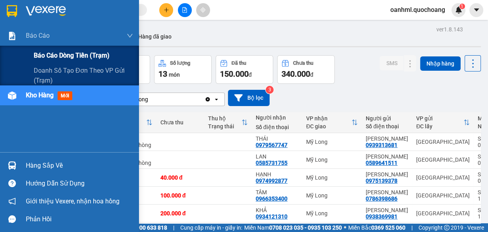
click at [43, 52] on span "Báo cáo dòng tiền (trạm)" at bounding box center [72, 55] width 76 height 10
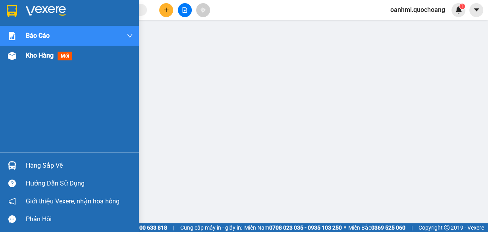
click at [30, 56] on span "Kho hàng" at bounding box center [40, 56] width 28 height 8
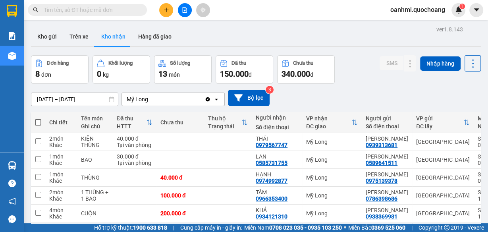
click at [39, 99] on div "ver 1.8.143 Kho gửi Trên xe Kho nhận Hàng đã giao Đơn hàng 8 đơn Khối lượng 0 k…" at bounding box center [256, 172] width 456 height 296
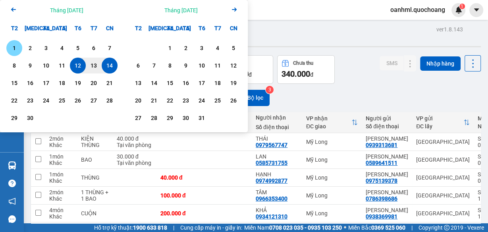
click at [17, 51] on div "1" at bounding box center [14, 48] width 11 height 10
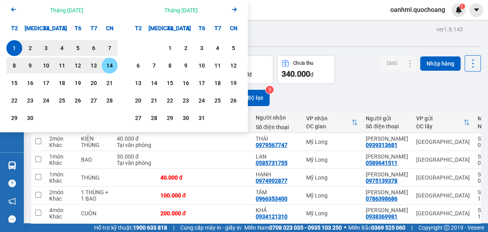
click at [106, 64] on div "14" at bounding box center [109, 66] width 11 height 10
type input "[DATE] – [DATE]"
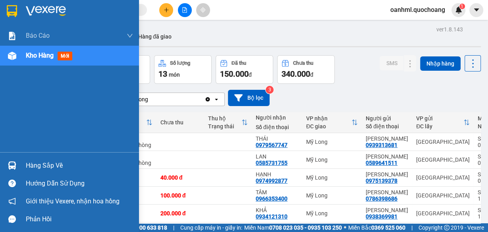
click at [33, 166] on div "Hàng sắp về" at bounding box center [79, 166] width 107 height 12
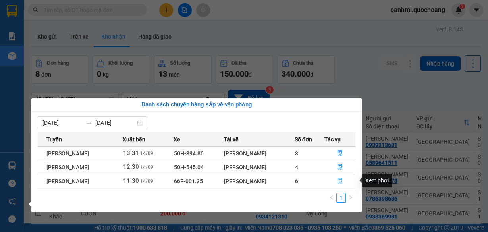
click at [341, 181] on icon "file-done" at bounding box center [340, 181] width 6 height 6
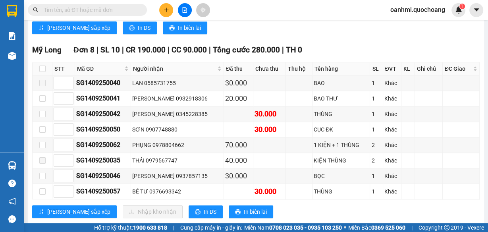
scroll to position [680, 0]
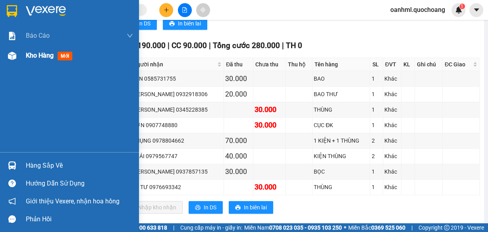
click at [37, 55] on span "Kho hàng" at bounding box center [40, 56] width 28 height 8
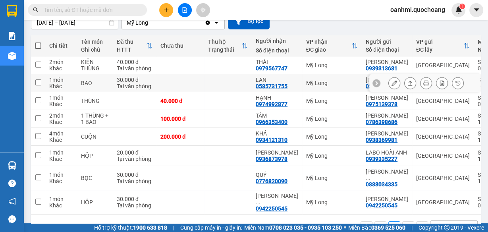
scroll to position [76, 0]
click at [392, 86] on icon at bounding box center [395, 84] width 6 height 6
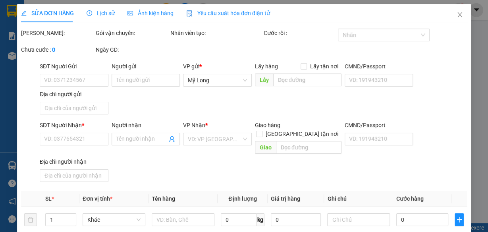
type input "0589641511"
type input "[PERSON_NAME]"
type input "485 [PERSON_NAME] TRỰC P6 Q8"
type input "0585731755"
type input "LAN"
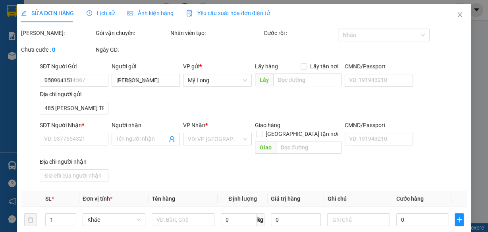
type input "30.000"
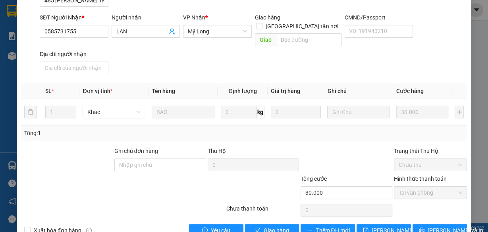
scroll to position [127, 0]
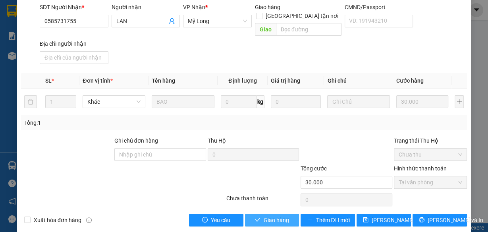
click at [280, 216] on span "Giao hàng" at bounding box center [276, 220] width 25 height 9
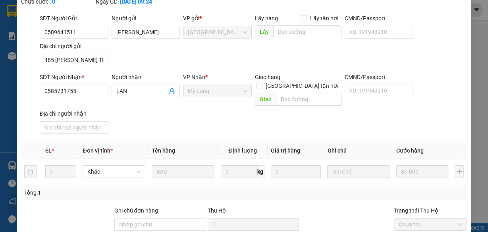
scroll to position [8, 0]
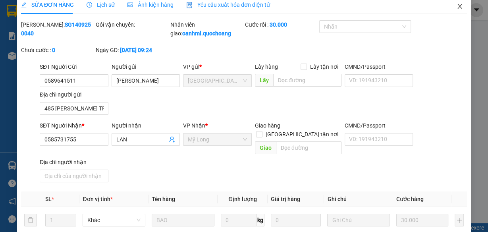
click at [458, 7] on icon "close" at bounding box center [460, 6] width 6 height 6
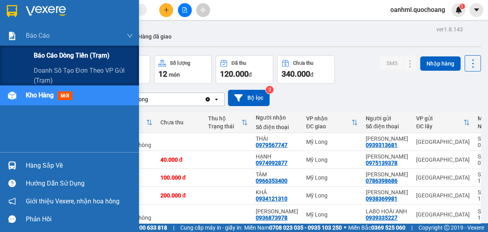
click at [54, 54] on span "Báo cáo dòng tiền (trạm)" at bounding box center [72, 55] width 76 height 10
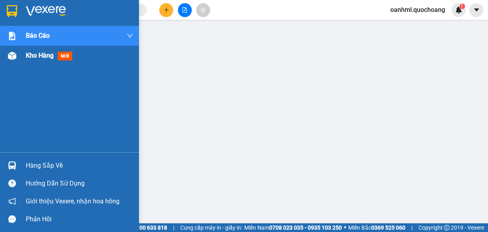
click at [26, 54] on span "Kho hàng" at bounding box center [40, 56] width 28 height 8
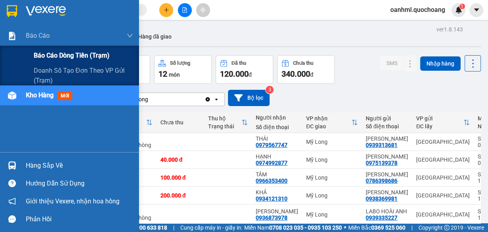
drag, startPoint x: 49, startPoint y: 53, endPoint x: 38, endPoint y: 54, distance: 10.7
click at [49, 54] on span "Báo cáo dòng tiền (trạm)" at bounding box center [72, 55] width 76 height 10
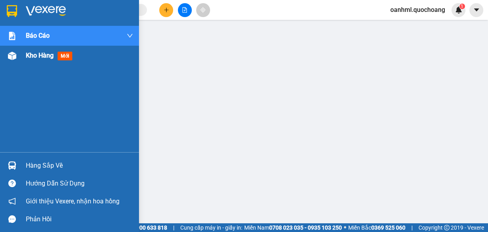
click at [41, 56] on span "Kho hàng" at bounding box center [40, 56] width 28 height 8
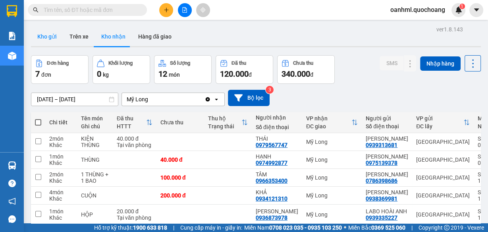
click at [51, 34] on button "Kho gửi" at bounding box center [47, 36] width 32 height 19
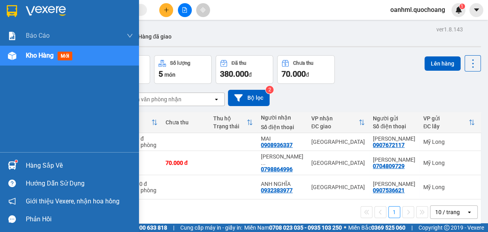
click at [25, 163] on div "Hàng sắp về" at bounding box center [69, 166] width 139 height 18
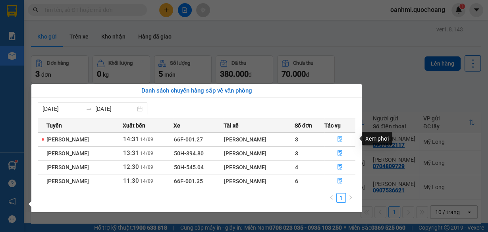
click at [340, 138] on icon "file-done" at bounding box center [340, 139] width 6 height 6
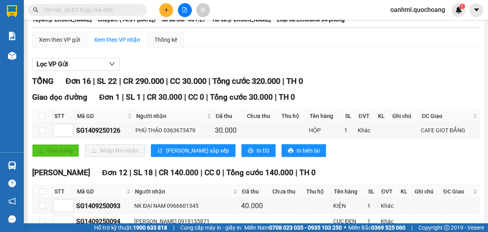
scroll to position [48, 0]
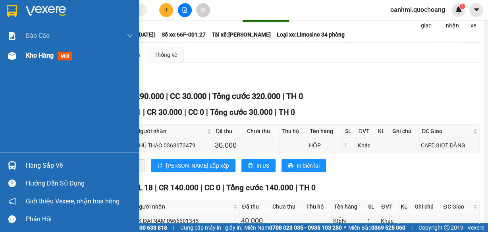
click at [29, 56] on span "Kho hàng" at bounding box center [40, 56] width 28 height 8
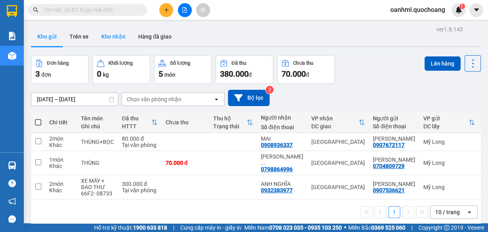
click at [114, 41] on button "Kho nhận" at bounding box center [113, 36] width 37 height 19
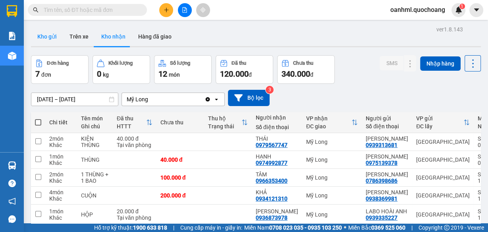
click at [40, 34] on button "Kho gửi" at bounding box center [47, 36] width 32 height 19
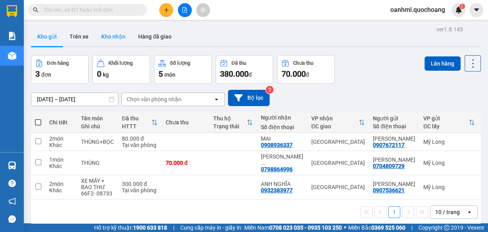
click at [122, 36] on button "Kho nhận" at bounding box center [113, 36] width 37 height 19
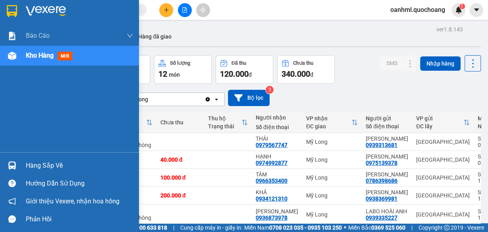
click at [40, 164] on div "Hàng sắp về" at bounding box center [79, 166] width 107 height 12
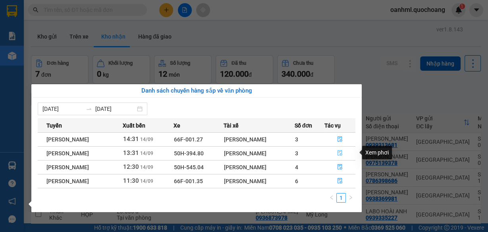
click at [339, 151] on icon "file-done" at bounding box center [340, 153] width 6 height 6
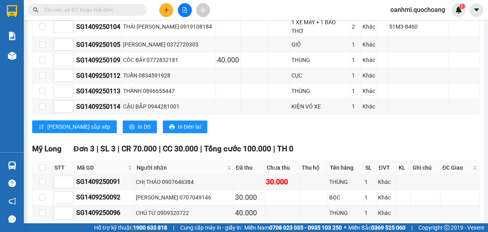
scroll to position [505, 0]
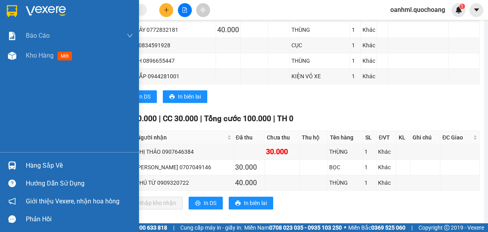
click at [29, 162] on div "Hàng sắp về" at bounding box center [79, 166] width 107 height 12
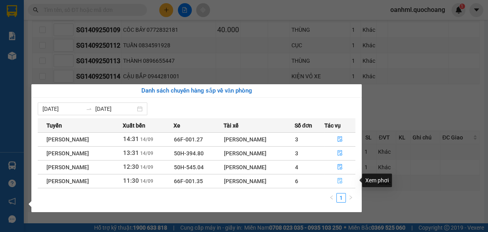
click at [342, 183] on icon "file-done" at bounding box center [340, 181] width 5 height 6
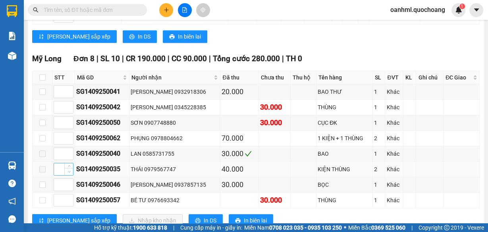
scroll to position [680, 0]
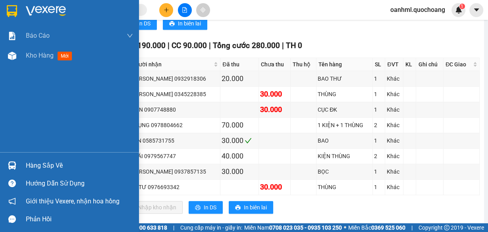
drag, startPoint x: 32, startPoint y: 55, endPoint x: 488, endPoint y: 97, distance: 457.5
click at [32, 56] on span "Kho hàng" at bounding box center [40, 56] width 28 height 8
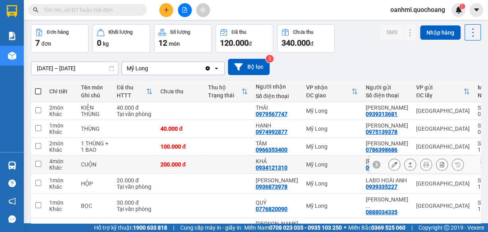
scroll to position [20, 0]
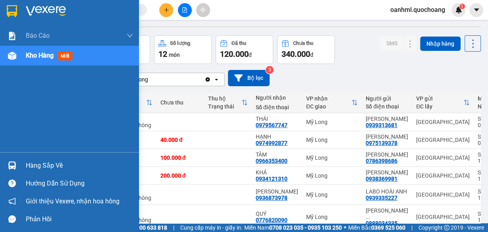
click at [42, 162] on div "Hàng sắp về" at bounding box center [79, 166] width 107 height 12
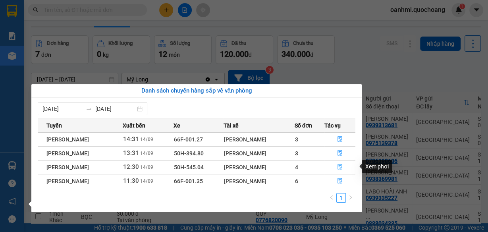
click at [342, 164] on icon "file-done" at bounding box center [340, 167] width 5 height 6
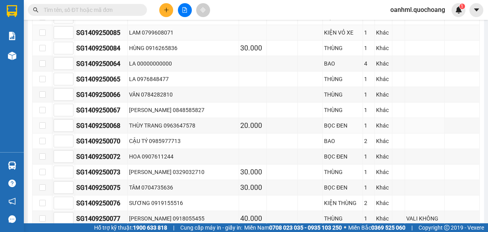
scroll to position [411, 0]
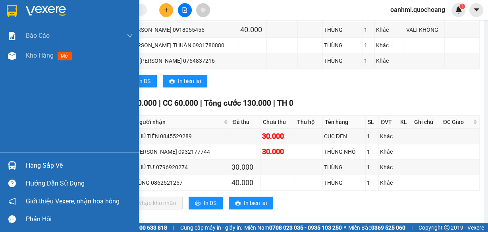
click at [44, 164] on div "Hàng sắp về" at bounding box center [79, 166] width 107 height 12
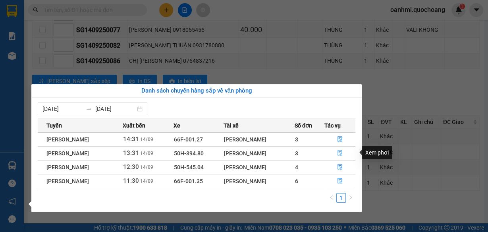
click at [340, 153] on icon "file-done" at bounding box center [340, 153] width 6 height 6
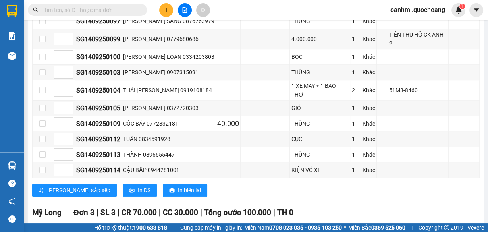
scroll to position [501, 0]
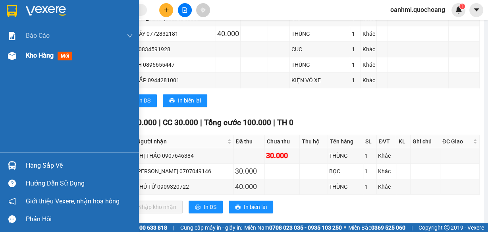
click at [34, 59] on span "Kho hàng" at bounding box center [40, 56] width 28 height 8
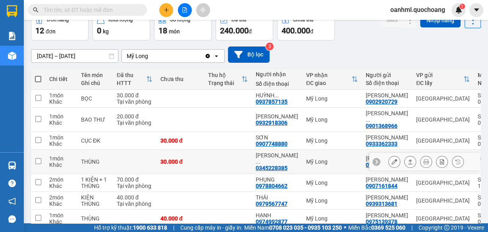
scroll to position [64, 0]
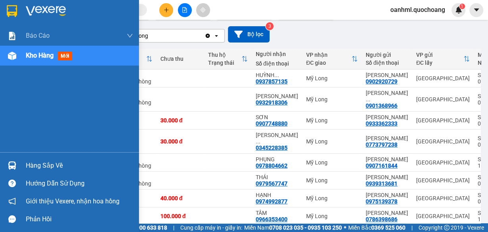
drag, startPoint x: 28, startPoint y: 168, endPoint x: 32, endPoint y: 165, distance: 5.2
click at [28, 168] on div "Hàng sắp về" at bounding box center [79, 166] width 107 height 12
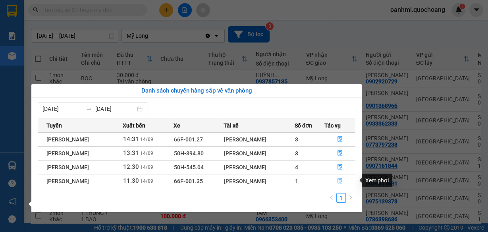
click at [341, 181] on icon "file-done" at bounding box center [340, 181] width 6 height 6
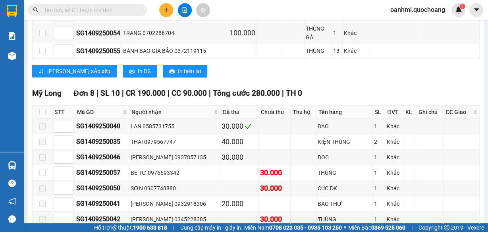
scroll to position [667, 0]
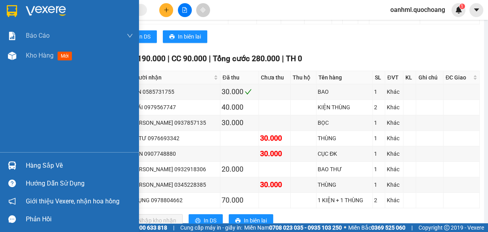
drag, startPoint x: 33, startPoint y: 55, endPoint x: 32, endPoint y: 81, distance: 25.8
click at [33, 56] on span "Kho hàng" at bounding box center [40, 56] width 28 height 8
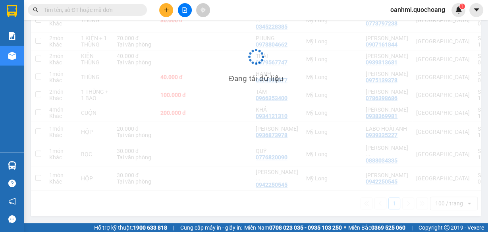
scroll to position [250, 0]
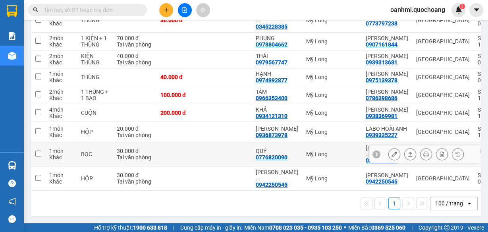
click at [46, 164] on td "1 món Khác" at bounding box center [61, 154] width 32 height 24
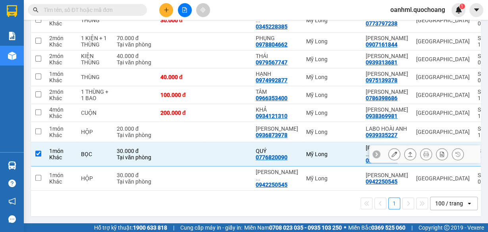
click at [201, 166] on td at bounding box center [181, 154] width 48 height 24
checkbox input "false"
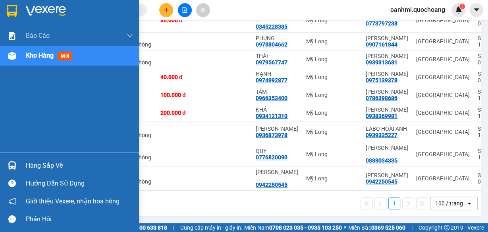
drag, startPoint x: 47, startPoint y: 167, endPoint x: 41, endPoint y: 154, distance: 14.2
click at [47, 167] on div "Hàng sắp về" at bounding box center [79, 166] width 107 height 12
click at [0, 89] on div "Báo cáo Báo cáo dòng tiền (trạm) Doanh số tạo đơn theo VP gửi (trạm) Kho hàng m…" at bounding box center [69, 116] width 139 height 232
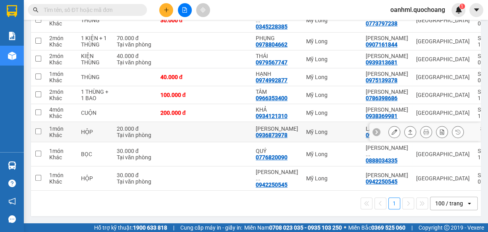
scroll to position [218, 0]
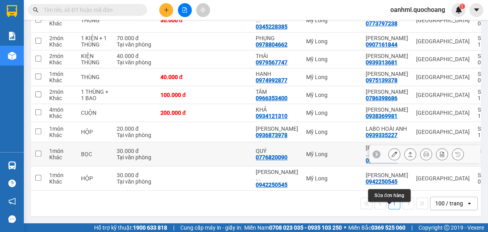
click at [392, 157] on icon at bounding box center [395, 154] width 6 height 6
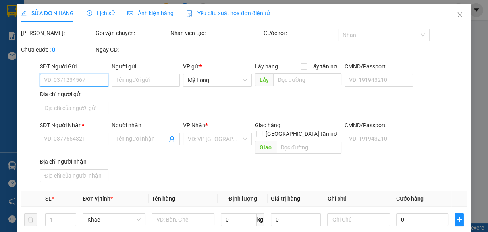
type input "0888034335"
type input "[PERSON_NAME]"
type input "35/35 CAO LỖ P4 Q8"
type input "0776820090"
type input "QUÝ"
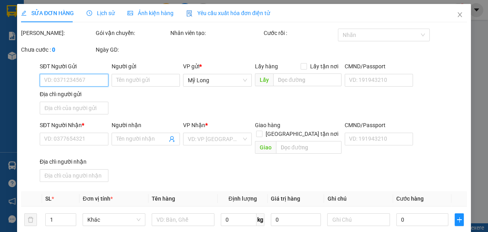
type input "30.000"
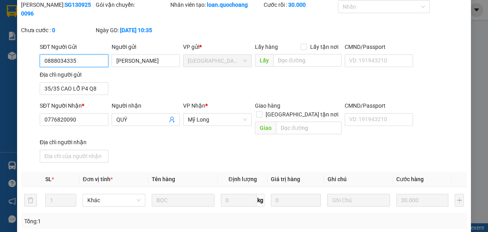
scroll to position [127, 0]
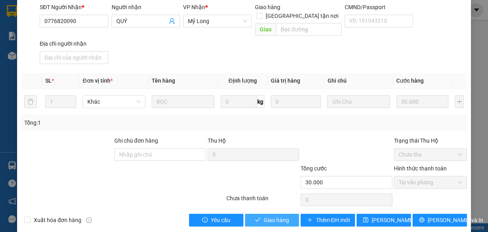
click at [280, 216] on span "Giao hàng" at bounding box center [276, 220] width 25 height 9
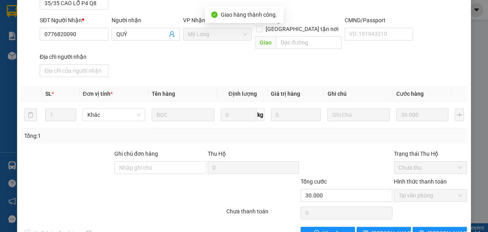
scroll to position [0, 0]
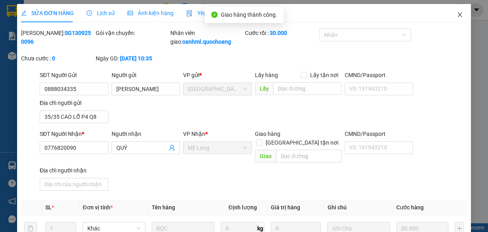
click at [457, 14] on icon "close" at bounding box center [460, 15] width 6 height 6
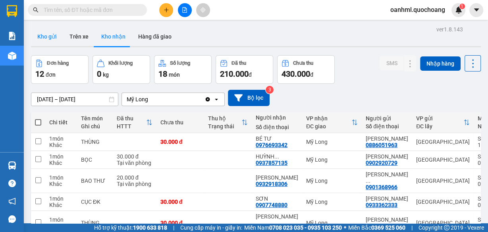
click at [54, 35] on button "Kho gửi" at bounding box center [47, 36] width 32 height 19
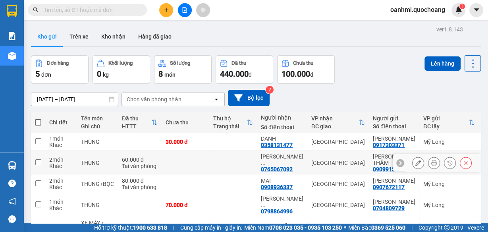
scroll to position [67, 0]
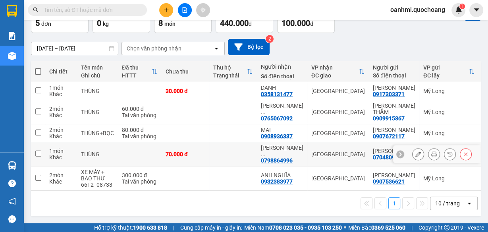
click at [230, 156] on td at bounding box center [233, 154] width 48 height 24
checkbox input "true"
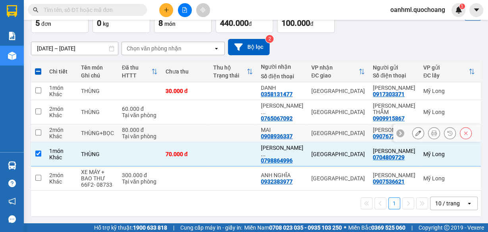
click at [242, 129] on td at bounding box center [233, 133] width 48 height 18
checkbox input "true"
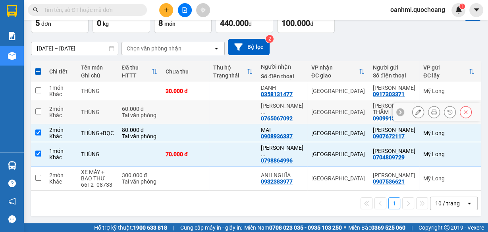
click at [243, 104] on td at bounding box center [233, 112] width 48 height 24
checkbox input "true"
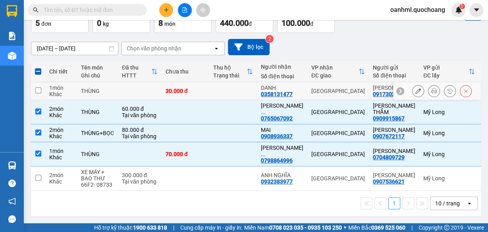
click at [248, 82] on td at bounding box center [233, 91] width 48 height 18
checkbox input "true"
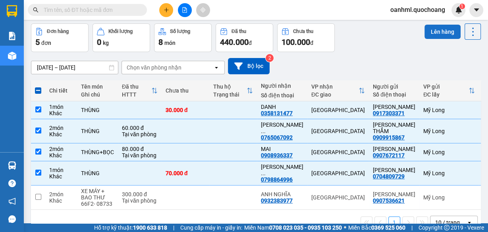
scroll to position [0, 0]
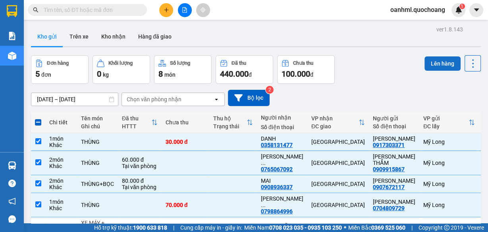
click at [432, 58] on button "Lên hàng" at bounding box center [443, 63] width 36 height 14
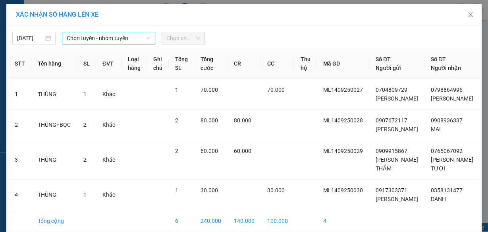
click at [116, 40] on span "Chọn tuyến - nhóm tuyến" at bounding box center [109, 38] width 84 height 12
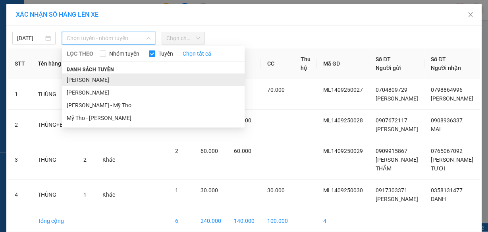
click at [105, 81] on li "[PERSON_NAME]" at bounding box center [153, 79] width 183 height 13
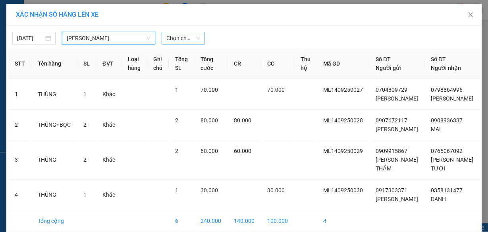
click at [171, 36] on span "Chọn chuyến" at bounding box center [183, 38] width 34 height 12
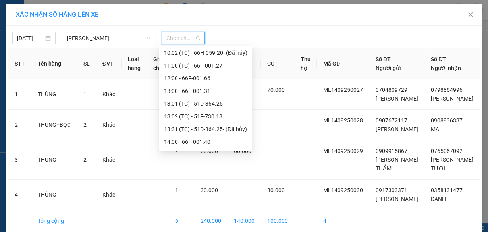
scroll to position [286, 0]
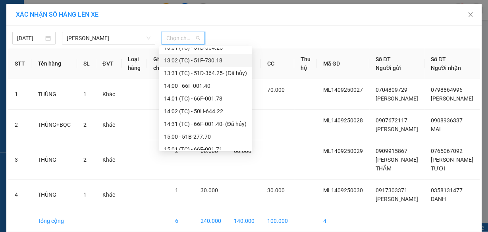
click at [194, 62] on div "13:02 (TC) - 51F-730.18" at bounding box center [205, 60] width 83 height 9
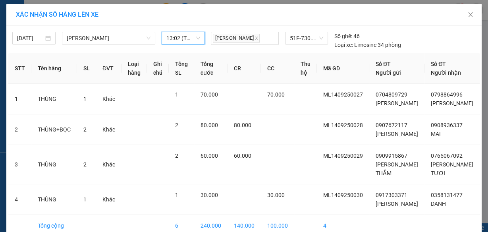
click at [190, 40] on span "13:02 (TC) - 51F-730.18" at bounding box center [183, 38] width 34 height 12
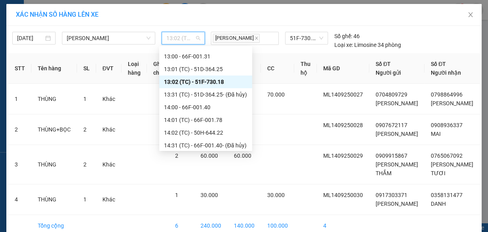
scroll to position [254, 0]
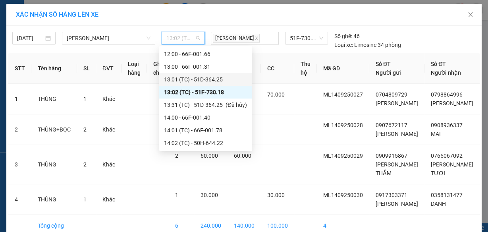
click at [183, 78] on div "13:01 (TC) - 51D-364.25" at bounding box center [205, 79] width 83 height 9
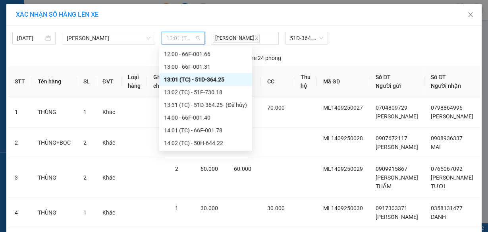
click at [185, 39] on span "13:01 (TC) - 51D-364.25" at bounding box center [183, 38] width 34 height 12
click at [190, 66] on div "13:00 - 66F-001.31" at bounding box center [205, 66] width 83 height 9
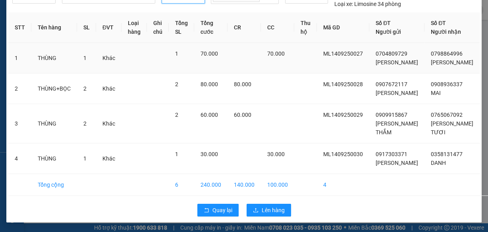
scroll to position [66, 0]
click at [268, 206] on span "Lên hàng" at bounding box center [273, 210] width 23 height 9
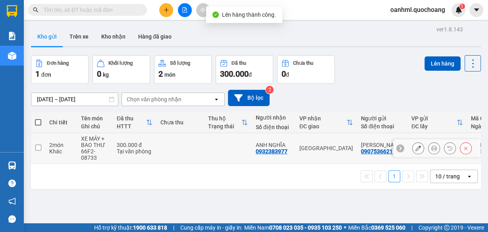
click at [205, 149] on td at bounding box center [228, 148] width 48 height 31
checkbox input "true"
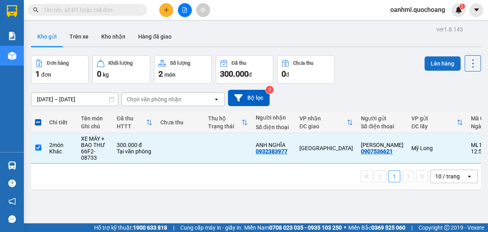
click at [432, 66] on button "Lên hàng" at bounding box center [443, 63] width 36 height 14
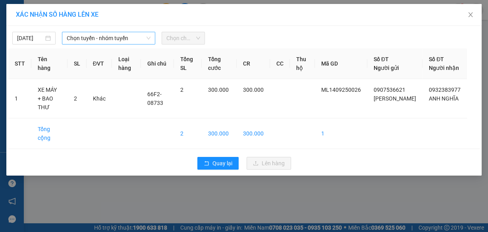
click at [91, 32] on div "Chọn tuyến - nhóm tuyến" at bounding box center [108, 38] width 93 height 13
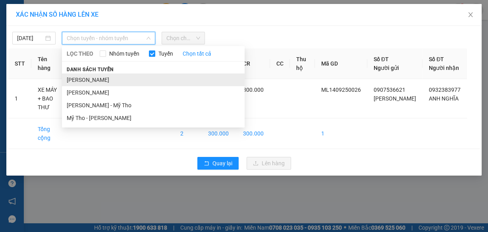
click at [95, 80] on li "[PERSON_NAME]" at bounding box center [153, 79] width 183 height 13
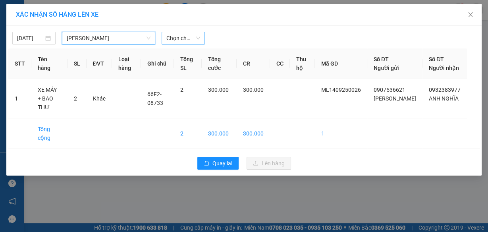
click at [169, 38] on span "Chọn chuyến" at bounding box center [183, 38] width 34 height 12
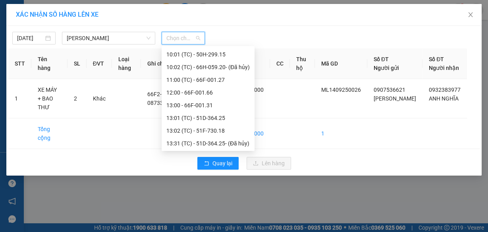
scroll to position [254, 0]
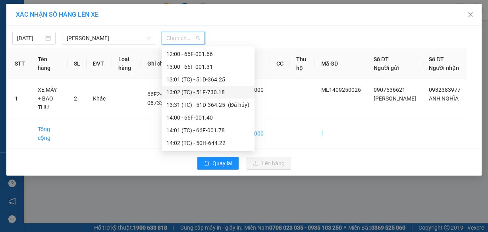
click at [181, 91] on div "13:02 (TC) - 51F-730.18" at bounding box center [207, 92] width 83 height 9
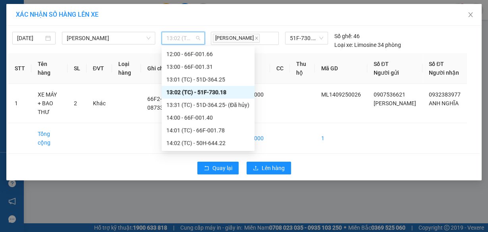
click at [177, 41] on span "13:02 (TC) - 51F-730.18" at bounding box center [183, 38] width 34 height 12
click at [272, 167] on span "Lên hàng" at bounding box center [273, 168] width 23 height 9
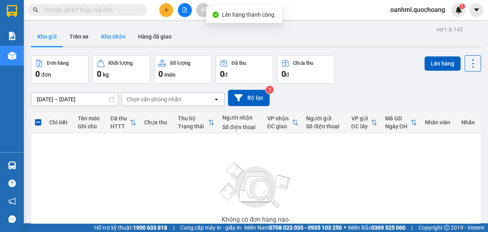
click at [118, 38] on button "Kho nhận" at bounding box center [113, 36] width 37 height 19
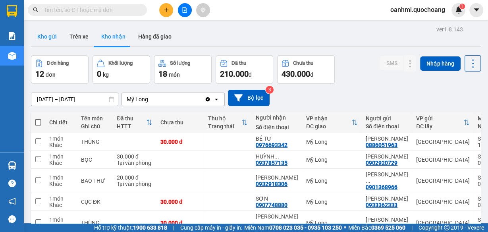
click at [43, 42] on button "Kho gửi" at bounding box center [47, 36] width 32 height 19
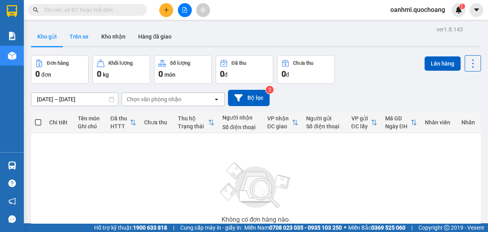
click at [77, 32] on button "Trên xe" at bounding box center [79, 36] width 32 height 19
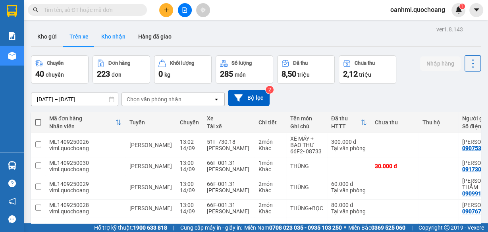
click at [116, 40] on button "Kho nhận" at bounding box center [113, 36] width 37 height 19
type input "[DATE] – [DATE]"
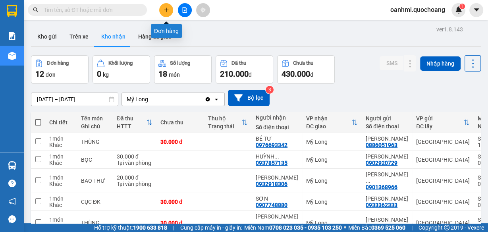
click at [166, 12] on icon "plus" at bounding box center [167, 10] width 6 height 6
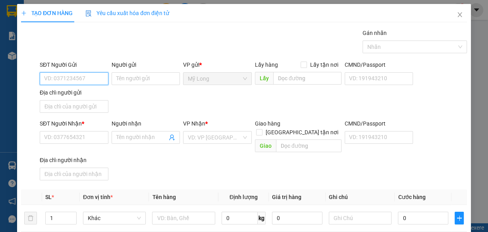
click at [81, 82] on input "SĐT Người Gửi" at bounding box center [74, 78] width 69 height 13
type input "0907169872"
click at [128, 78] on input "Người gửi" at bounding box center [146, 78] width 69 height 13
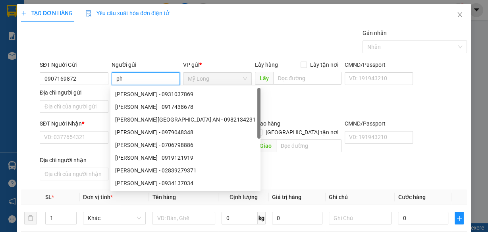
type input "p"
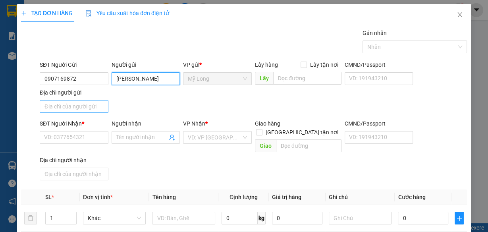
type input "[PERSON_NAME]"
click at [92, 106] on input "Địa chỉ người gửi" at bounding box center [74, 106] width 69 height 13
type input "A"
type input "Â"
type input "ẤP 3 [GEOGRAPHIC_DATA]"
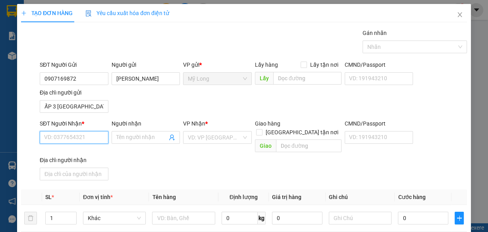
click at [83, 131] on input "SĐT Người Nhận *" at bounding box center [74, 137] width 69 height 13
type input "0937087221"
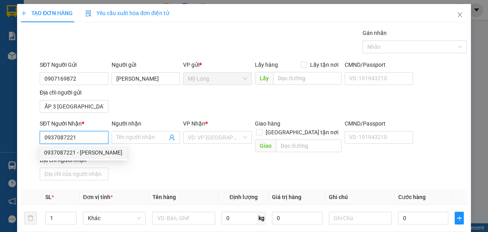
click at [108, 154] on div "0937087221 - [PERSON_NAME]" at bounding box center [83, 152] width 78 height 9
type input "[PERSON_NAME]"
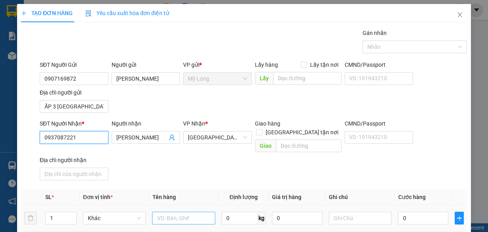
type input "0937087221"
click at [198, 212] on input "text" at bounding box center [183, 218] width 63 height 13
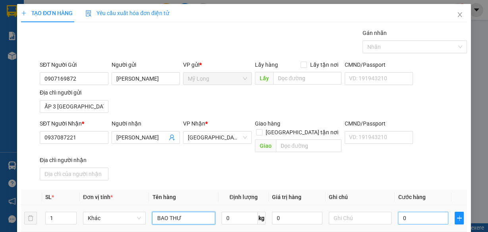
type input "BAO THƯ"
click at [413, 212] on input "0" at bounding box center [423, 218] width 50 height 13
type input "2"
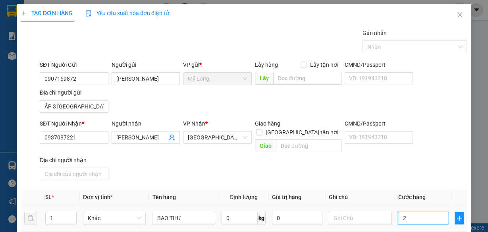
type input "20"
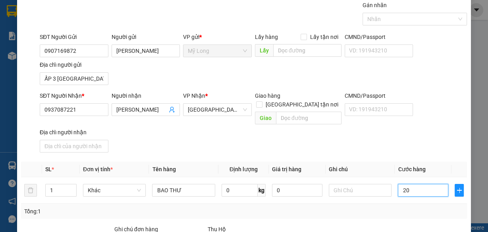
scroll to position [95, 0]
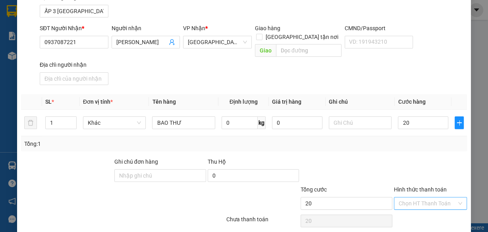
type input "20.000"
click at [431, 197] on input "Hình thức thanh toán" at bounding box center [428, 203] width 58 height 12
click at [429, 207] on div "Tại văn phòng" at bounding box center [426, 209] width 63 height 9
type input "0"
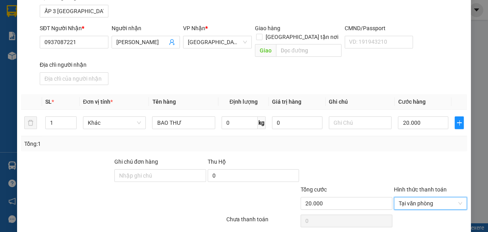
scroll to position [116, 0]
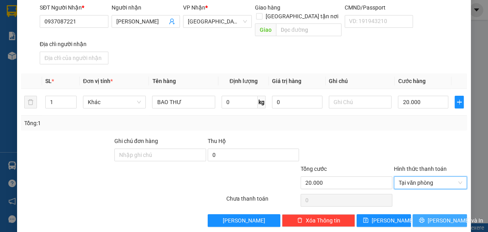
click at [436, 216] on span "[PERSON_NAME] và In" at bounding box center [456, 220] width 56 height 9
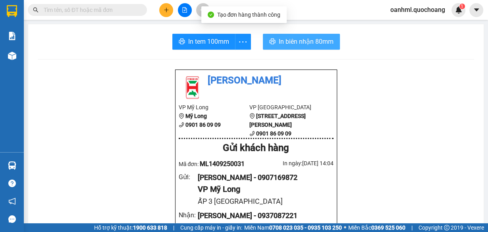
click at [326, 48] on button "In biên nhận 80mm" at bounding box center [301, 42] width 77 height 16
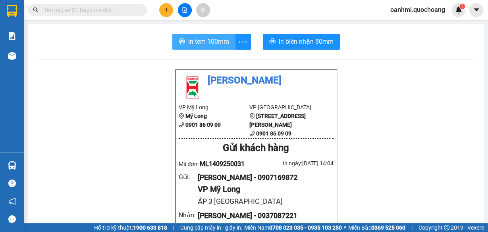
click at [208, 42] on span "In tem 100mm" at bounding box center [208, 42] width 41 height 10
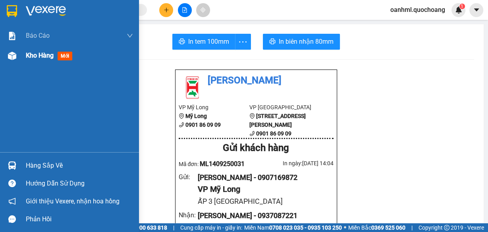
click at [37, 52] on span "Kho hàng" at bounding box center [40, 56] width 28 height 8
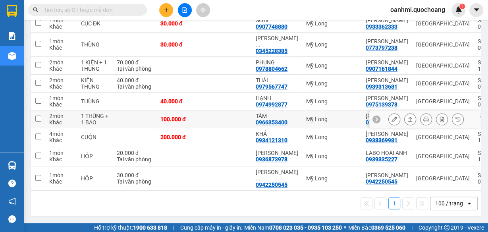
scroll to position [222, 0]
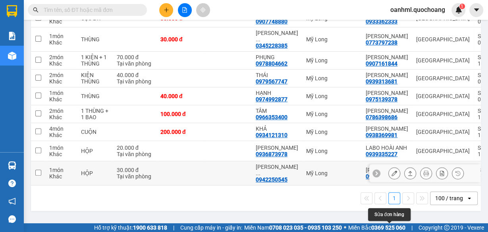
click at [392, 176] on icon at bounding box center [395, 173] width 6 height 6
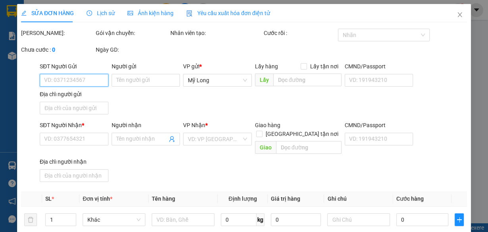
type input "0942250545"
type input "[PERSON_NAME]"
type input "17 [PERSON_NAME] P2Q5"
type input "0942250545"
type input "[PERSON_NAME]"
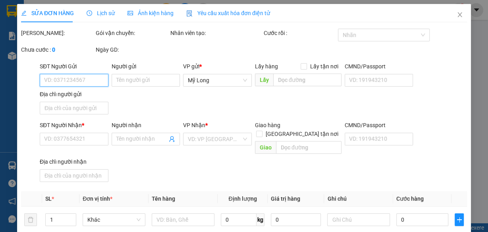
type input "30.000"
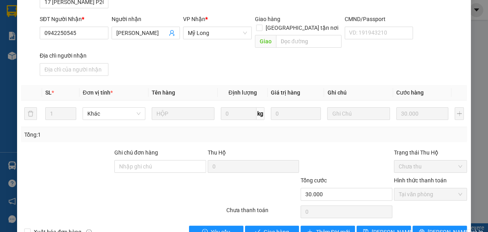
scroll to position [127, 0]
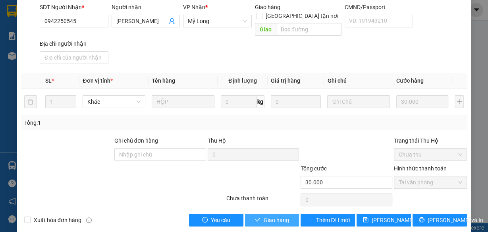
click at [265, 216] on span "Giao hàng" at bounding box center [276, 220] width 25 height 9
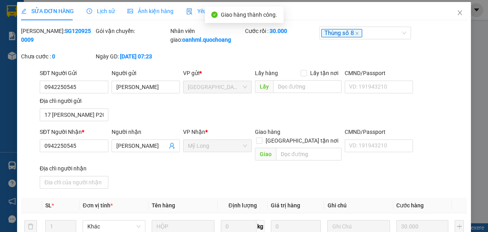
scroll to position [0, 0]
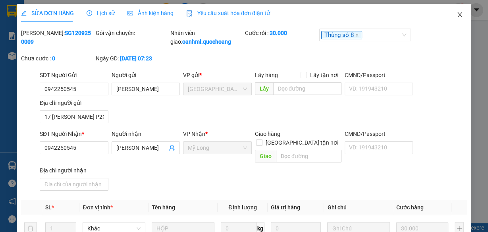
click at [457, 14] on icon "close" at bounding box center [460, 15] width 6 height 6
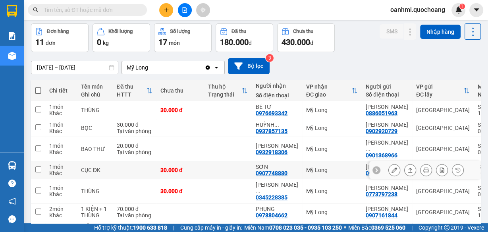
scroll to position [64, 0]
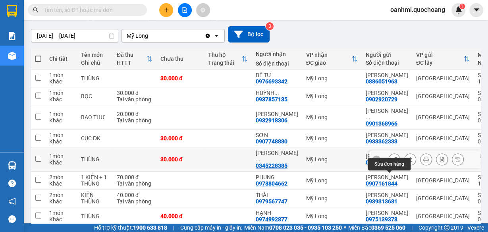
click at [392, 162] on icon at bounding box center [395, 160] width 6 height 6
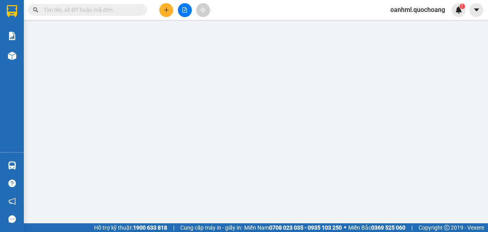
type input "0773797238"
type input "[PERSON_NAME]"
type input "93/3E ẤP 4 XÃ [GEOGRAPHIC_DATA], [GEOGRAPHIC_DATA]"
type input "0345228385"
type input "[PERSON_NAME]"
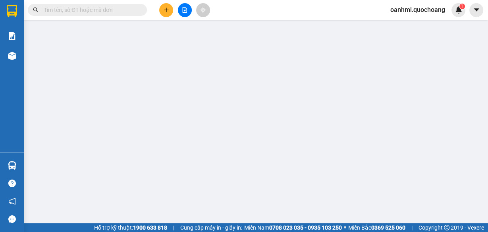
type input "30.000"
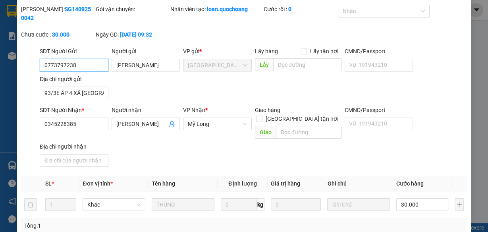
scroll to position [127, 0]
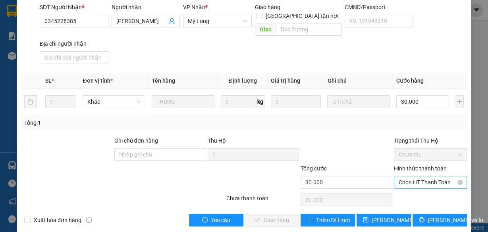
click at [412, 176] on span "Chọn HT Thanh Toán" at bounding box center [431, 182] width 64 height 12
click at [405, 190] on div "Tại văn phòng" at bounding box center [426, 188] width 63 height 9
type input "0"
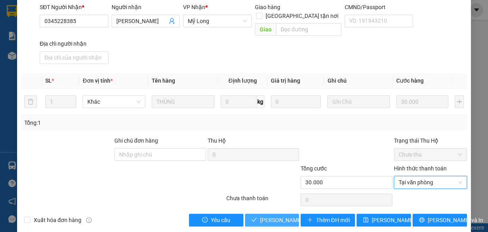
click at [278, 216] on span "[PERSON_NAME] và Giao hàng" at bounding box center [298, 220] width 76 height 9
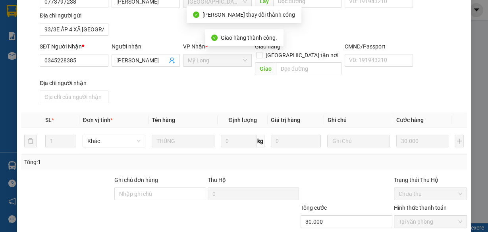
scroll to position [8, 0]
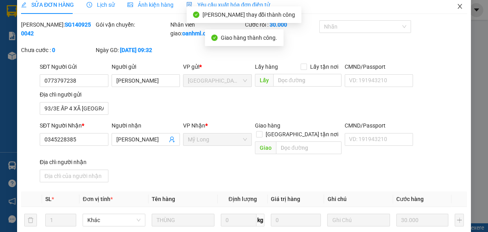
click at [457, 8] on icon "close" at bounding box center [460, 6] width 6 height 6
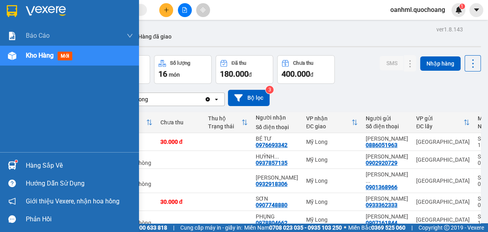
click at [60, 166] on div "Hàng sắp về" at bounding box center [79, 166] width 107 height 12
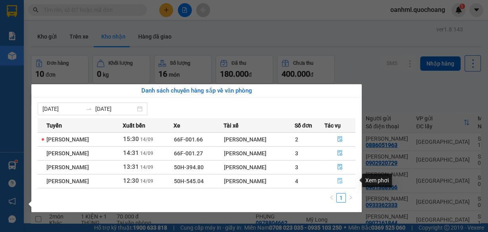
click at [341, 177] on button "button" at bounding box center [340, 181] width 31 height 13
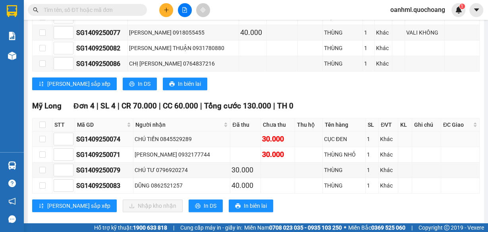
scroll to position [411, 0]
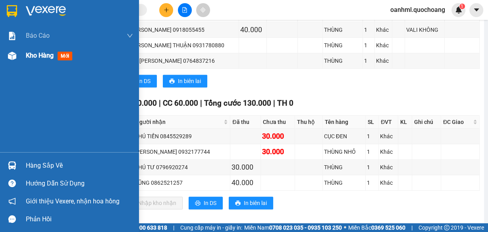
click at [32, 52] on span "Kho hàng" at bounding box center [40, 56] width 28 height 8
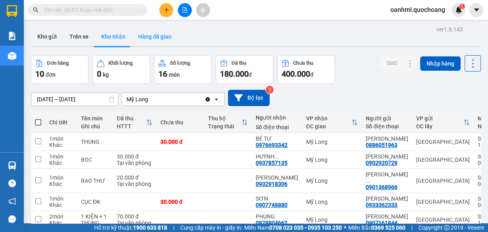
click at [162, 35] on button "Hàng đã giao" at bounding box center [155, 36] width 46 height 19
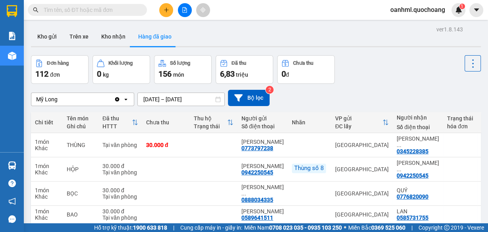
click at [108, 26] on div "ver 1.8.143 Kho gửi Trên xe Kho nhận Hàng đã giao Đơn hàng 112 đơn Khối lượng 0…" at bounding box center [256, 201] width 456 height 355
click at [114, 35] on button "Kho nhận" at bounding box center [113, 36] width 37 height 19
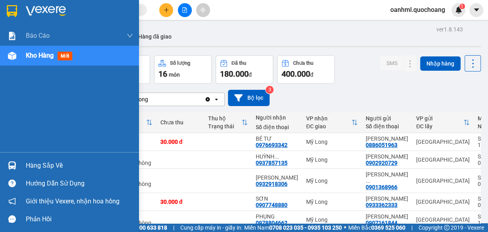
click at [27, 168] on div "Hàng sắp về" at bounding box center [79, 166] width 107 height 12
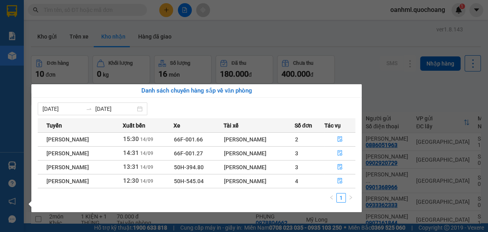
click at [378, 105] on section "Kết quả tìm kiếm ( 0 ) Bộ lọc No Data oanhml.quochoang 1 Báo cáo Báo cáo dòng t…" at bounding box center [244, 116] width 488 height 232
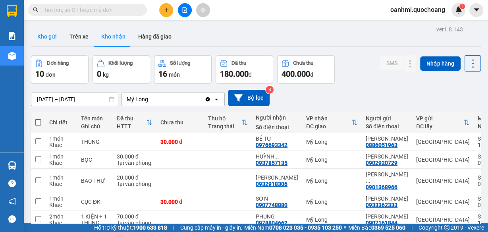
click at [48, 37] on button "Kho gửi" at bounding box center [47, 36] width 32 height 19
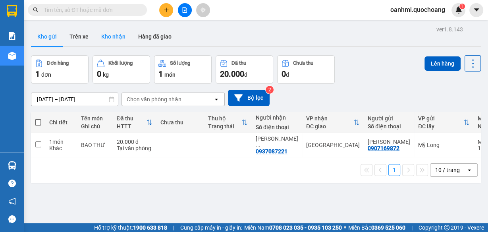
click at [114, 36] on button "Kho nhận" at bounding box center [113, 36] width 37 height 19
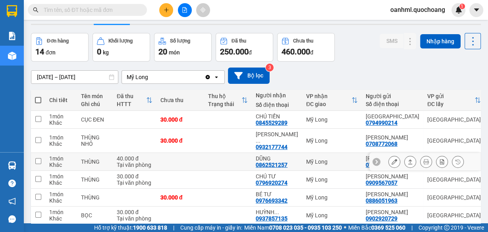
scroll to position [32, 0]
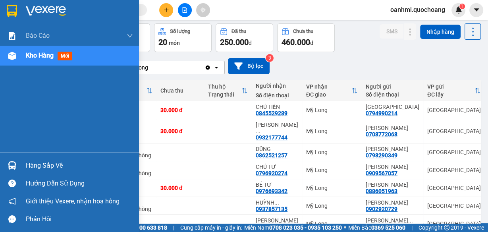
click at [36, 164] on div "Hàng sắp về" at bounding box center [79, 166] width 107 height 12
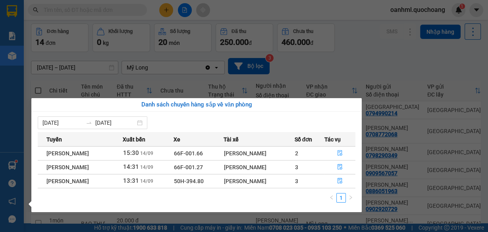
click at [361, 67] on section "Kết quả tìm kiếm ( 0 ) Bộ lọc No Data oanhml.quochoang 1 Báo cáo Báo cáo dòng t…" at bounding box center [244, 116] width 488 height 232
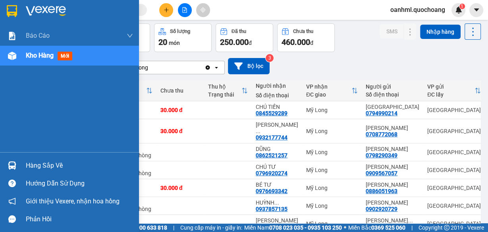
click at [29, 166] on div "Hàng sắp về" at bounding box center [79, 166] width 107 height 12
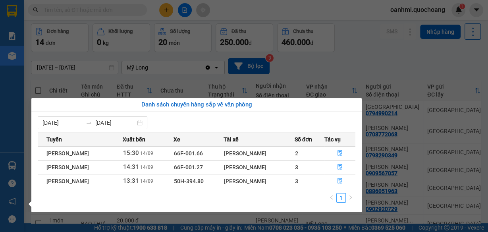
click at [357, 74] on section "Kết quả tìm kiếm ( 0 ) Bộ lọc No Data oanhml.quochoang 1 Báo cáo Báo cáo dòng t…" at bounding box center [244, 116] width 488 height 232
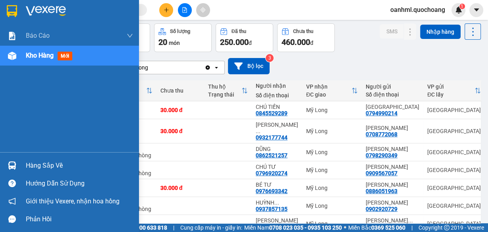
click at [45, 169] on div "Hàng sắp về" at bounding box center [79, 166] width 107 height 12
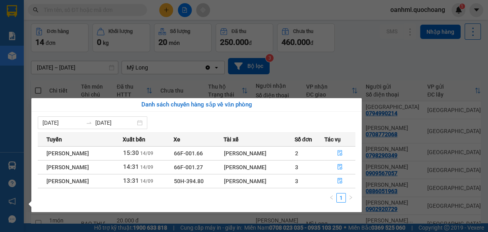
click at [375, 66] on section "Kết quả tìm kiếm ( 0 ) Bộ lọc No Data oanhml.quochoang 1 Báo cáo Báo cáo dòng t…" at bounding box center [244, 116] width 488 height 232
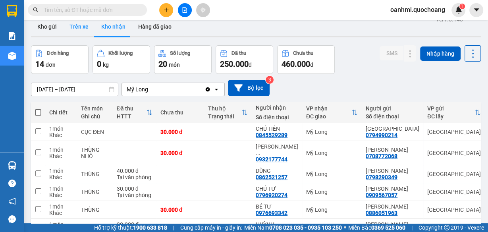
scroll to position [0, 0]
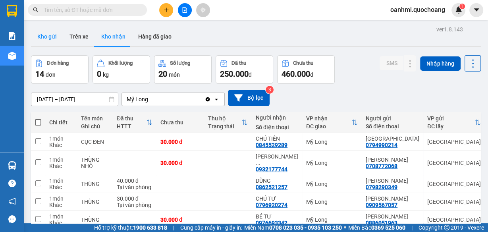
click at [54, 35] on button "Kho gửi" at bounding box center [47, 36] width 32 height 19
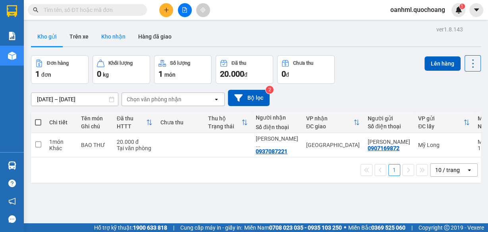
click at [117, 34] on button "Kho nhận" at bounding box center [113, 36] width 37 height 19
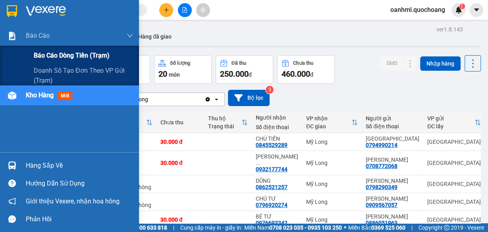
drag, startPoint x: 43, startPoint y: 52, endPoint x: 36, endPoint y: 53, distance: 6.9
click at [43, 52] on span "Báo cáo dòng tiền (trạm)" at bounding box center [72, 55] width 76 height 10
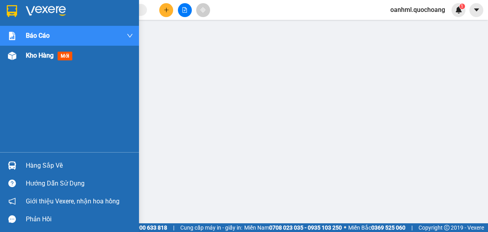
click at [25, 55] on div "Kho hàng mới" at bounding box center [69, 56] width 139 height 20
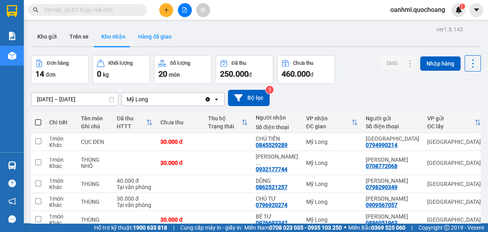
click at [151, 30] on button "Hàng đã giao" at bounding box center [155, 36] width 46 height 19
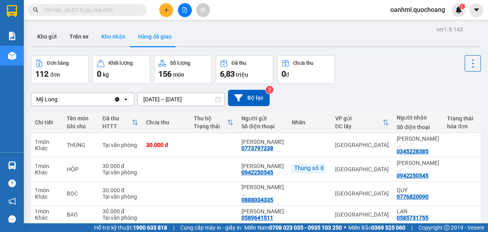
click at [114, 33] on button "Kho nhận" at bounding box center [113, 36] width 37 height 19
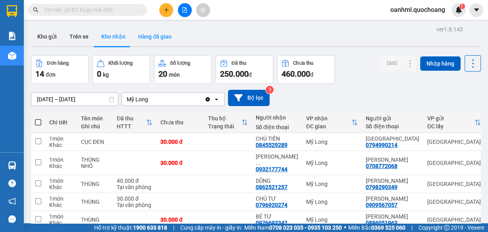
click at [157, 34] on button "Hàng đã giao" at bounding box center [155, 36] width 46 height 19
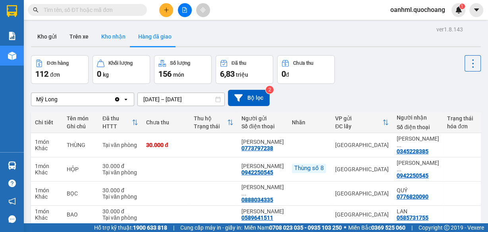
click at [114, 30] on button "Kho nhận" at bounding box center [113, 36] width 37 height 19
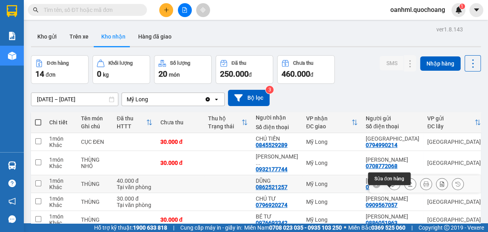
click at [392, 187] on icon at bounding box center [395, 184] width 6 height 6
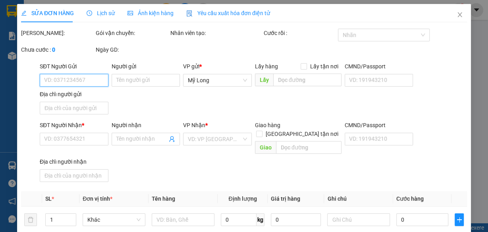
type input "0798290349"
type input "[PERSON_NAME]"
type input "78/6 [PERSON_NAME] TP THỦ DẦU MỘT , [GEOGRAPHIC_DATA]"
type input "0862521257"
type input "DŨNG"
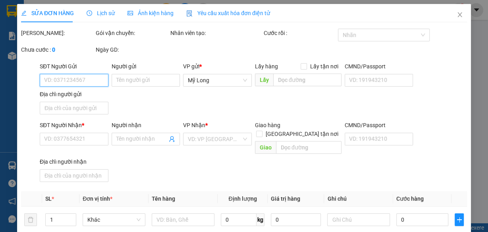
type input "40.000"
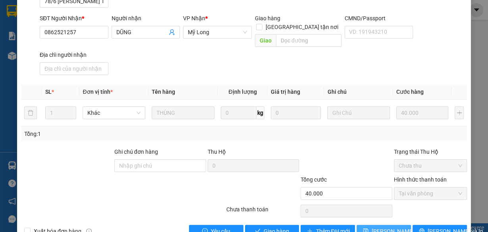
scroll to position [127, 0]
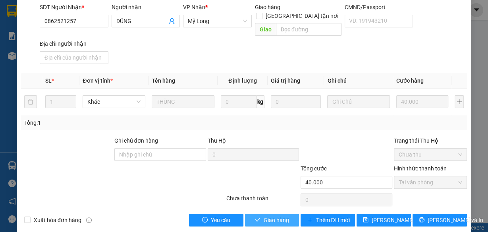
click at [276, 216] on span "Giao hàng" at bounding box center [276, 220] width 25 height 9
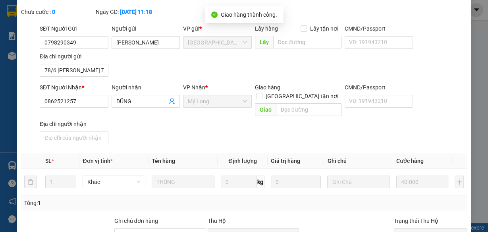
scroll to position [0, 0]
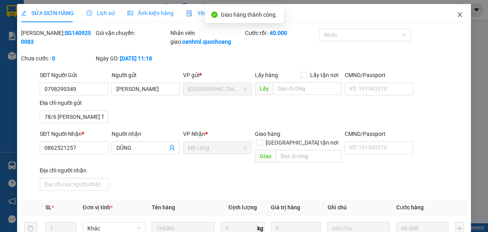
click at [457, 13] on icon "close" at bounding box center [460, 15] width 6 height 6
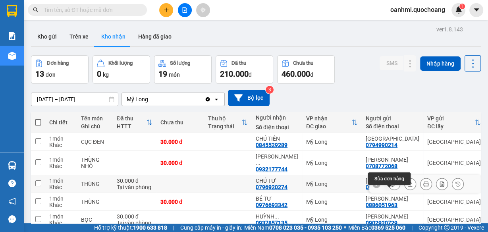
click at [392, 187] on icon at bounding box center [395, 184] width 6 height 6
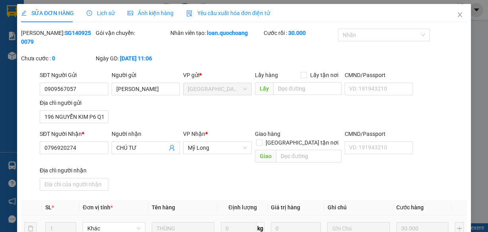
type input "0909567057"
type input "[PERSON_NAME]"
type input "196 NGUYỄN KIM P6 Q10"
type input "0796920274"
type input "CHÚ TƯ"
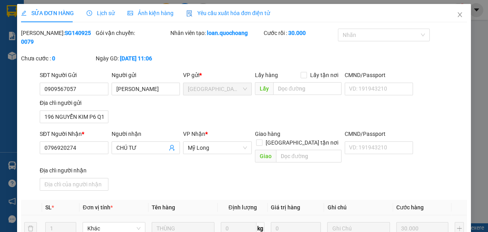
type input "30.000"
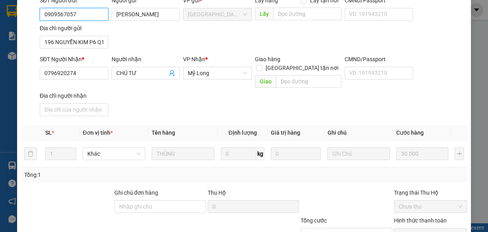
scroll to position [127, 0]
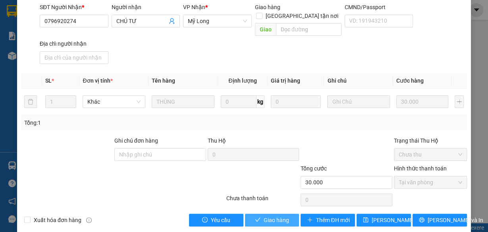
click at [277, 216] on span "Giao hàng" at bounding box center [276, 220] width 25 height 9
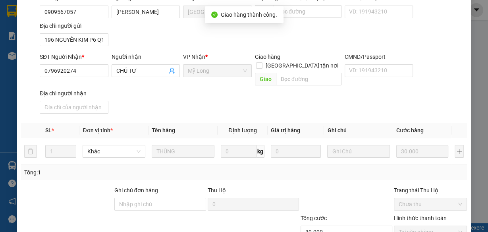
scroll to position [0, 0]
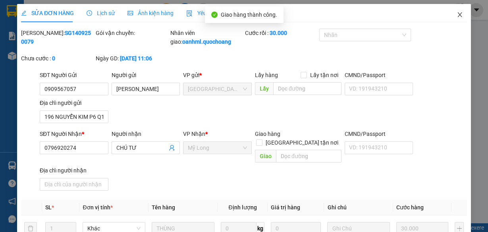
click at [457, 18] on span "Close" at bounding box center [460, 15] width 22 height 22
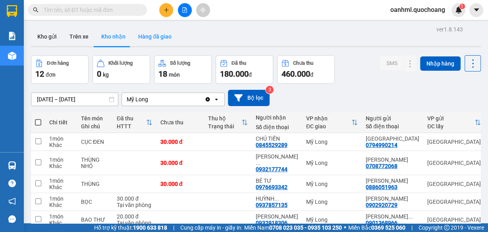
click at [151, 37] on button "Hàng đã giao" at bounding box center [155, 36] width 46 height 19
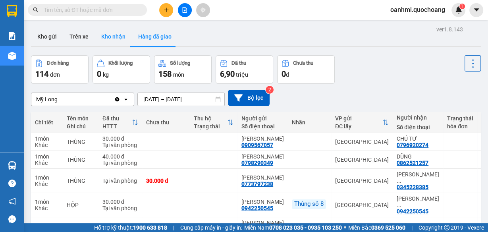
click at [120, 35] on button "Kho nhận" at bounding box center [113, 36] width 37 height 19
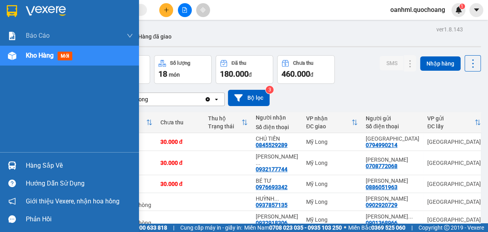
click at [39, 164] on div "Hàng sắp về" at bounding box center [79, 166] width 107 height 12
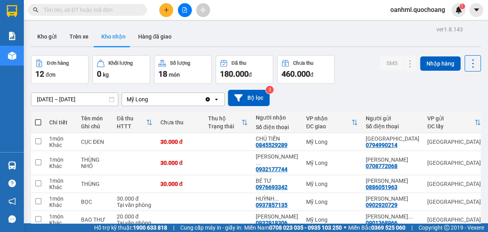
click at [367, 104] on section "Kết quả tìm kiếm ( 0 ) Bộ lọc No Data oanhml.quochoang 1 Báo cáo Báo cáo dòng t…" at bounding box center [244, 116] width 488 height 232
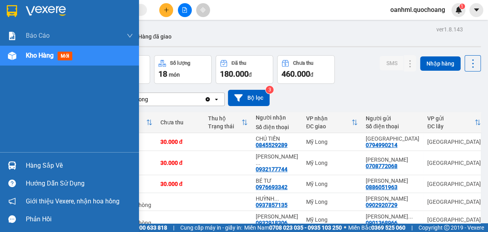
click at [36, 164] on div "Hàng sắp về" at bounding box center [79, 166] width 107 height 12
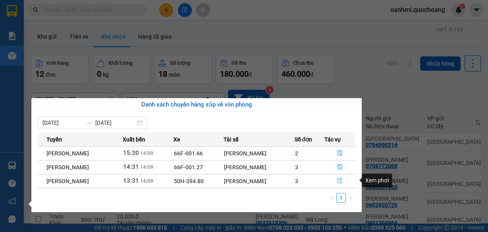
click at [342, 180] on icon "file-done" at bounding box center [340, 181] width 6 height 6
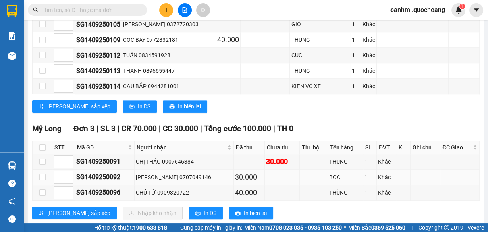
scroll to position [505, 0]
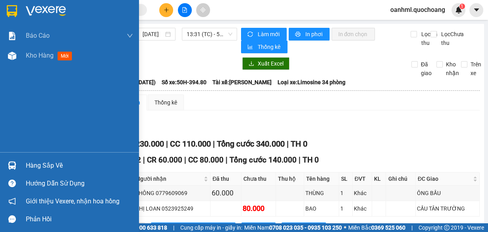
scroll to position [505, 0]
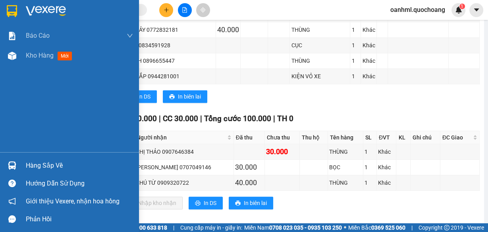
click at [27, 163] on div "Hàng sắp về" at bounding box center [79, 166] width 107 height 12
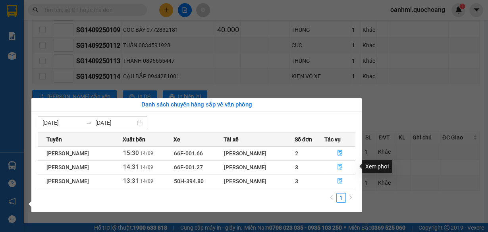
click at [343, 164] on icon "file-done" at bounding box center [340, 167] width 6 height 6
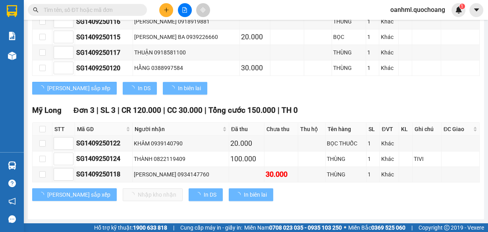
scroll to position [365, 0]
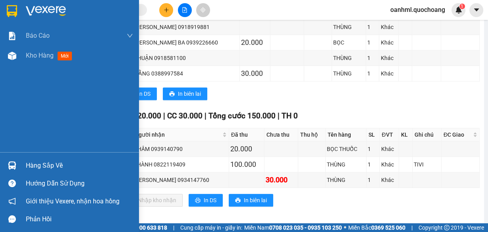
click at [37, 163] on div "Hàng sắp về" at bounding box center [79, 166] width 107 height 12
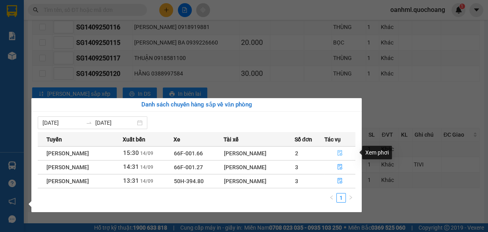
click at [345, 151] on button "button" at bounding box center [340, 153] width 31 height 13
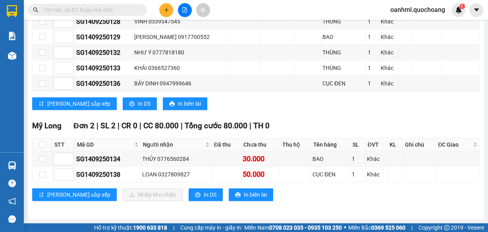
scroll to position [200, 0]
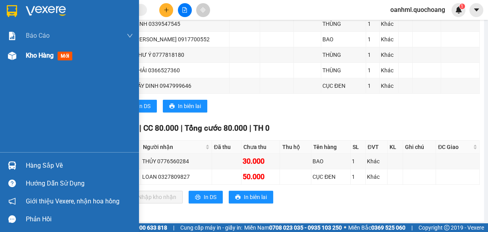
click at [27, 55] on span "Kho hàng" at bounding box center [40, 56] width 28 height 8
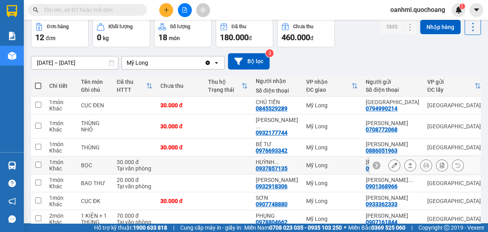
scroll to position [10, 0]
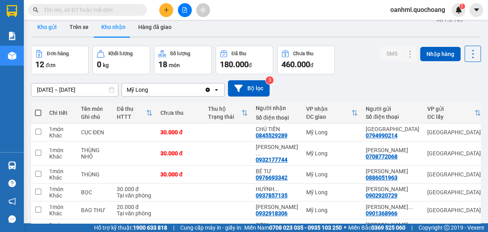
click at [42, 27] on button "Kho gửi" at bounding box center [47, 26] width 32 height 19
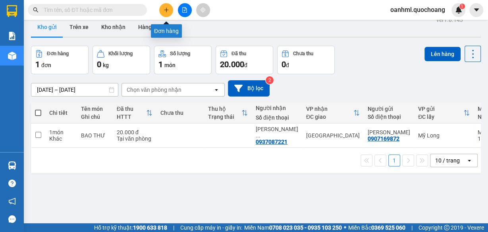
click at [169, 8] on icon "plus" at bounding box center [167, 10] width 6 height 6
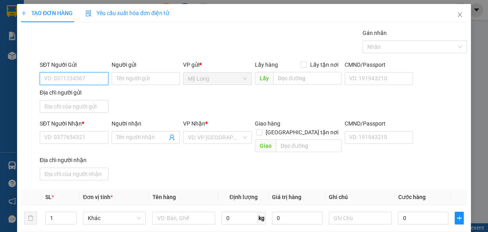
click at [83, 77] on input "SĐT Người Gửi" at bounding box center [74, 78] width 69 height 13
click at [458, 16] on icon "close" at bounding box center [460, 14] width 4 height 5
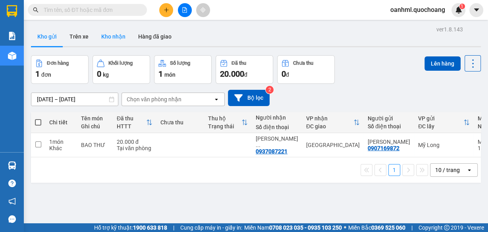
click at [104, 34] on button "Kho nhận" at bounding box center [113, 36] width 37 height 19
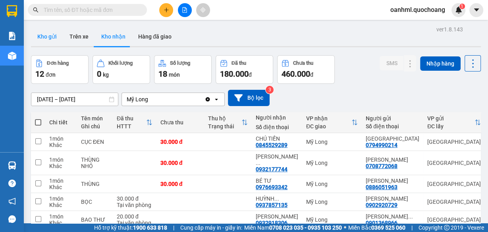
click at [46, 33] on button "Kho gửi" at bounding box center [47, 36] width 32 height 19
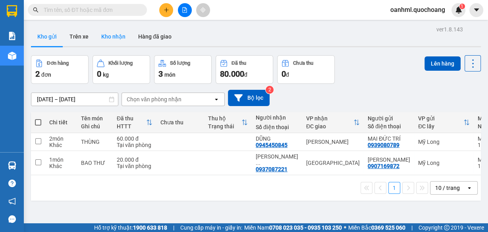
click at [114, 33] on button "Kho nhận" at bounding box center [113, 36] width 37 height 19
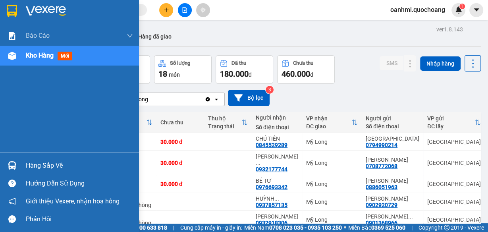
click at [59, 166] on div "Hàng sắp về" at bounding box center [79, 166] width 107 height 12
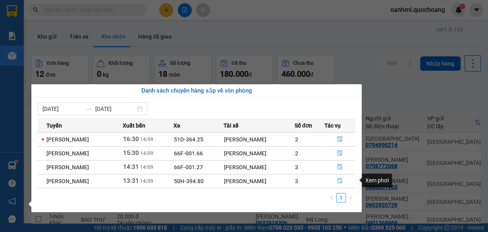
click at [340, 182] on icon "file-done" at bounding box center [340, 181] width 6 height 6
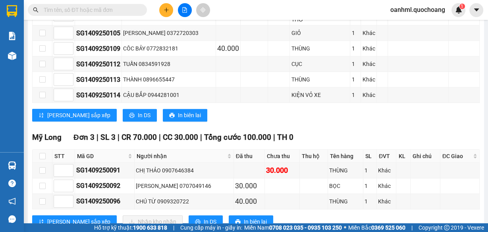
scroll to position [505, 0]
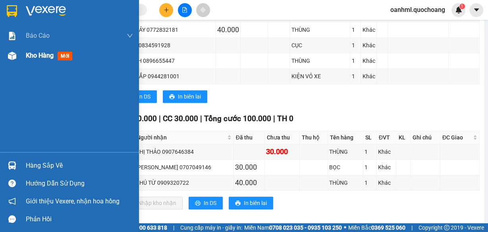
click at [28, 55] on span "Kho hàng" at bounding box center [40, 56] width 28 height 8
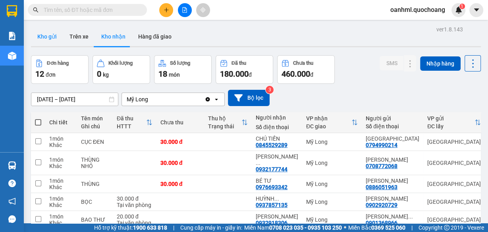
click at [43, 36] on button "Kho gửi" at bounding box center [47, 36] width 32 height 19
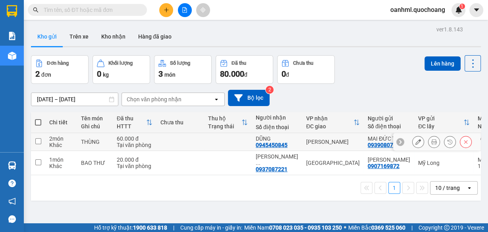
click at [302, 143] on td "[PERSON_NAME]" at bounding box center [333, 142] width 62 height 18
checkbox input "true"
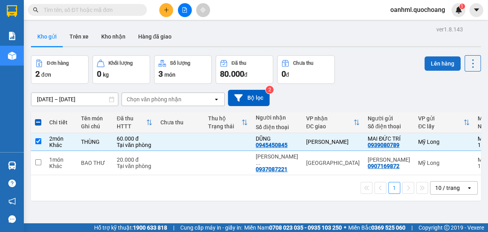
click at [438, 63] on button "Lên hàng" at bounding box center [443, 63] width 36 height 14
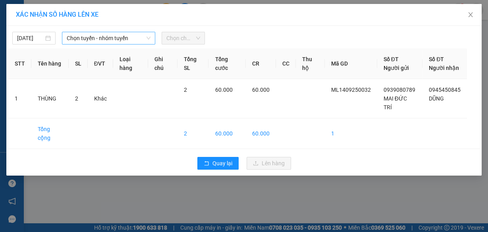
click at [83, 40] on span "Chọn tuyến - nhóm tuyến" at bounding box center [109, 38] width 84 height 12
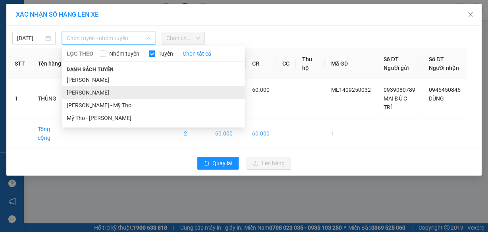
click at [74, 93] on li "[PERSON_NAME]" at bounding box center [153, 92] width 183 height 13
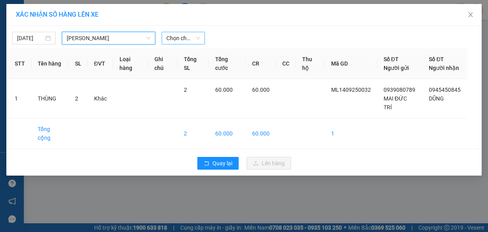
click at [172, 39] on span "Chọn chuyến" at bounding box center [183, 38] width 34 height 12
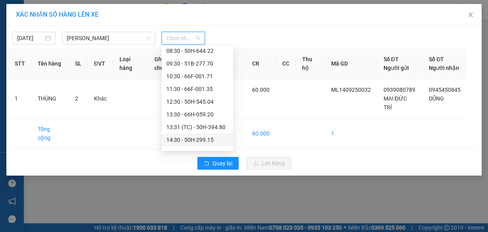
scroll to position [64, 0]
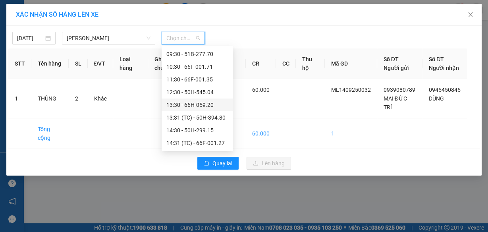
click at [178, 103] on div "13:30 - 66H-059.20" at bounding box center [197, 104] width 62 height 9
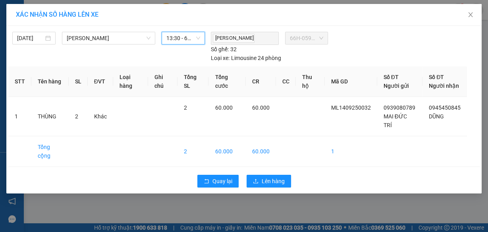
click at [181, 42] on span "13:30 - 66H-059.20" at bounding box center [183, 38] width 34 height 12
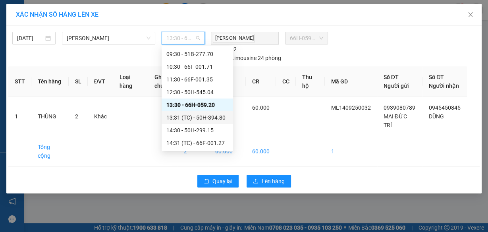
click at [174, 113] on div "13:31 (TC) - 50H-394.80" at bounding box center [197, 117] width 62 height 9
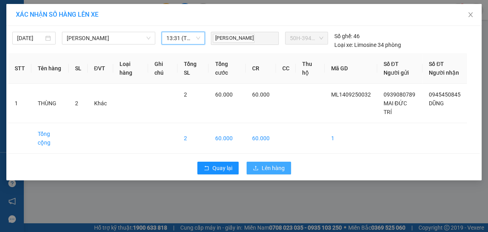
click at [286, 174] on button "Lên hàng" at bounding box center [269, 168] width 44 height 13
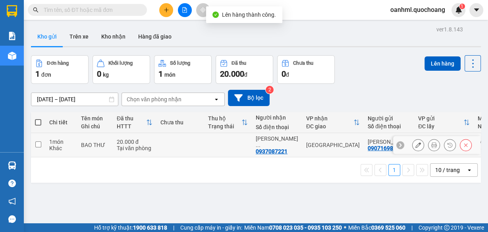
click at [236, 143] on td at bounding box center [228, 145] width 48 height 24
checkbox input "true"
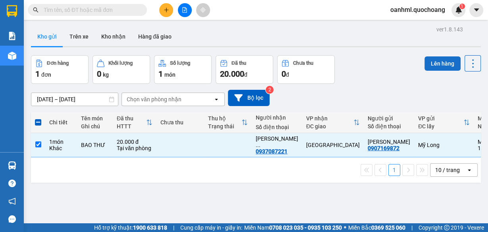
click at [431, 62] on button "Lên hàng" at bounding box center [443, 63] width 36 height 14
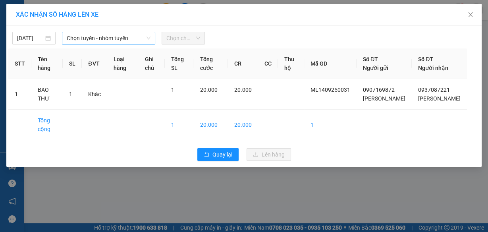
click at [123, 38] on span "Chọn tuyến - nhóm tuyến" at bounding box center [109, 38] width 84 height 12
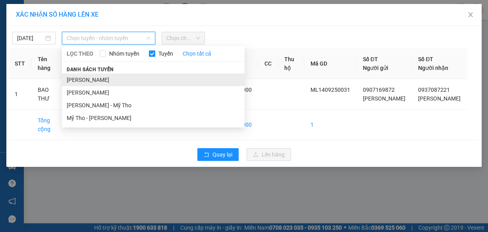
click at [81, 82] on li "[PERSON_NAME]" at bounding box center [153, 79] width 183 height 13
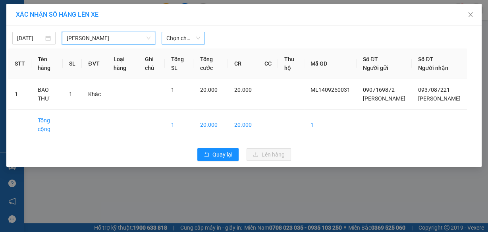
click at [173, 38] on span "Chọn chuyến" at bounding box center [183, 38] width 34 height 12
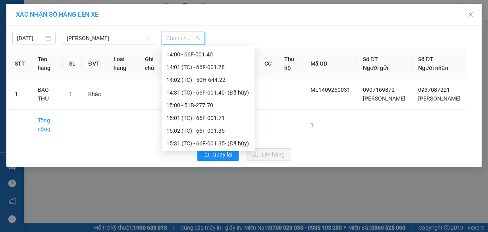
scroll to position [318, 0]
click at [184, 104] on div "15:00 - 51B-277.70" at bounding box center [207, 104] width 83 height 9
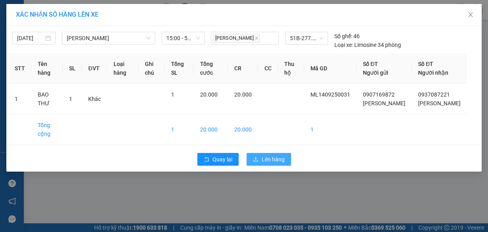
click at [262, 164] on span "Lên hàng" at bounding box center [273, 159] width 23 height 9
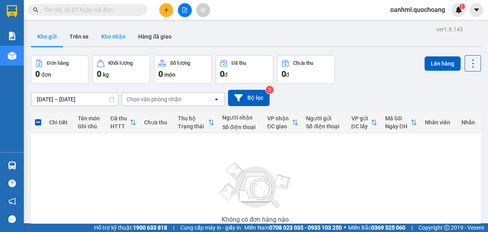
click at [99, 36] on button "Kho nhận" at bounding box center [113, 36] width 37 height 19
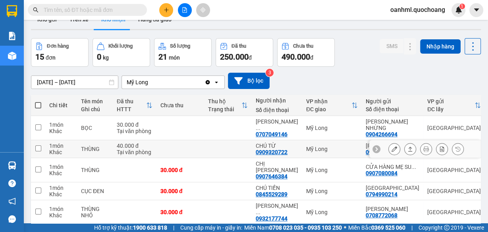
scroll to position [32, 0]
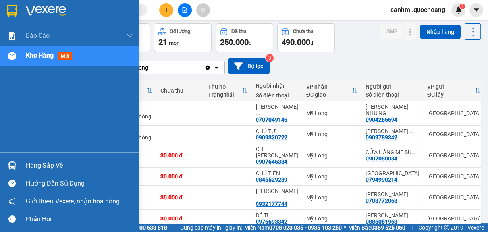
click at [33, 161] on div "Hàng sắp về" at bounding box center [79, 166] width 107 height 12
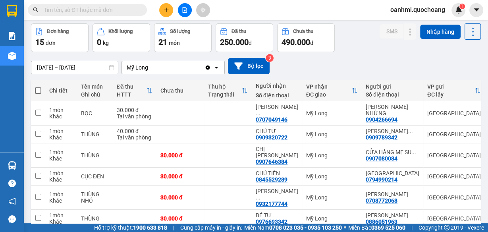
click at [347, 83] on section "Kết quả tìm kiếm ( 0 ) Bộ lọc No Data oanhml.quochoang 1 Báo cáo Báo cáo dòng t…" at bounding box center [244, 116] width 488 height 232
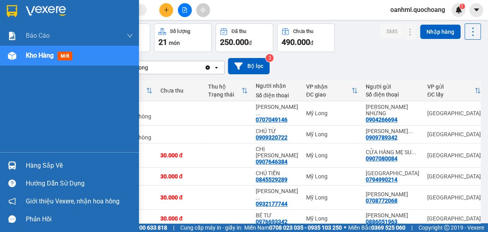
click at [29, 166] on div "Hàng sắp về" at bounding box center [79, 166] width 107 height 12
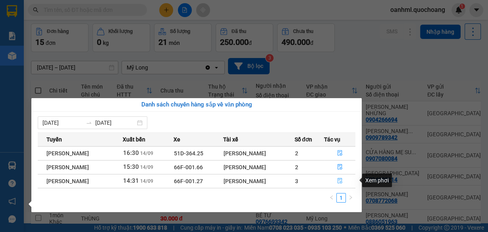
click at [345, 180] on button "button" at bounding box center [340, 181] width 31 height 13
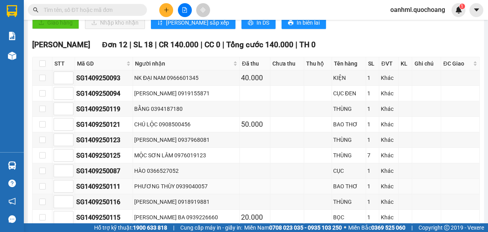
scroll to position [365, 0]
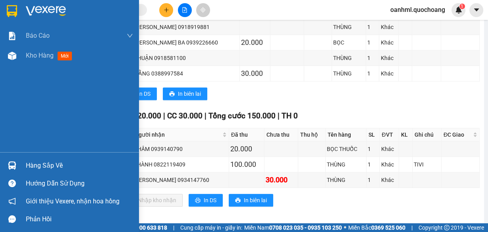
click at [40, 159] on div "Hàng sắp về" at bounding box center [69, 166] width 139 height 18
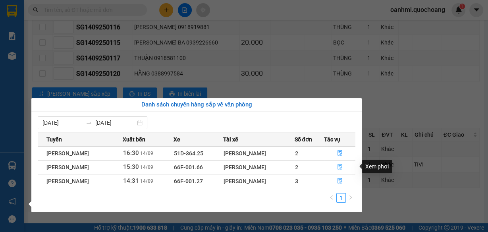
click at [341, 165] on icon "file-done" at bounding box center [340, 167] width 6 height 6
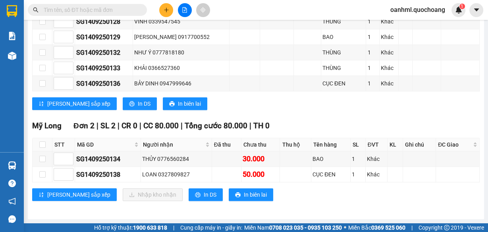
scroll to position [200, 0]
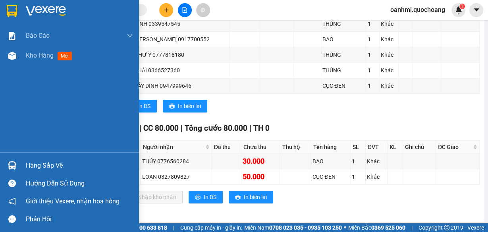
click at [27, 166] on div "Hàng sắp về" at bounding box center [79, 166] width 107 height 12
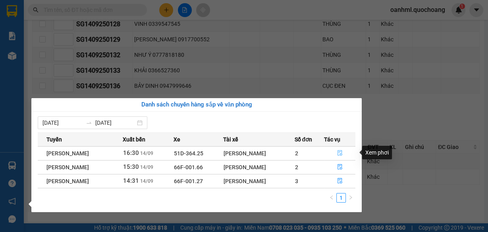
click at [341, 152] on icon "file-done" at bounding box center [340, 153] width 6 height 6
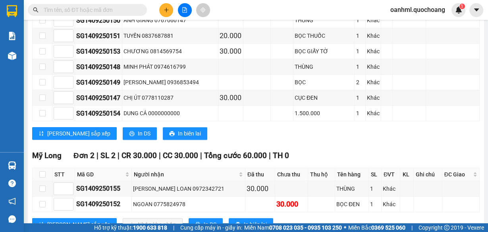
scroll to position [411, 0]
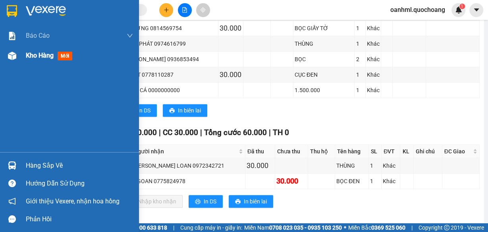
click at [39, 56] on span "Kho hàng" at bounding box center [40, 56] width 28 height 8
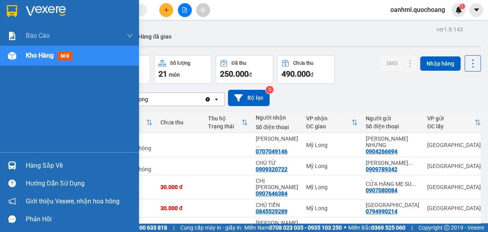
click at [34, 160] on div "Hàng sắp về" at bounding box center [79, 166] width 107 height 12
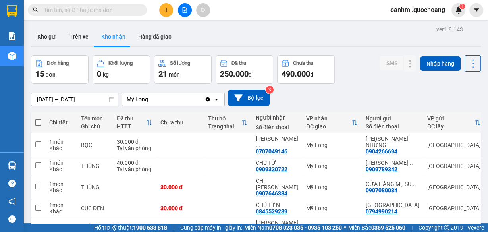
click at [356, 68] on section "Kết quả tìm kiếm ( 0 ) Bộ lọc No Data oanhml.quochoang 1 Báo cáo Báo cáo dòng t…" at bounding box center [244, 116] width 488 height 232
click at [168, 11] on icon "plus" at bounding box center [167, 10] width 6 height 6
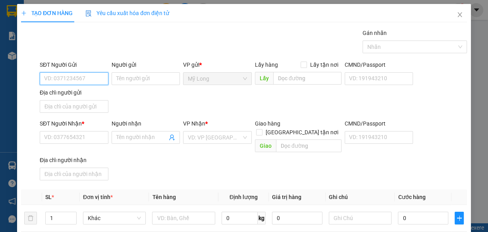
click at [60, 79] on input "SĐT Người Gửi" at bounding box center [74, 78] width 69 height 13
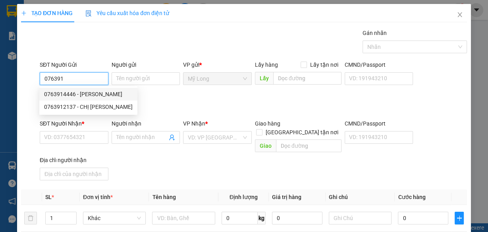
click at [96, 95] on div "0763914446 - LÊ THỊ THƠ" at bounding box center [88, 94] width 89 height 9
type input "0763914446"
type input "LÊ THỊ THƠ"
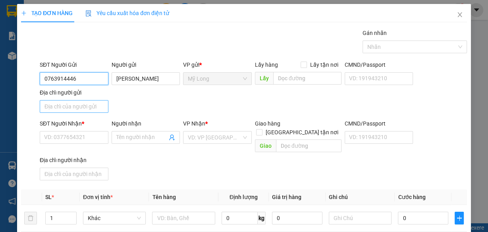
type input "0763914446"
drag, startPoint x: 95, startPoint y: 108, endPoint x: 100, endPoint y: 107, distance: 4.8
click at [95, 108] on input "Địa chỉ người gửi" at bounding box center [74, 106] width 69 height 13
type input "A"
type input "Â"
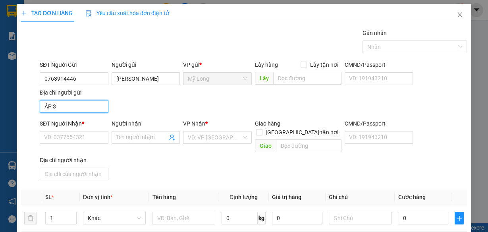
type input "ẤP 3 BÌNH HÀNG TRUNG ĐỒNG THÁP"
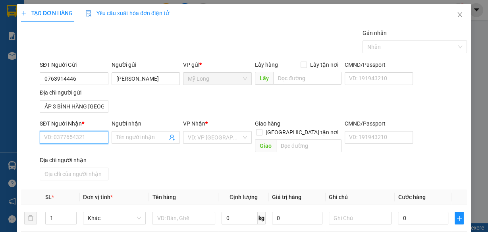
click at [66, 135] on input "SĐT Người Nhận *" at bounding box center [74, 137] width 69 height 13
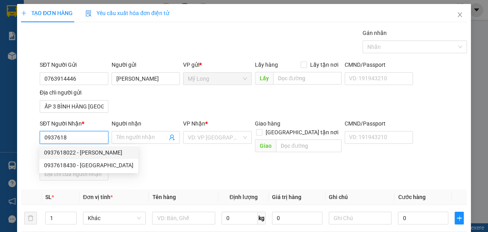
click at [120, 150] on div "0937618022 - TRẦN THANH LẮM" at bounding box center [88, 152] width 89 height 9
type input "0937618022"
type input "TRẦN THANH LẮM"
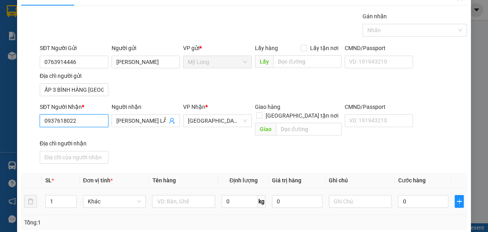
scroll to position [32, 0]
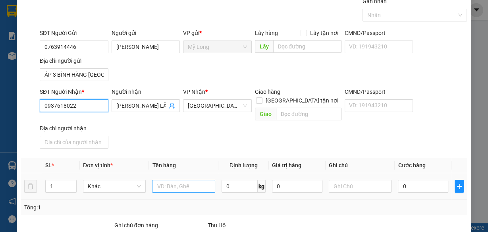
type input "0937618022"
click at [191, 180] on input "text" at bounding box center [183, 186] width 63 height 13
type input "BỌC"
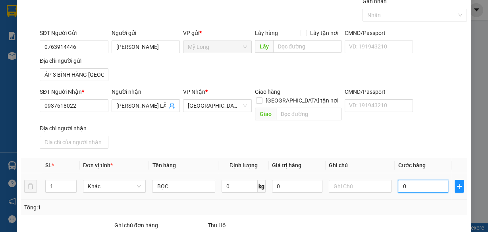
click at [428, 180] on input "0" at bounding box center [423, 186] width 50 height 13
type input "3"
type input "30"
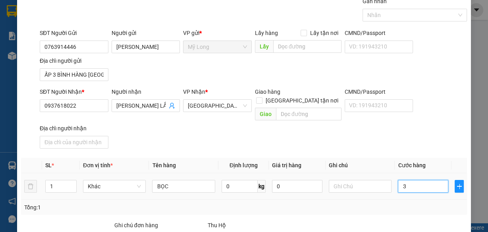
type input "30"
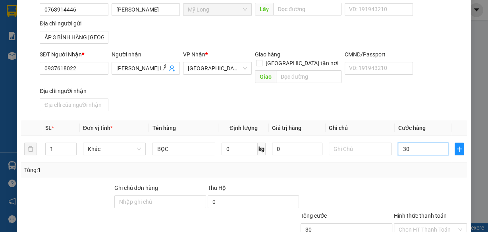
scroll to position [116, 0]
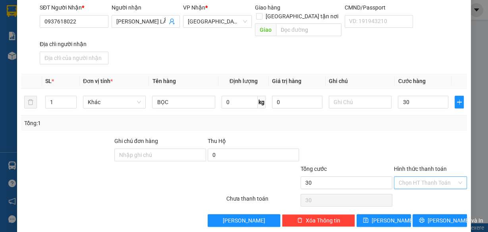
type input "30.000"
click at [449, 177] on input "Hình thức thanh toán" at bounding box center [428, 183] width 58 height 12
click at [433, 186] on div "Tại văn phòng" at bounding box center [426, 188] width 63 height 9
type input "0"
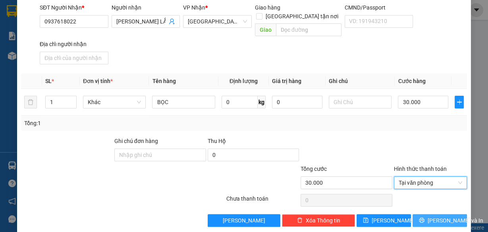
click at [428, 214] on button "Lưu và In" at bounding box center [440, 220] width 54 height 13
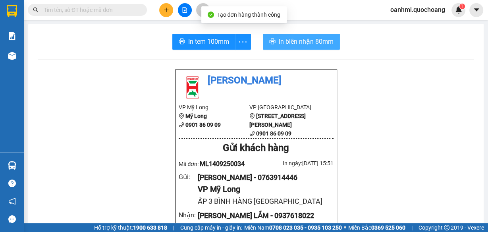
click at [298, 36] on button "In biên nhận 80mm" at bounding box center [301, 42] width 77 height 16
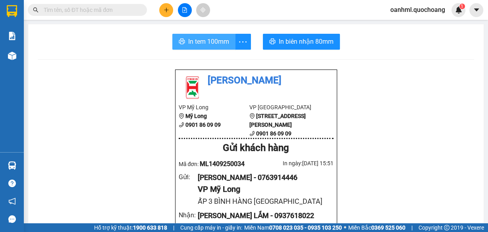
click at [212, 36] on button "In tem 100mm" at bounding box center [203, 42] width 63 height 16
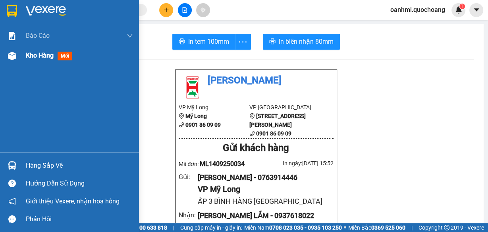
click at [46, 55] on span "Kho hàng" at bounding box center [40, 56] width 28 height 8
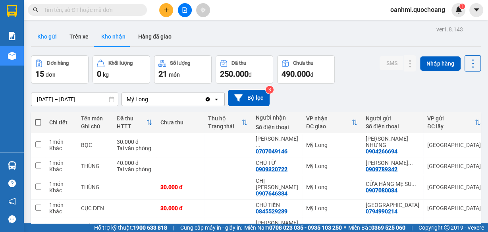
click at [57, 36] on button "Kho gửi" at bounding box center [47, 36] width 32 height 19
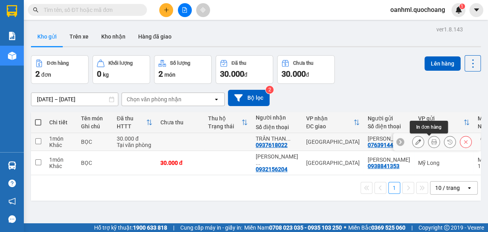
click at [431, 139] on icon at bounding box center [434, 142] width 6 height 6
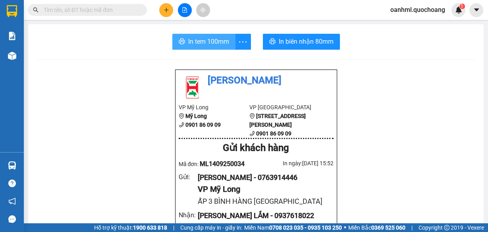
click at [199, 35] on button "In tem 100mm" at bounding box center [203, 42] width 63 height 16
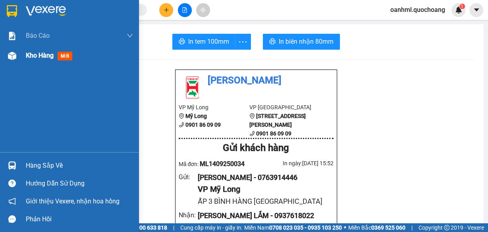
click at [37, 59] on span "Kho hàng" at bounding box center [40, 56] width 28 height 8
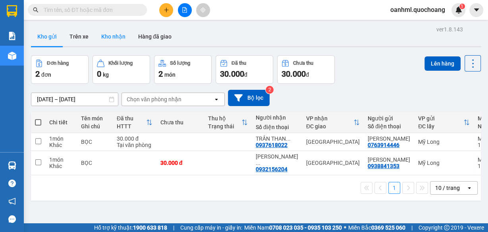
click at [102, 37] on button "Kho nhận" at bounding box center [113, 36] width 37 height 19
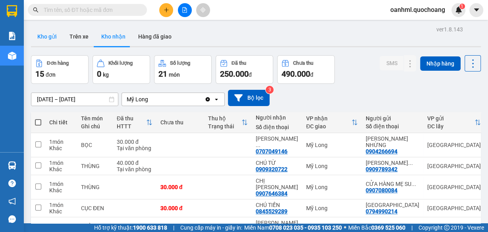
click at [53, 40] on button "Kho gửi" at bounding box center [47, 36] width 32 height 19
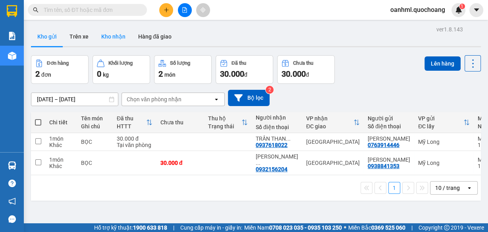
click at [112, 37] on button "Kho nhận" at bounding box center [113, 36] width 37 height 19
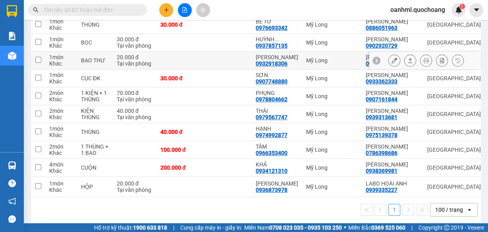
scroll to position [214, 0]
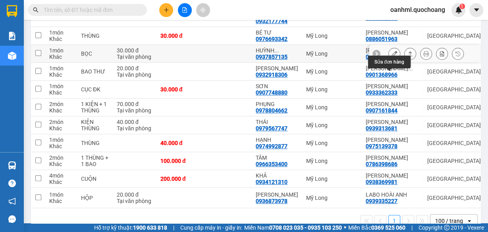
click at [391, 61] on button at bounding box center [394, 54] width 11 height 14
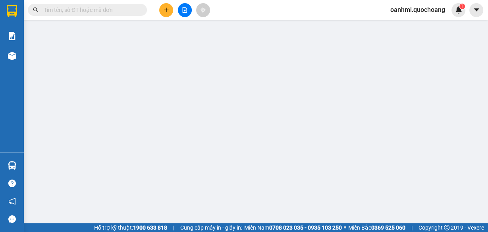
type input "0902920729"
type input "TRẦN HUỲNH TUYẾT NHI"
type input "A2/45W ẤP 1 XÃ PHONG PHÚ BÌNH CHÁNH HCM"
type input "0937857135"
type input "HUỲNH THIỆN TRUNG"
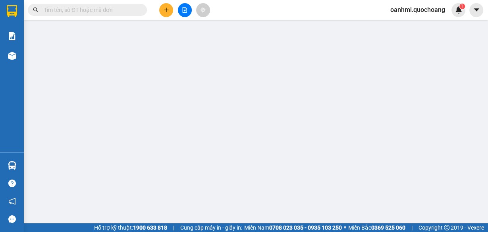
type input "30.000"
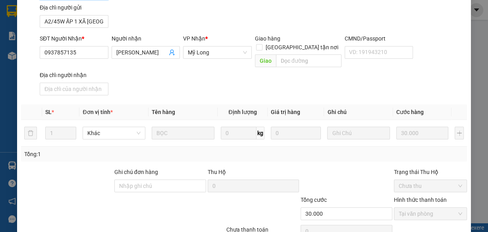
scroll to position [127, 0]
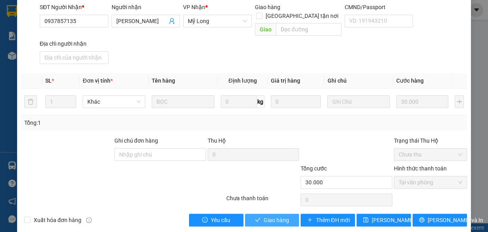
click at [281, 216] on span "Giao hàng" at bounding box center [276, 220] width 25 height 9
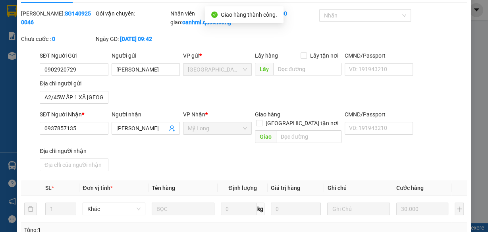
scroll to position [0, 0]
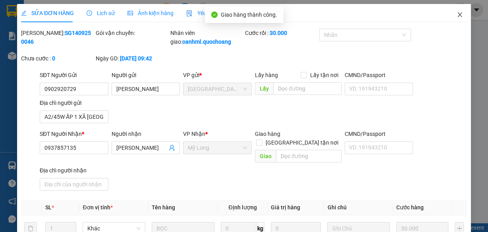
click at [457, 15] on icon "close" at bounding box center [460, 15] width 6 height 6
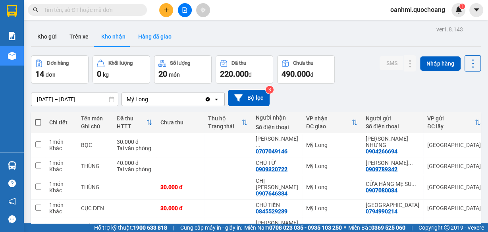
click at [171, 38] on button "Hàng đã giao" at bounding box center [155, 36] width 46 height 19
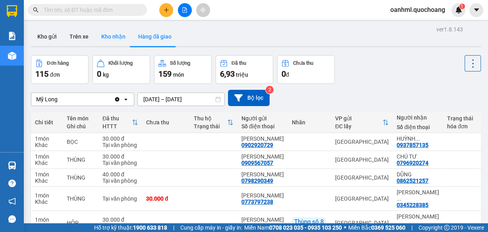
click at [111, 35] on button "Kho nhận" at bounding box center [113, 36] width 37 height 19
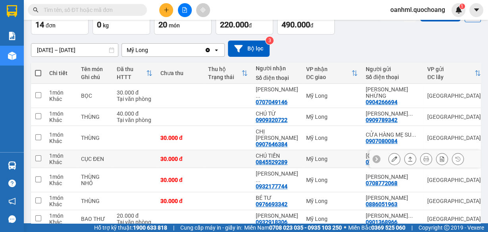
scroll to position [95, 0]
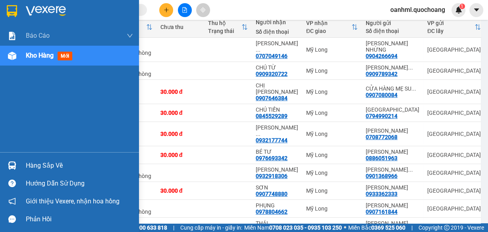
click at [51, 164] on div "Hàng sắp về" at bounding box center [79, 166] width 107 height 12
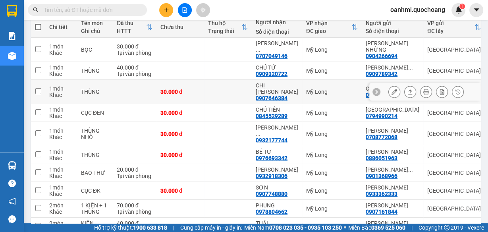
click at [340, 92] on section "Kết quả tìm kiếm ( 0 ) Bộ lọc No Data oanhml.quochoang 1 Báo cáo Báo cáo dòng t…" at bounding box center [244, 116] width 488 height 232
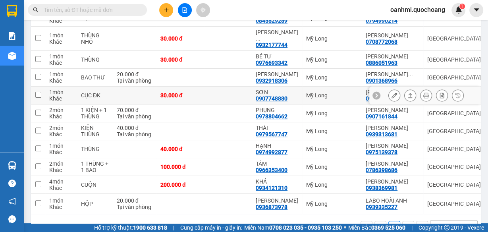
scroll to position [222, 0]
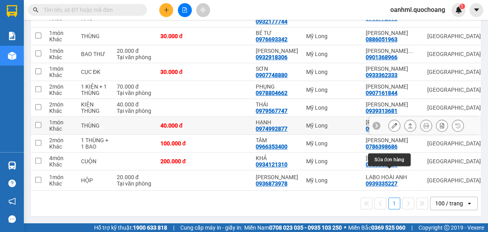
click at [392, 128] on icon at bounding box center [395, 126] width 6 height 6
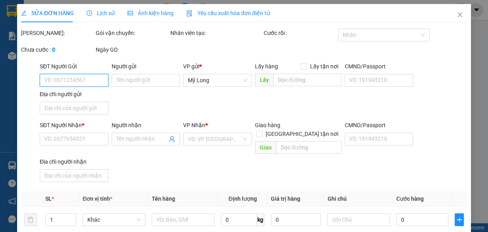
type input "0975139378"
type input "ĐẶNG THỊ THU NGÂN"
type input "1 TÔN THẤT THUYẾT P1 Q4"
type input "0974992877"
type input "HẠNH"
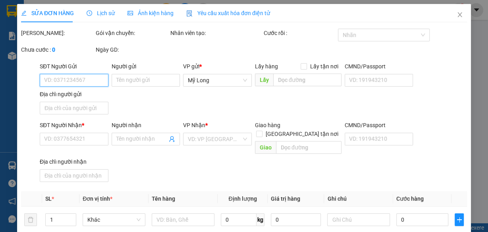
type input "40.000"
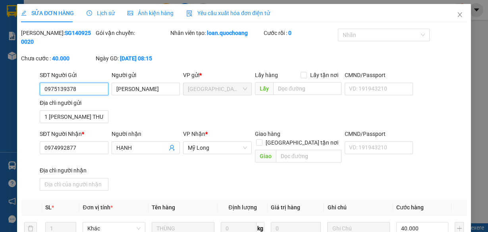
scroll to position [127, 0]
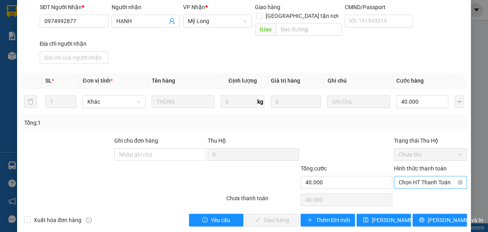
click at [423, 176] on span "Chọn HT Thanh Toán" at bounding box center [431, 182] width 64 height 12
click at [416, 191] on div "Tại văn phòng" at bounding box center [426, 188] width 63 height 9
type input "0"
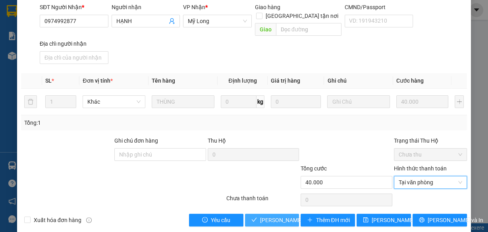
click at [270, 216] on span "Lưu và Giao hàng" at bounding box center [298, 220] width 76 height 9
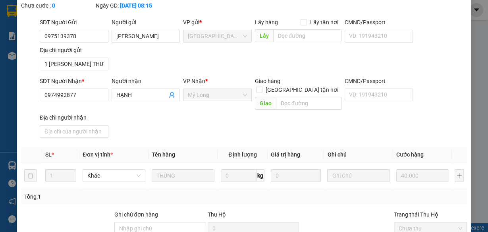
scroll to position [0, 0]
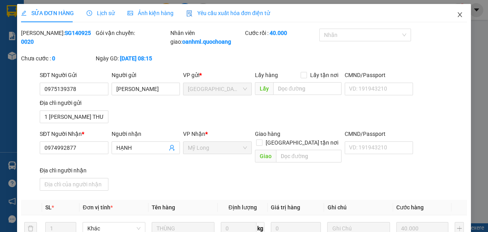
click at [457, 14] on icon "close" at bounding box center [460, 15] width 6 height 6
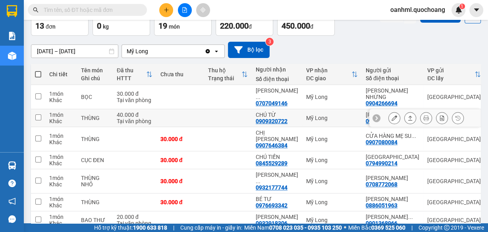
scroll to position [64, 0]
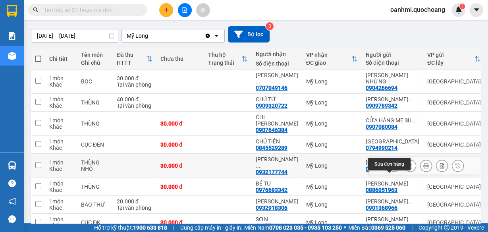
click at [392, 168] on icon at bounding box center [395, 166] width 6 height 6
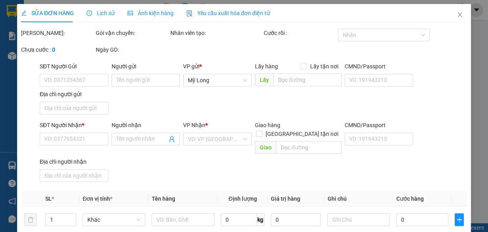
type input "0708772068"
type input "NGUYỄN THỊ THANH THẢO"
type input "57 TRẦN THÁNH TÔNG P15 Q TÂN BÌNH"
type input "0932177744"
type input "TRẦN MINH KIỀU"
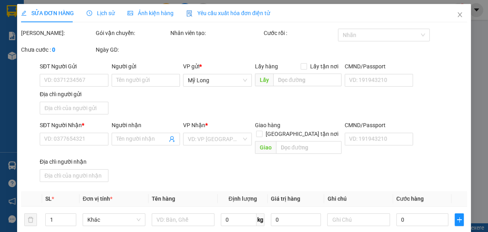
type input "30.000"
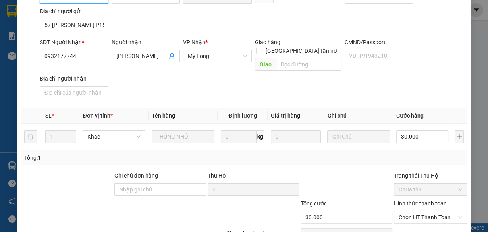
scroll to position [127, 0]
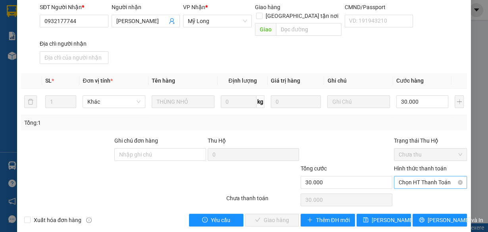
click at [415, 176] on span "Chọn HT Thanh Toán" at bounding box center [431, 182] width 64 height 12
click at [413, 190] on div "Tại văn phòng" at bounding box center [426, 188] width 63 height 9
type input "0"
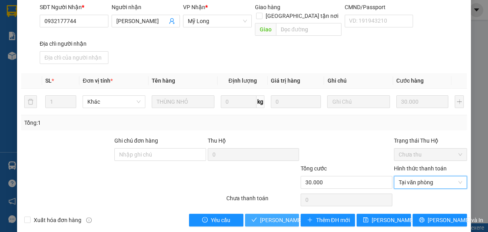
click at [273, 216] on span "Lưu và Giao hàng" at bounding box center [298, 220] width 76 height 9
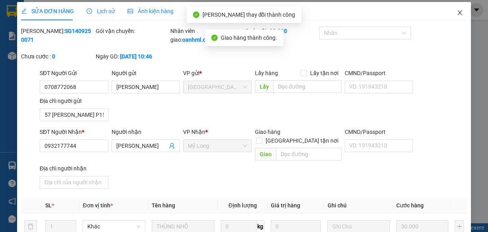
scroll to position [0, 0]
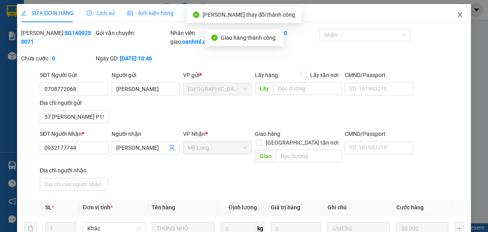
click at [457, 12] on icon "close" at bounding box center [460, 15] width 6 height 6
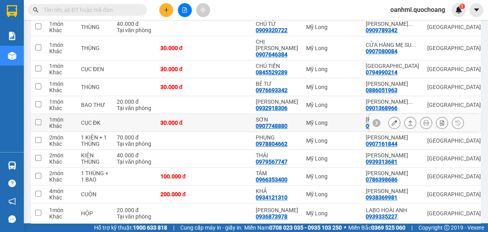
scroll to position [159, 0]
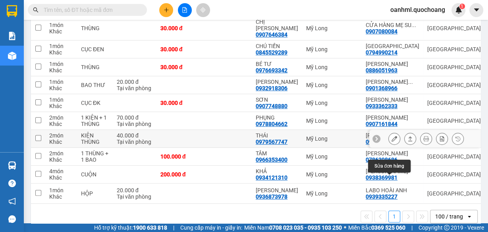
click at [392, 141] on icon at bounding box center [395, 139] width 6 height 6
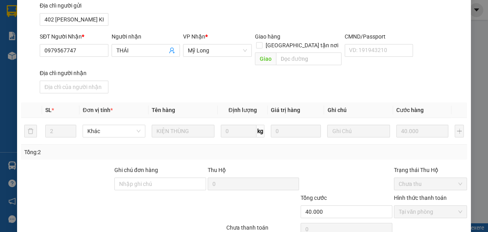
scroll to position [127, 0]
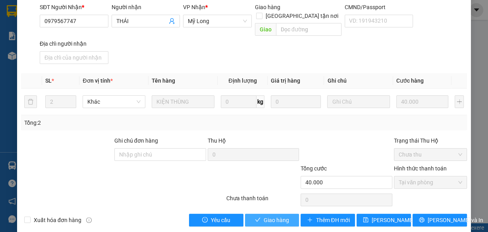
click at [257, 217] on icon "check" at bounding box center [258, 220] width 6 height 6
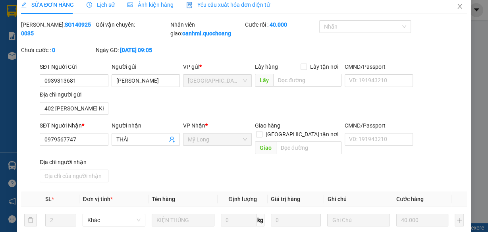
scroll to position [0, 0]
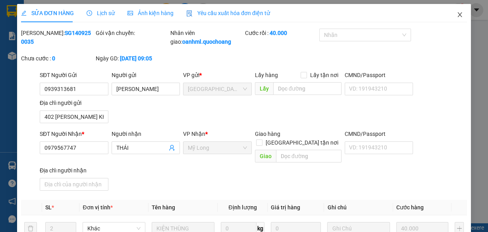
click at [452, 13] on span "Close" at bounding box center [460, 15] width 22 height 22
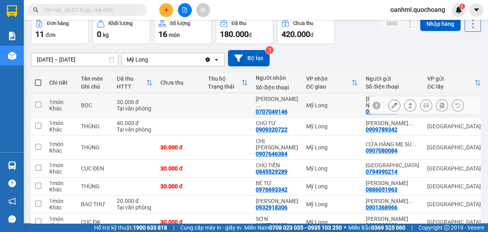
scroll to position [95, 0]
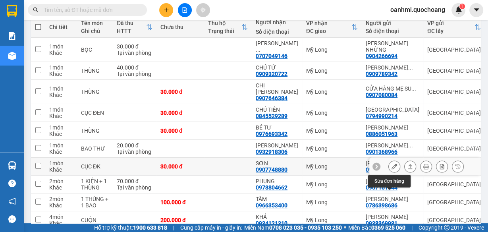
click at [392, 169] on icon at bounding box center [395, 167] width 6 height 6
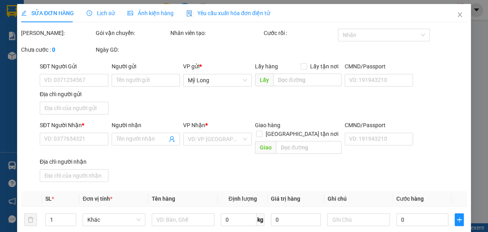
type input "0933362333"
type input "TRỊNH TRẦN TẤN PHÁT"
type input "109/5 THÁI PHIÊN P1 QUẬN 11 HCM"
type input "0907748880"
type input "SƠN"
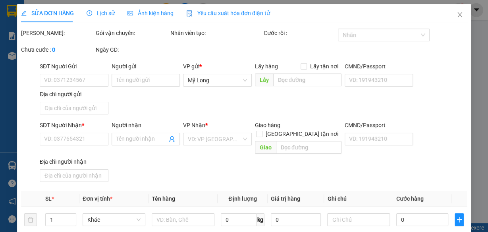
type input "30.000"
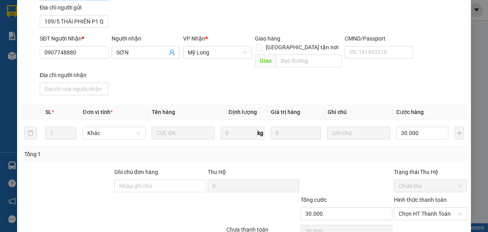
scroll to position [127, 0]
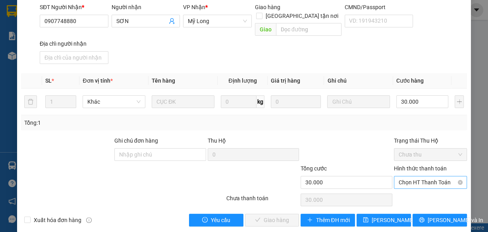
click at [428, 176] on span "Chọn HT Thanh Toán" at bounding box center [431, 182] width 64 height 12
click at [415, 189] on div "Tại văn phòng" at bounding box center [426, 188] width 63 height 9
type input "0"
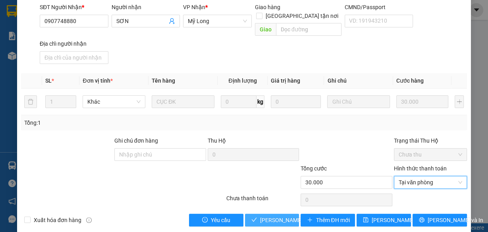
click at [292, 216] on span "Lưu và Giao hàng" at bounding box center [298, 220] width 76 height 9
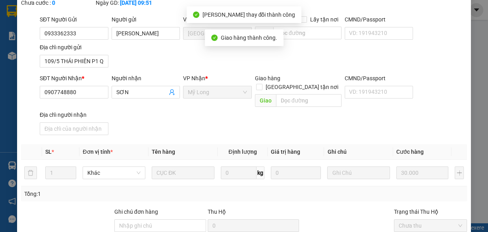
scroll to position [0, 0]
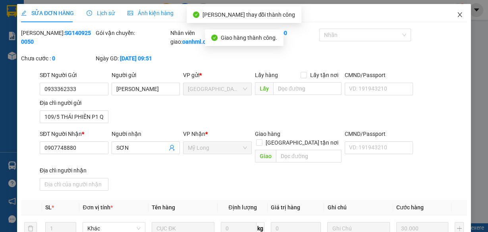
click at [457, 15] on icon "close" at bounding box center [460, 15] width 6 height 6
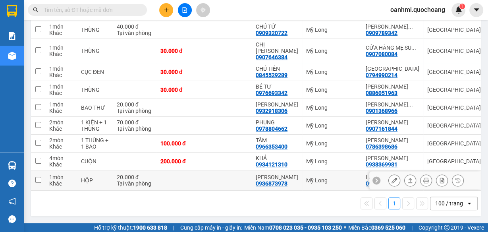
scroll to position [188, 0]
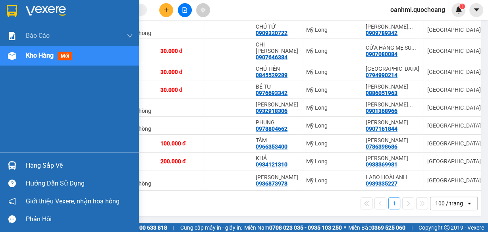
click at [54, 164] on div "Hàng sắp về" at bounding box center [79, 166] width 107 height 12
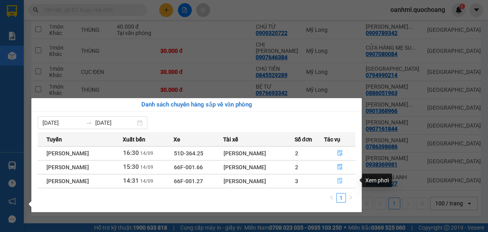
click at [339, 178] on icon "file-done" at bounding box center [340, 181] width 6 height 6
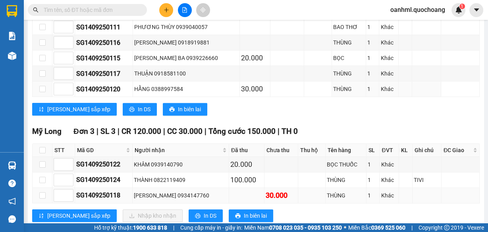
scroll to position [365, 0]
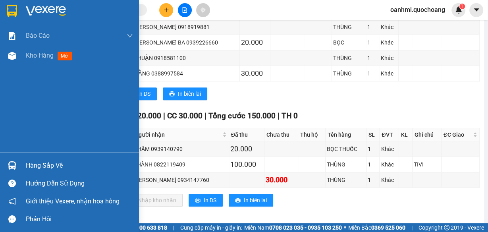
click at [35, 167] on div "Hàng sắp về" at bounding box center [79, 166] width 107 height 12
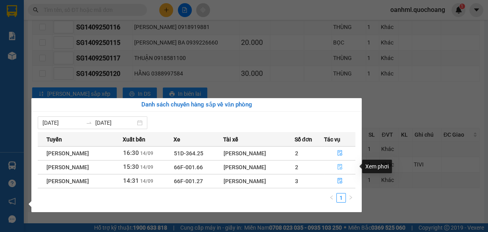
click at [340, 165] on icon "file-done" at bounding box center [340, 167] width 6 height 6
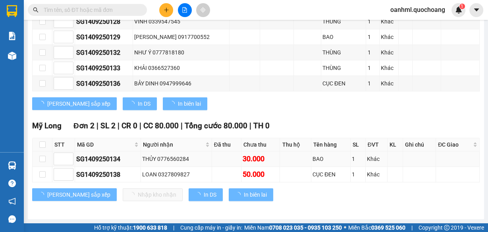
scroll to position [200, 0]
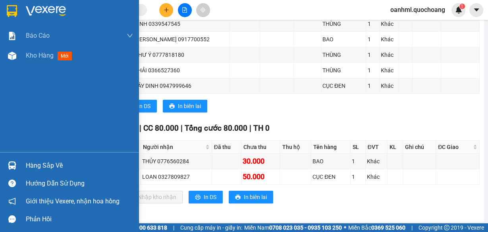
click at [46, 163] on div "Hàng sắp về" at bounding box center [79, 166] width 107 height 12
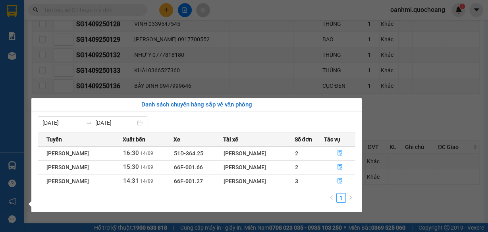
click at [341, 150] on icon "file-done" at bounding box center [340, 153] width 6 height 6
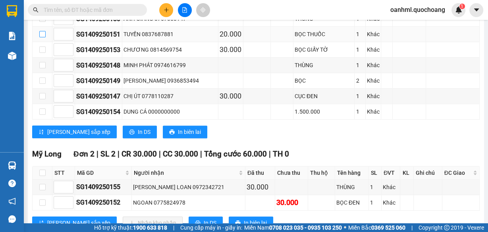
scroll to position [315, 0]
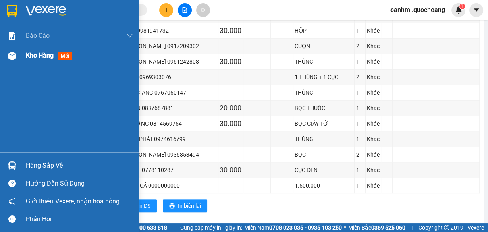
click at [31, 56] on span "Kho hàng" at bounding box center [40, 56] width 28 height 8
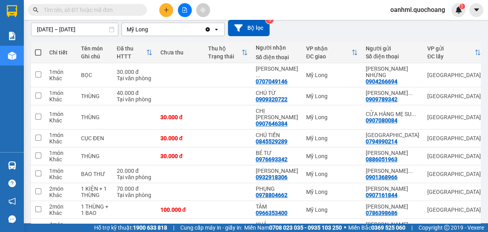
scroll to position [61, 0]
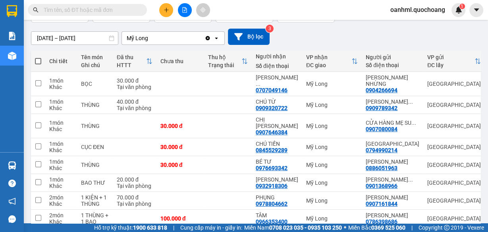
click at [139, 9] on span at bounding box center [141, 10] width 5 height 9
click at [128, 9] on input "text" at bounding box center [91, 10] width 94 height 9
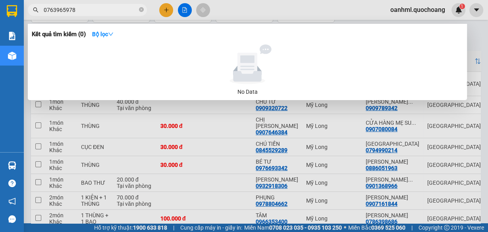
type input "0763965978"
click at [473, 37] on div at bounding box center [244, 116] width 488 height 232
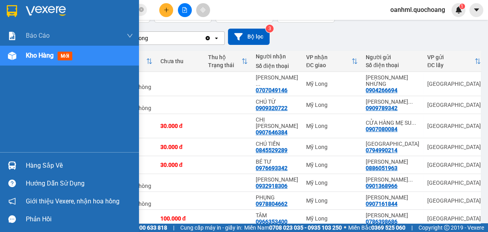
click at [48, 160] on div "Hàng sắp về" at bounding box center [79, 166] width 107 height 12
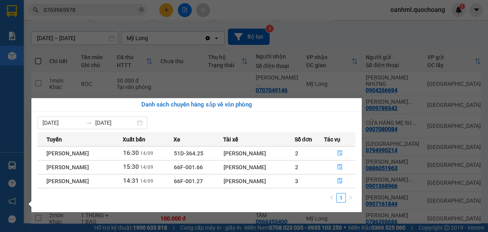
click at [337, 80] on section "Kết quả tìm kiếm ( 0 ) Bộ lọc No Data 0763965978 oanhml.quochoang 1 Báo cáo Báo…" at bounding box center [244, 116] width 488 height 232
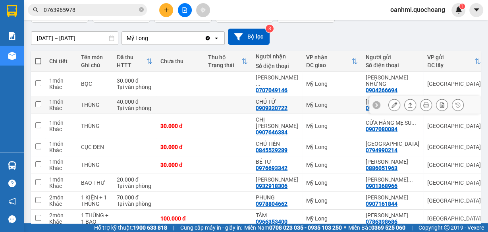
scroll to position [0, 0]
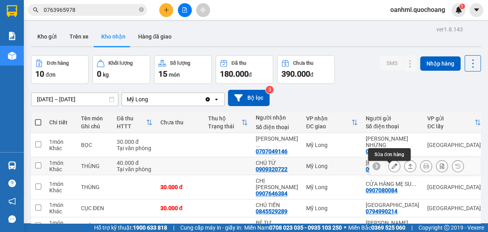
click at [392, 169] on icon at bounding box center [395, 166] width 6 height 6
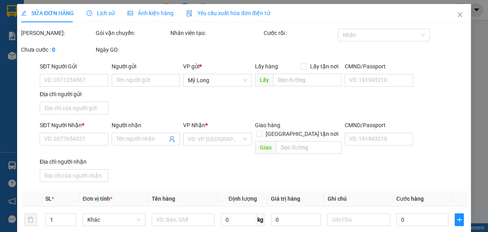
type input "0909789342"
type input "NGUYỄN PHƯỚC NGUYÊN"
type input "149/68 LŨY BÁN BÍCH P PHÚ THẠNH"
type input "0909320722"
type input "CHÚ TỪ"
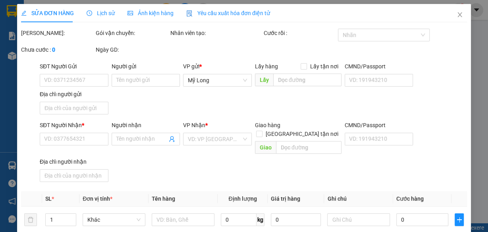
type input "40.000"
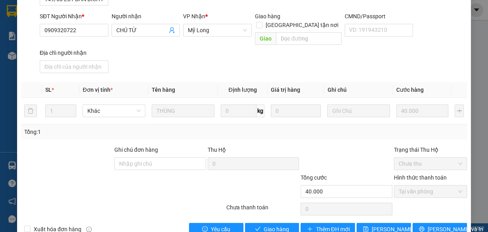
scroll to position [127, 0]
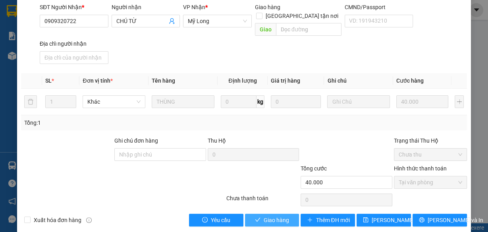
click at [285, 216] on span "Giao hàng" at bounding box center [276, 220] width 25 height 9
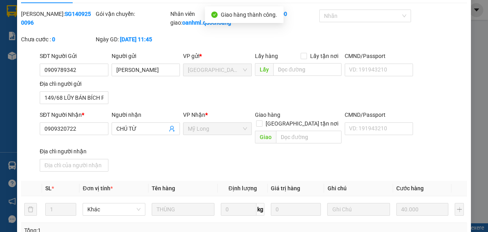
scroll to position [0, 0]
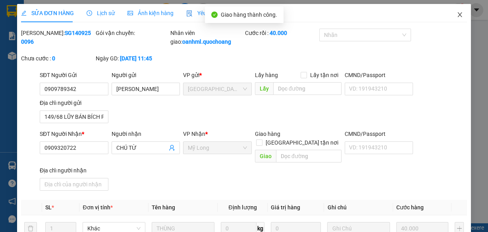
click at [458, 15] on icon "close" at bounding box center [460, 14] width 4 height 5
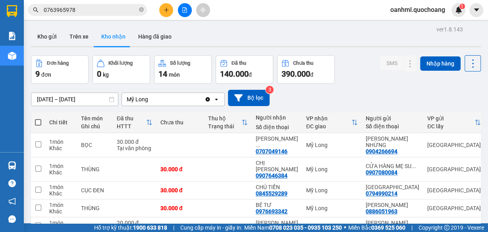
click at [126, 11] on input "0763965978" at bounding box center [91, 10] width 94 height 9
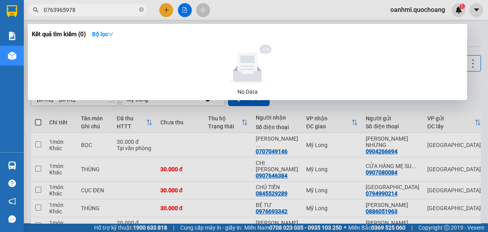
click at [141, 8] on icon "close-circle" at bounding box center [141, 9] width 5 height 5
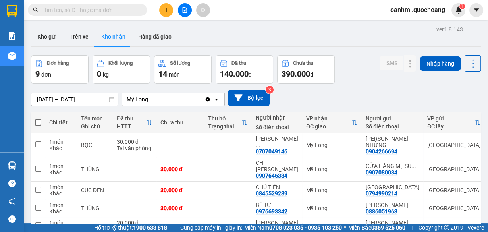
click at [117, 12] on input "text" at bounding box center [91, 10] width 94 height 9
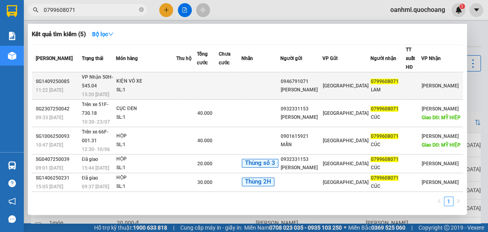
type input "0799608071"
click at [418, 82] on div at bounding box center [413, 86] width 15 height 8
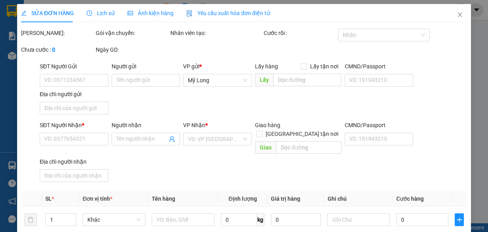
type input "0946791071"
type input "QUÁCH THU VÂN"
type input "152A TÂN THÀNH P12 Q5"
type input "0799608071"
type input "LAM"
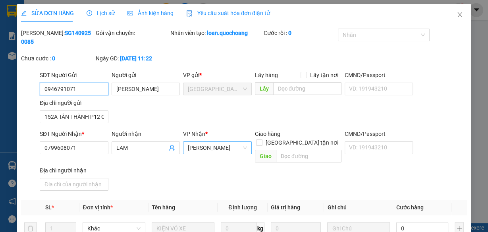
click at [223, 146] on span "Cao Lãnh" at bounding box center [217, 148] width 59 height 12
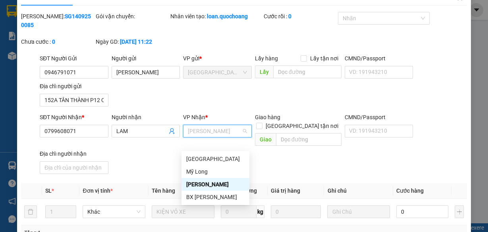
scroll to position [32, 0]
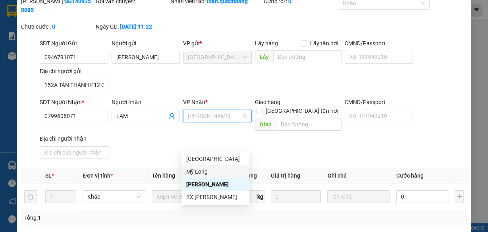
click at [209, 173] on div "Mỹ Long" at bounding box center [215, 171] width 58 height 9
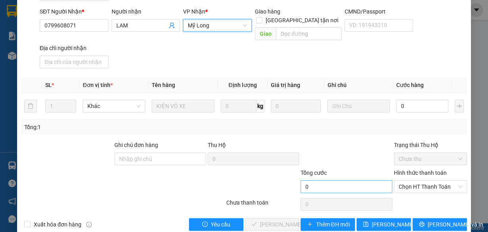
scroll to position [127, 0]
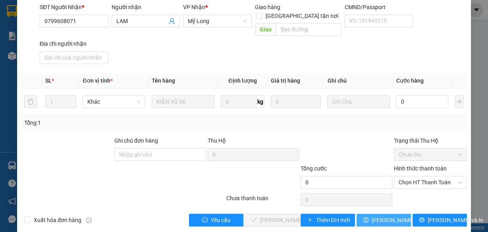
click at [369, 214] on button "Lưu thay đổi" at bounding box center [384, 220] width 54 height 13
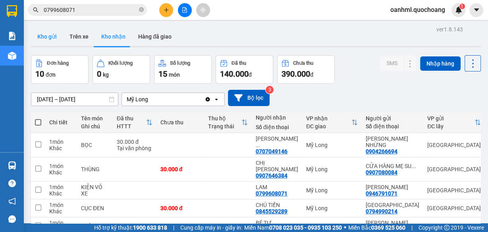
click at [53, 38] on button "Kho gửi" at bounding box center [47, 36] width 32 height 19
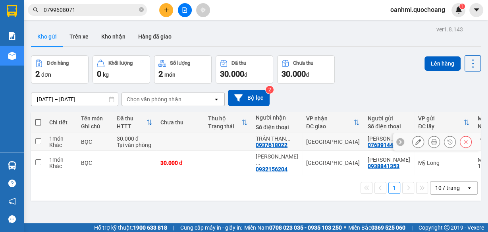
drag, startPoint x: 247, startPoint y: 138, endPoint x: 222, endPoint y: 158, distance: 31.6
click at [246, 138] on td at bounding box center [228, 142] width 48 height 18
checkbox input "true"
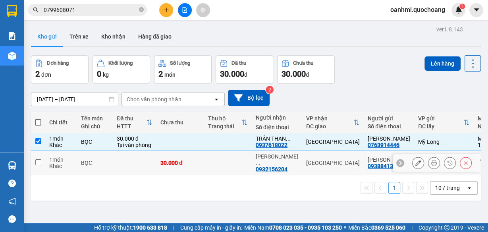
click at [222, 163] on td at bounding box center [228, 163] width 48 height 24
checkbox input "true"
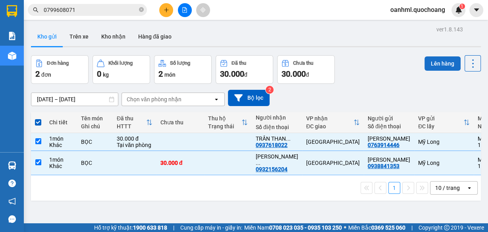
click at [435, 63] on button "Lên hàng" at bounding box center [443, 63] width 36 height 14
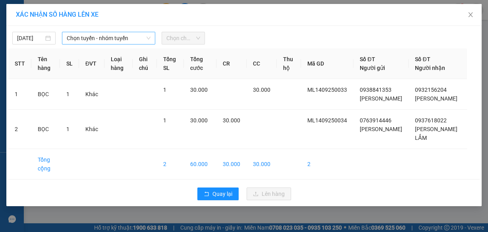
click at [141, 37] on span "Chọn tuyến - nhóm tuyến" at bounding box center [109, 38] width 84 height 12
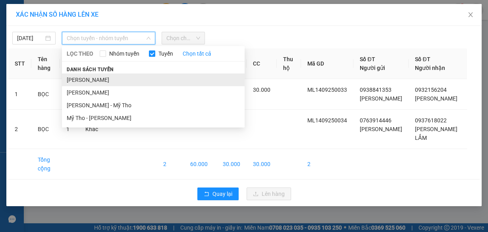
click at [112, 79] on li "Cao Lãnh - Hồ Chí Minh" at bounding box center [153, 79] width 183 height 13
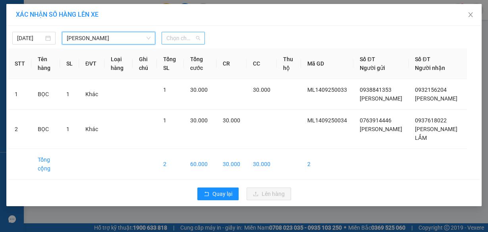
click at [191, 38] on span "Chọn chuyến" at bounding box center [183, 38] width 34 height 12
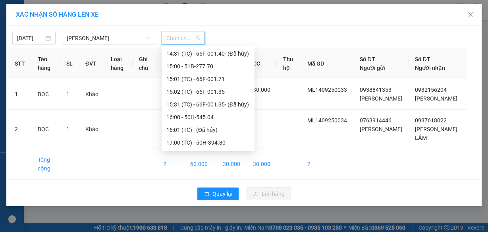
scroll to position [381, 0]
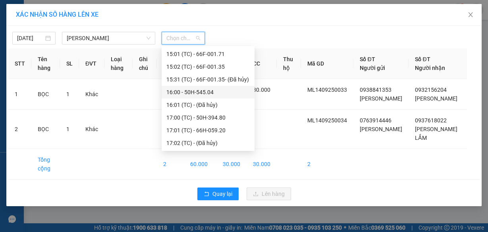
click at [200, 90] on div "16:00 - 50H-545.04" at bounding box center [207, 92] width 83 height 9
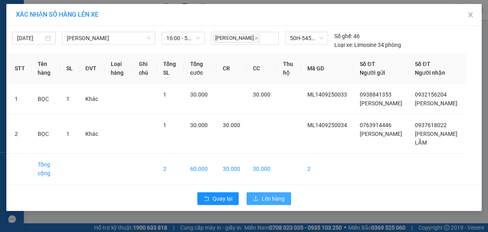
click at [285, 205] on button "Lên hàng" at bounding box center [269, 198] width 44 height 13
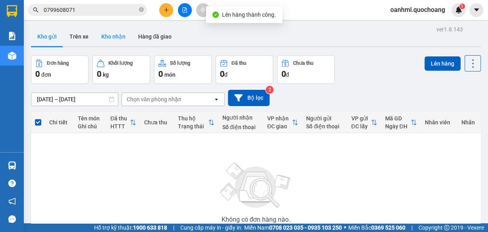
click at [112, 36] on button "Kho nhận" at bounding box center [113, 36] width 37 height 19
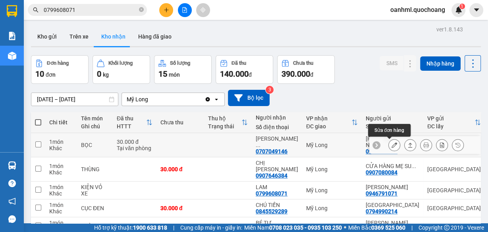
click at [392, 143] on icon at bounding box center [395, 145] width 6 height 6
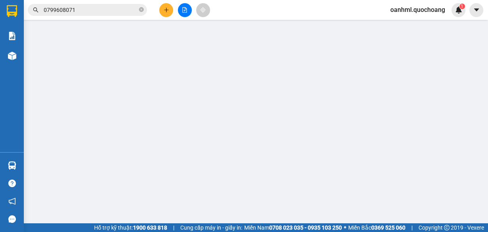
type input "0904266694"
type input "CAO CẨM NHỪNG"
type input "273 TRẦN HƯNG ĐẠO P.7 QUẬN 5"
type input "0707049146"
type input "LÊ THỊ DIỆU THÁI"
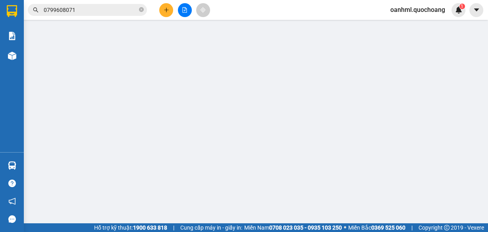
type input "30.000"
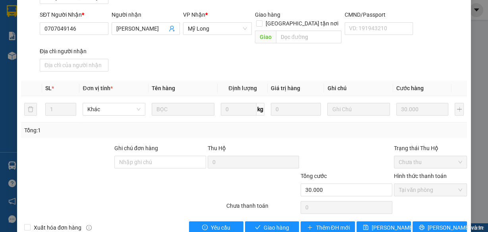
scroll to position [127, 0]
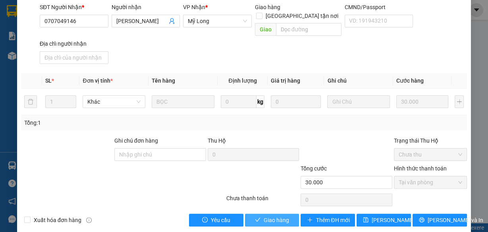
click at [283, 216] on span "Giao hàng" at bounding box center [276, 220] width 25 height 9
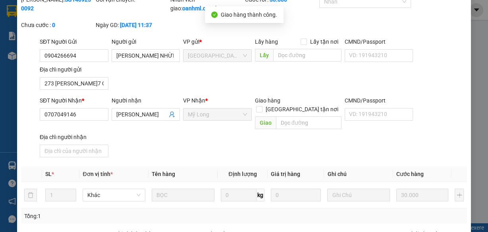
scroll to position [8, 0]
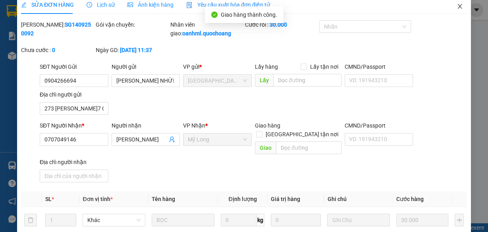
click at [457, 5] on icon "close" at bounding box center [460, 6] width 6 height 6
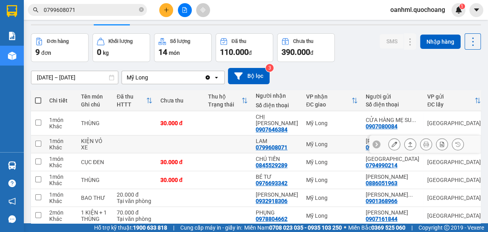
scroll to position [32, 0]
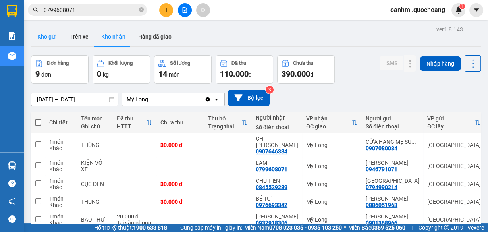
click at [46, 39] on button "Kho gửi" at bounding box center [47, 36] width 32 height 19
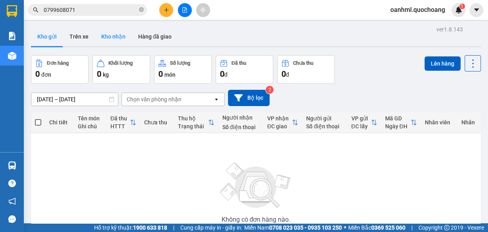
click at [114, 34] on button "Kho nhận" at bounding box center [113, 36] width 37 height 19
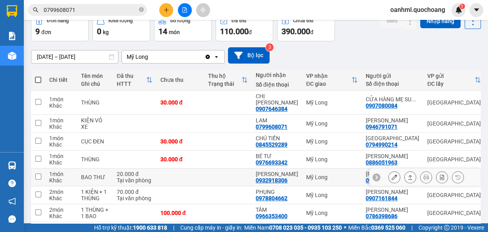
scroll to position [95, 0]
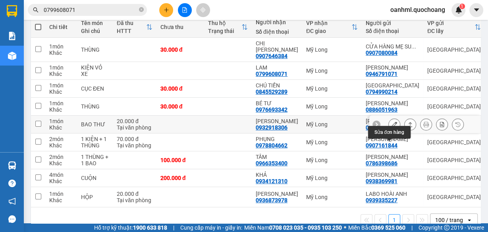
click at [392, 127] on icon at bounding box center [395, 125] width 6 height 6
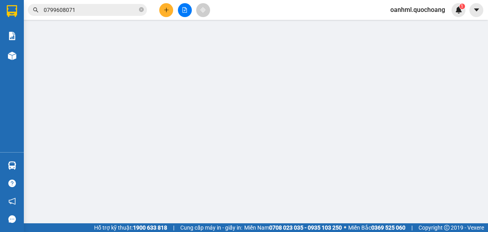
type input "0901368966"
type input "[PERSON_NAME]"
type input "110/23 TẠ QUANG BỬU P RẠCH ÔNG"
type input "0932918306"
type input "[PERSON_NAME]"
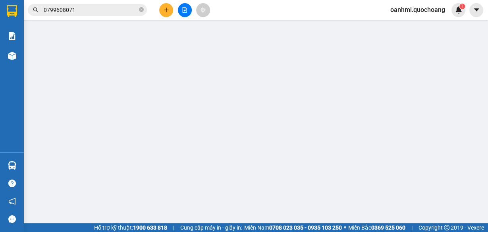
type input "20.000"
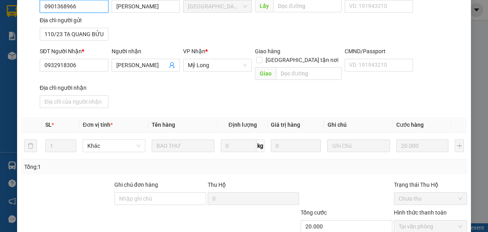
scroll to position [127, 0]
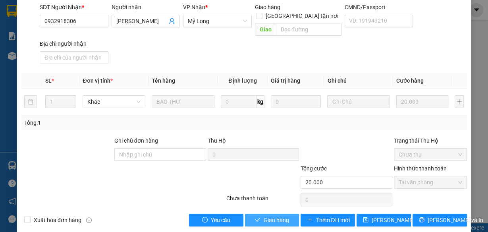
click at [266, 216] on span "Giao hàng" at bounding box center [276, 220] width 25 height 9
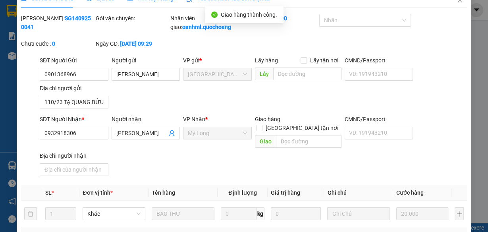
scroll to position [8, 0]
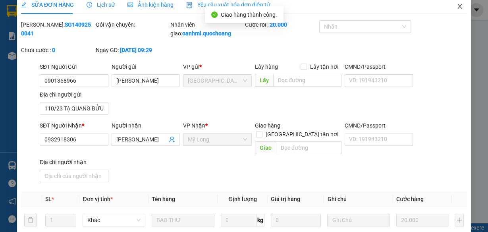
drag, startPoint x: 457, startPoint y: 1, endPoint x: 455, endPoint y: 9, distance: 8.1
click at [457, 2] on span "Close" at bounding box center [460, 7] width 22 height 22
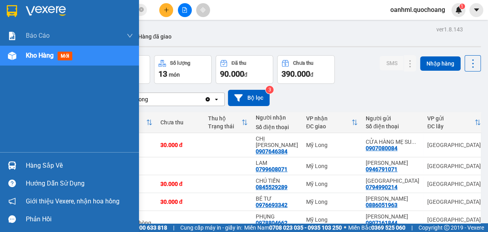
click at [43, 167] on div "Hàng sắp về" at bounding box center [79, 166] width 107 height 12
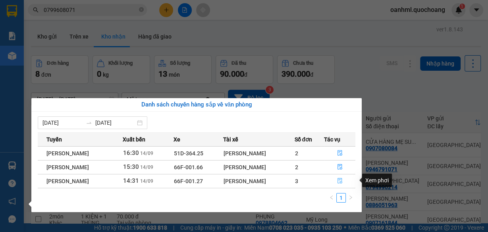
click at [340, 182] on icon "file-done" at bounding box center [340, 181] width 6 height 6
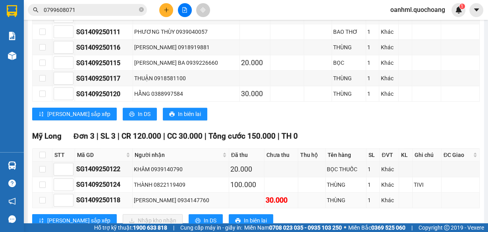
scroll to position [365, 0]
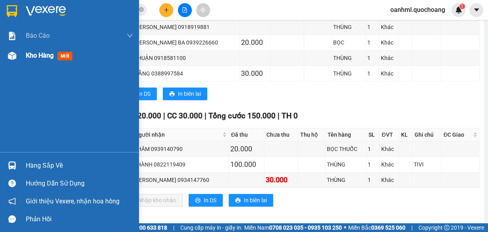
click at [44, 56] on span "Kho hàng" at bounding box center [40, 56] width 28 height 8
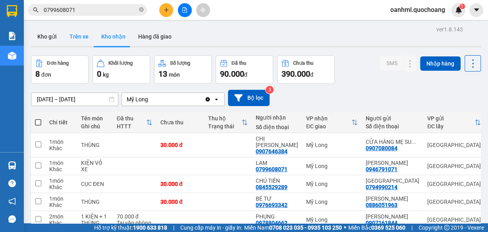
drag, startPoint x: 46, startPoint y: 42, endPoint x: 63, endPoint y: 37, distance: 18.0
click at [46, 41] on button "Kho gửi" at bounding box center [47, 36] width 32 height 19
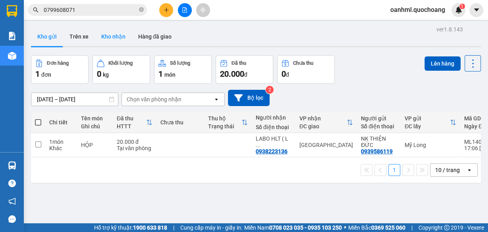
click at [103, 37] on button "Kho nhận" at bounding box center [113, 36] width 37 height 19
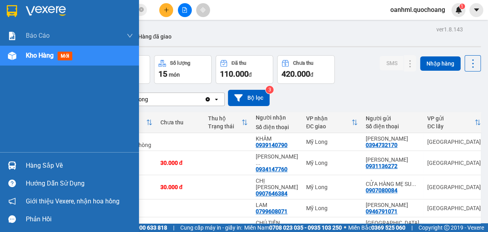
click at [35, 167] on div "Hàng sắp về" at bounding box center [79, 166] width 107 height 12
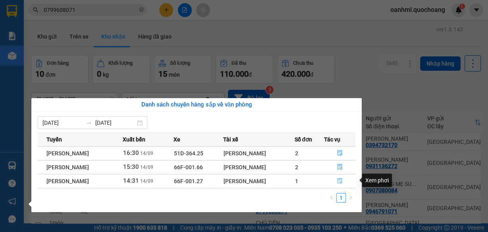
click at [340, 180] on icon "file-done" at bounding box center [340, 181] width 6 height 6
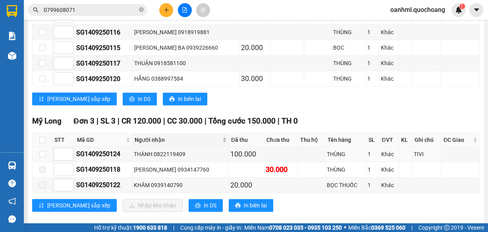
scroll to position [365, 0]
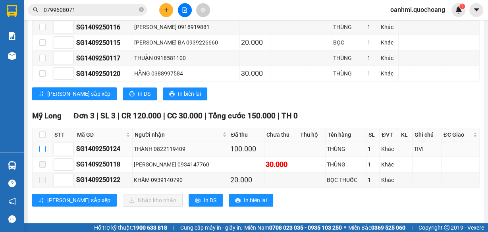
click at [42, 146] on input "checkbox" at bounding box center [42, 149] width 6 height 6
checkbox input "true"
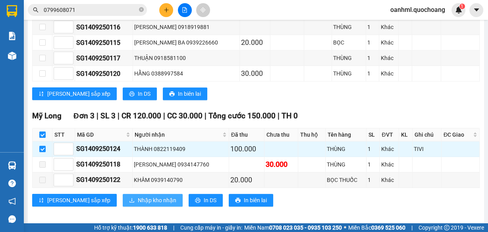
click at [138, 196] on span "Nhập kho nhận" at bounding box center [157, 200] width 39 height 9
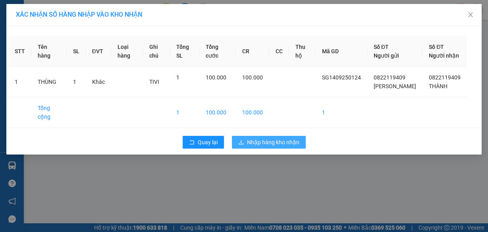
click at [271, 147] on span "Nhập hàng kho nhận" at bounding box center [273, 142] width 52 height 9
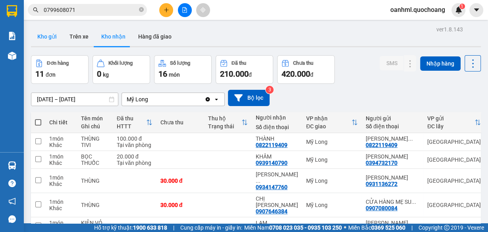
click at [52, 36] on button "Kho gửi" at bounding box center [47, 36] width 32 height 19
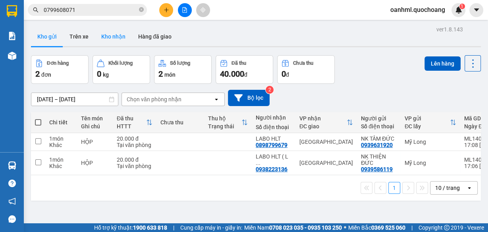
click at [102, 39] on button "Kho nhận" at bounding box center [113, 36] width 37 height 19
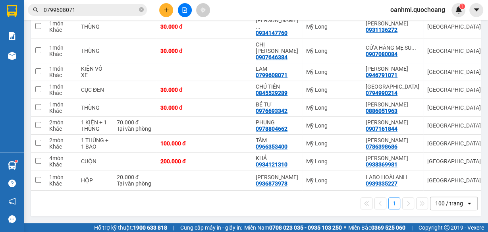
scroll to position [213, 0]
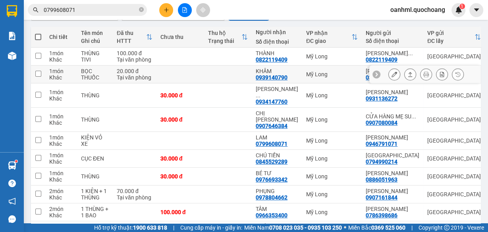
scroll to position [54, 0]
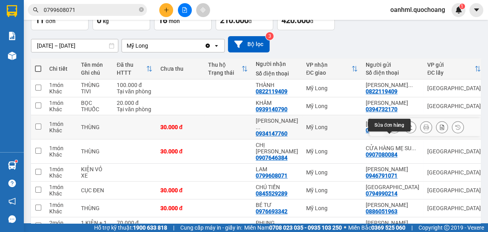
click at [392, 130] on icon at bounding box center [395, 127] width 6 height 6
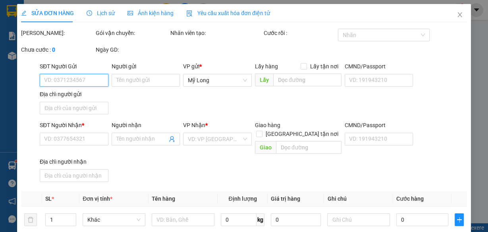
type input "0931136272"
type input "TRƯƠNG NGỌC MINH"
type input "115/39 TRẦN ĐÌNH XU P NGUYỄN CƯ TRINH Q1"
type input "0934147760"
type input "BÙI ĐĂNG THANH"
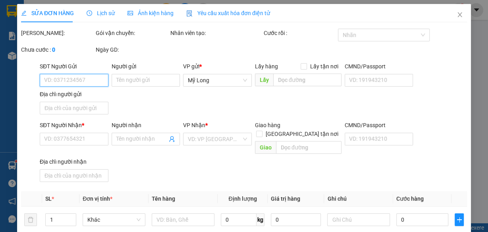
type input "30.000"
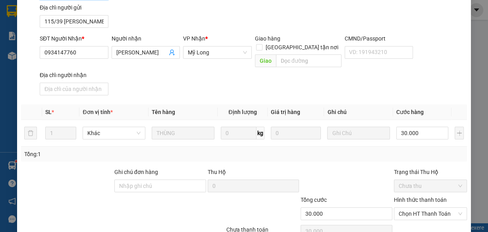
scroll to position [127, 0]
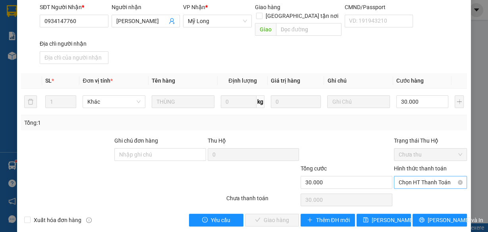
click at [436, 176] on span "Chọn HT Thanh Toán" at bounding box center [431, 182] width 64 height 12
click at [437, 184] on div "Tại văn phòng" at bounding box center [426, 188] width 72 height 13
type input "0"
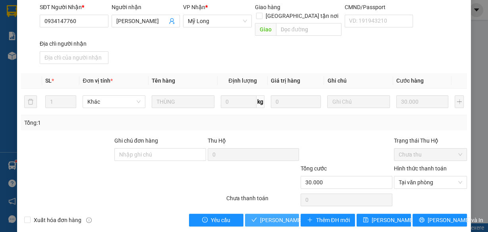
click at [277, 216] on span "Lưu và Giao hàng" at bounding box center [298, 220] width 76 height 9
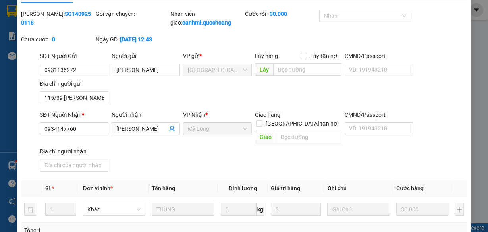
scroll to position [0, 0]
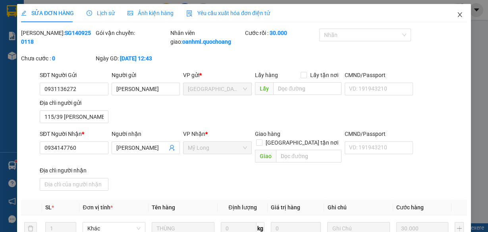
click at [457, 12] on icon "close" at bounding box center [460, 15] width 6 height 6
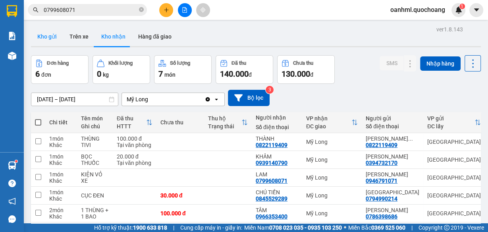
click at [41, 31] on button "Kho gửi" at bounding box center [47, 36] width 32 height 19
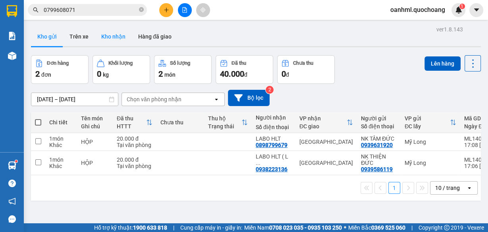
click at [119, 33] on button "Kho nhận" at bounding box center [113, 36] width 37 height 19
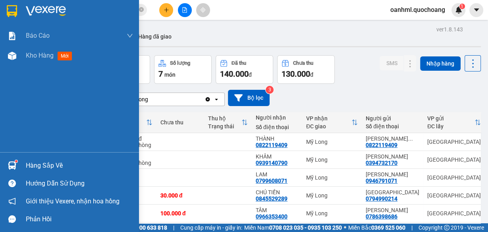
click at [43, 164] on div "Hàng sắp về" at bounding box center [79, 166] width 107 height 12
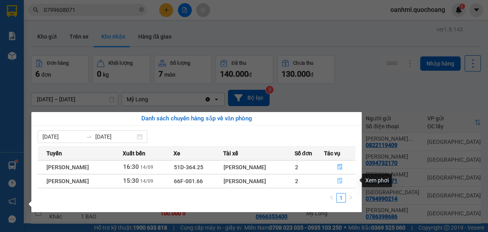
click at [342, 182] on icon "file-done" at bounding box center [340, 181] width 6 height 6
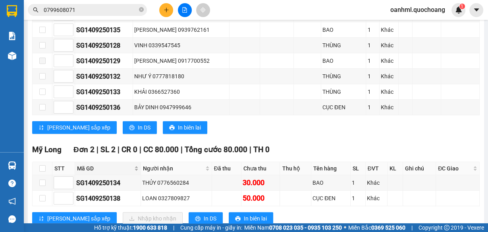
scroll to position [200, 0]
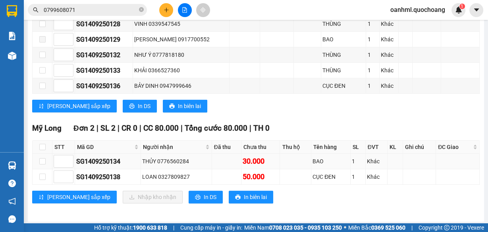
click at [153, 159] on div "THỦY 0776560284" at bounding box center [176, 161] width 68 height 9
click at [41, 160] on input "checkbox" at bounding box center [42, 161] width 6 height 6
checkbox input "true"
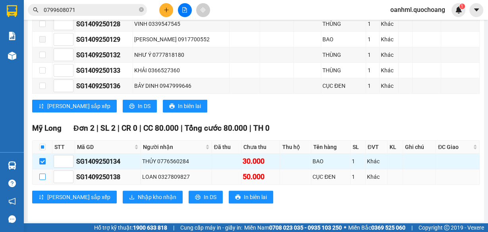
click at [41, 176] on input "checkbox" at bounding box center [42, 177] width 6 height 6
checkbox input "true"
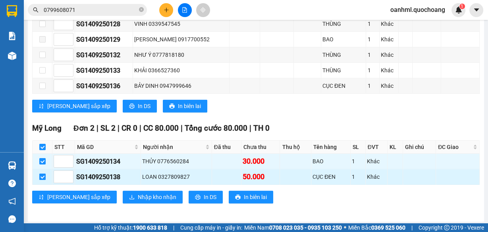
checkbox input "true"
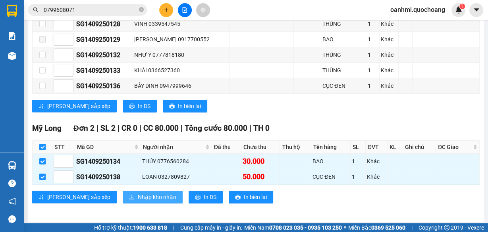
click at [138, 194] on span "Nhập kho nhận" at bounding box center [157, 197] width 39 height 9
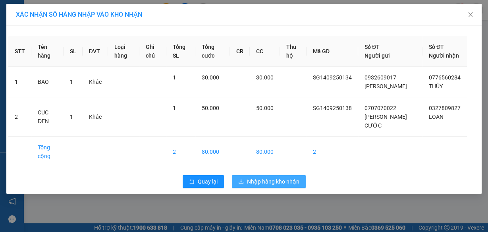
click at [253, 186] on span "Nhập hàng kho nhận" at bounding box center [273, 181] width 52 height 9
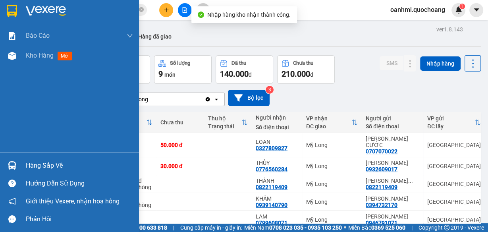
click at [43, 162] on div "Hàng sắp về" at bounding box center [79, 166] width 107 height 12
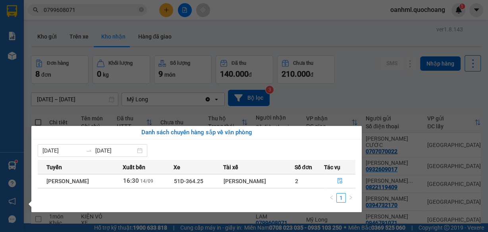
click at [367, 77] on section "Kết quả tìm kiếm ( 5 ) Bộ lọc Mã ĐH Trạng thái Món hàng Thu hộ Tổng cước Chưa c…" at bounding box center [244, 116] width 488 height 232
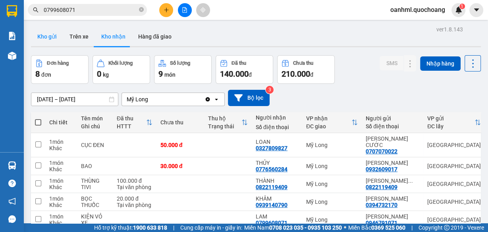
click at [54, 35] on button "Kho gửi" at bounding box center [47, 36] width 32 height 19
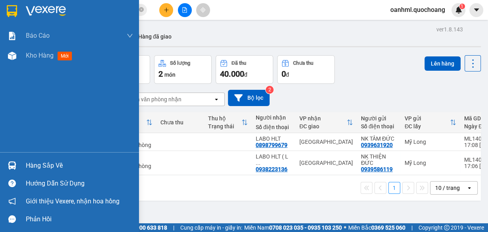
click at [37, 162] on div "Hàng sắp về" at bounding box center [79, 166] width 107 height 12
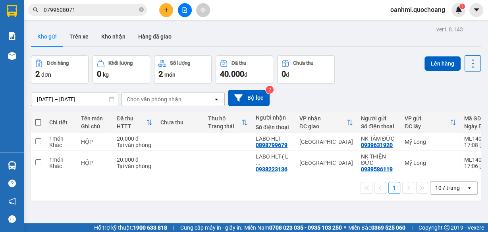
click at [398, 71] on section "Kết quả tìm kiếm ( 5 ) Bộ lọc Mã ĐH Trạng thái Món hàng Thu hộ Tổng cước Chưa c…" at bounding box center [244, 116] width 488 height 232
click at [118, 35] on button "Kho nhận" at bounding box center [113, 36] width 37 height 19
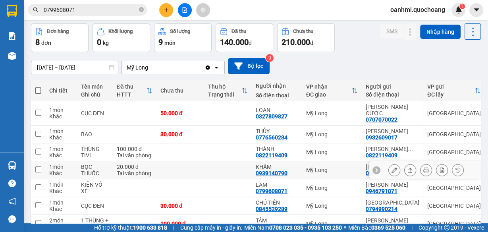
scroll to position [64, 0]
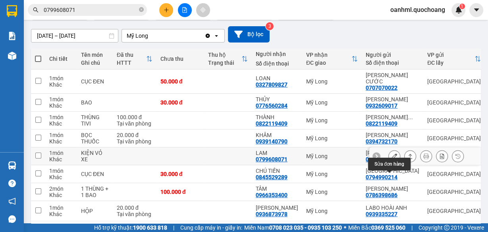
click at [392, 159] on icon at bounding box center [395, 156] width 6 height 6
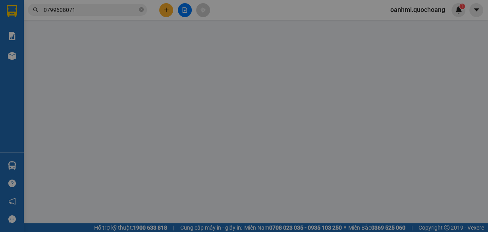
type input "0946791071"
type input "QUÁCH THU VÂN"
type input "152A TÂN THÀNH P12 Q5"
type input "0799608071"
type input "LAM"
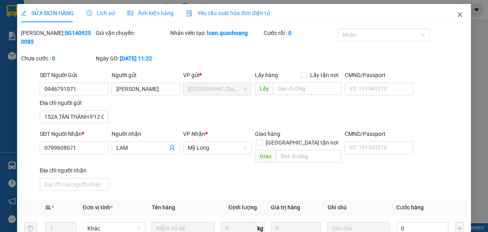
click at [457, 16] on icon "close" at bounding box center [460, 15] width 6 height 6
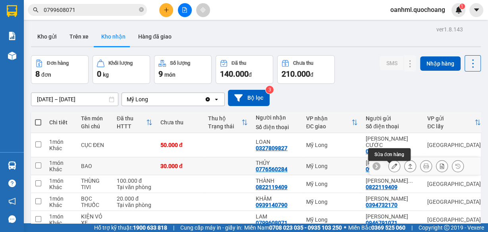
click at [392, 169] on icon at bounding box center [395, 166] width 6 height 6
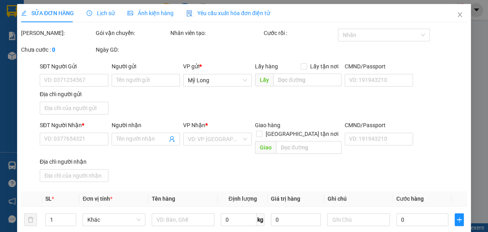
type input "0932609017"
type input "PHẠM THỊ MINH TUYỀN"
type input "25/19 VĂN CAO P TÂN QUÝ , TÂN PHÚ"
type input "0776560284"
type input "THỦY"
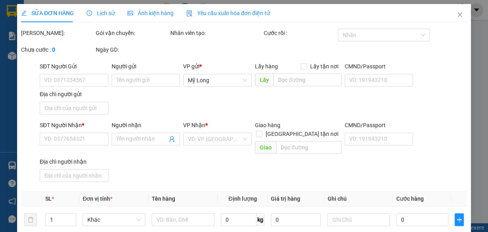
type input "30.000"
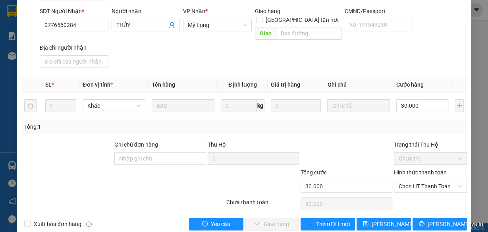
scroll to position [127, 0]
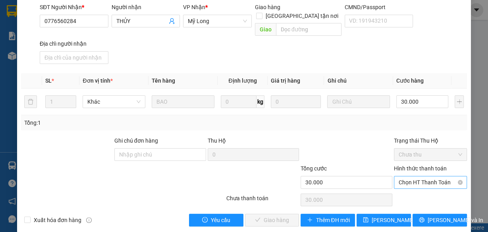
click at [420, 176] on span "Chọn HT Thanh Toán" at bounding box center [431, 182] width 64 height 12
click at [419, 187] on div "Tại văn phòng" at bounding box center [426, 188] width 63 height 9
type input "0"
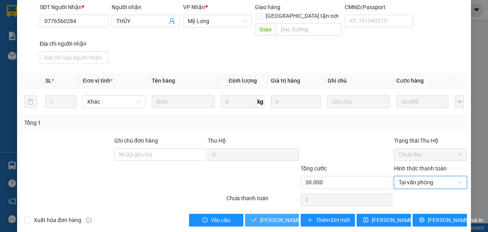
drag, startPoint x: 282, startPoint y: 212, endPoint x: 298, endPoint y: 195, distance: 22.8
click at [283, 216] on span "Lưu và Giao hàng" at bounding box center [298, 220] width 76 height 9
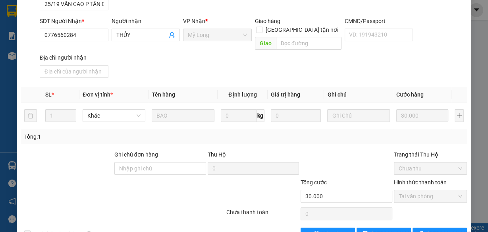
scroll to position [8, 0]
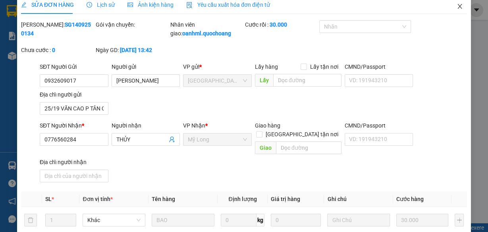
click at [458, 6] on icon "close" at bounding box center [460, 6] width 4 height 5
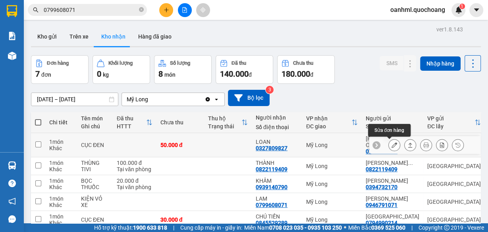
click at [392, 145] on icon at bounding box center [395, 145] width 6 height 6
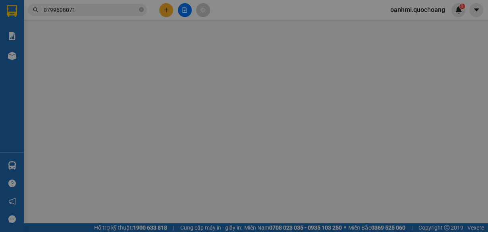
type input "0707070022"
type input "PHAN SƠN CƯỚC"
type input "18 LÊ MINH XUÂN P8 TÂN BÌNH"
type input "0327809827"
type input "LOAN"
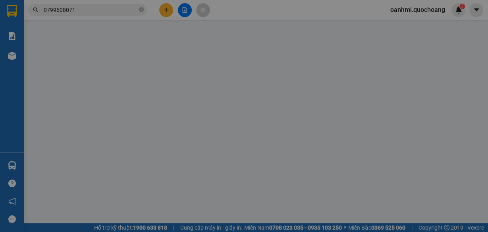
type input "50.000"
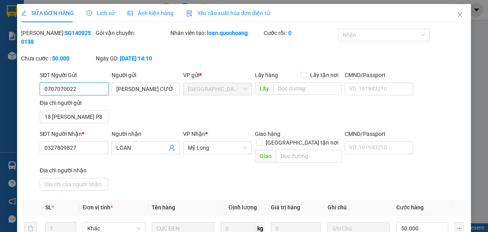
scroll to position [127, 0]
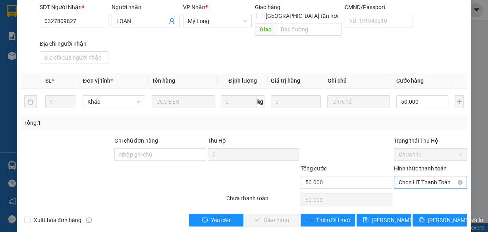
click at [404, 176] on span "Chọn HT Thanh Toán" at bounding box center [431, 182] width 64 height 12
drag, startPoint x: 404, startPoint y: 186, endPoint x: 394, endPoint y: 171, distance: 17.6
click at [404, 187] on div "Tại văn phòng" at bounding box center [426, 188] width 63 height 9
type input "0"
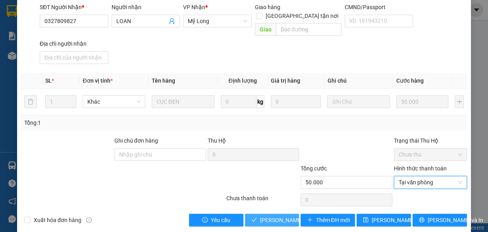
click at [282, 216] on span "Lưu và Giao hàng" at bounding box center [298, 220] width 76 height 9
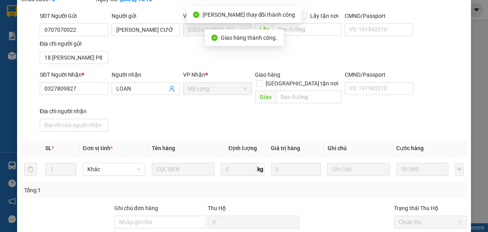
scroll to position [0, 0]
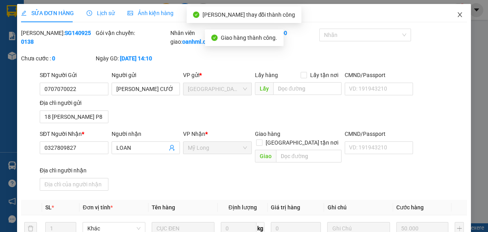
click at [458, 15] on icon "close" at bounding box center [460, 15] width 6 height 6
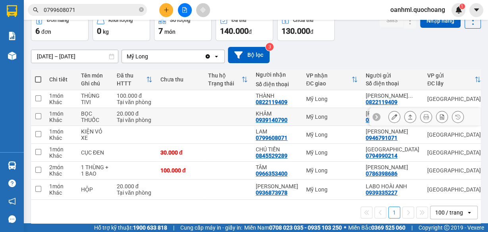
scroll to position [91, 0]
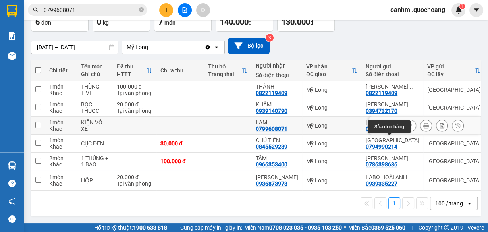
click at [392, 123] on icon at bounding box center [395, 126] width 6 height 6
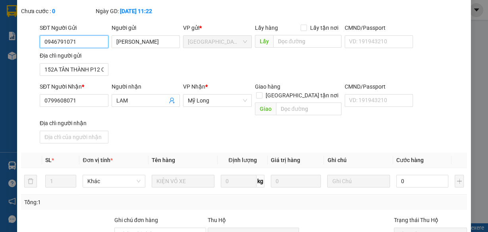
scroll to position [127, 0]
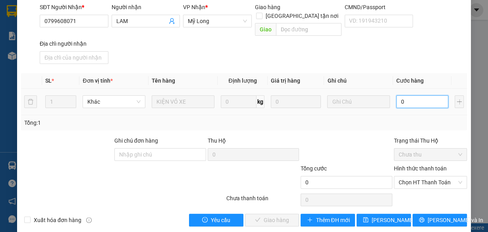
click at [427, 95] on input "0" at bounding box center [422, 101] width 52 height 13
type input "6"
type input "60"
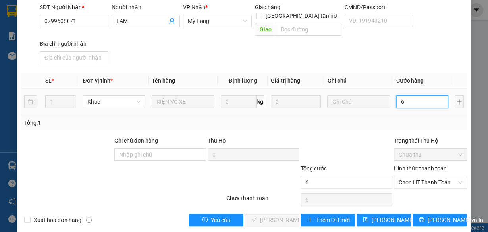
type input "60"
click at [425, 176] on span "Chọn HT Thanh Toán" at bounding box center [431, 182] width 64 height 12
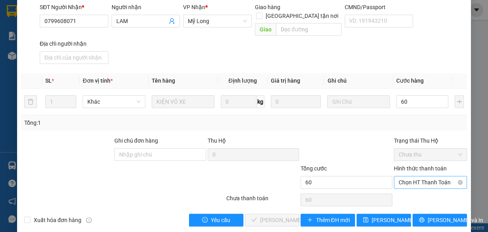
type input "60.000"
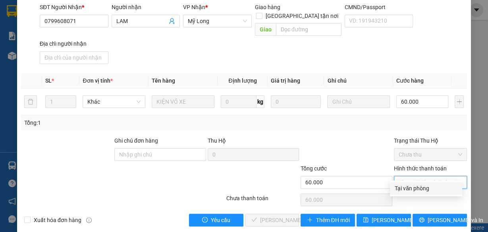
click at [423, 187] on div "Tại văn phòng" at bounding box center [426, 188] width 63 height 9
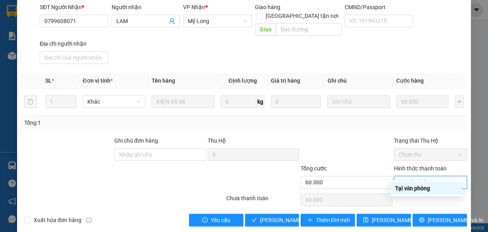
type input "0"
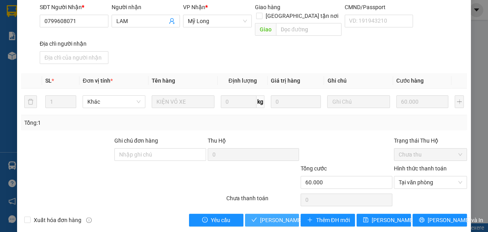
click at [271, 216] on span "Lưu và Giao hàng" at bounding box center [298, 220] width 76 height 9
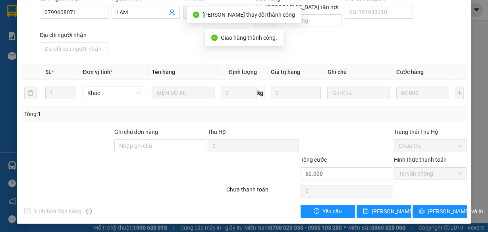
scroll to position [0, 0]
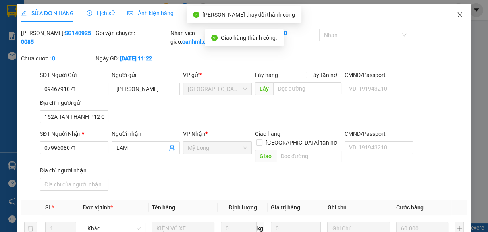
click at [457, 16] on icon "close" at bounding box center [460, 15] width 6 height 6
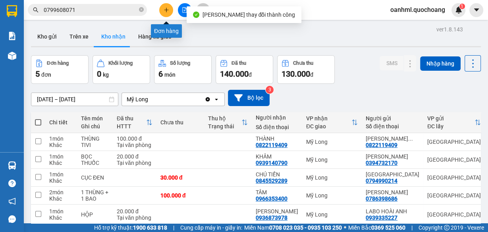
click at [170, 8] on button at bounding box center [166, 10] width 14 height 14
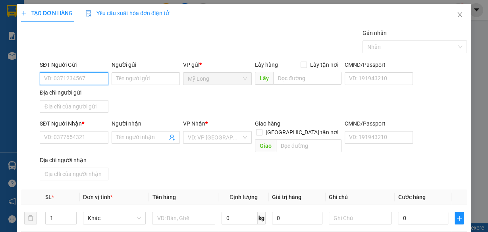
click at [46, 81] on input "SĐT Người Gửi" at bounding box center [74, 78] width 69 height 13
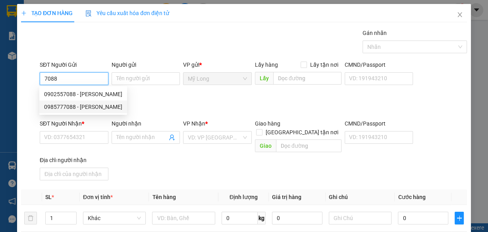
click at [97, 107] on div "0985777088 - NGÔ MINH TUẤN" at bounding box center [83, 106] width 78 height 9
type input "0985777088"
type input "NGÔ MINH TUẤN"
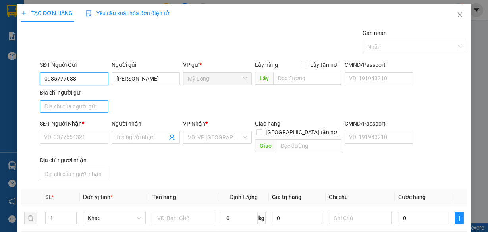
type input "0985777088"
click at [95, 110] on input "Địa chỉ người gửi" at bounding box center [74, 106] width 69 height 13
type input "ẤP 1, MỸ HIỆP, ĐỒNG THÁP"
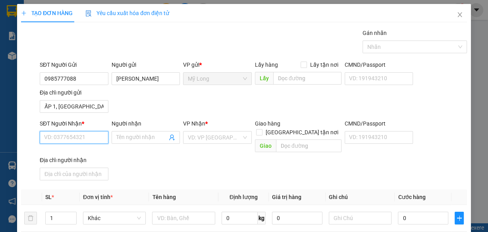
click at [84, 137] on input "SĐT Người Nhận *" at bounding box center [74, 137] width 69 height 13
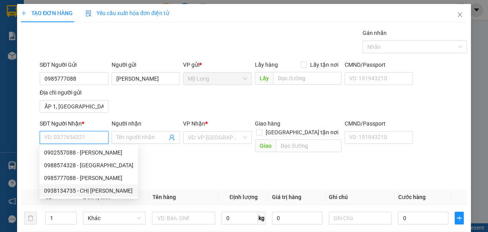
click at [100, 189] on div "0938134735 - CHỊ LINH" at bounding box center [88, 190] width 89 height 9
type input "0938134735"
type input "CHỊ LINH"
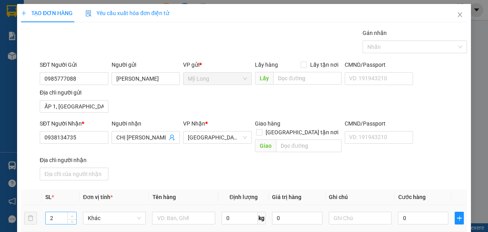
click at [73, 215] on icon "up" at bounding box center [72, 216] width 3 height 3
click at [180, 212] on input "text" at bounding box center [183, 218] width 63 height 13
type input "3"
click at [73, 215] on icon "up" at bounding box center [72, 216] width 3 height 3
click at [182, 212] on input "text" at bounding box center [183, 218] width 63 height 13
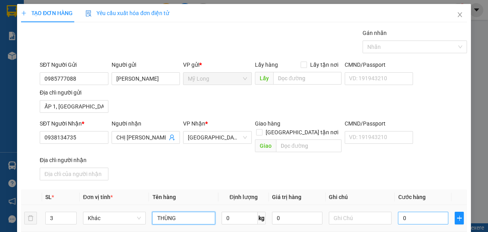
type input "THÙNG"
click at [406, 212] on input "0" at bounding box center [423, 218] width 50 height 13
type input "1"
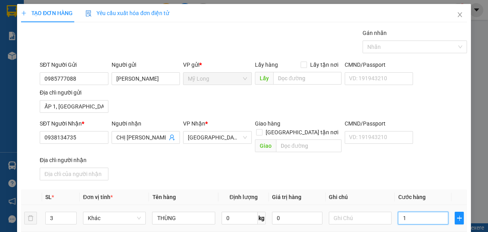
type input "12"
type input "120"
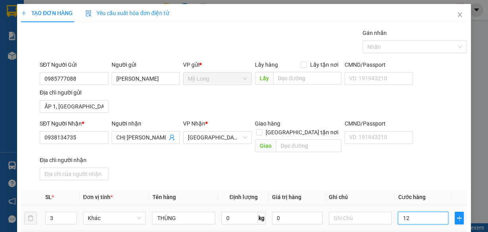
type input "120"
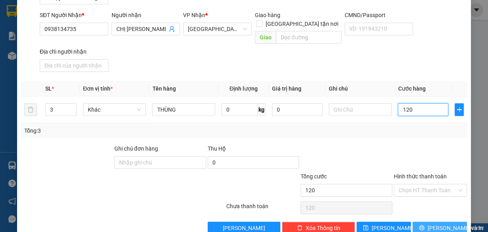
scroll to position [116, 0]
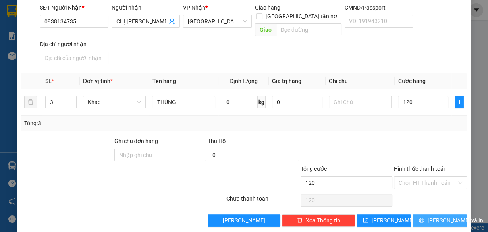
type input "120.000"
click at [421, 217] on span "printer" at bounding box center [422, 220] width 6 height 6
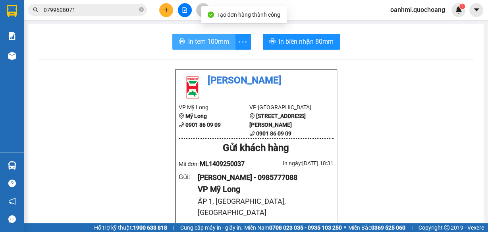
click at [219, 44] on span "In tem 100mm" at bounding box center [208, 42] width 41 height 10
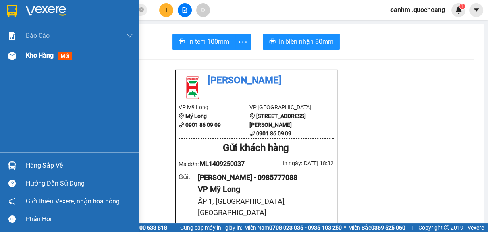
click at [43, 60] on div "Kho hàng mới" at bounding box center [51, 55] width 50 height 10
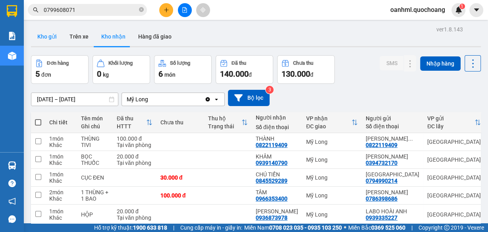
click at [52, 36] on button "Kho gửi" at bounding box center [47, 36] width 32 height 19
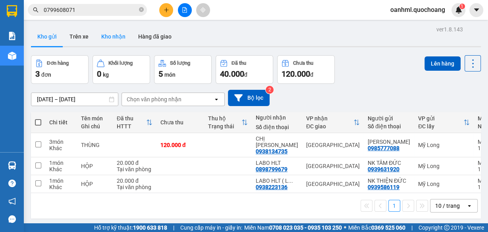
click at [119, 37] on button "Kho nhận" at bounding box center [113, 36] width 37 height 19
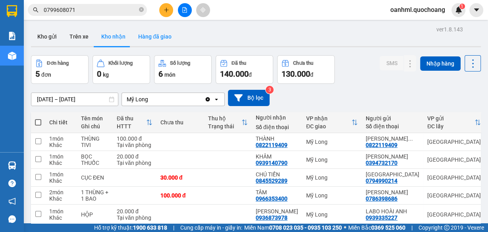
click at [157, 36] on button "Hàng đã giao" at bounding box center [155, 36] width 46 height 19
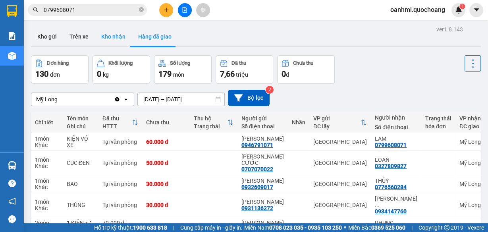
click at [116, 34] on button "Kho nhận" at bounding box center [113, 36] width 37 height 19
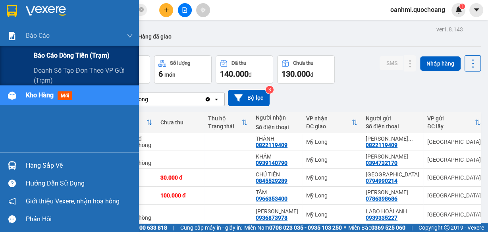
click at [40, 52] on span "Báo cáo dòng tiền (trạm)" at bounding box center [72, 55] width 76 height 10
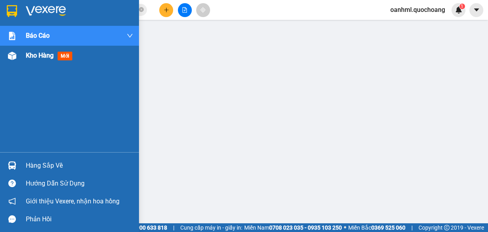
click at [46, 57] on span "Kho hàng" at bounding box center [40, 56] width 28 height 8
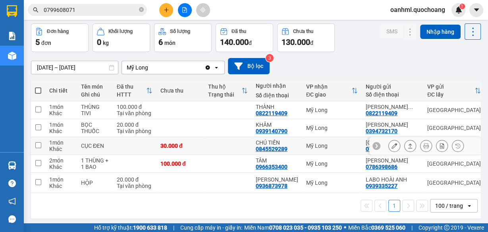
scroll to position [64, 0]
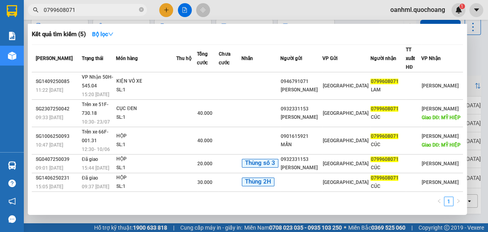
click at [104, 10] on input "0799608071" at bounding box center [91, 10] width 94 height 9
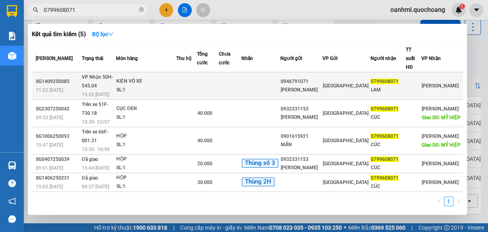
click at [197, 73] on td at bounding box center [186, 85] width 21 height 27
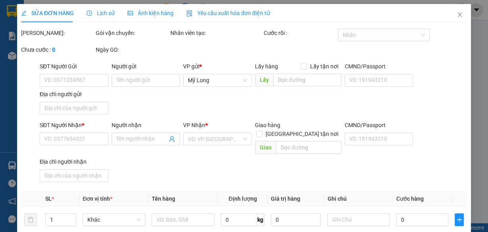
type input "0946791071"
type input "QUÁCH THU VÂN"
type input "152A TÂN THÀNH P12 Q5"
type input "0799608071"
type input "LAM"
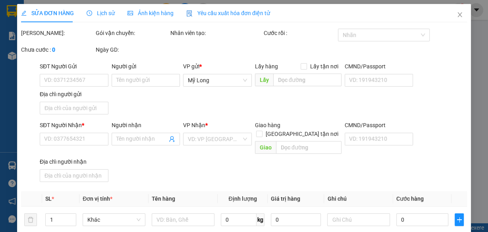
type input "60.000"
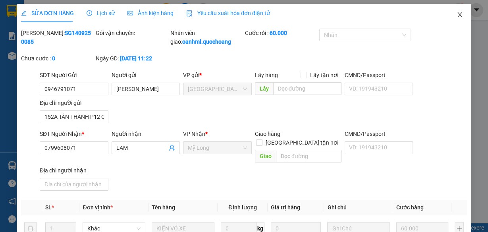
click at [458, 14] on icon "close" at bounding box center [460, 14] width 4 height 5
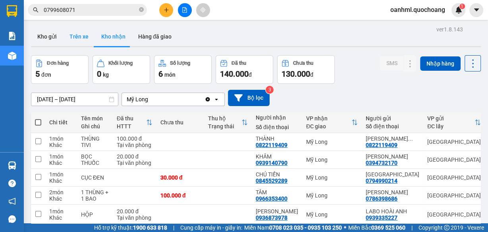
click at [89, 36] on button "Trên xe" at bounding box center [79, 36] width 32 height 19
type input "12/09/2025 – 14/09/2025"
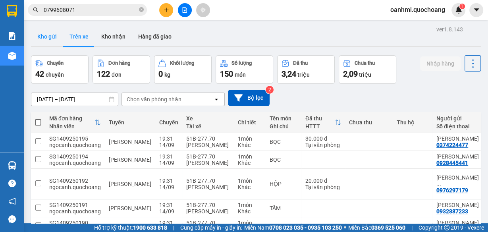
click at [42, 35] on button "Kho gửi" at bounding box center [47, 36] width 32 height 19
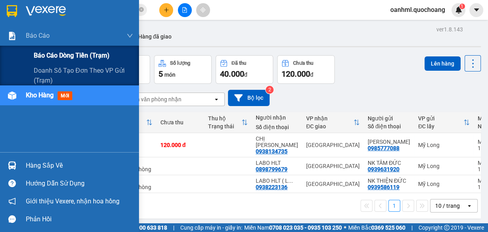
click at [42, 55] on span "Báo cáo dòng tiền (trạm)" at bounding box center [72, 55] width 76 height 10
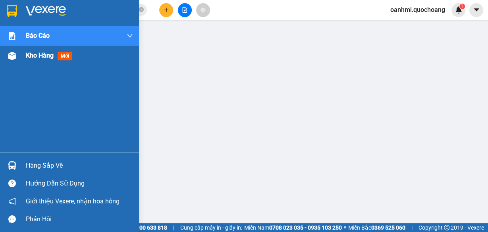
click at [34, 55] on span "Kho hàng" at bounding box center [40, 56] width 28 height 8
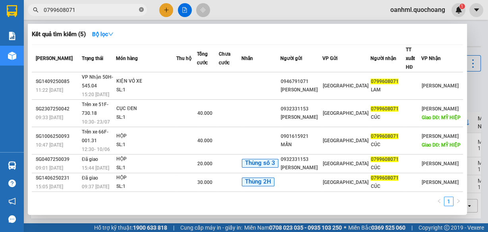
click at [140, 11] on icon "close-circle" at bounding box center [141, 9] width 5 height 5
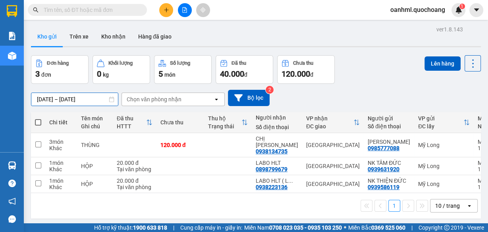
click at [37, 99] on div "ver 1.8.143 Kho gửi Trên xe Kho nhận Hàng đã giao Đơn hàng 3 đơn Khối lượng 0 k…" at bounding box center [256, 140] width 456 height 232
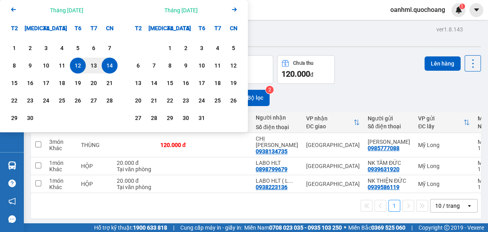
click at [11, 8] on icon "Arrow Left" at bounding box center [14, 10] width 10 height 10
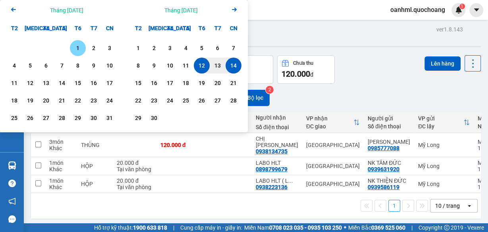
click at [14, 9] on icon "Previous month." at bounding box center [13, 10] width 5 height 4
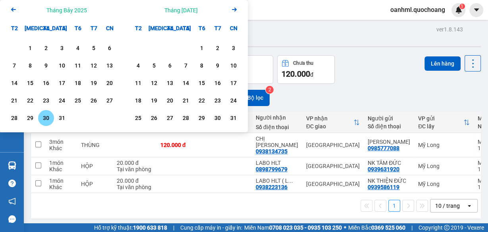
click at [43, 118] on div "30" at bounding box center [46, 118] width 11 height 10
click at [237, 9] on icon "Arrow Right" at bounding box center [235, 10] width 10 height 10
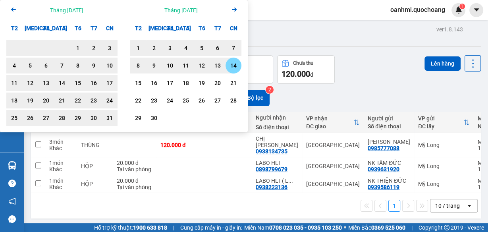
click at [239, 66] on div "14" at bounding box center [234, 66] width 16 height 16
type input "30/07/2025 – 14/09/2025"
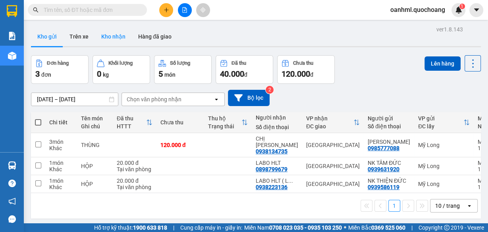
click at [116, 39] on button "Kho nhận" at bounding box center [113, 36] width 37 height 19
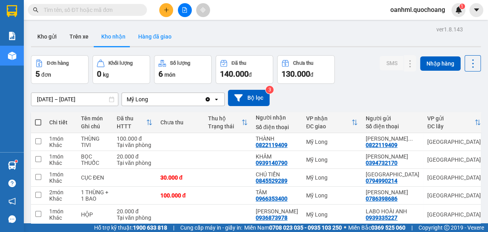
click at [140, 35] on button "Hàng đã giao" at bounding box center [155, 36] width 46 height 19
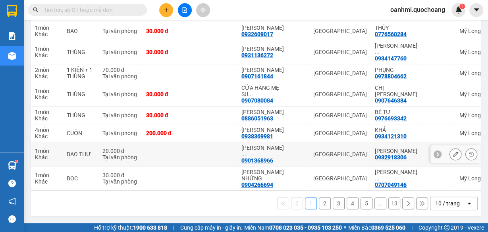
scroll to position [188, 0]
click at [442, 205] on div "10 / trang" at bounding box center [447, 203] width 25 height 8
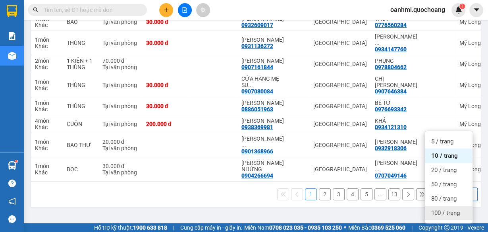
click at [451, 209] on span "100 / trang" at bounding box center [445, 213] width 29 height 8
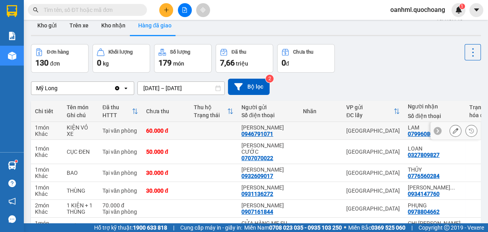
scroll to position [0, 0]
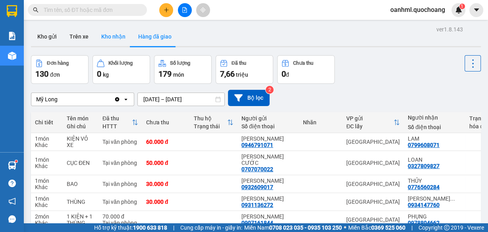
click at [102, 35] on button "Kho nhận" at bounding box center [113, 36] width 37 height 19
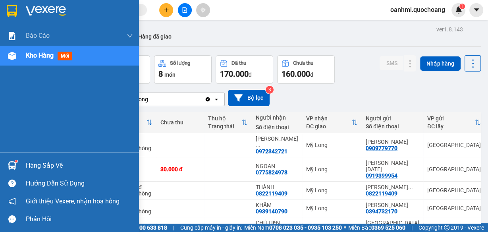
click at [27, 166] on div "Hàng sắp về" at bounding box center [79, 166] width 107 height 12
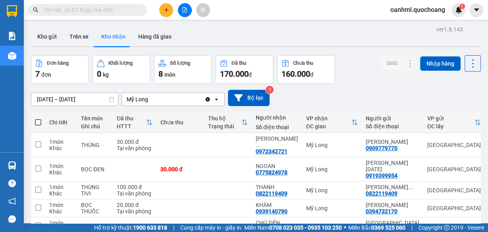
click at [387, 83] on section "Kết quả tìm kiếm ( 5 ) Bộ lọc Mã ĐH Trạng thái Món hàng Thu hộ Tổng cước Chưa c…" at bounding box center [244, 116] width 488 height 232
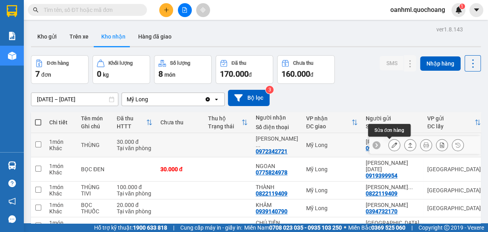
click at [390, 149] on button at bounding box center [394, 145] width 11 height 14
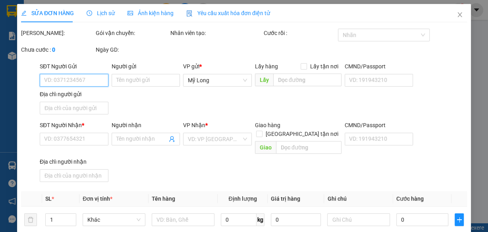
type input "0909779770"
type input "NGUYỄN THƯỢNG ÁI"
type input "791 TRẦN HƯNG ĐẠO P.CẦU ÔNG LÃNG QUẬN 1"
type input "0972342721"
type input "CAO THỊ TUYẾT LOAN"
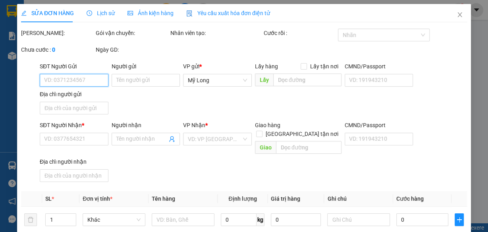
type input "30.000"
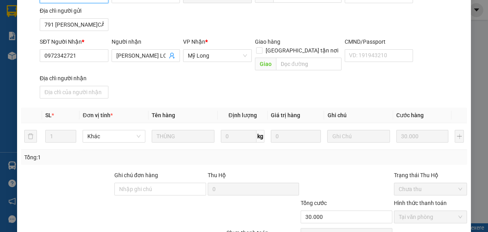
scroll to position [127, 0]
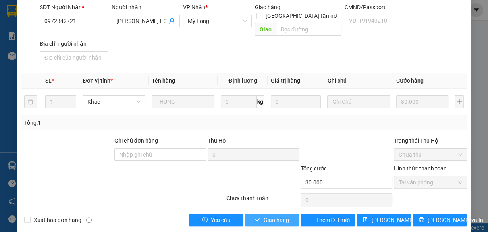
click at [272, 216] on span "Giao hàng" at bounding box center [276, 220] width 25 height 9
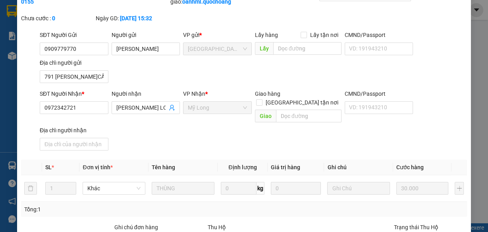
scroll to position [0, 0]
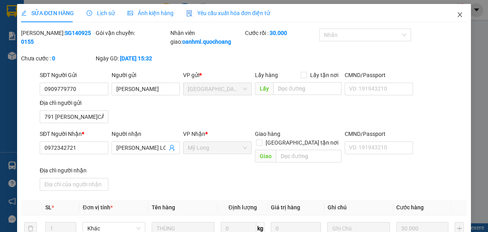
click at [457, 14] on icon "close" at bounding box center [460, 15] width 6 height 6
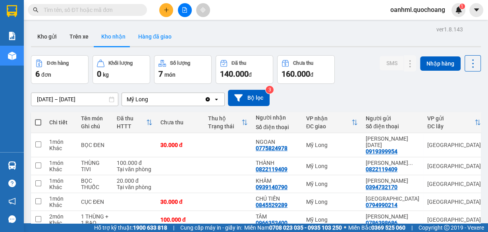
click at [154, 33] on button "Hàng đã giao" at bounding box center [155, 36] width 46 height 19
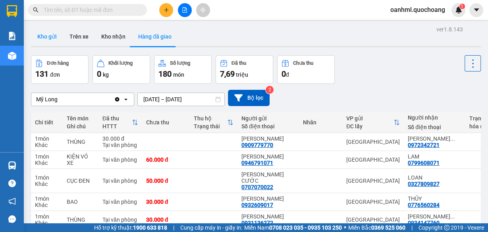
click at [48, 36] on button "Kho gửi" at bounding box center [47, 36] width 32 height 19
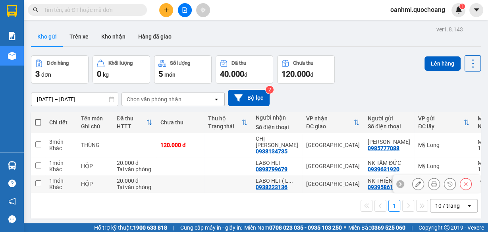
click at [248, 182] on td at bounding box center [228, 184] width 48 height 18
checkbox input "true"
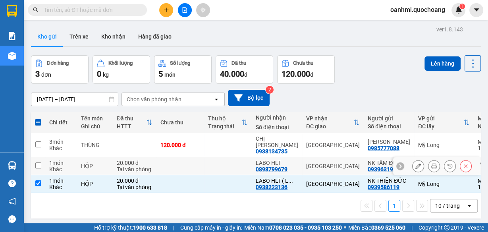
click at [251, 168] on td at bounding box center [228, 166] width 48 height 18
checkbox input "true"
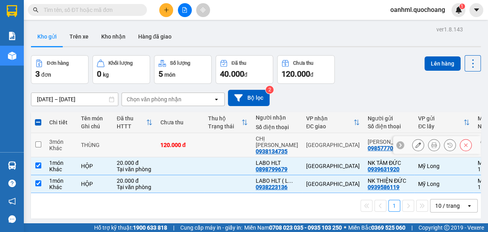
drag, startPoint x: 246, startPoint y: 144, endPoint x: 239, endPoint y: 143, distance: 7.6
click at [246, 144] on td at bounding box center [228, 145] width 48 height 24
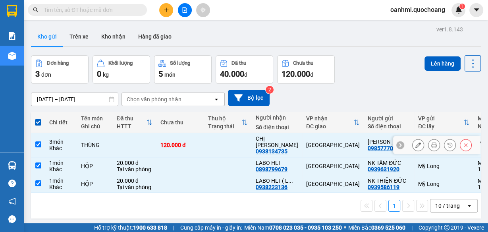
click at [236, 148] on td at bounding box center [228, 145] width 48 height 24
checkbox input "false"
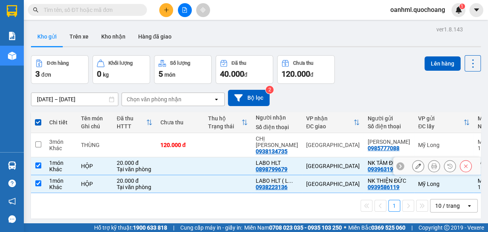
click at [230, 169] on td at bounding box center [228, 166] width 48 height 18
checkbox input "false"
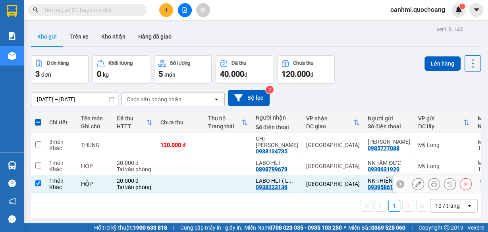
drag, startPoint x: 225, startPoint y: 193, endPoint x: 233, endPoint y: 169, distance: 24.9
click at [225, 192] on td at bounding box center [228, 184] width 48 height 18
checkbox input "false"
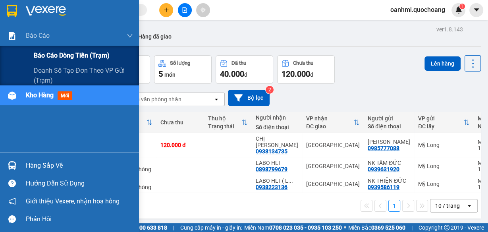
click at [51, 58] on span "Báo cáo dòng tiền (trạm)" at bounding box center [72, 55] width 76 height 10
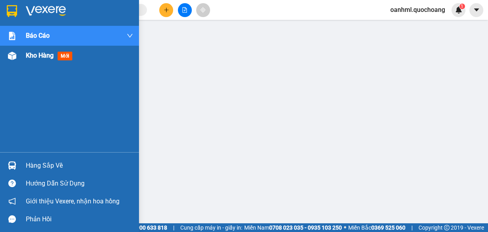
click at [45, 57] on span "Kho hàng" at bounding box center [40, 56] width 28 height 8
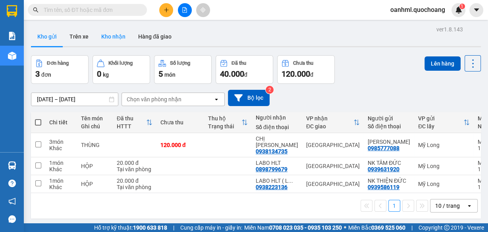
click at [115, 37] on button "Kho nhận" at bounding box center [113, 36] width 37 height 19
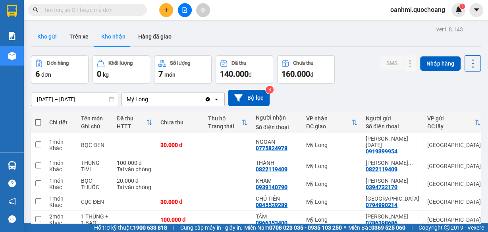
click at [54, 33] on button "Kho gửi" at bounding box center [47, 36] width 32 height 19
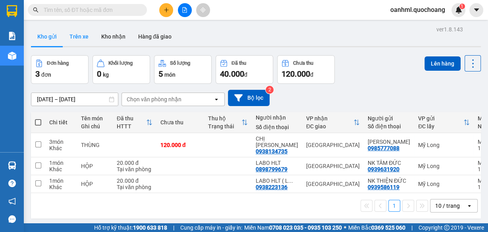
click at [80, 35] on button "Trên xe" at bounding box center [79, 36] width 32 height 19
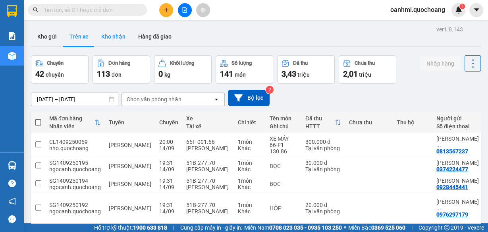
click at [101, 35] on button "Kho nhận" at bounding box center [113, 36] width 37 height 19
type input "01/09/2025 – 14/09/2025"
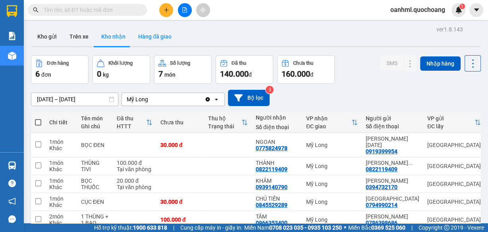
click at [151, 36] on button "Hàng đã giao" at bounding box center [155, 36] width 46 height 19
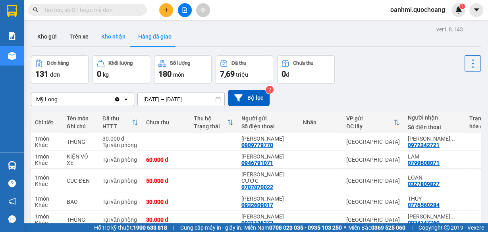
click at [118, 34] on button "Kho nhận" at bounding box center [113, 36] width 37 height 19
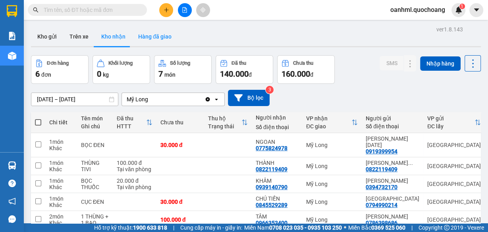
click at [155, 34] on button "Hàng đã giao" at bounding box center [155, 36] width 46 height 19
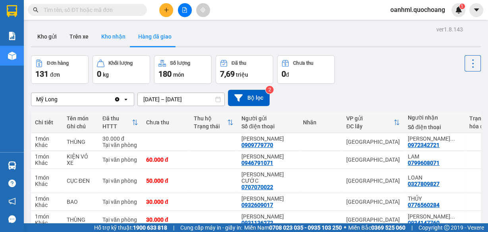
click at [102, 36] on button "Kho nhận" at bounding box center [113, 36] width 37 height 19
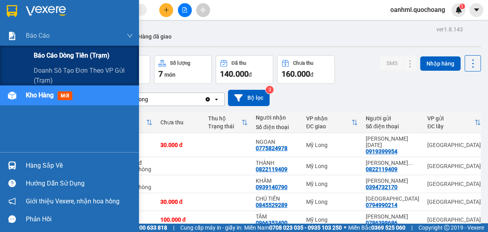
click at [49, 56] on span "Báo cáo dòng tiền (trạm)" at bounding box center [72, 55] width 76 height 10
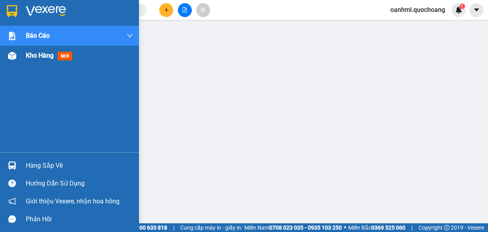
click at [27, 55] on span "Kho hàng" at bounding box center [40, 56] width 28 height 8
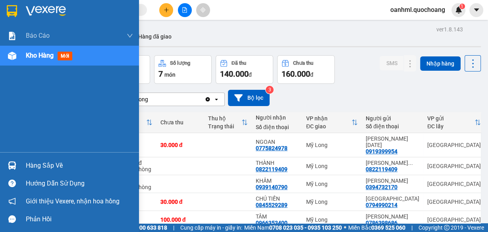
click at [29, 167] on div "Hàng sắp về" at bounding box center [79, 166] width 107 height 12
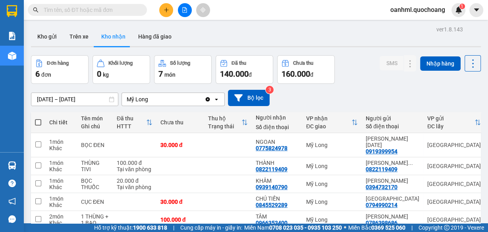
click at [362, 70] on section "Kết quả tìm kiếm ( 5 ) Bộ lọc Mã ĐH Trạng thái Món hàng Thu hộ Tổng cước Chưa c…" at bounding box center [244, 116] width 488 height 232
click at [60, 37] on button "Kho gửi" at bounding box center [47, 36] width 32 height 19
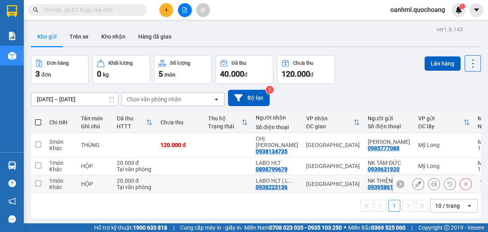
click at [226, 188] on td at bounding box center [228, 184] width 48 height 18
checkbox input "true"
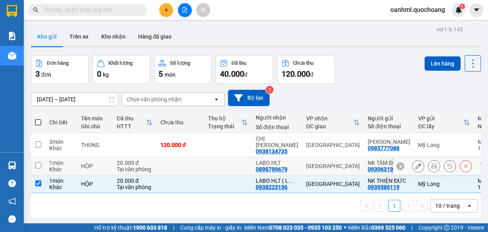
click at [223, 157] on td at bounding box center [228, 166] width 48 height 18
checkbox input "true"
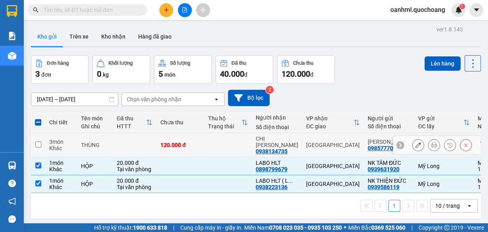
click at [228, 146] on td at bounding box center [228, 145] width 48 height 24
checkbox input "true"
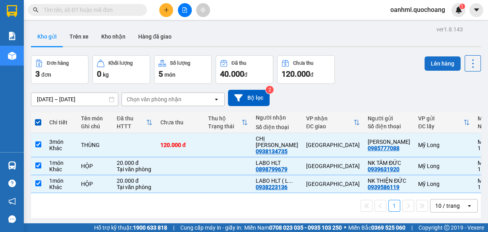
click at [445, 58] on button "Lên hàng" at bounding box center [443, 63] width 36 height 14
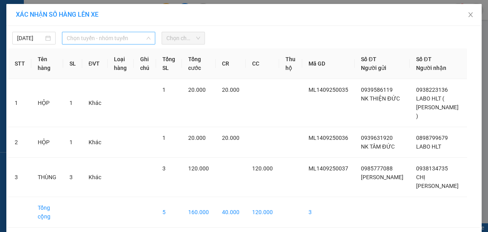
click at [120, 39] on span "Chọn tuyến - nhóm tuyến" at bounding box center [109, 38] width 84 height 12
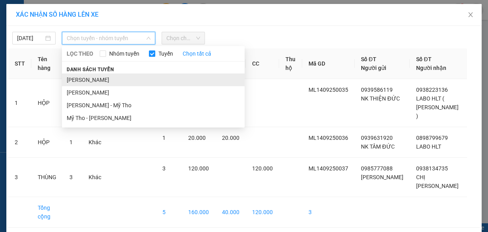
click at [101, 82] on li "Cao Lãnh - Hồ Chí Minh" at bounding box center [153, 79] width 183 height 13
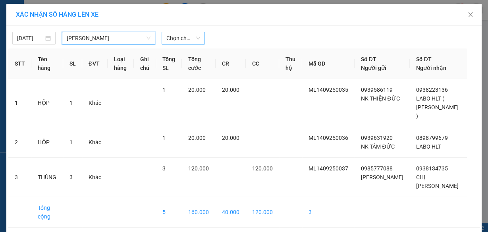
click at [166, 39] on span "Chọn chuyến" at bounding box center [183, 38] width 34 height 12
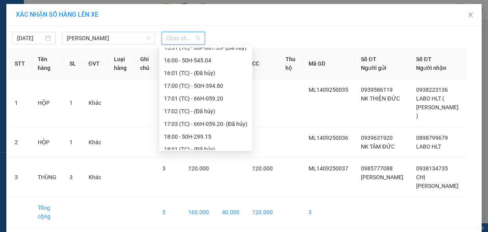
scroll to position [445, 0]
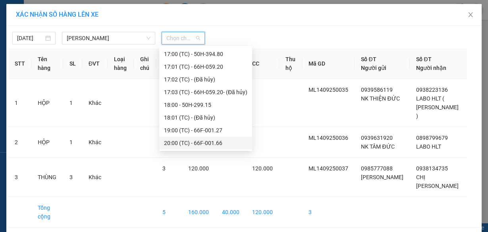
click at [187, 141] on div "20:00 (TC) - 66F-001.66" at bounding box center [205, 143] width 83 height 9
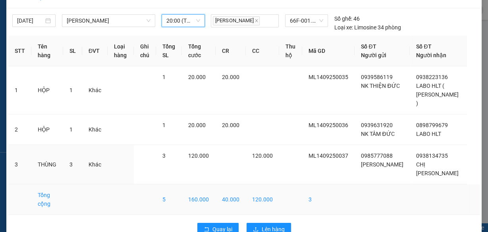
scroll to position [27, 0]
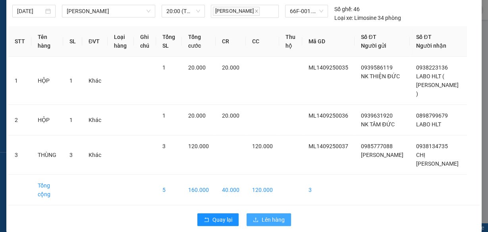
click at [281, 215] on span "Lên hàng" at bounding box center [273, 219] width 23 height 9
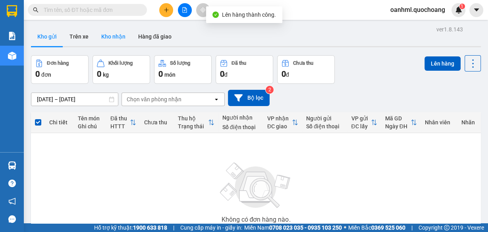
click at [116, 35] on button "Kho nhận" at bounding box center [113, 36] width 37 height 19
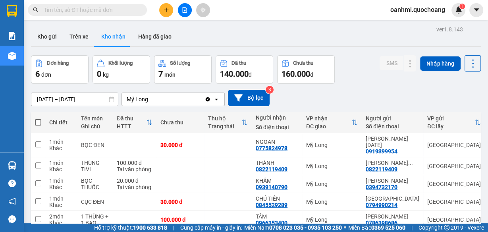
click at [434, 12] on span "oanhml.quochoang" at bounding box center [418, 10] width 68 height 10
click at [429, 23] on span "Đăng xuất" at bounding box center [421, 24] width 51 height 9
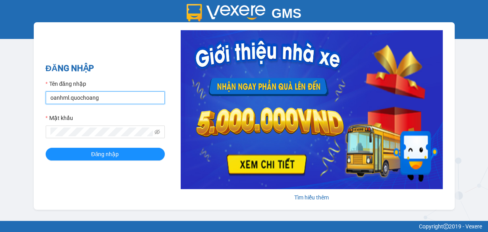
click at [135, 96] on input "oanhml.quochoang" at bounding box center [105, 97] width 119 height 13
type input "o"
